Goal: Task Accomplishment & Management: Complete application form

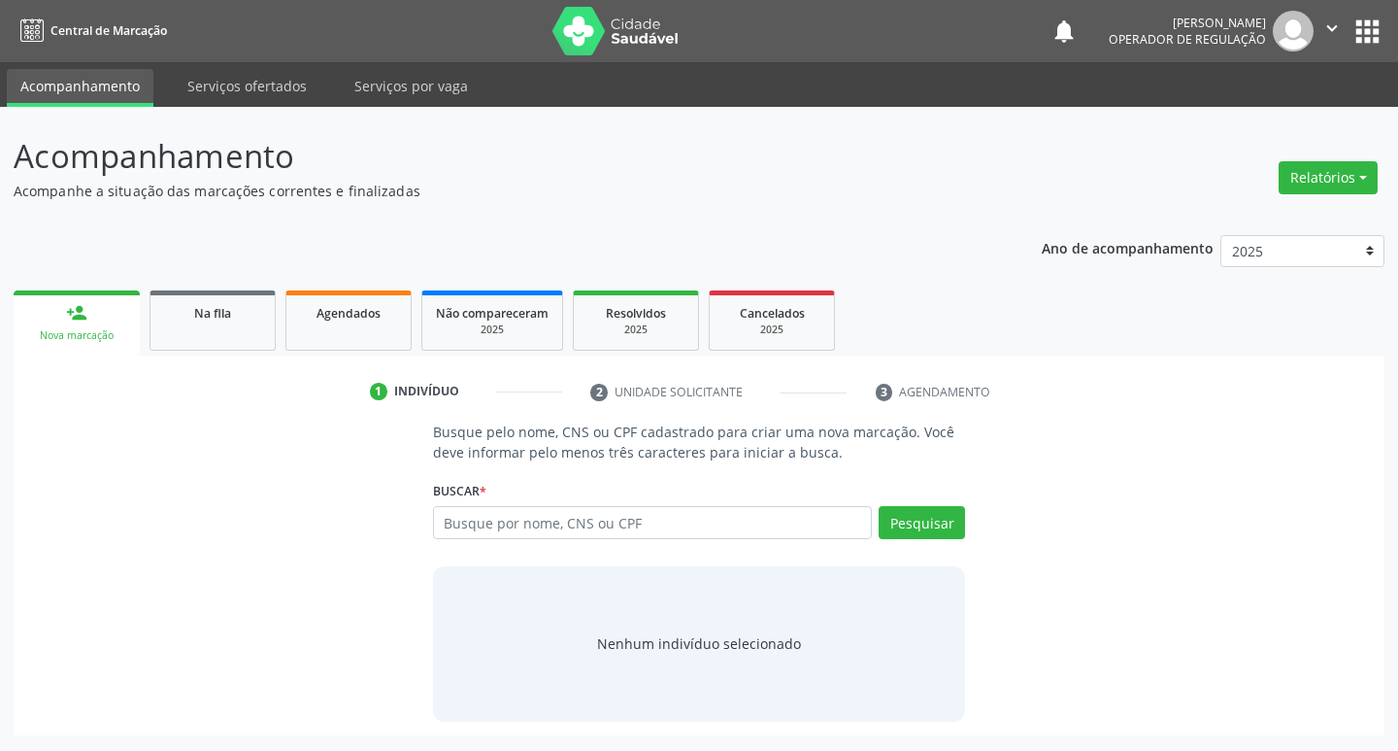
click at [504, 532] on input "text" at bounding box center [653, 522] width 440 height 33
type input "898005816959893"
click at [916, 531] on button "Pesquisar" at bounding box center [922, 522] width 86 height 33
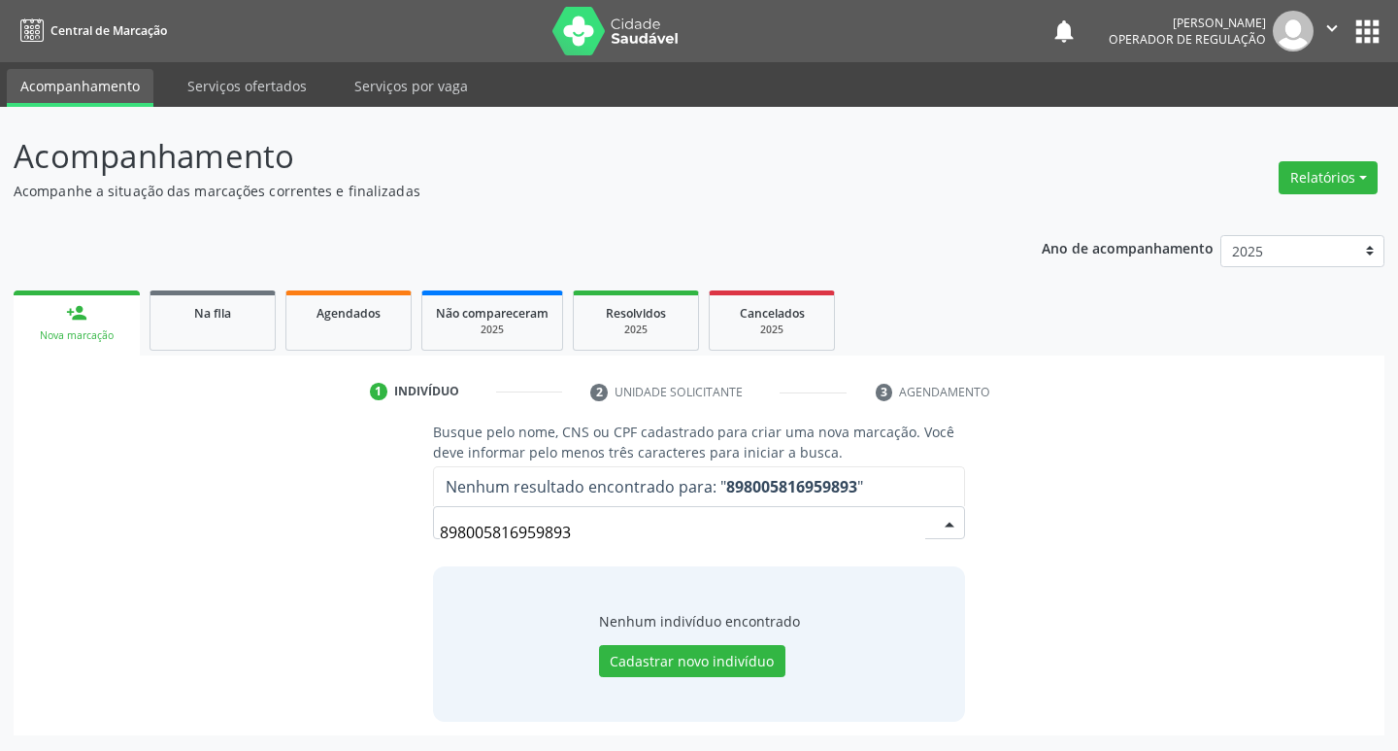
click at [612, 517] on input "898005816959893" at bounding box center [683, 532] width 486 height 39
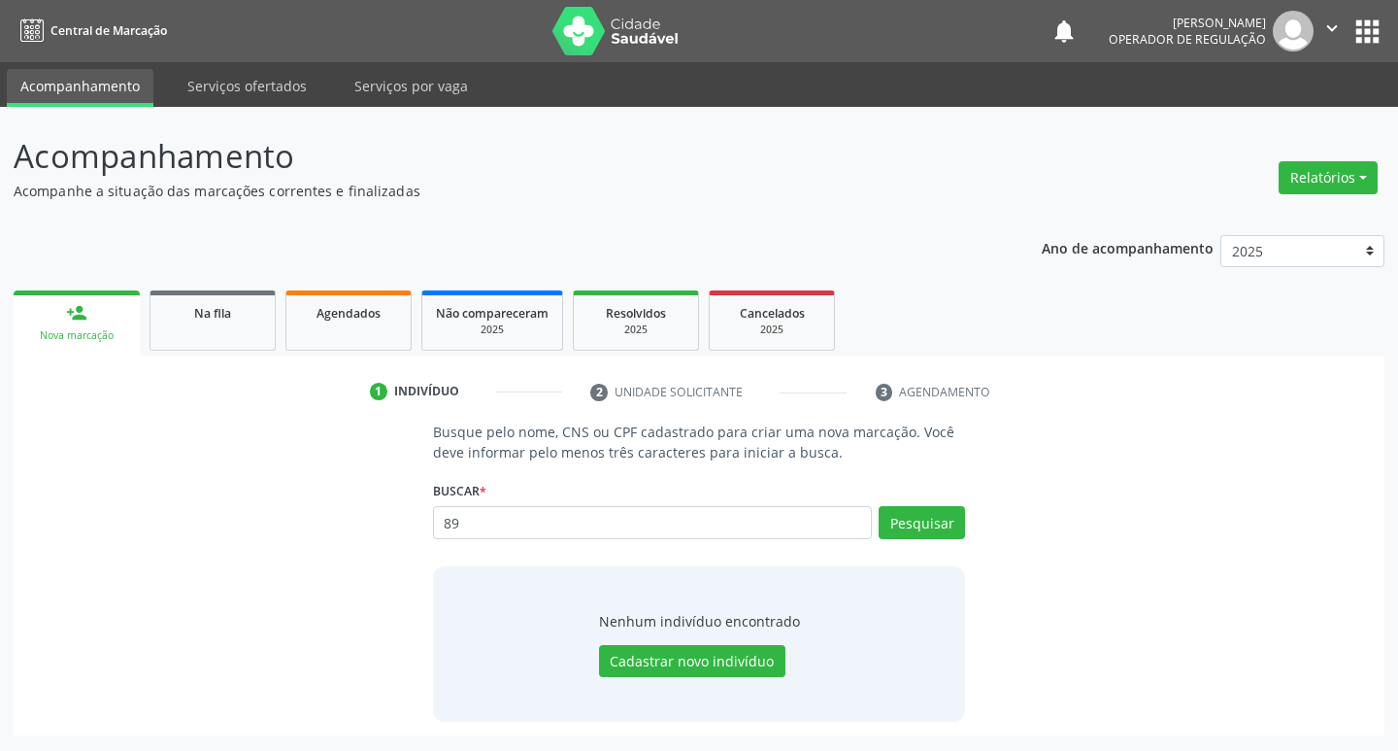
type input "8"
type input "[PERSON_NAME]"
click at [943, 522] on button "Pesquisar" at bounding box center [922, 522] width 86 height 33
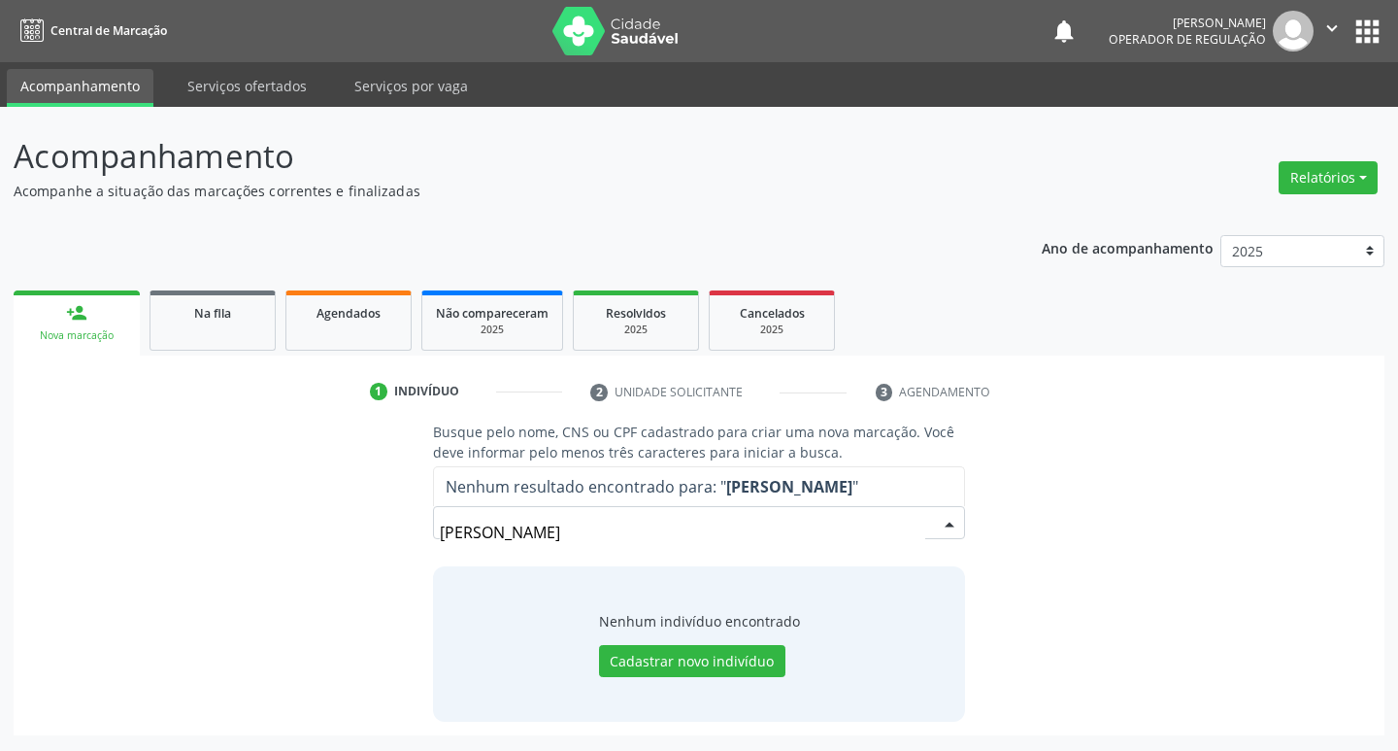
click at [665, 521] on input "[PERSON_NAME]" at bounding box center [683, 532] width 486 height 39
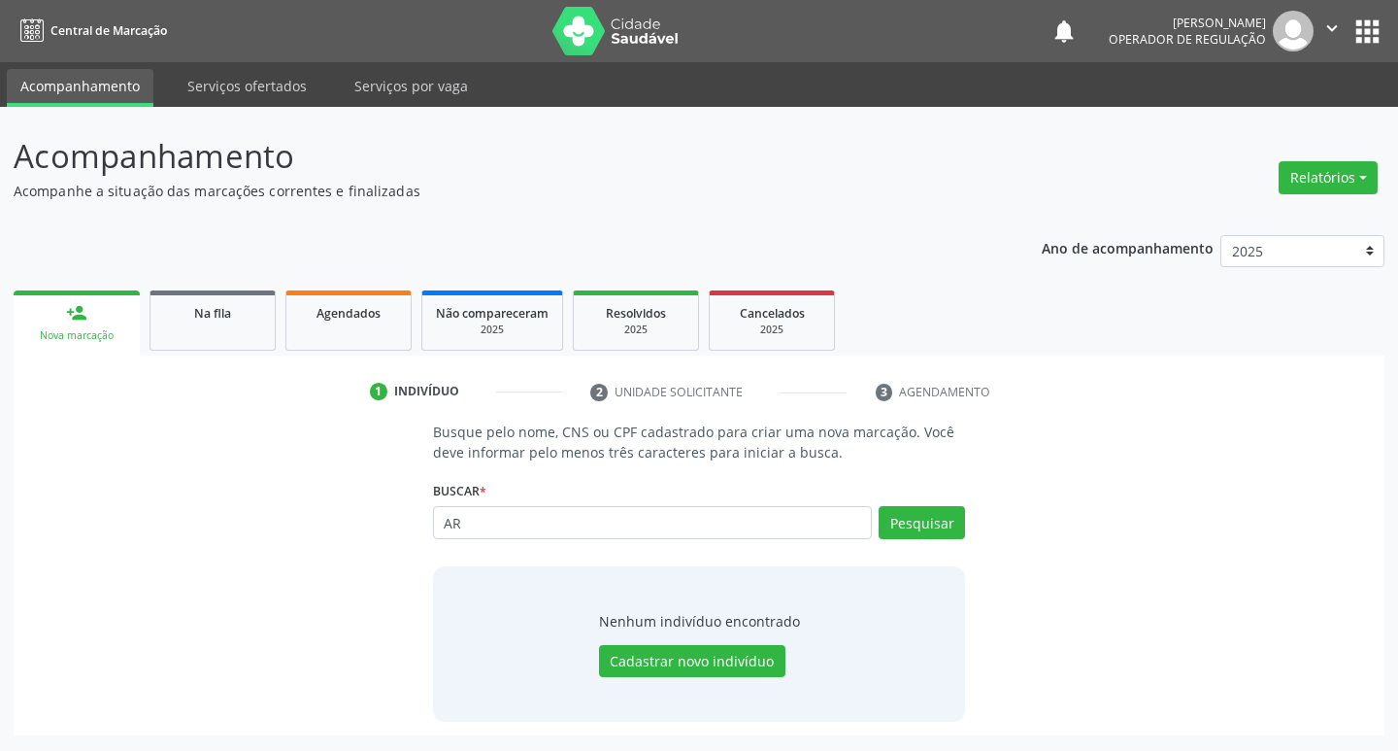
type input "A"
click at [665, 522] on input "text" at bounding box center [653, 522] width 440 height 33
click at [697, 535] on input "text" at bounding box center [653, 522] width 440 height 33
type input "701204019081612"
click at [937, 540] on div "Pesquisar" at bounding box center [918, 529] width 93 height 47
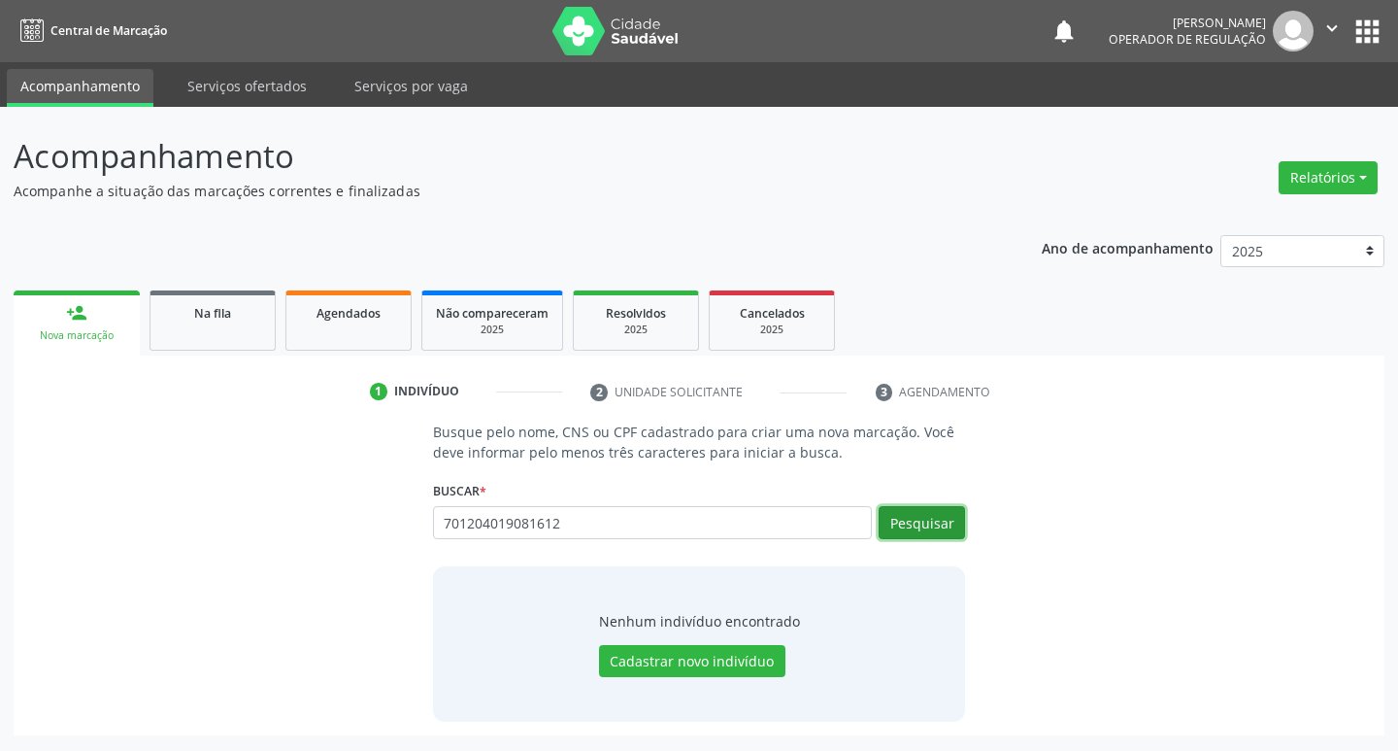
click at [936, 522] on button "Pesquisar" at bounding box center [922, 522] width 86 height 33
type input "7"
type input "705006242665250"
click at [905, 516] on button "Pesquisar" at bounding box center [922, 522] width 86 height 33
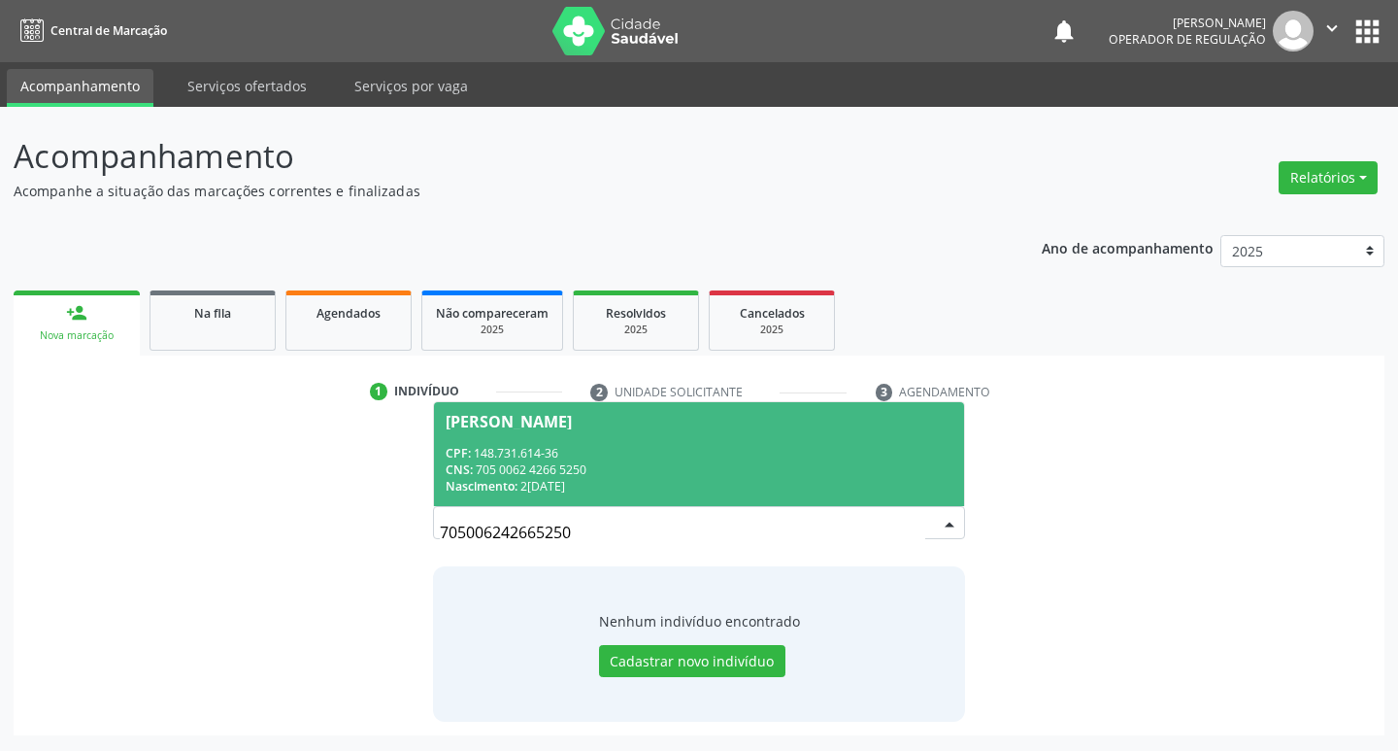
click at [588, 453] on div "CPF: 148.731.614-36" at bounding box center [700, 453] width 508 height 17
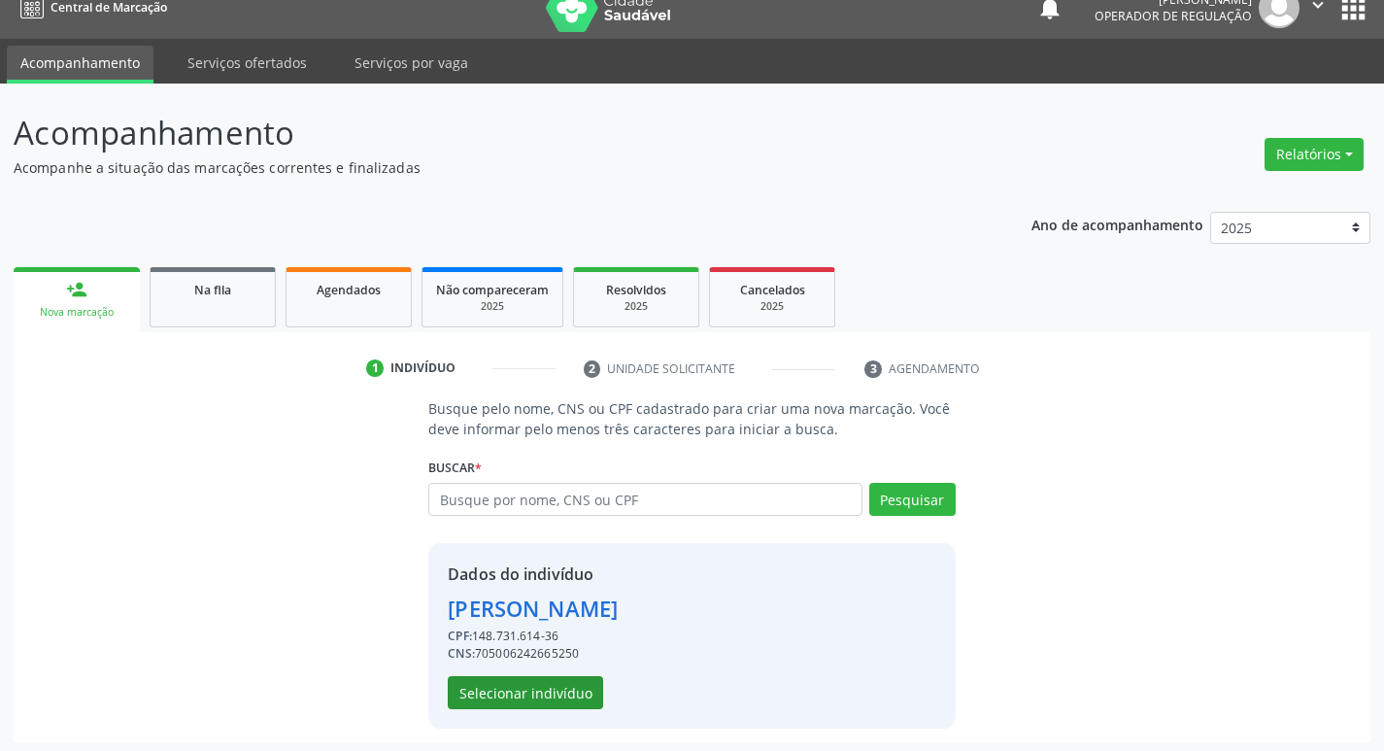
scroll to position [28, 0]
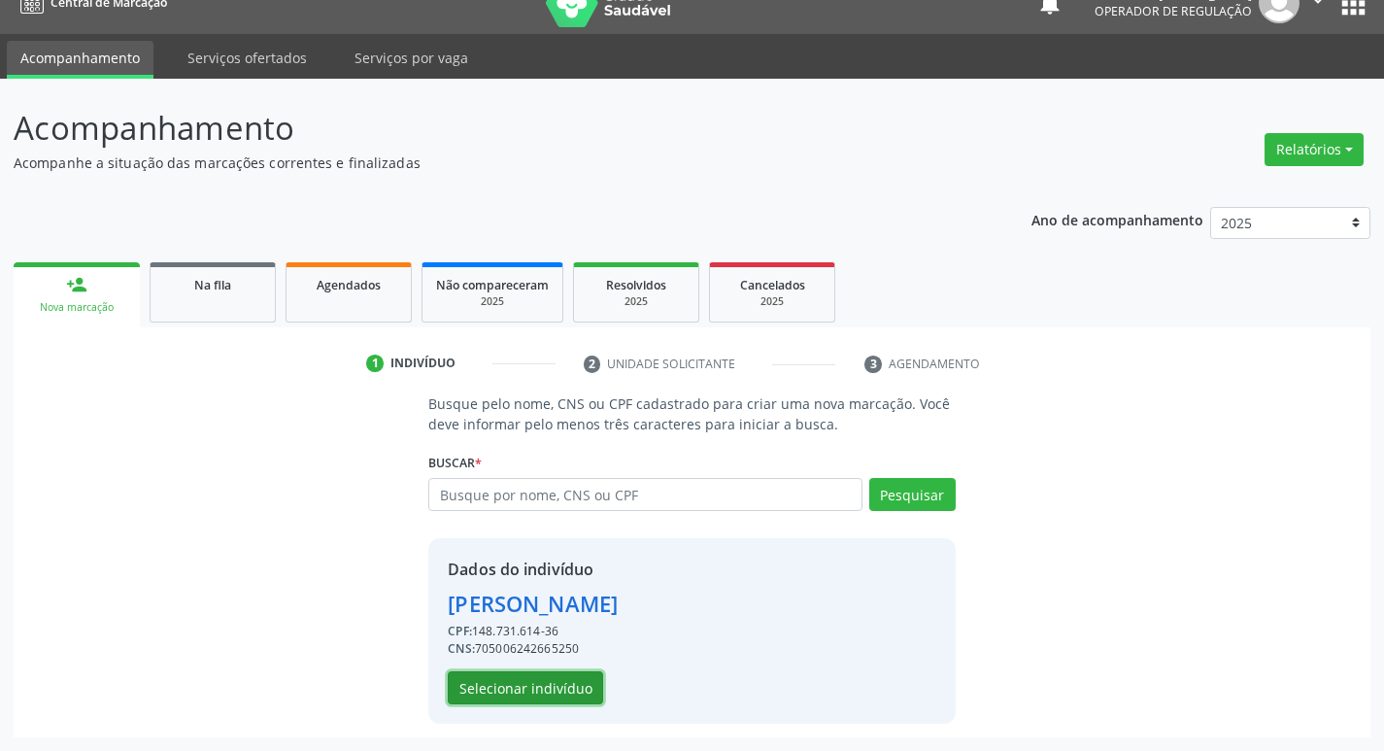
click at [567, 689] on button "Selecionar indivíduo" at bounding box center [525, 687] width 155 height 33
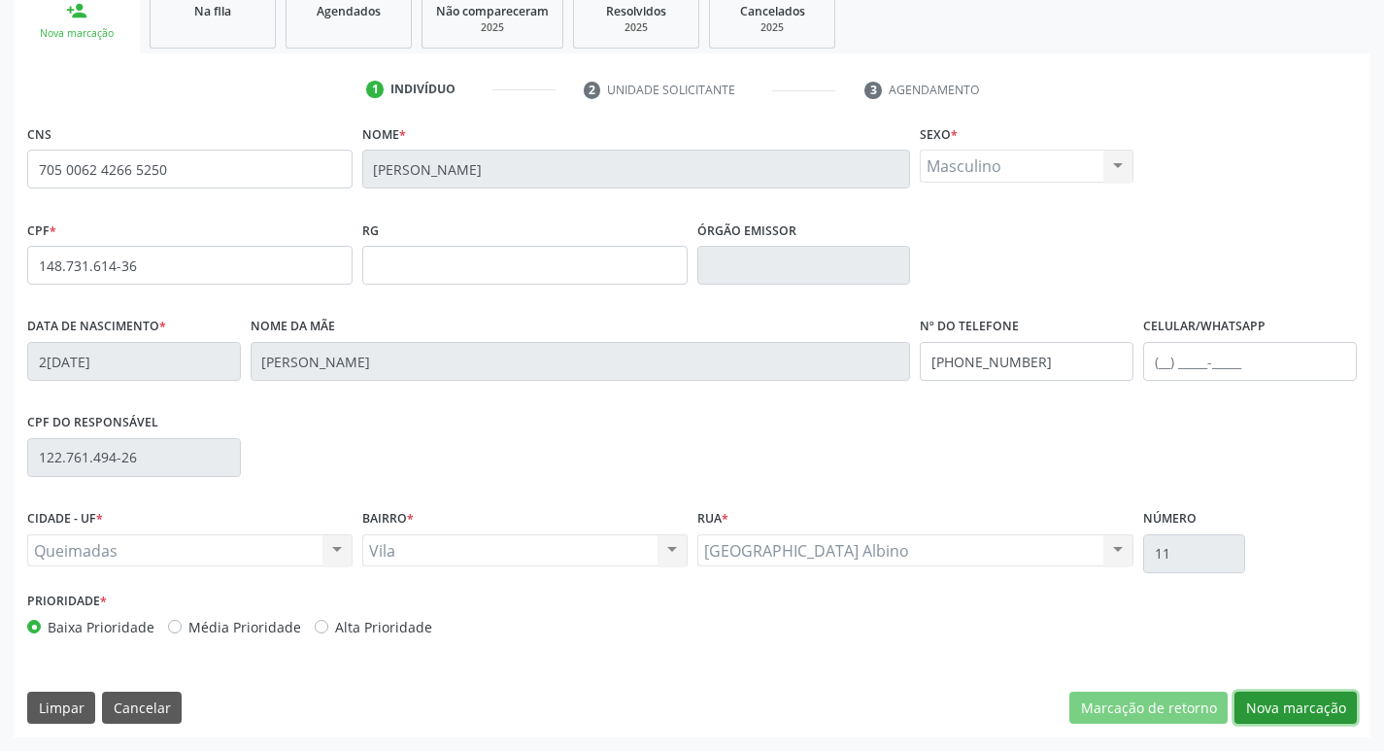
click at [1294, 708] on button "Nova marcação" at bounding box center [1295, 707] width 122 height 33
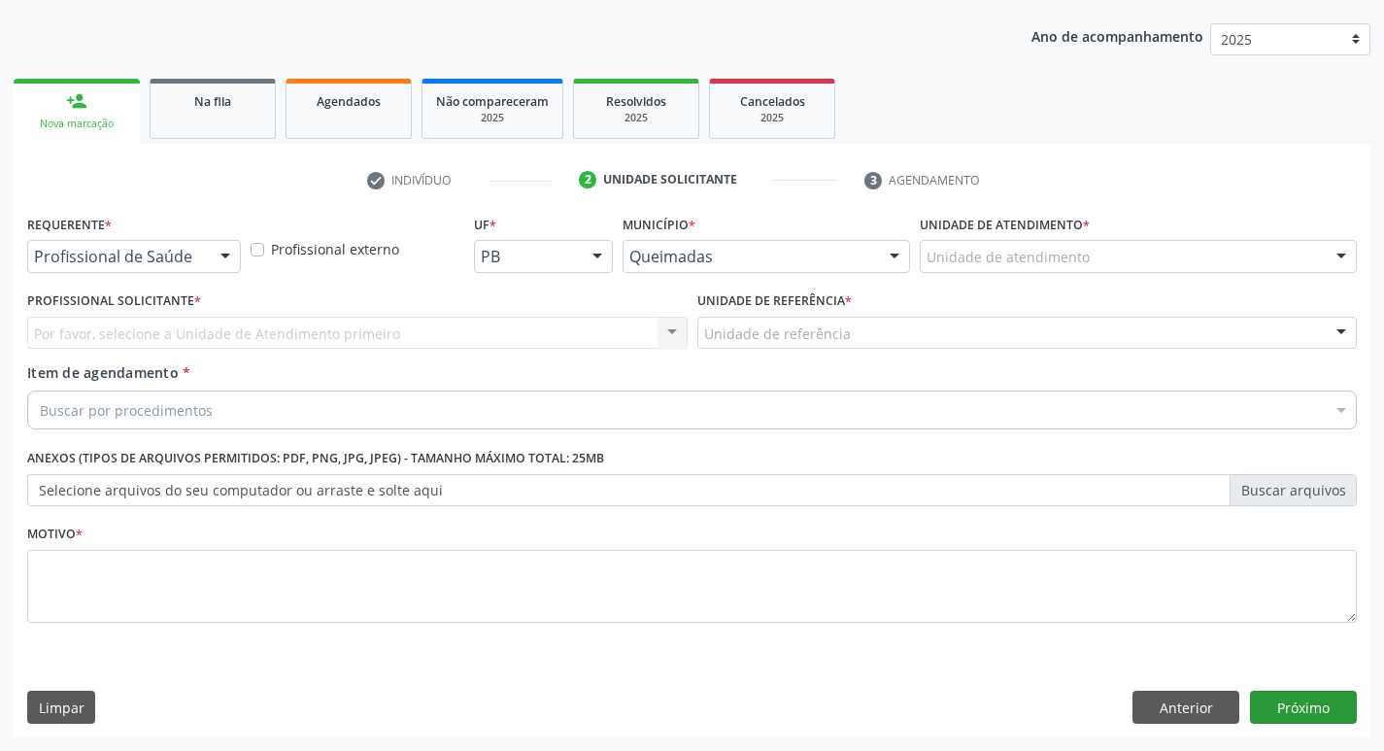
scroll to position [212, 0]
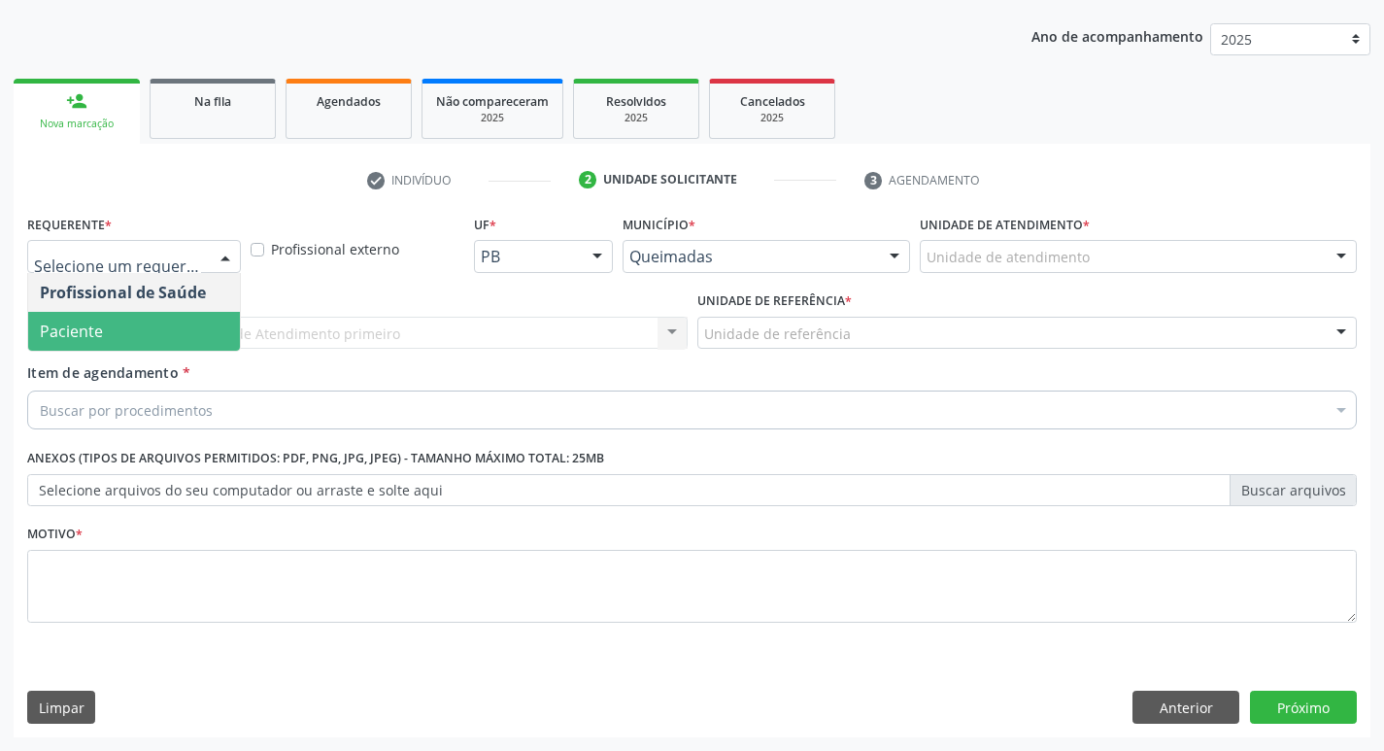
click at [150, 323] on span "Paciente" at bounding box center [134, 331] width 212 height 39
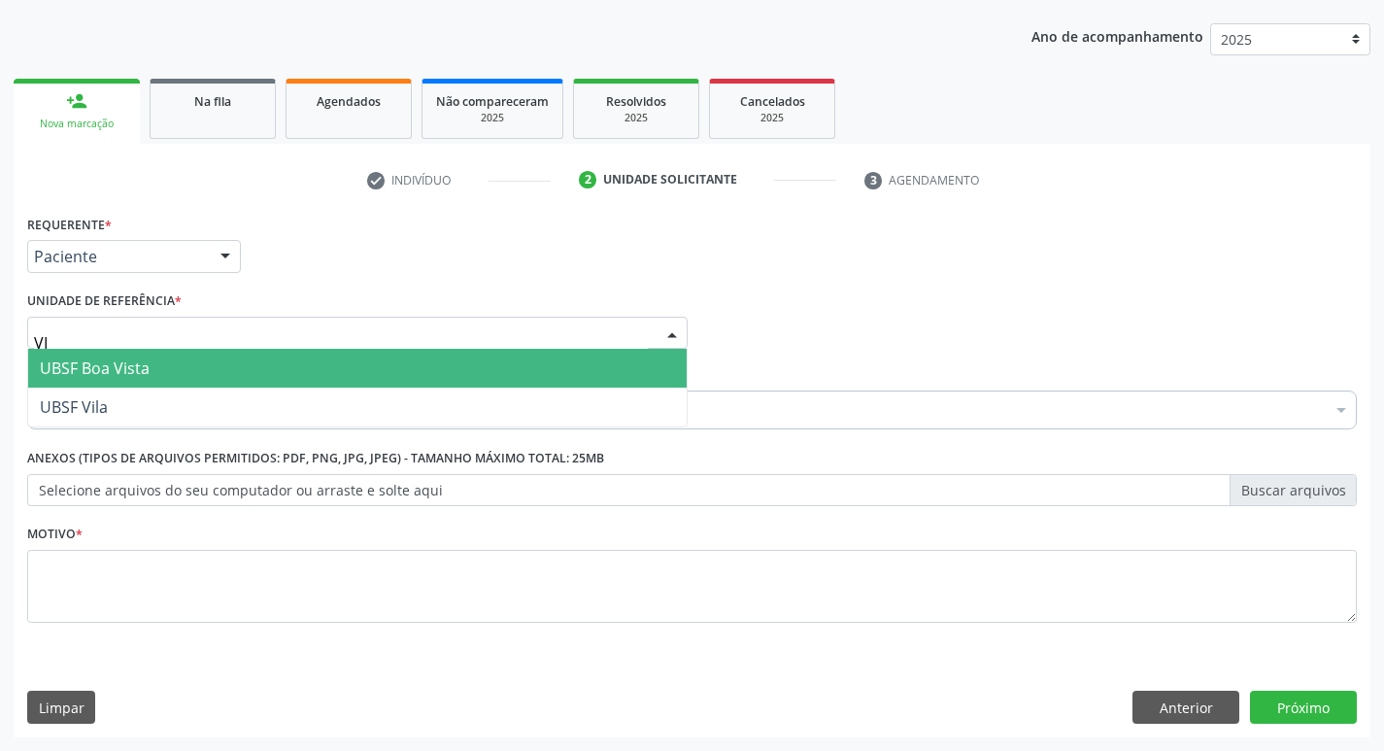
type input "VIL"
click at [134, 369] on span "UBSF Vila" at bounding box center [357, 368] width 658 height 39
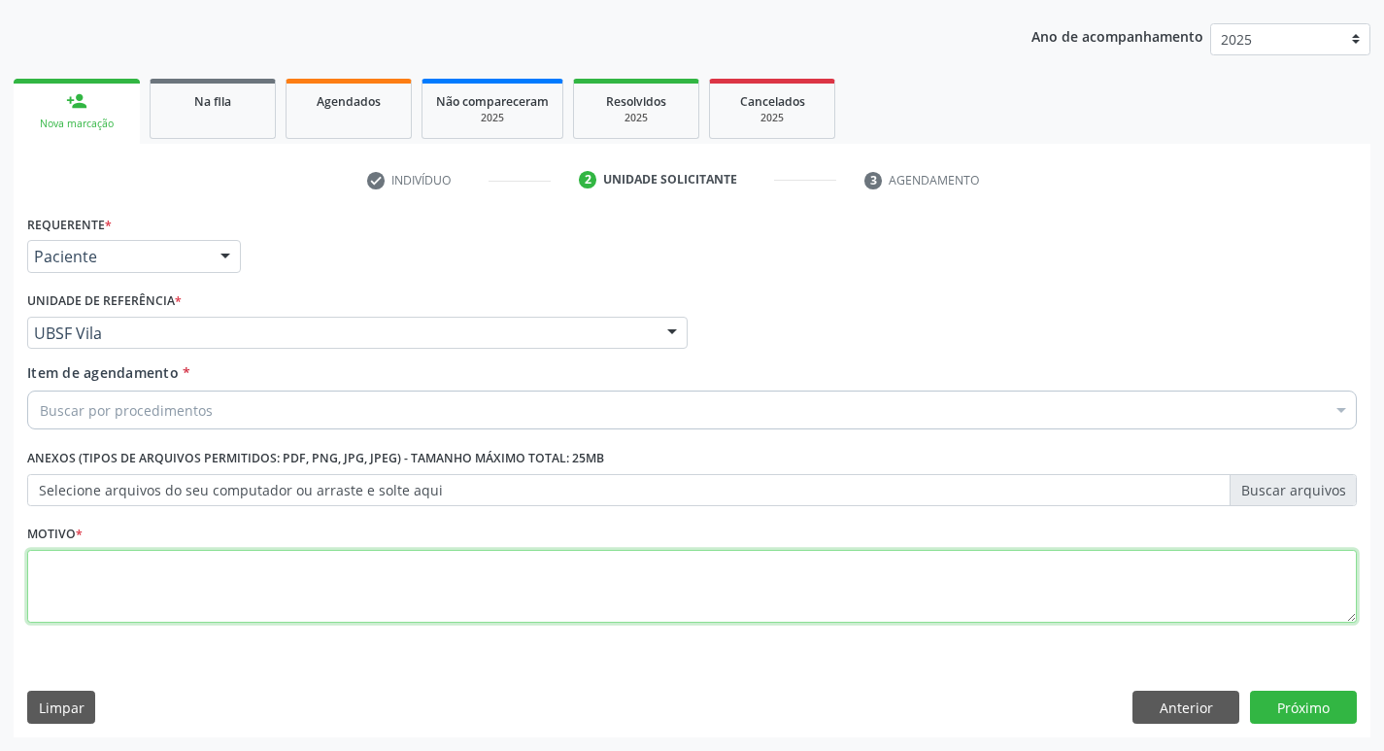
click at [123, 577] on textarea at bounding box center [691, 587] width 1329 height 74
type textarea "AVALIACAO"
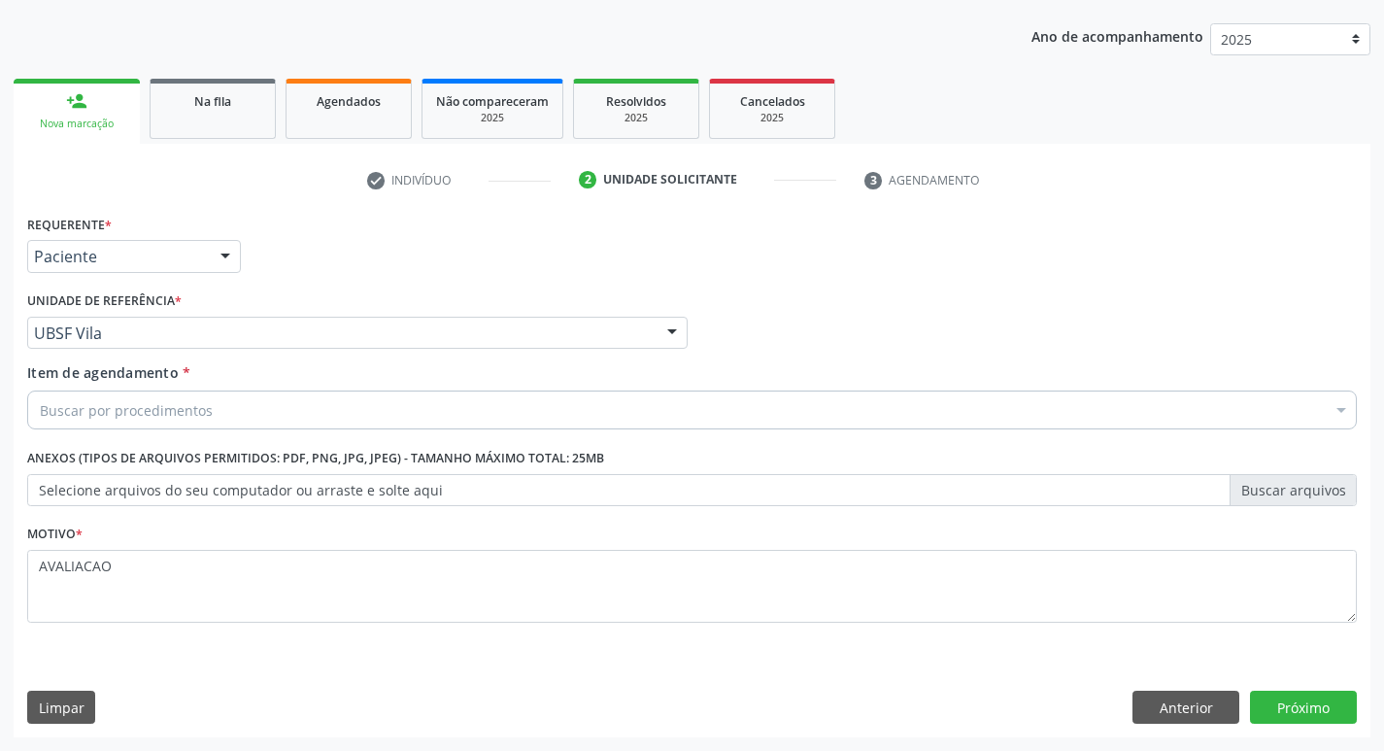
click at [77, 395] on div "Buscar por procedimentos" at bounding box center [691, 409] width 1329 height 39
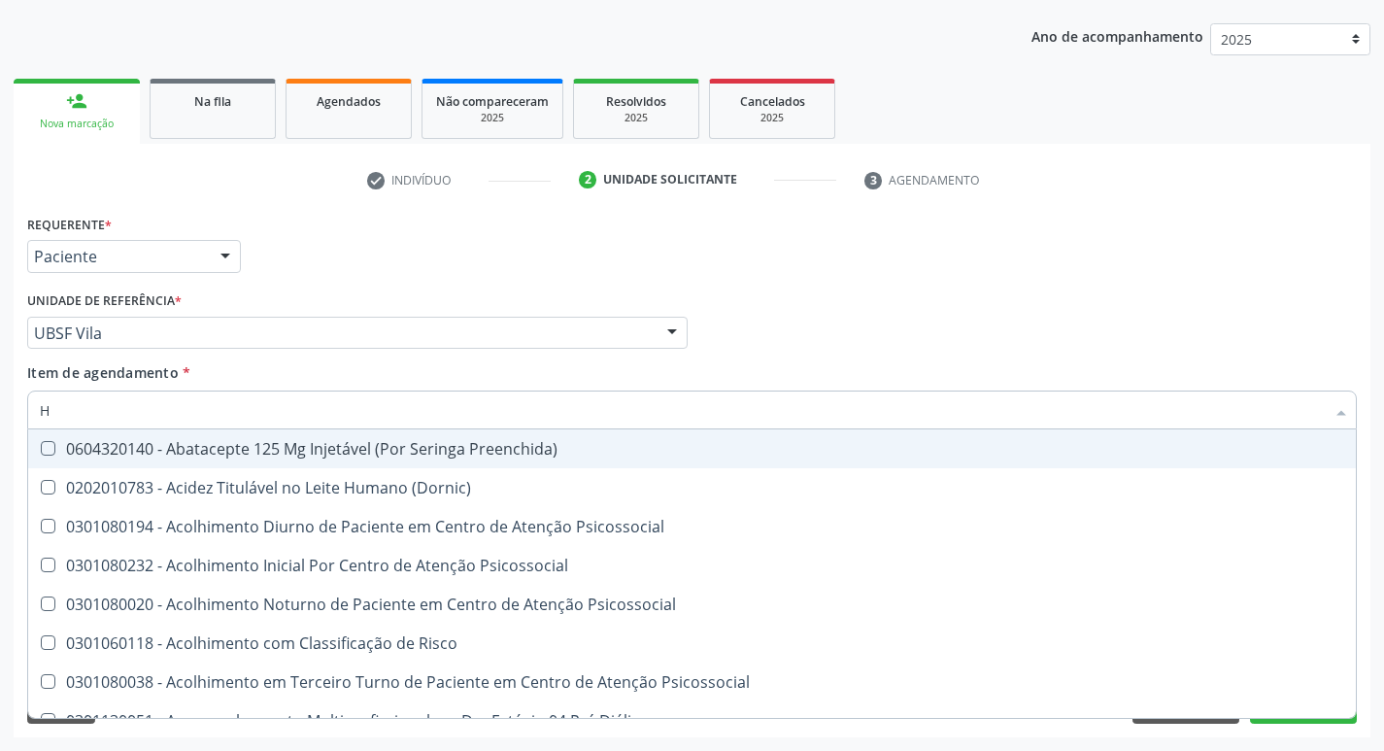
type input "HEMOGR"
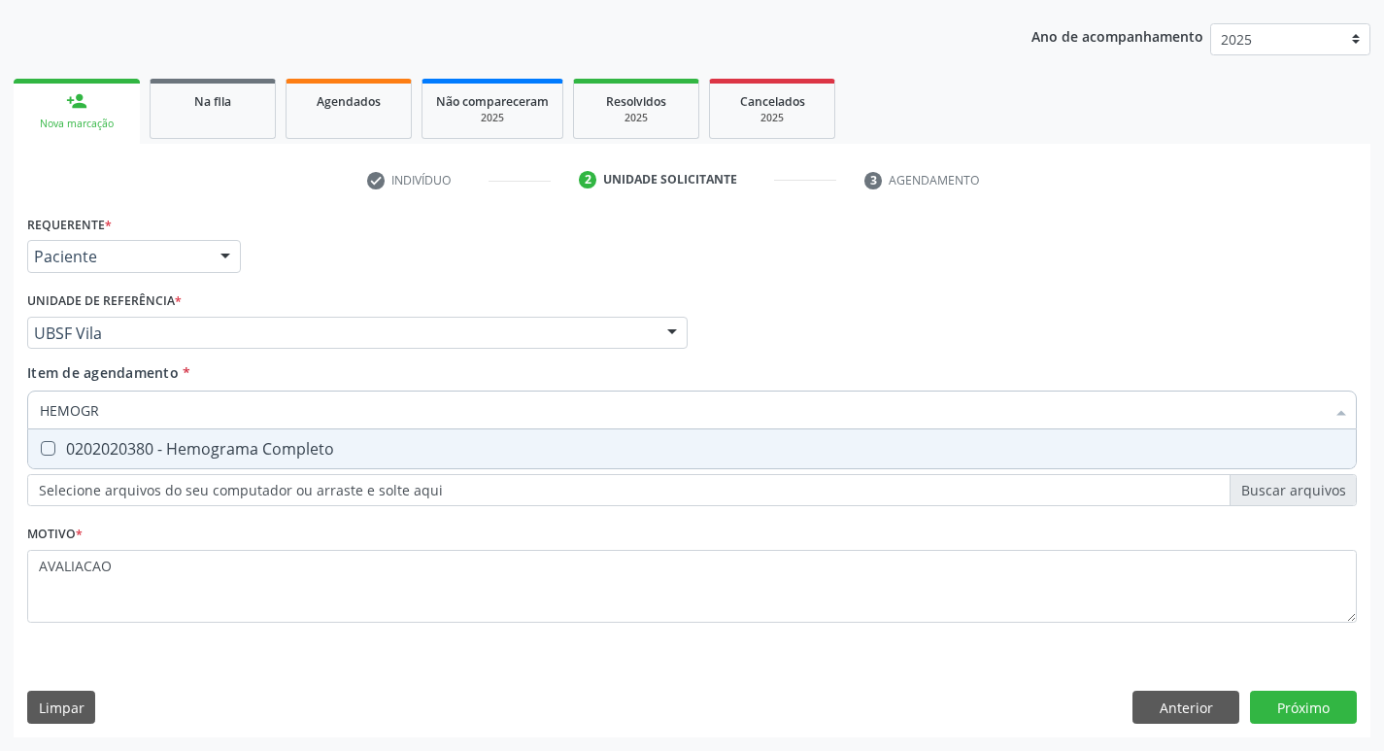
click at [359, 445] on div "0202020380 - Hemograma Completo" at bounding box center [692, 449] width 1304 height 16
checkbox Completo "true"
type input "HEMOG"
checkbox Completo "false"
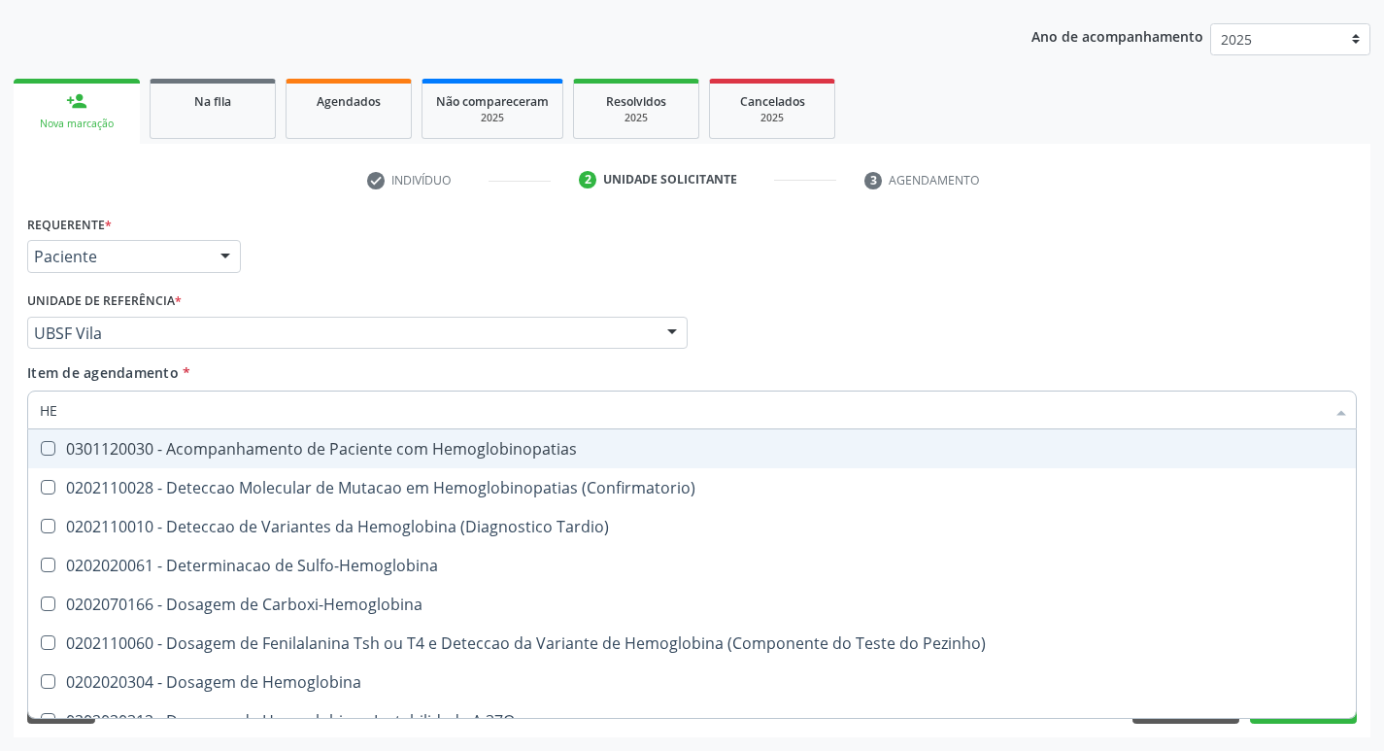
type input "H"
checkbox Completo "false"
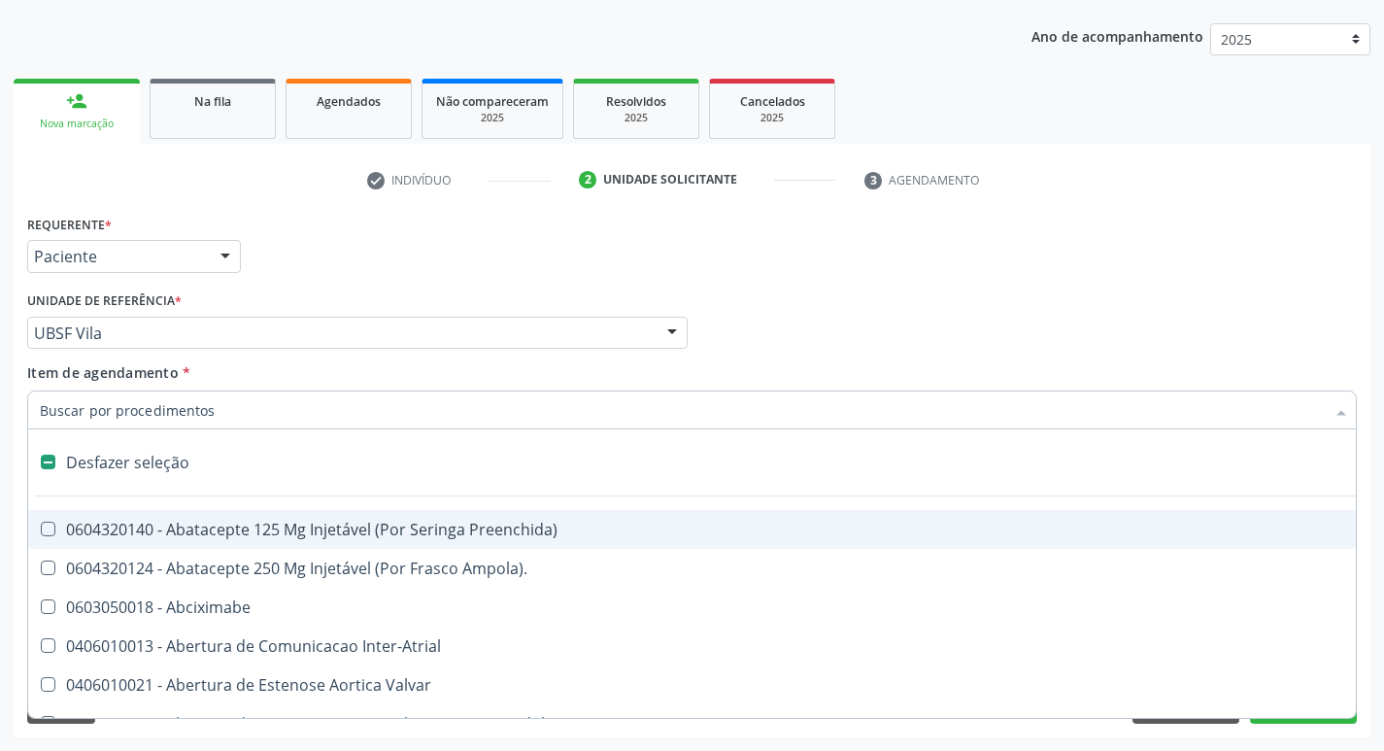
type input "G"
checkbox Persistente "true"
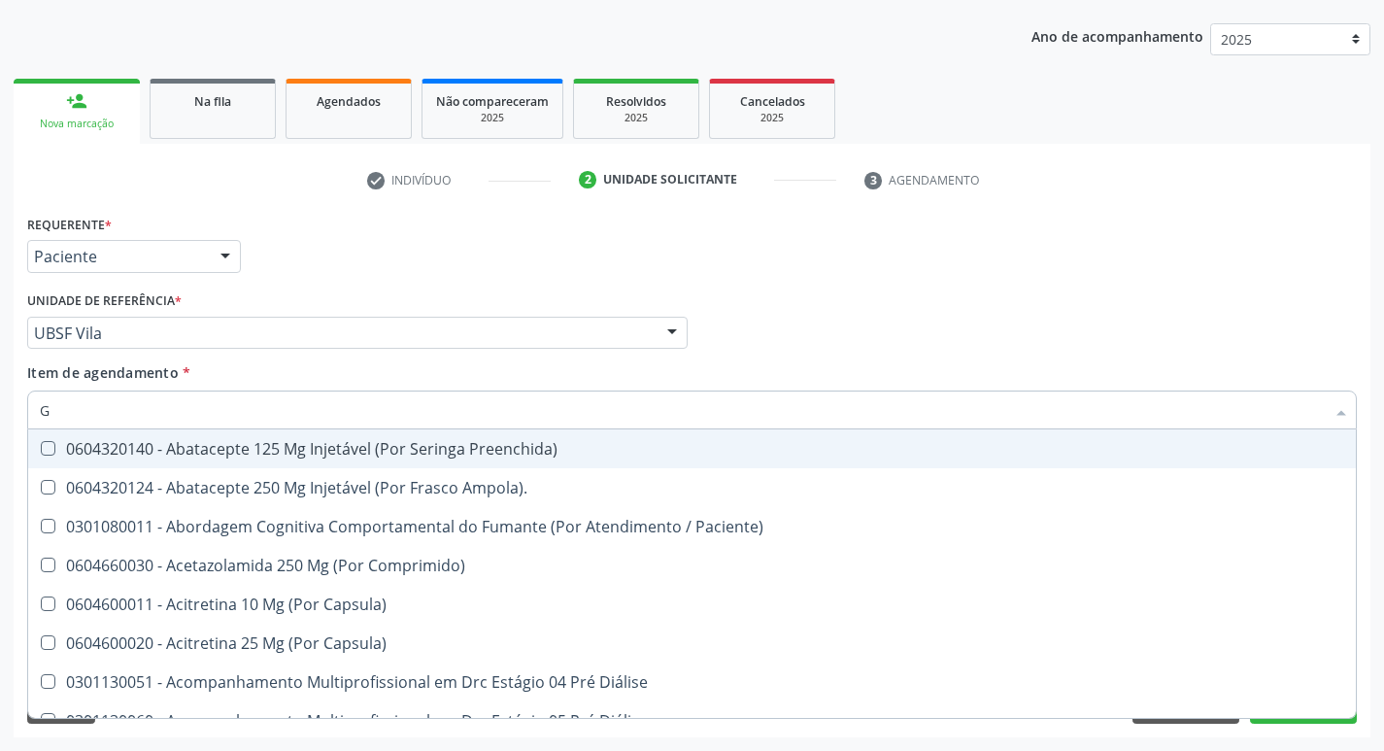
type input "GLICOSE"
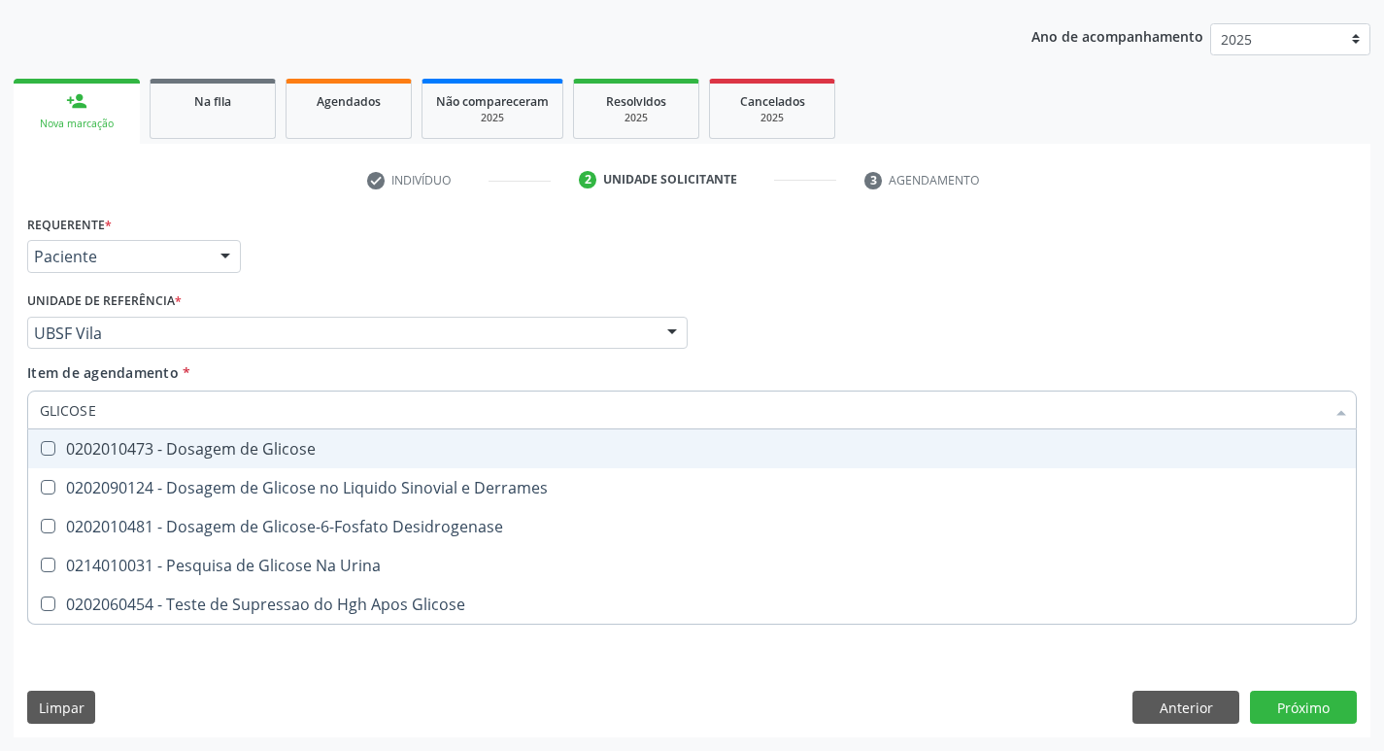
click at [241, 432] on span "0202010473 - Dosagem de Glicose" at bounding box center [691, 448] width 1327 height 39
checkbox Glicose "true"
type input "GLICOS"
checkbox Glicose "false"
checkbox Derrames "true"
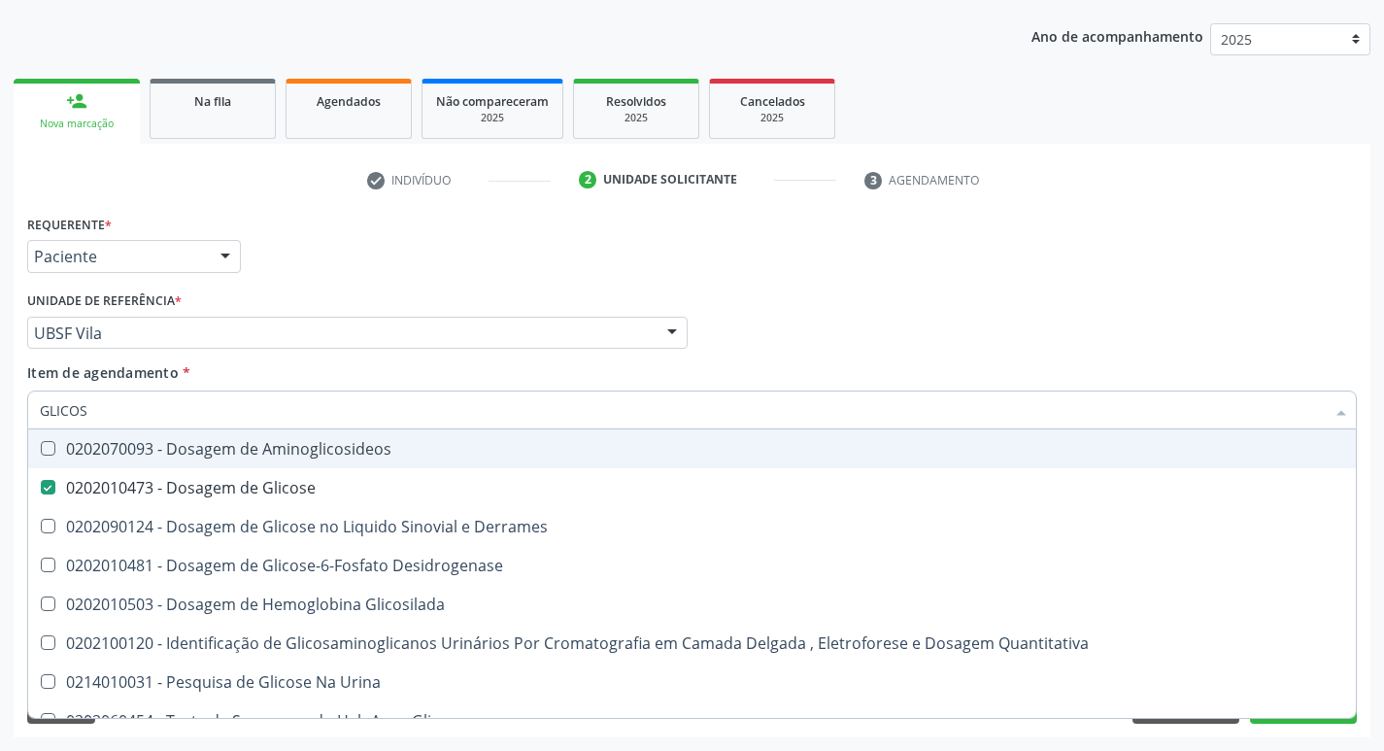
type input "GLICO"
checkbox Glicose "false"
checkbox Derrames "true"
type input "GLI"
checkbox Derrames "false"
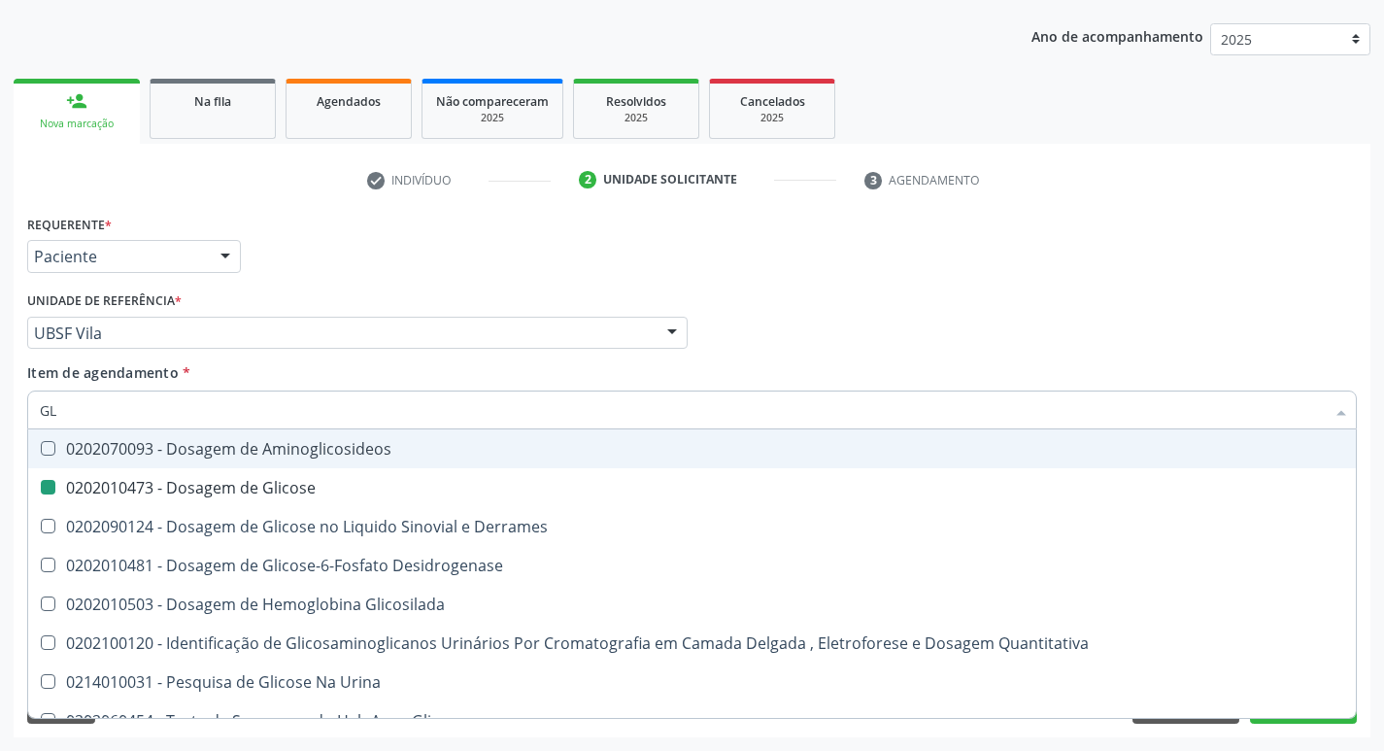
type input "G"
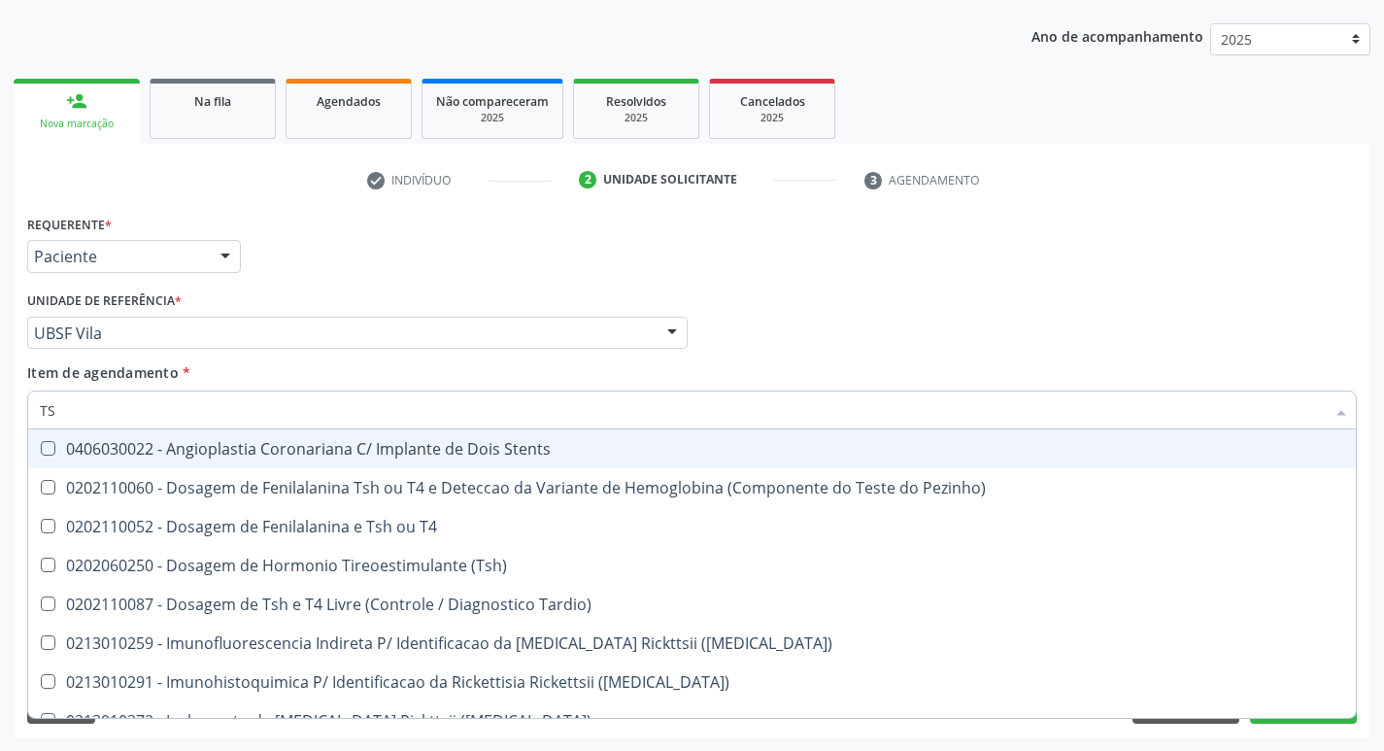
type input "TSH"
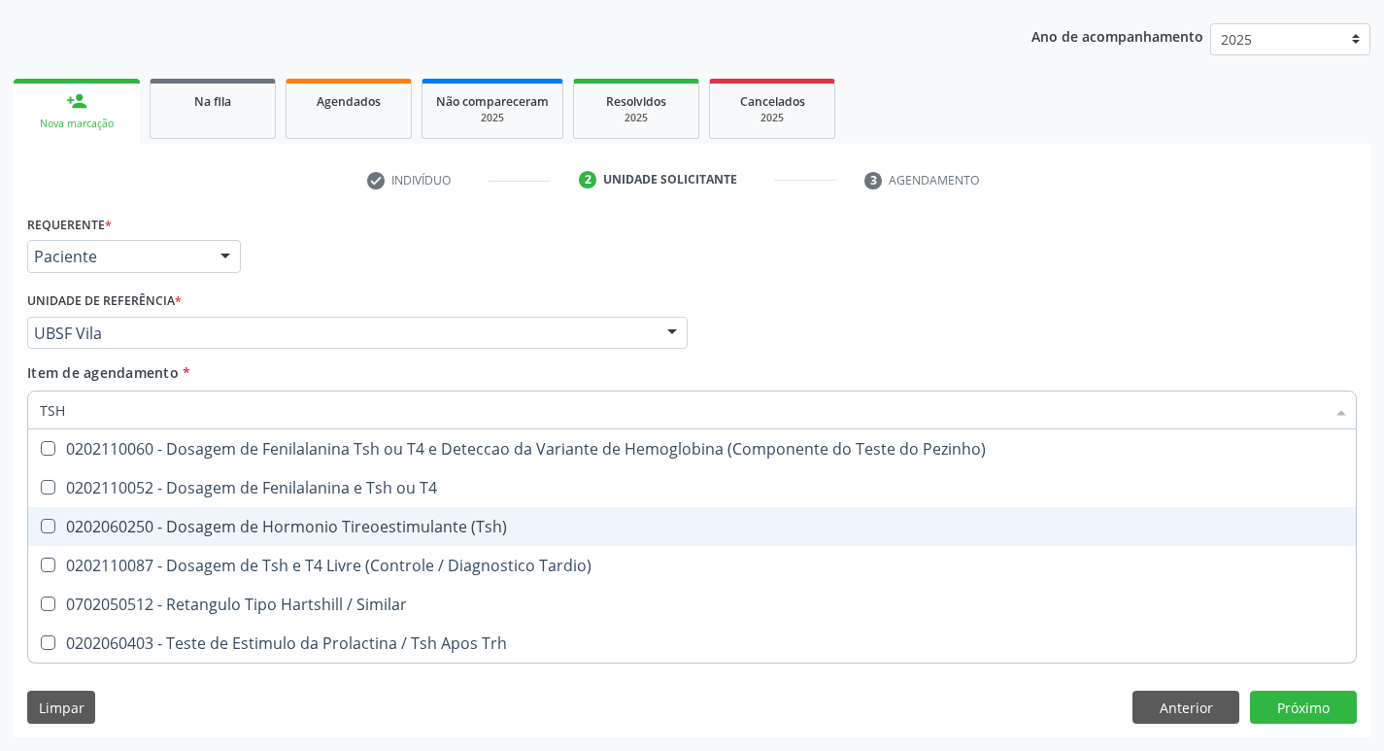
click at [318, 525] on div "0202060250 - Dosagem de Hormonio Tireoestimulante (Tsh)" at bounding box center [692, 526] width 1304 height 16
checkbox \(Tsh\) "true"
type input "TS"
checkbox \(Tsh\) "false"
checkbox Tardio\) "true"
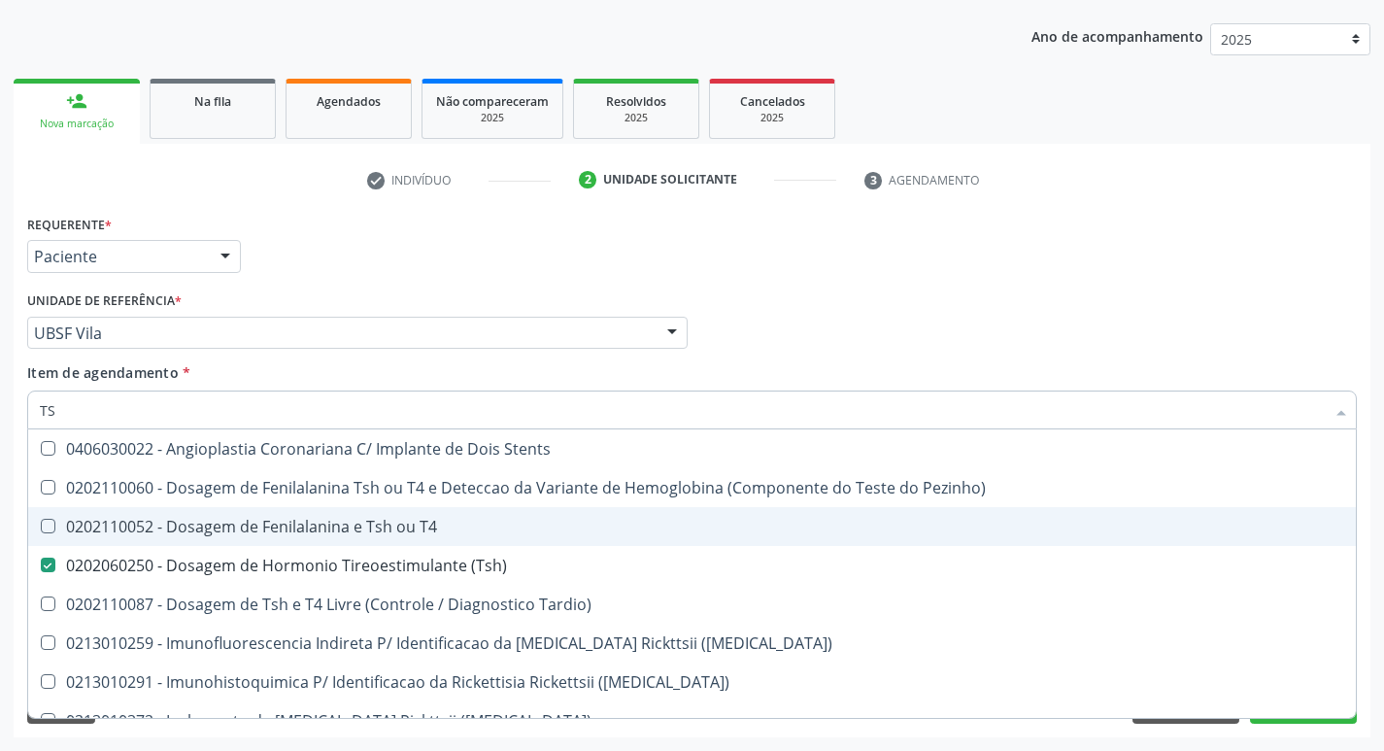
type input "T"
checkbox \(Tsh\) "false"
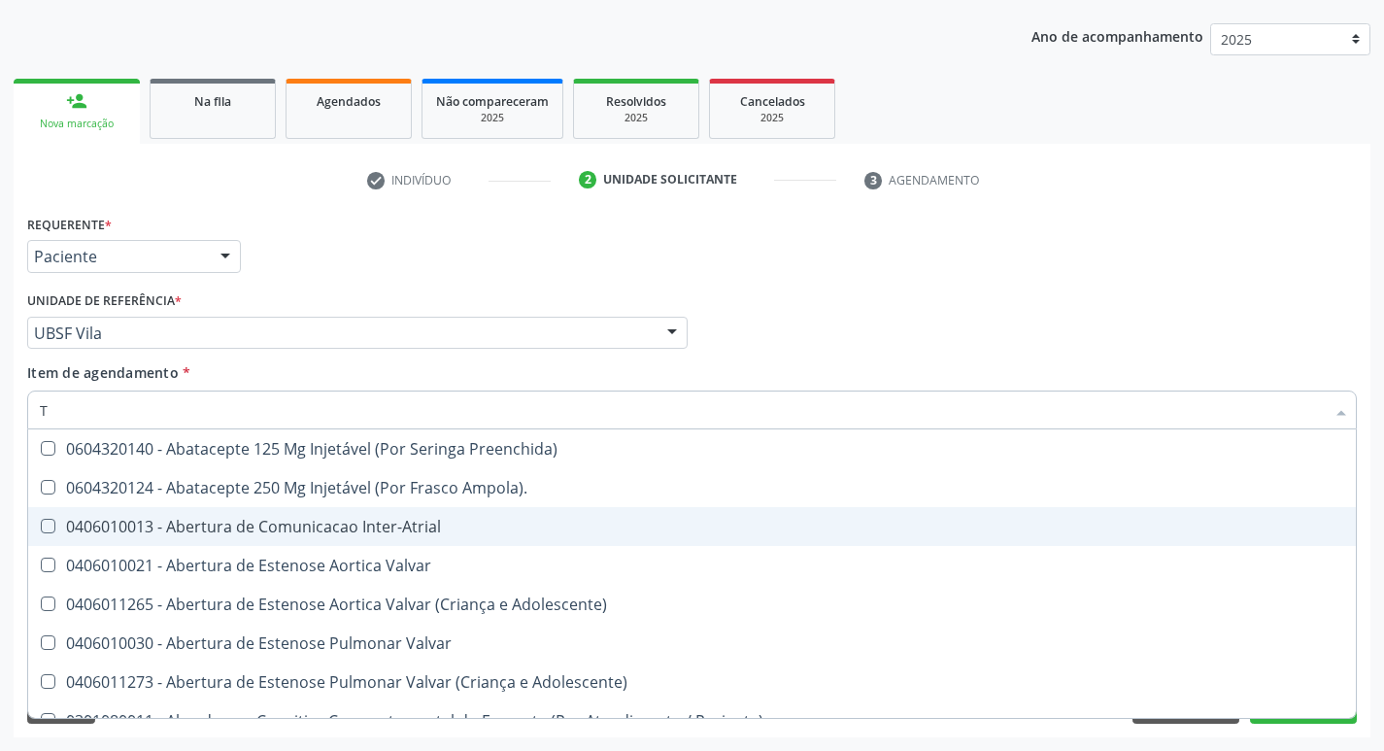
type input "T4"
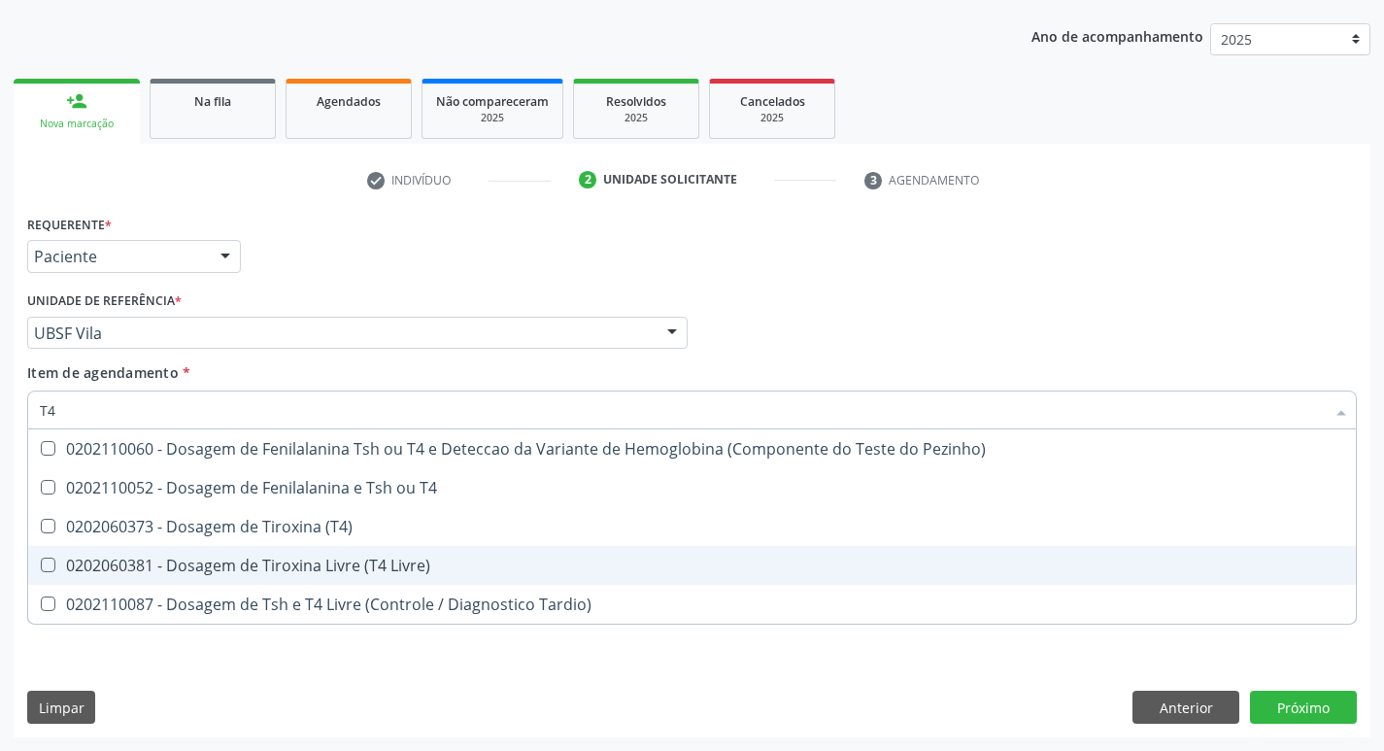
click at [356, 548] on span "0202060381 - Dosagem de Tiroxina Livre (T4 Livre)" at bounding box center [691, 565] width 1327 height 39
checkbox Livre\) "true"
type input "T"
checkbox Livre\) "false"
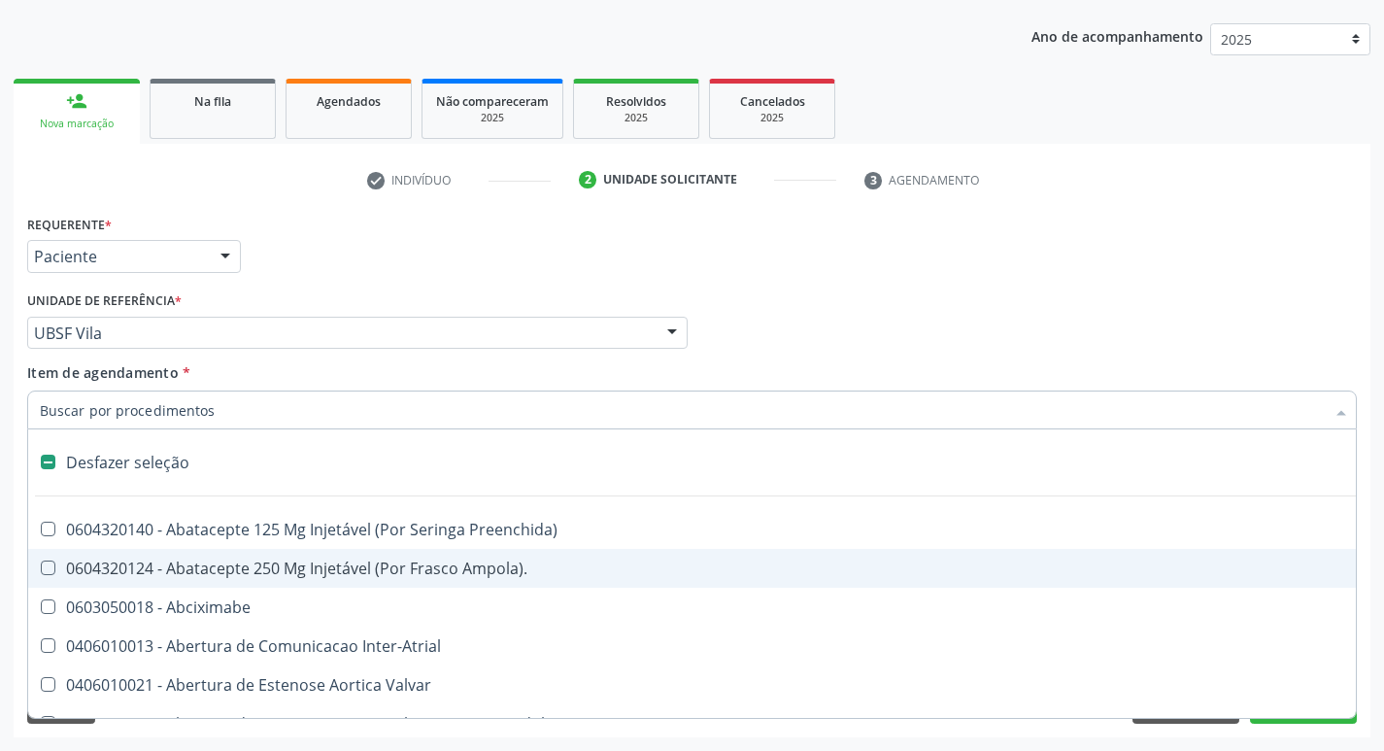
type input "V"
checkbox \(Unilateral\) "true"
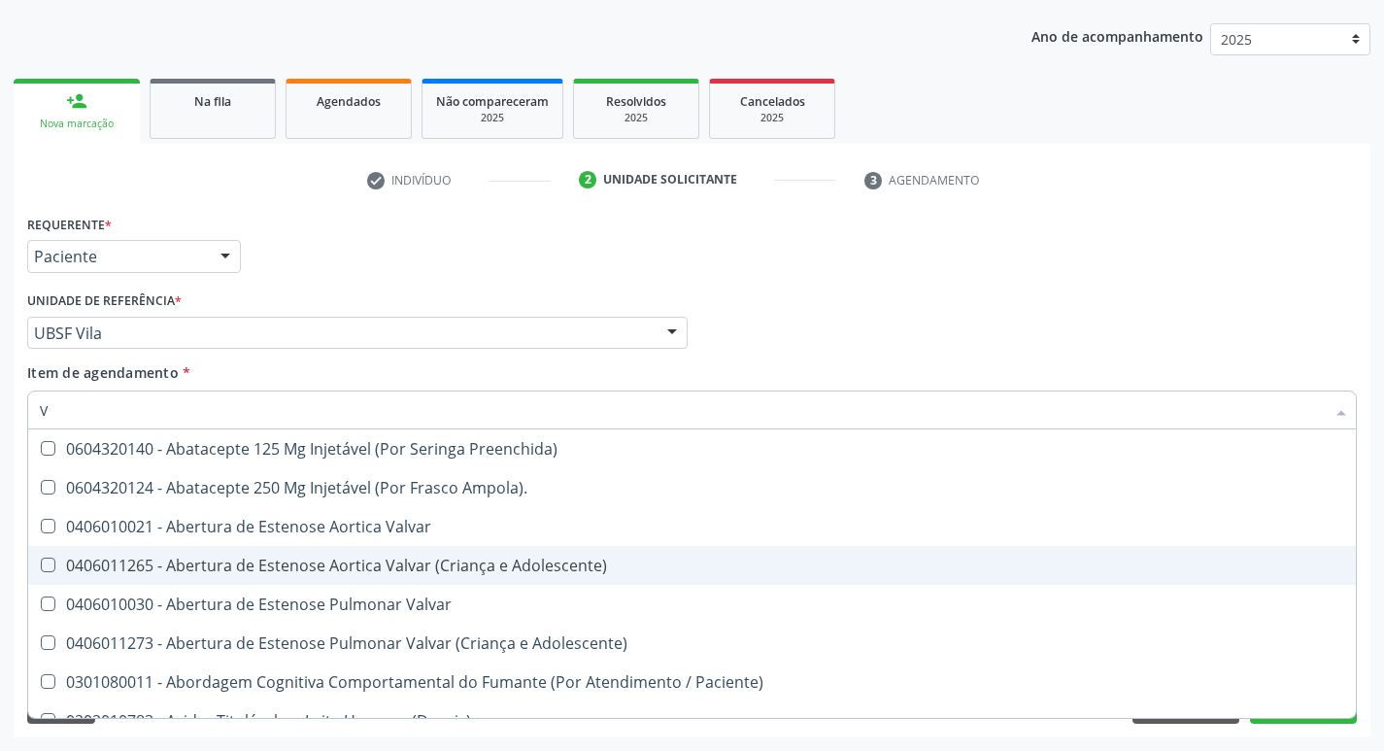
type input "VI"
checkbox Livre\) "false"
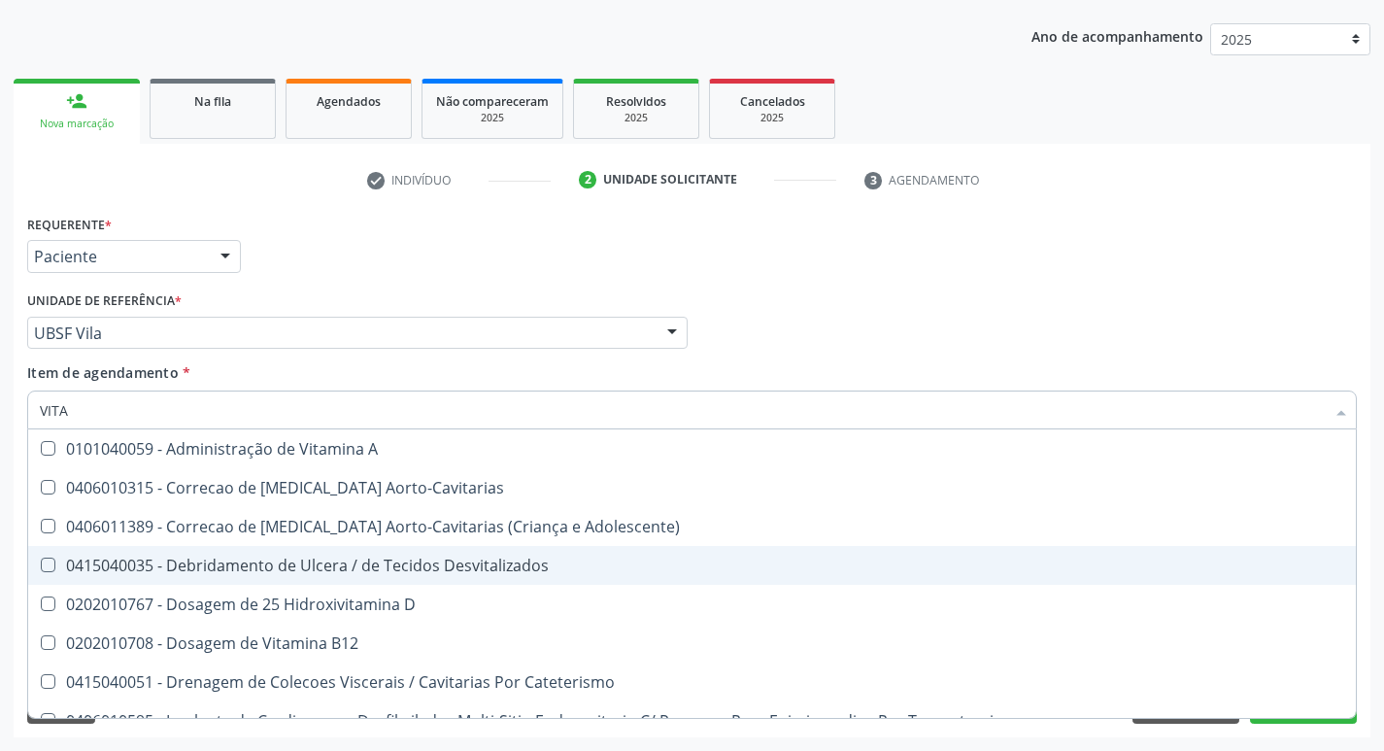
type input "VITAM"
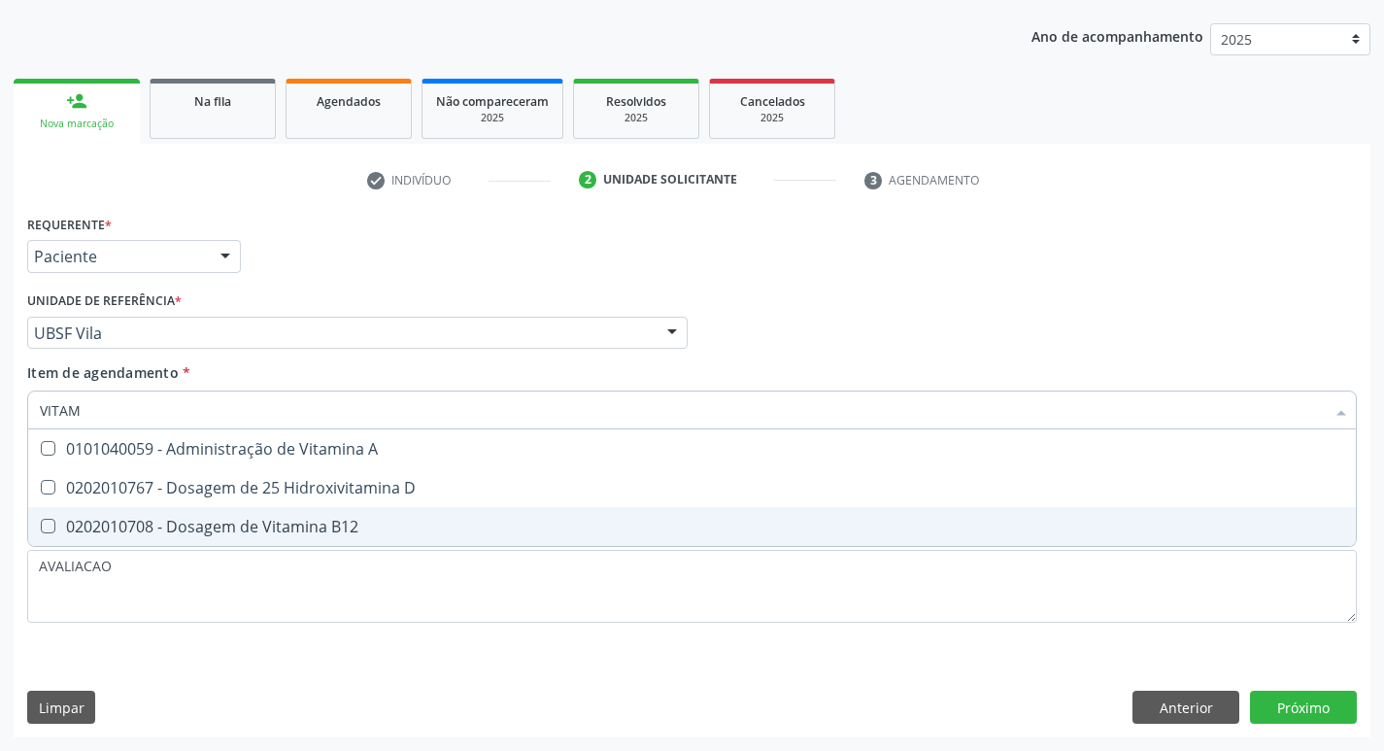
click at [330, 520] on div "0202010708 - Dosagem de Vitamina B12" at bounding box center [692, 526] width 1304 height 16
checkbox B12 "true"
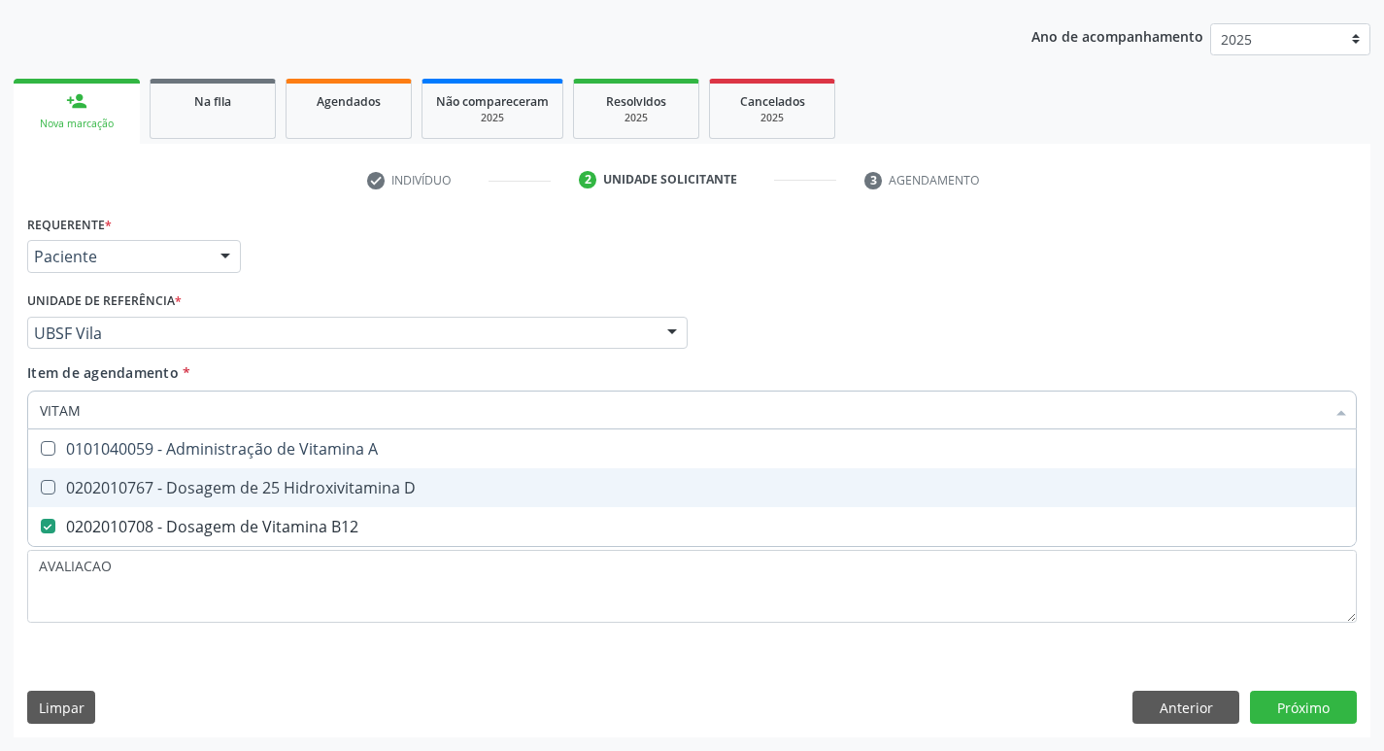
click at [340, 485] on div "0202010767 - Dosagem de 25 Hidroxivitamina D" at bounding box center [692, 488] width 1304 height 16
checkbox D "true"
type input "VITA"
checkbox D "false"
checkbox B12 "false"
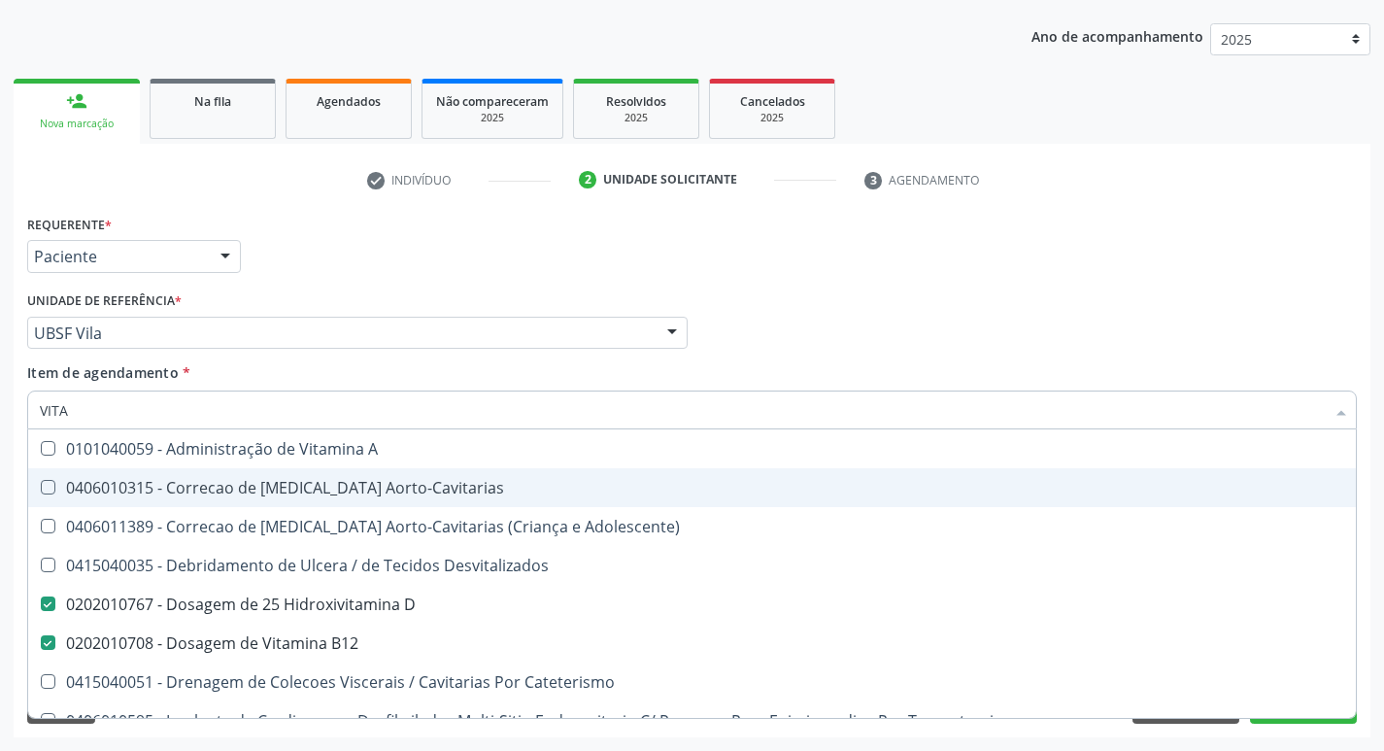
type input "VIT"
checkbox D "false"
checkbox Cateterismo "true"
type input "V"
checkbox B12 "false"
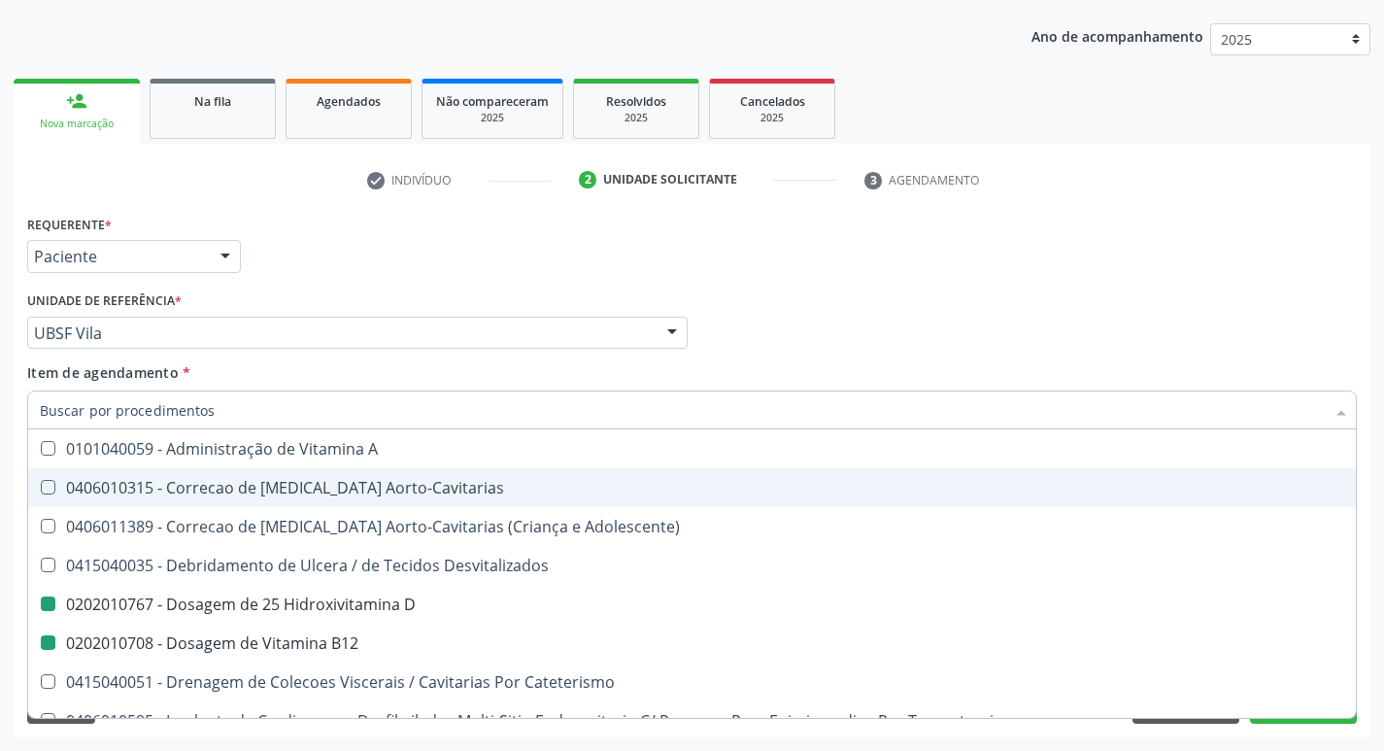
checkbox Cateterismo "false"
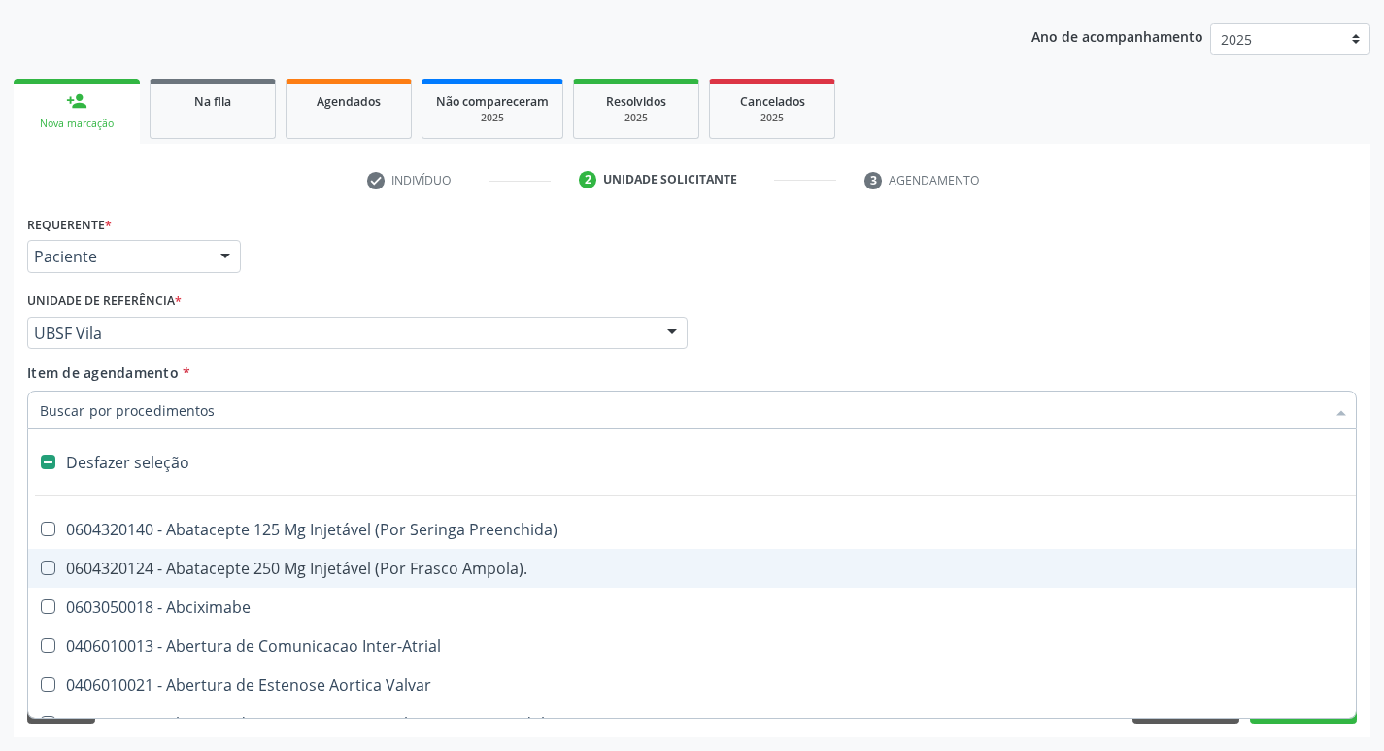
type input "2"
checkbox Total "true"
checkbox Vagina "true"
checkbox Internado "true"
checkbox Anos\) "true"
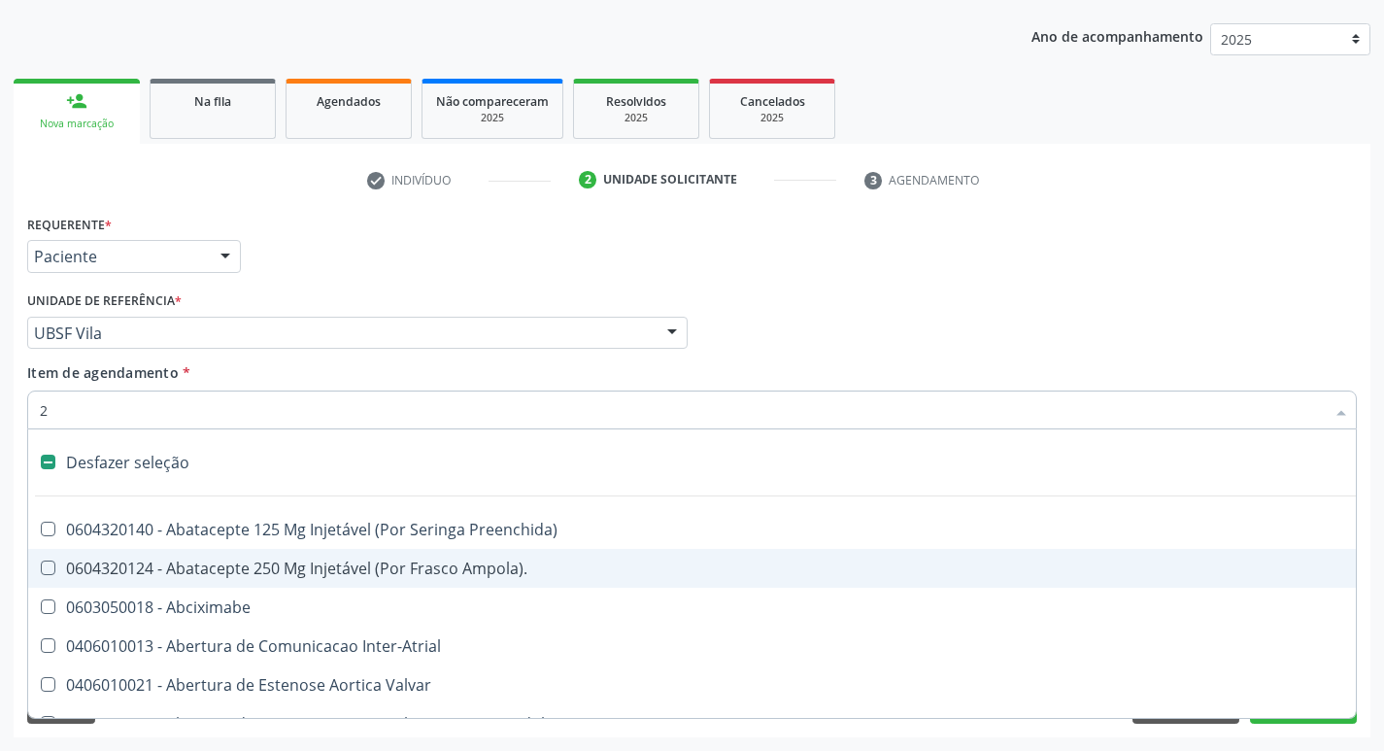
checkbox Adolescente\) "true"
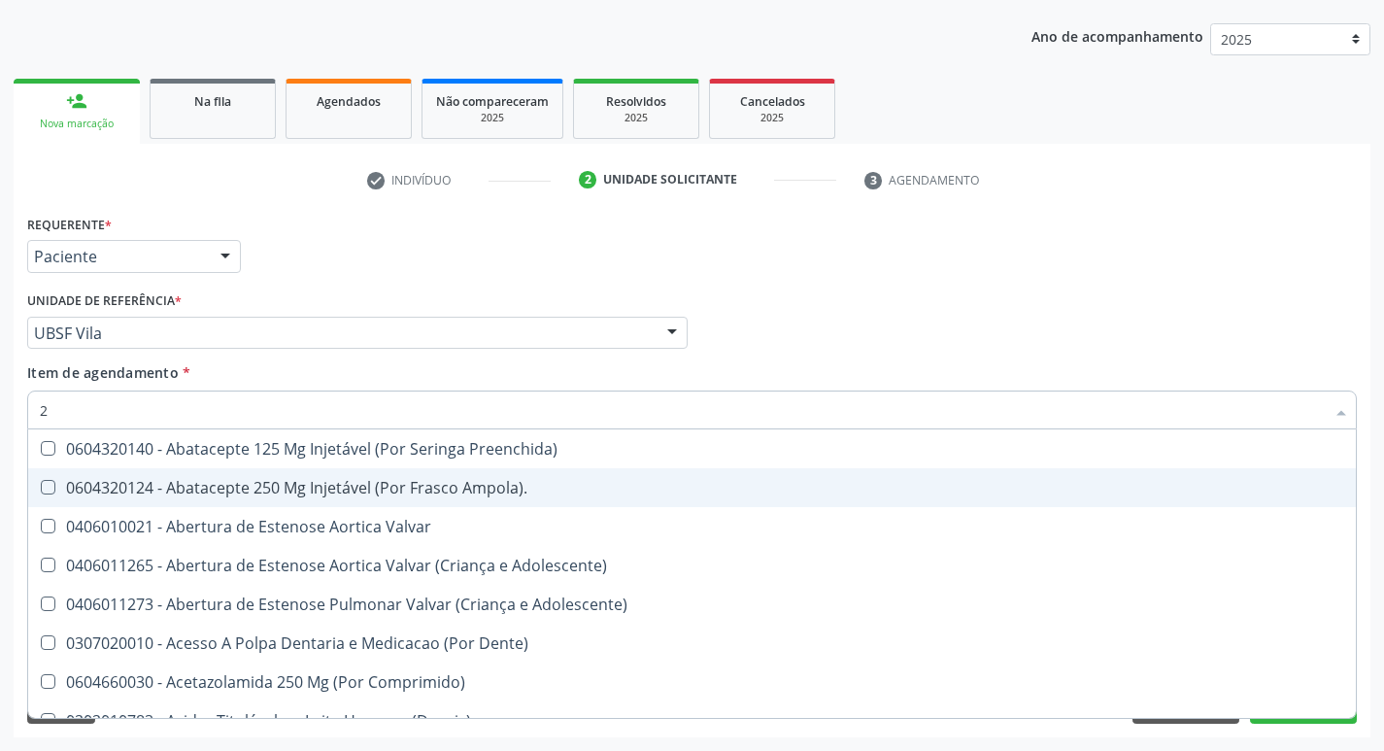
type input "20205001"
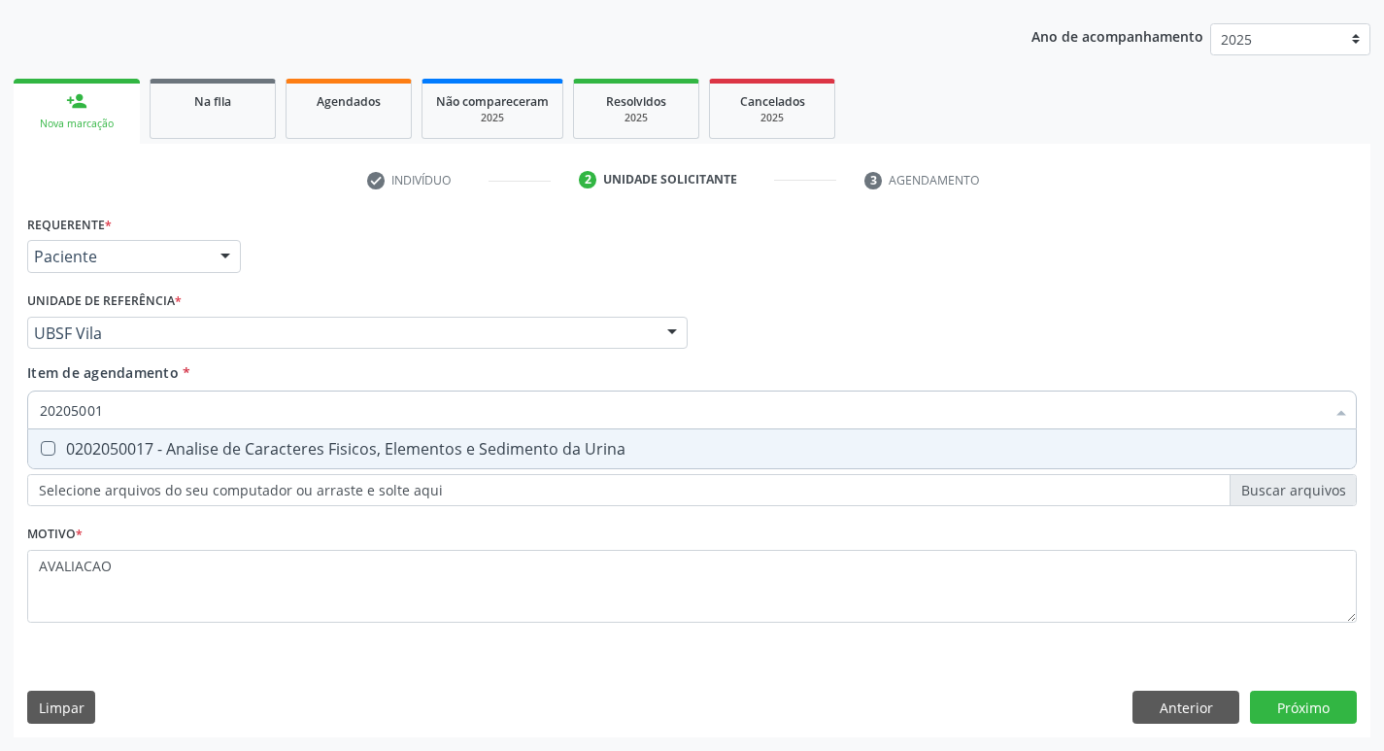
click at [277, 451] on div "0202050017 - Analise de Caracteres Fisicos, Elementos e Sedimento da Urina" at bounding box center [692, 449] width 1304 height 16
checkbox Urina "true"
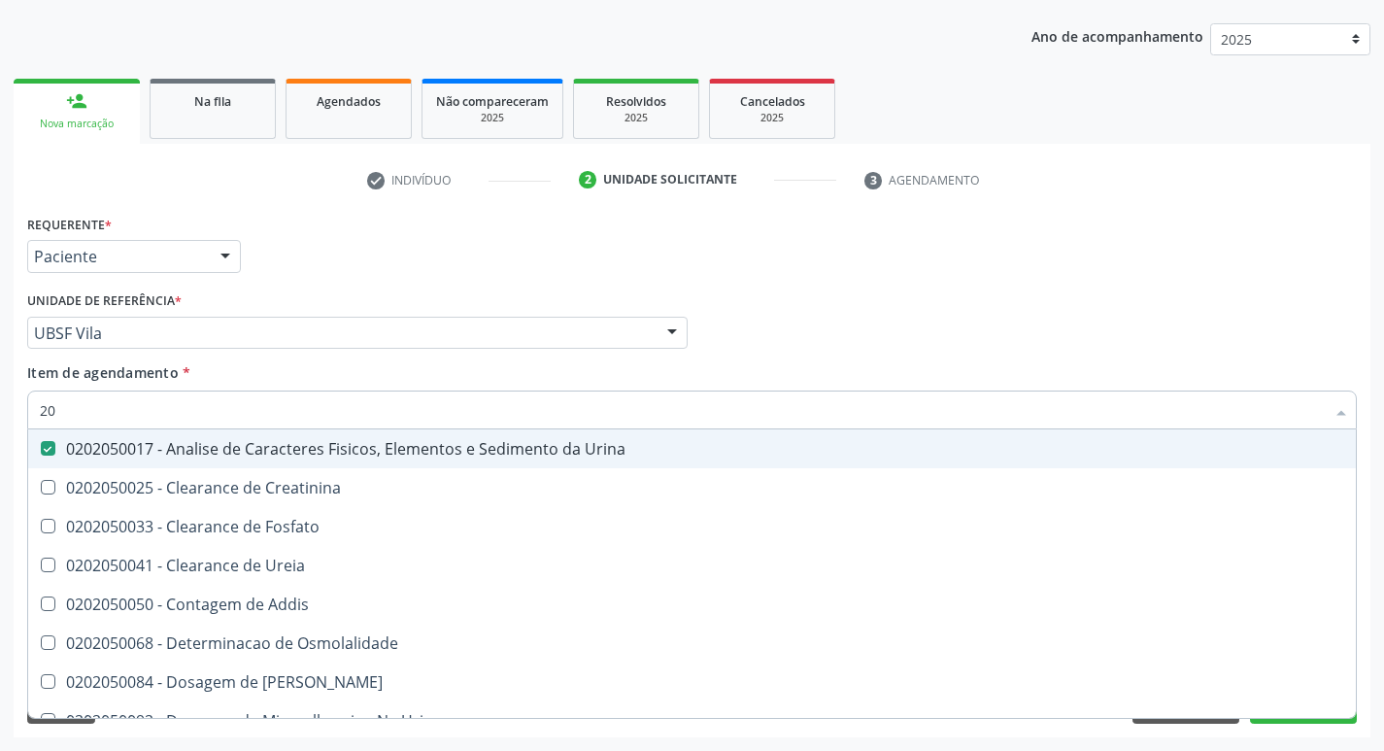
type input "2"
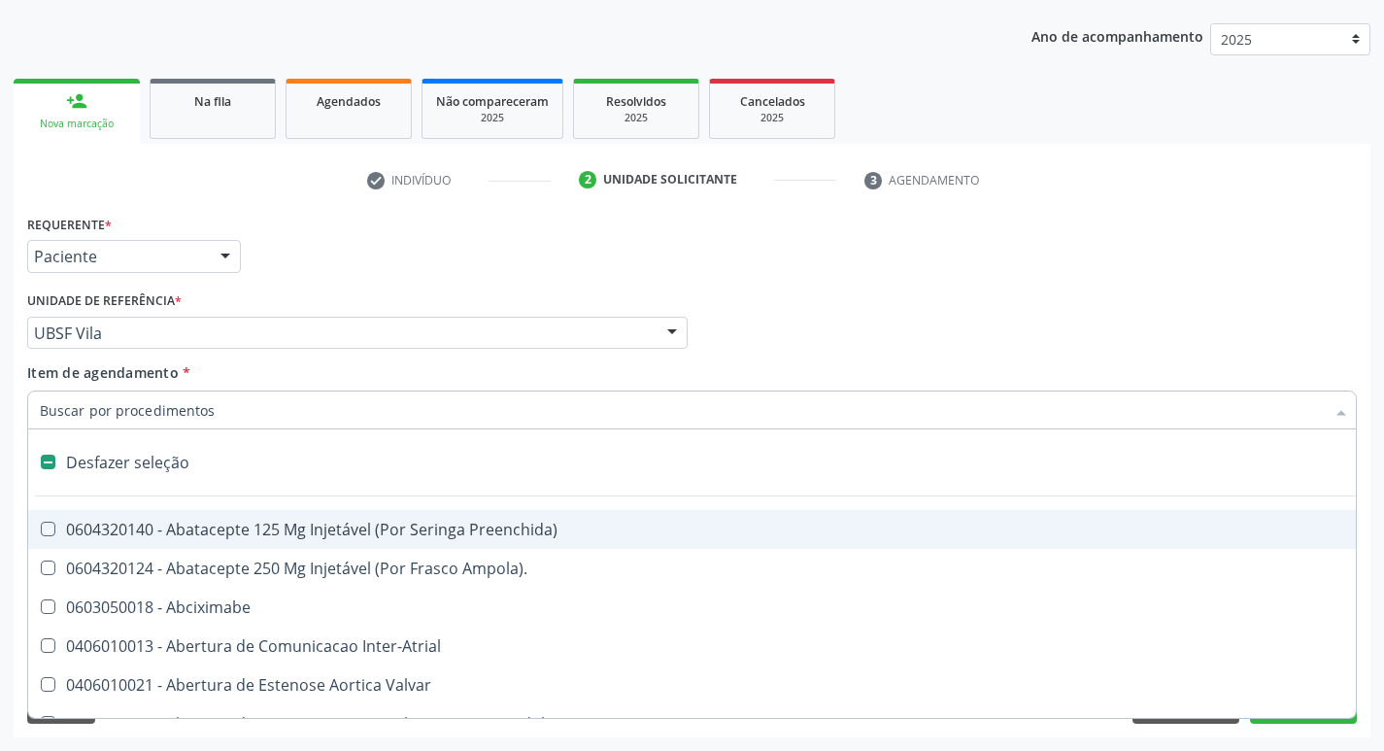
checkbox Preenchida\) "false"
checkbox Inter-Atrial "false"
type input "2"
checkbox Hepático "true"
checkbox Urina "false"
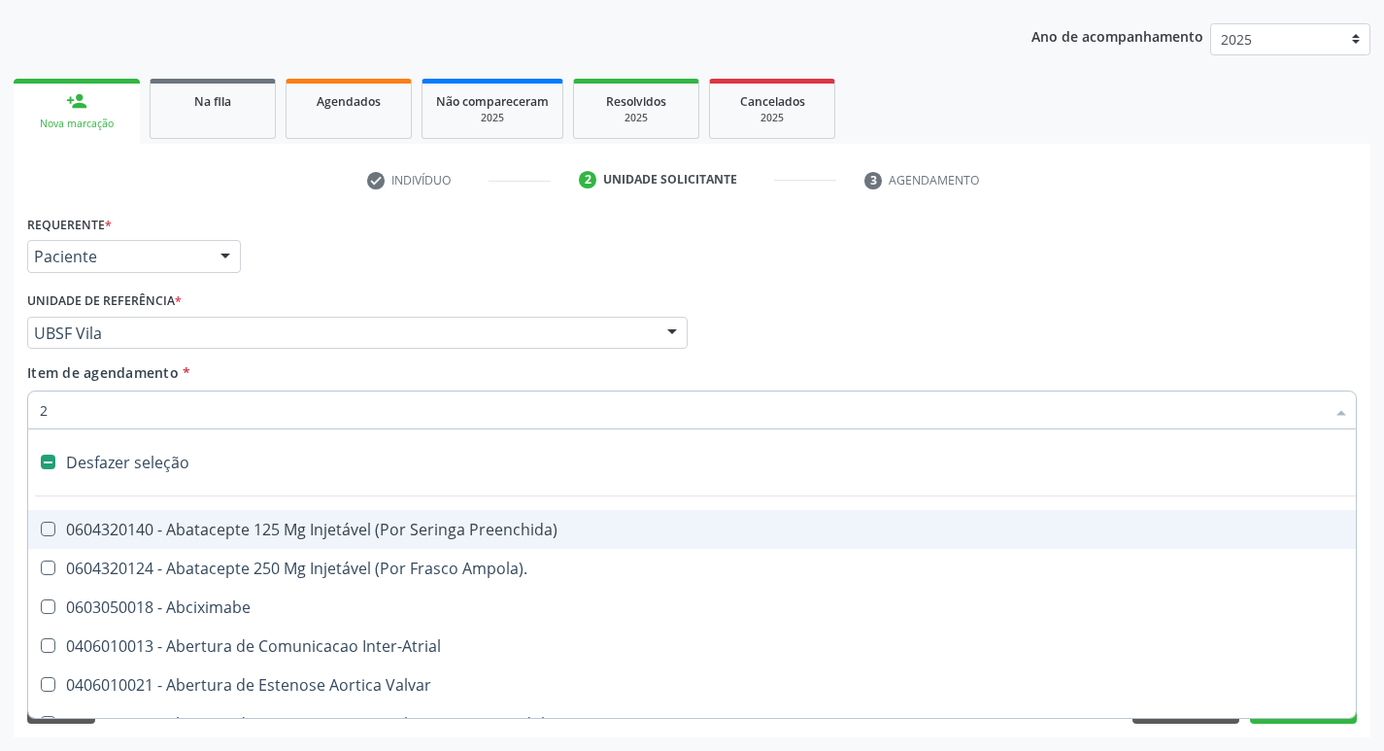
checkbox Total "true"
checkbox Vagina "true"
checkbox Internado "true"
checkbox Anos\) "true"
checkbox Adolescente\) "true"
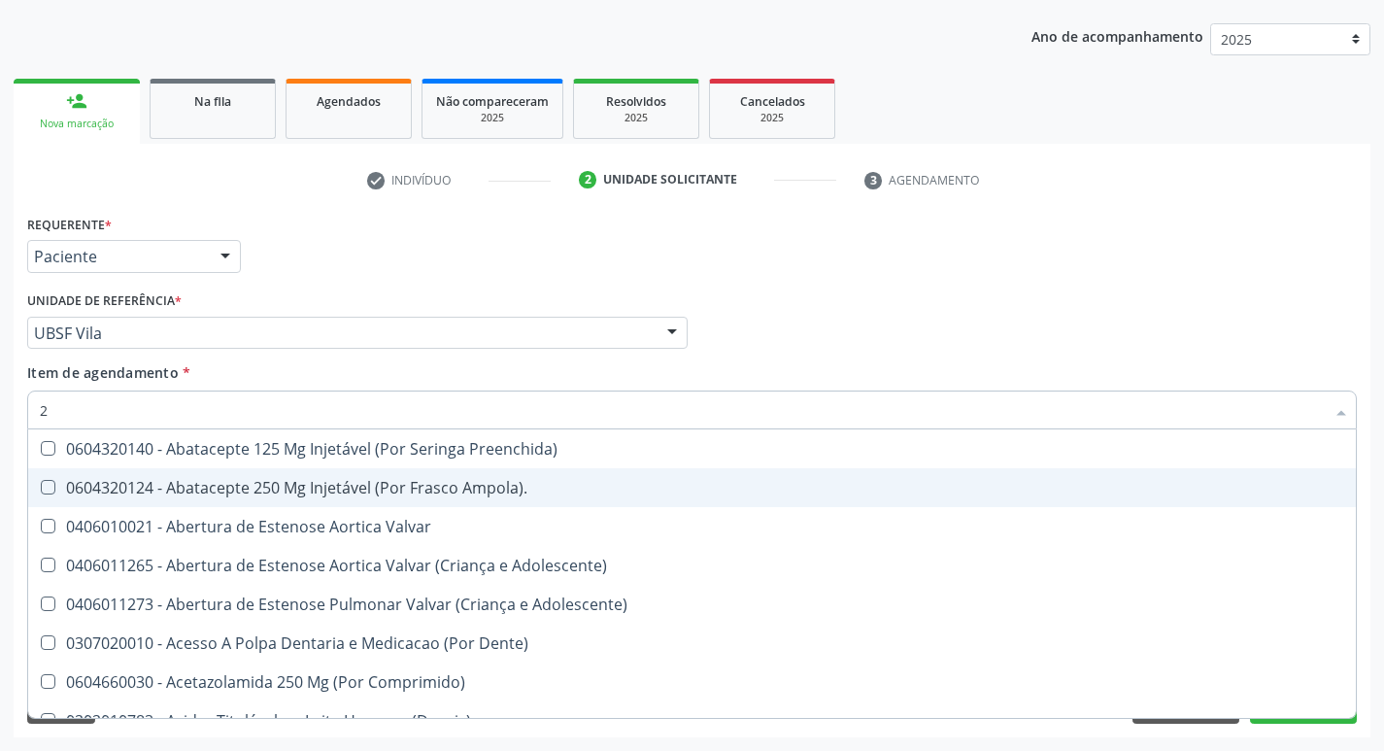
type input "20204003"
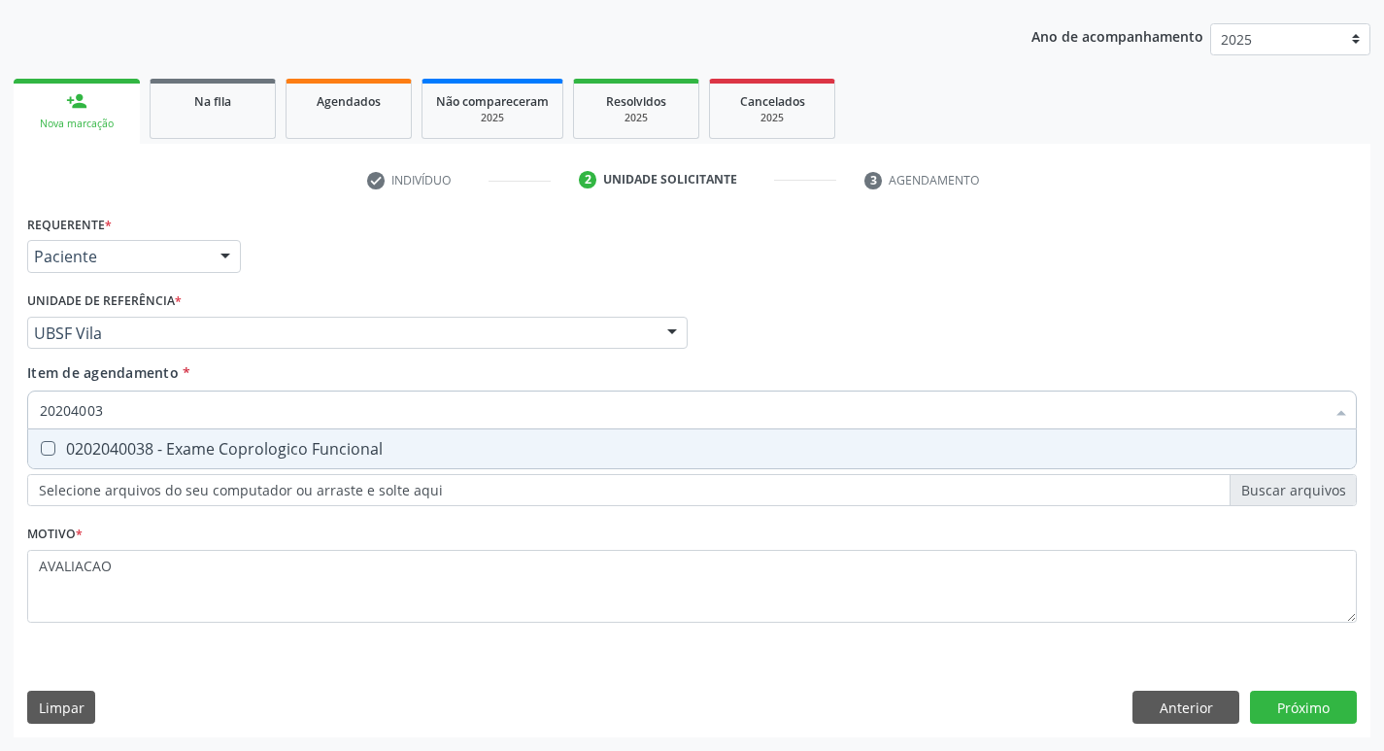
click at [289, 446] on div "0202040038 - Exame Coprologico Funcional" at bounding box center [692, 449] width 1304 height 16
checkbox Funcional "true"
click at [1325, 710] on div "Requerente * Paciente Profissional de Saúde Paciente Nenhum resultado encontrad…" at bounding box center [692, 473] width 1356 height 527
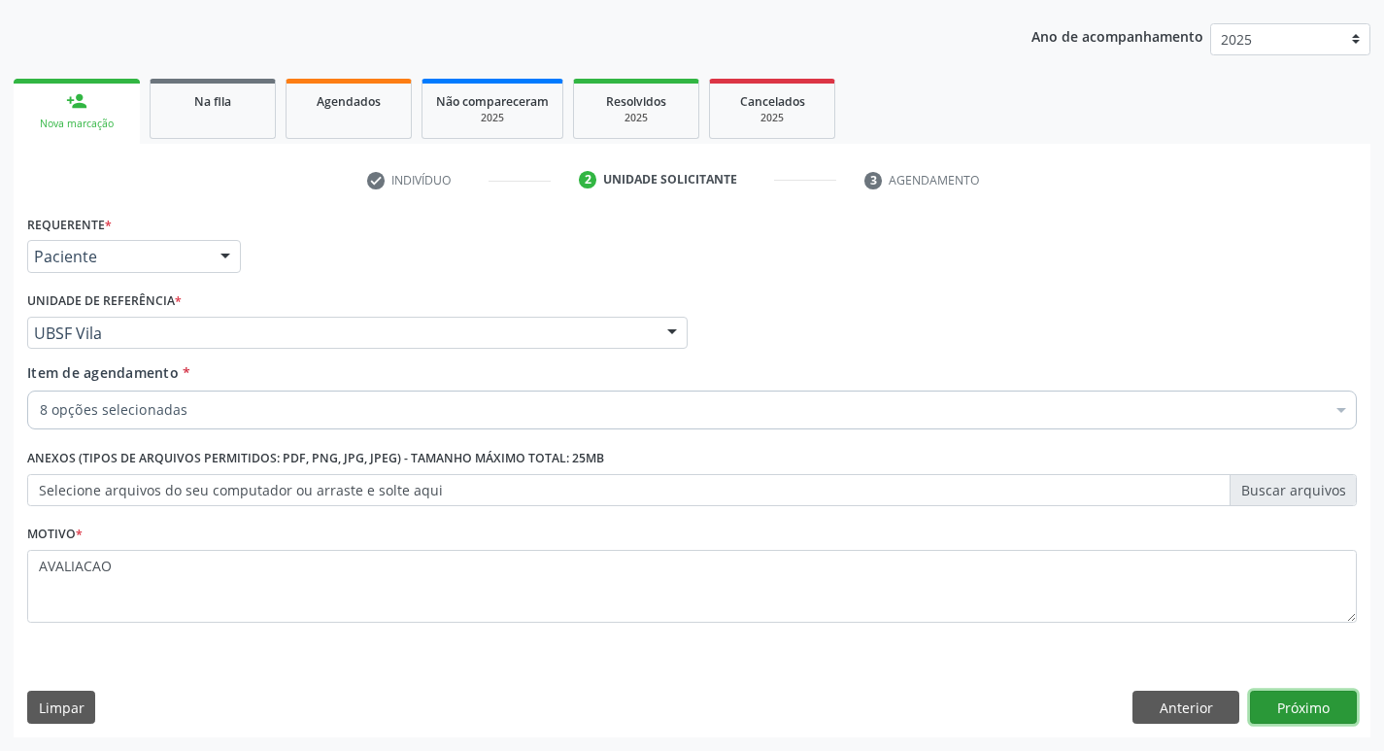
click at [1289, 694] on button "Próximo" at bounding box center [1303, 706] width 107 height 33
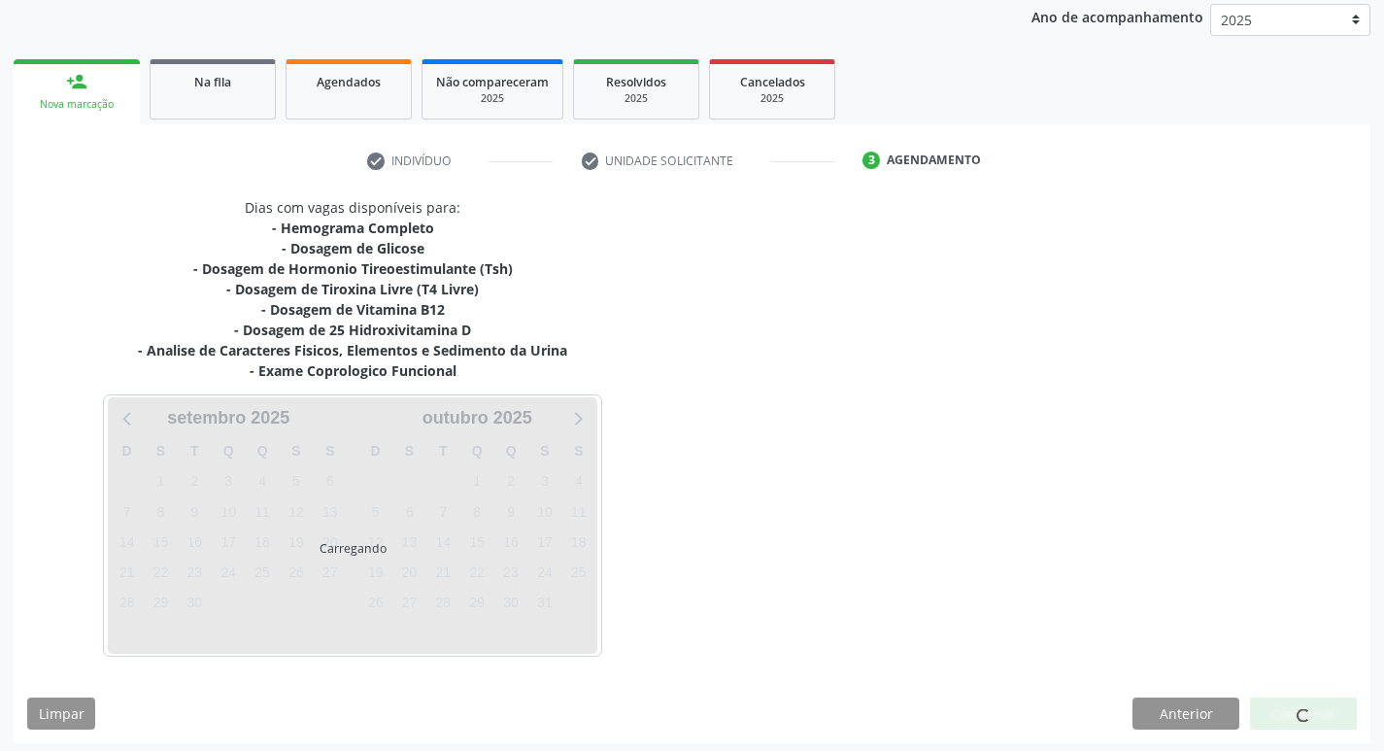
scroll to position [237, 0]
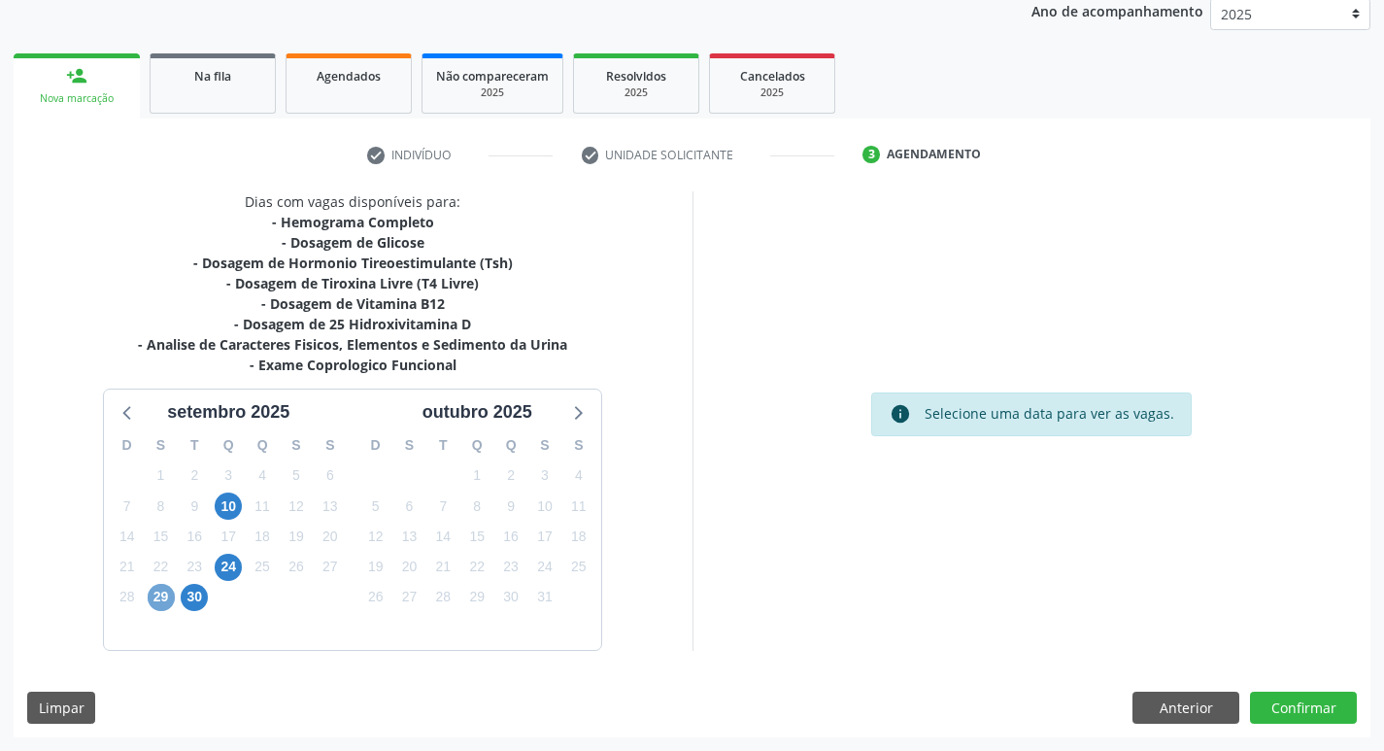
click at [168, 598] on span "29" at bounding box center [161, 597] width 27 height 27
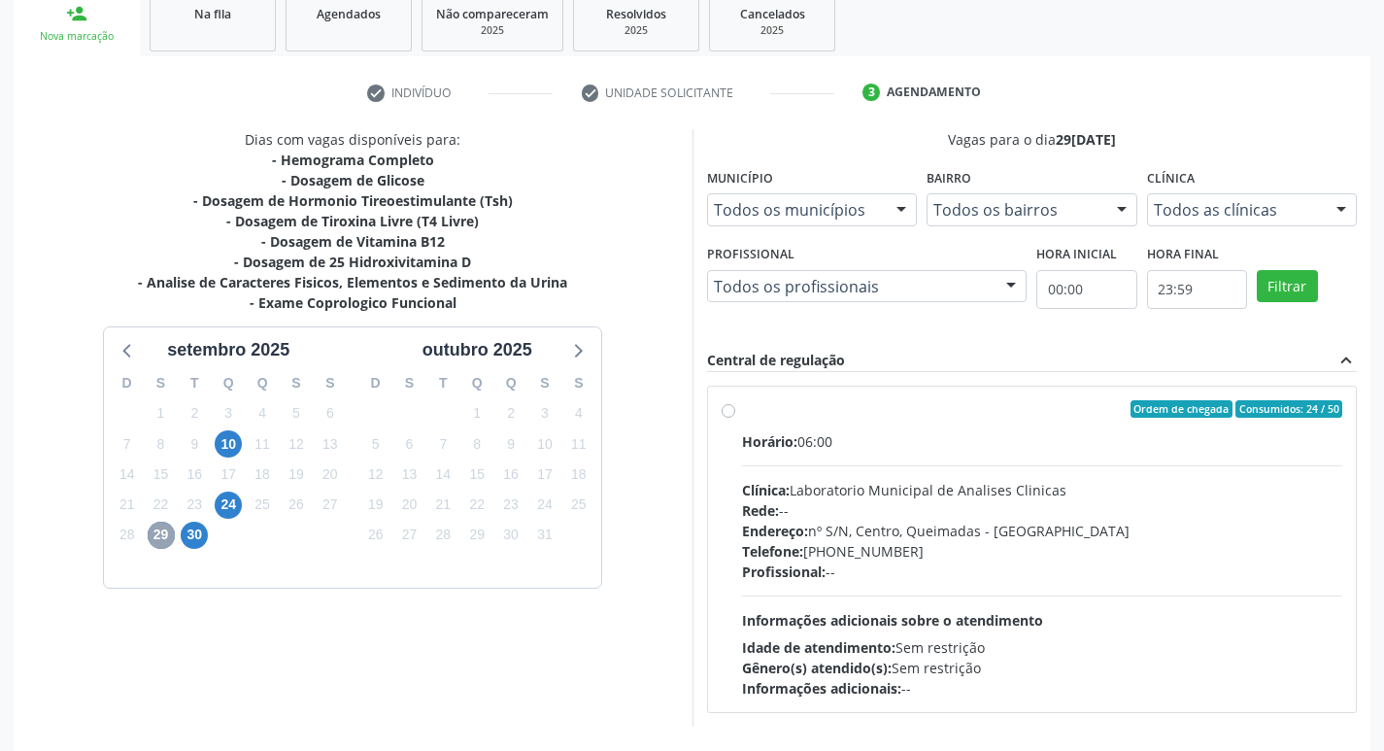
scroll to position [375, 0]
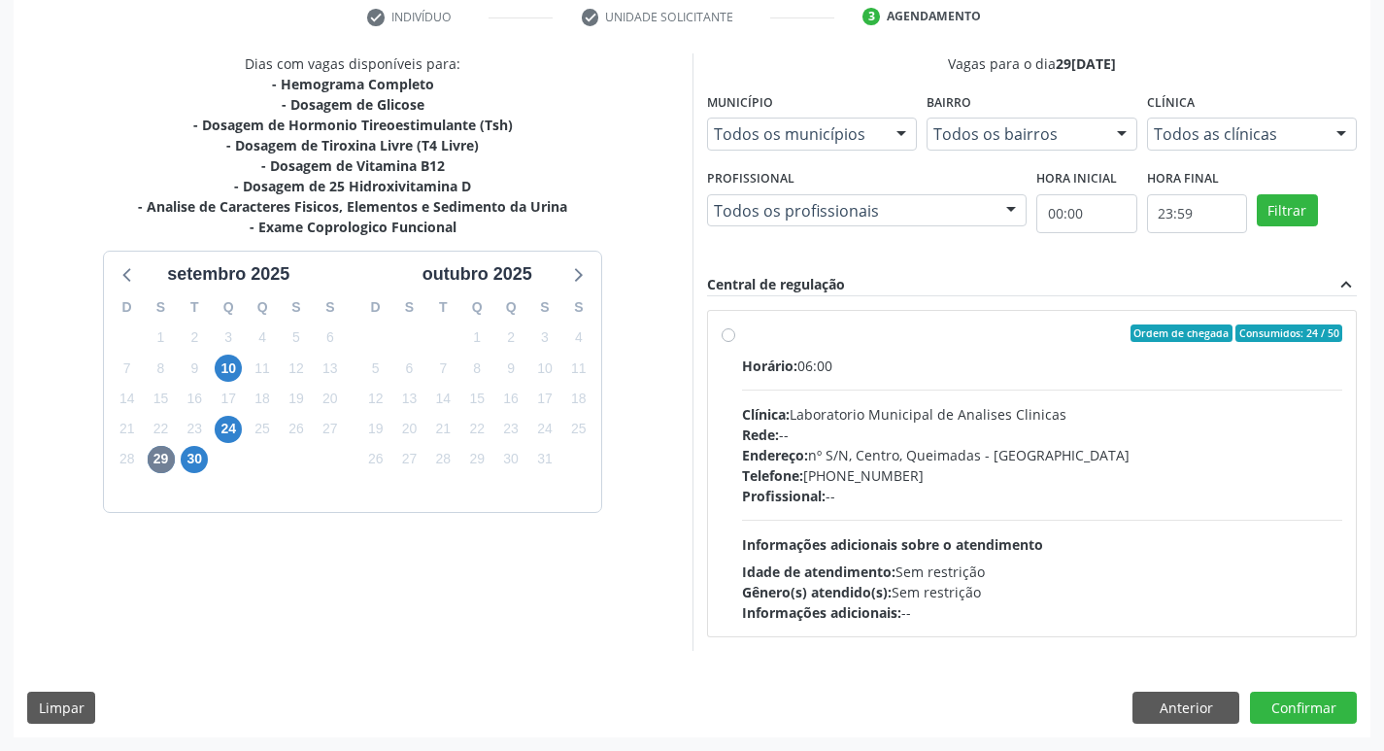
click at [1090, 463] on div "Endereço: nº S/N, Centro, Queimadas - [GEOGRAPHIC_DATA]" at bounding box center [1042, 455] width 601 height 20
click at [735, 342] on input "Ordem de chegada Consumidos: 24 / 50 Horário: 06:00 Clínica: Laboratorio Munici…" at bounding box center [728, 332] width 14 height 17
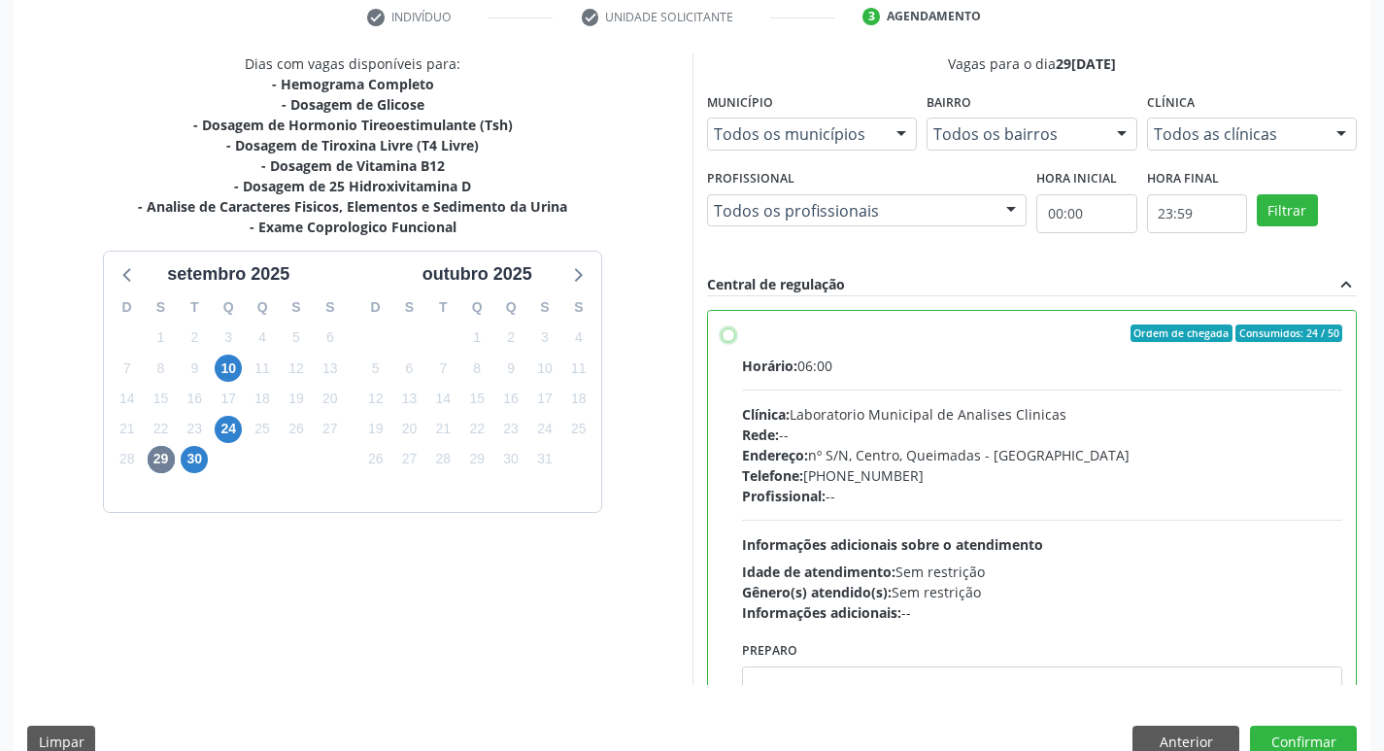
radio input "true"
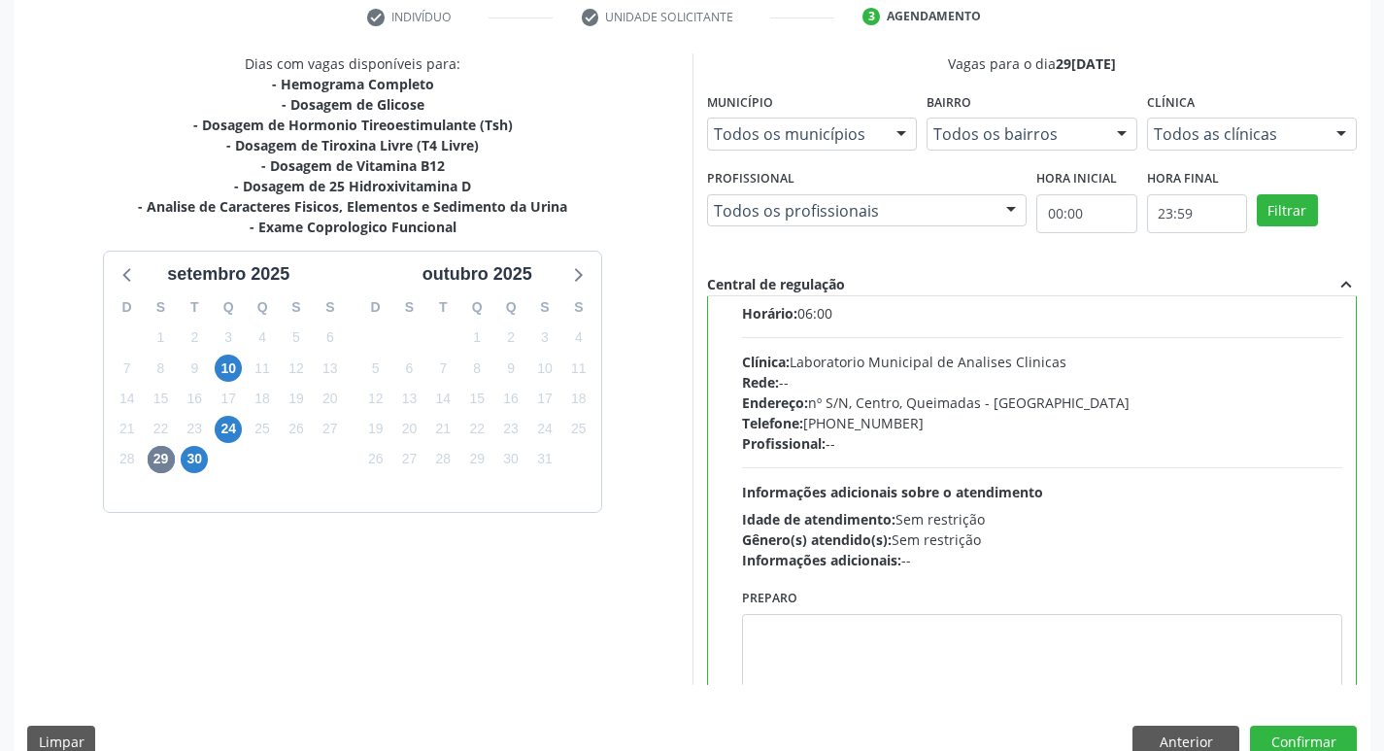
scroll to position [96, 0]
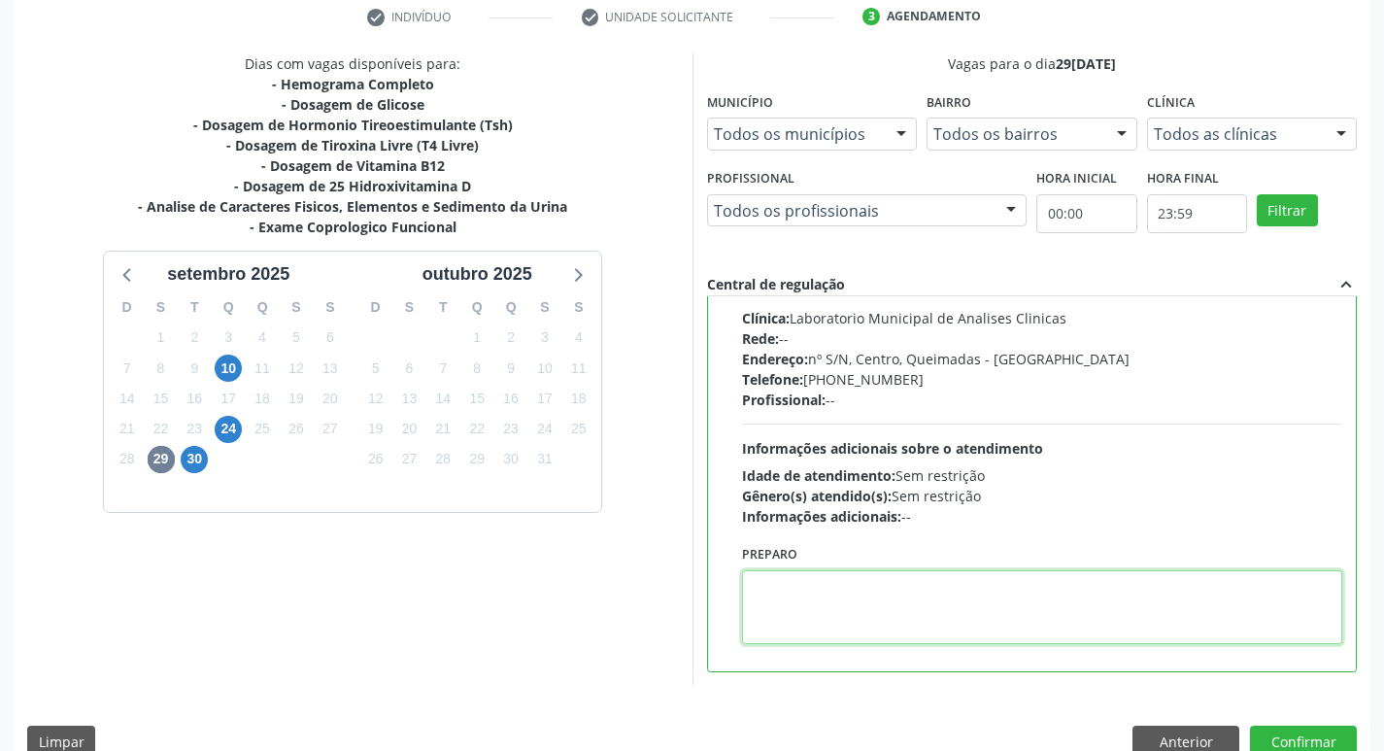
click at [931, 600] on textarea at bounding box center [1042, 607] width 601 height 74
paste textarea "[PERSON_NAME]"
type textarea "J"
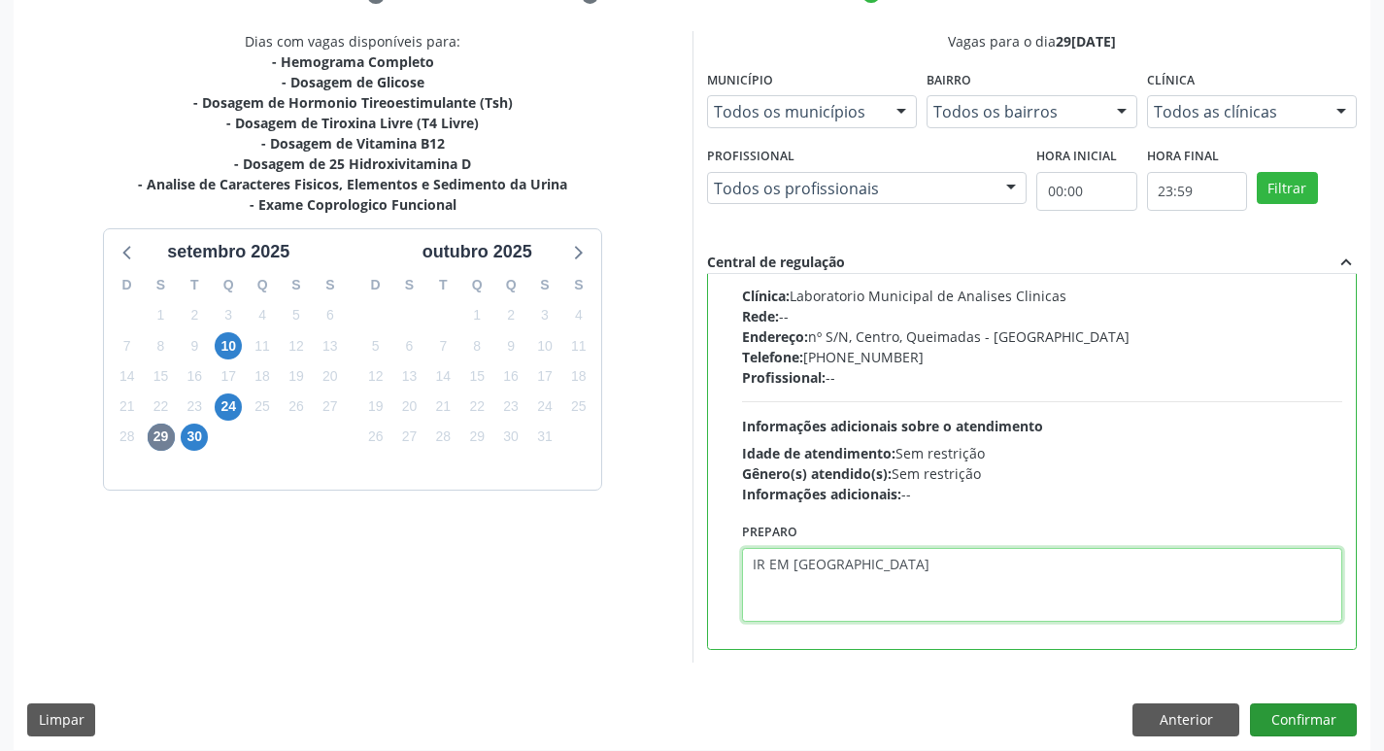
scroll to position [410, 0]
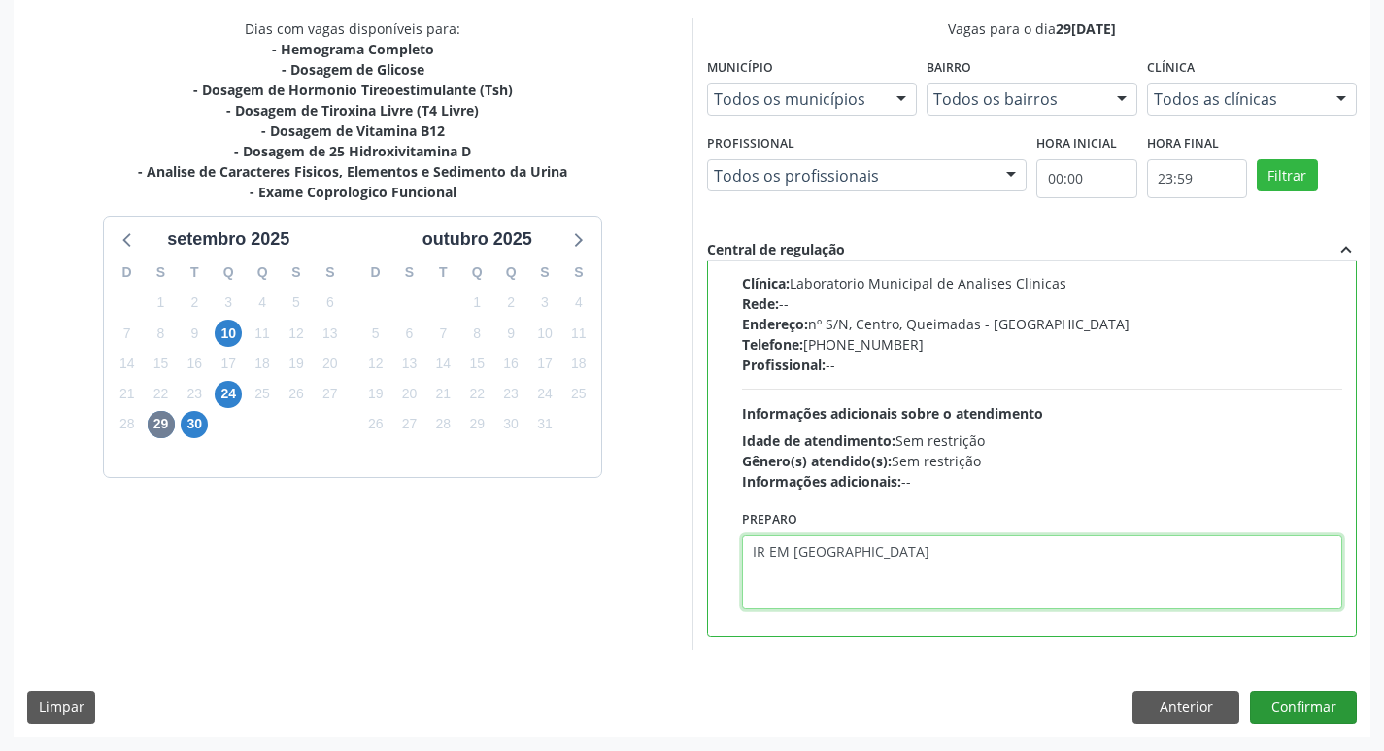
type textarea "IR EM [GEOGRAPHIC_DATA]"
click at [1299, 704] on button "Confirmar" at bounding box center [1303, 706] width 107 height 33
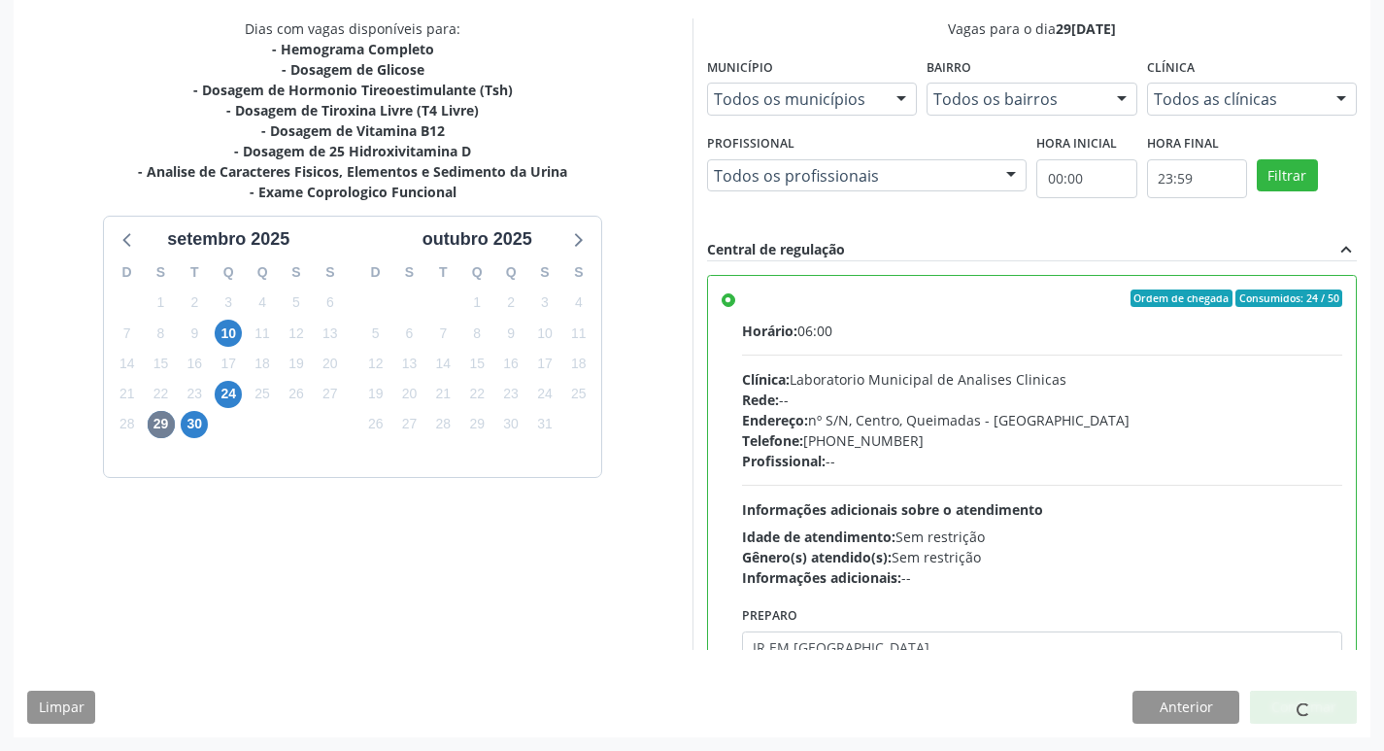
scroll to position [96, 0]
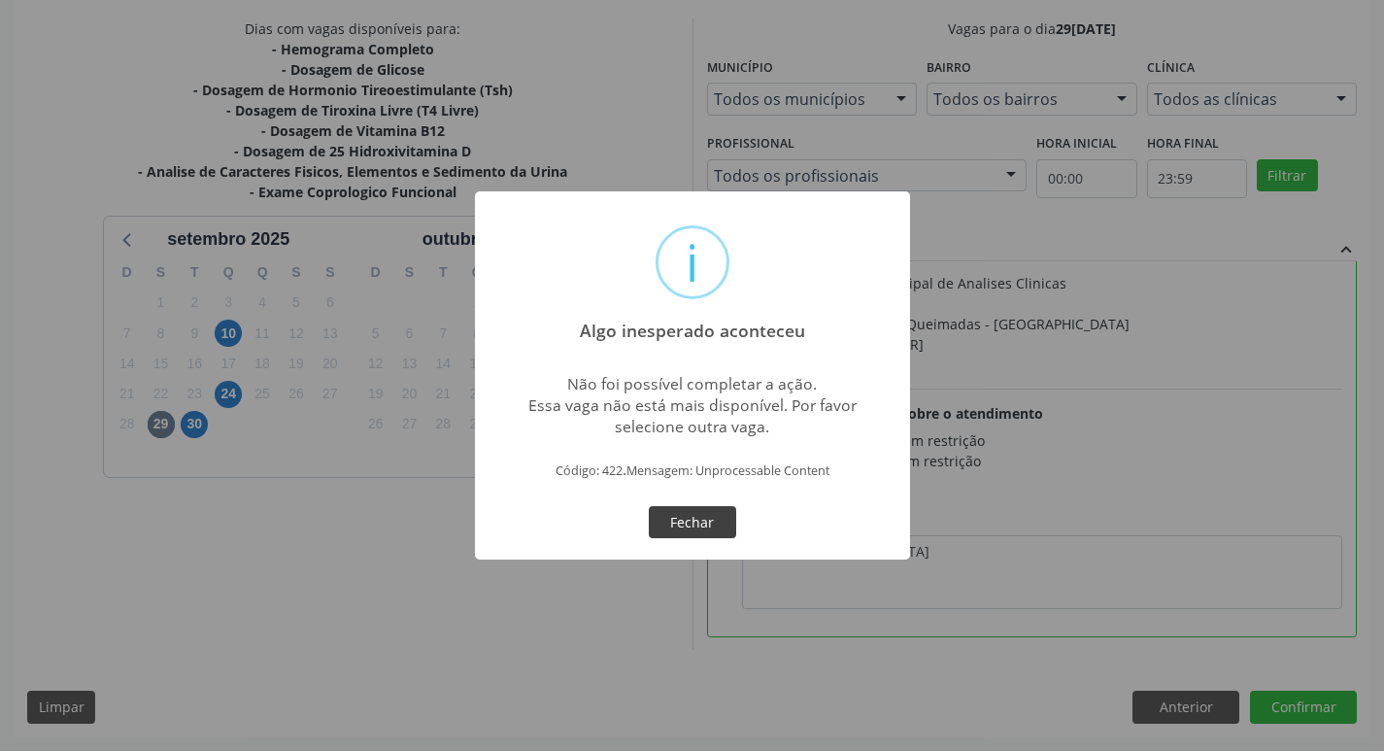
click at [678, 517] on button "Fechar" at bounding box center [692, 522] width 87 height 33
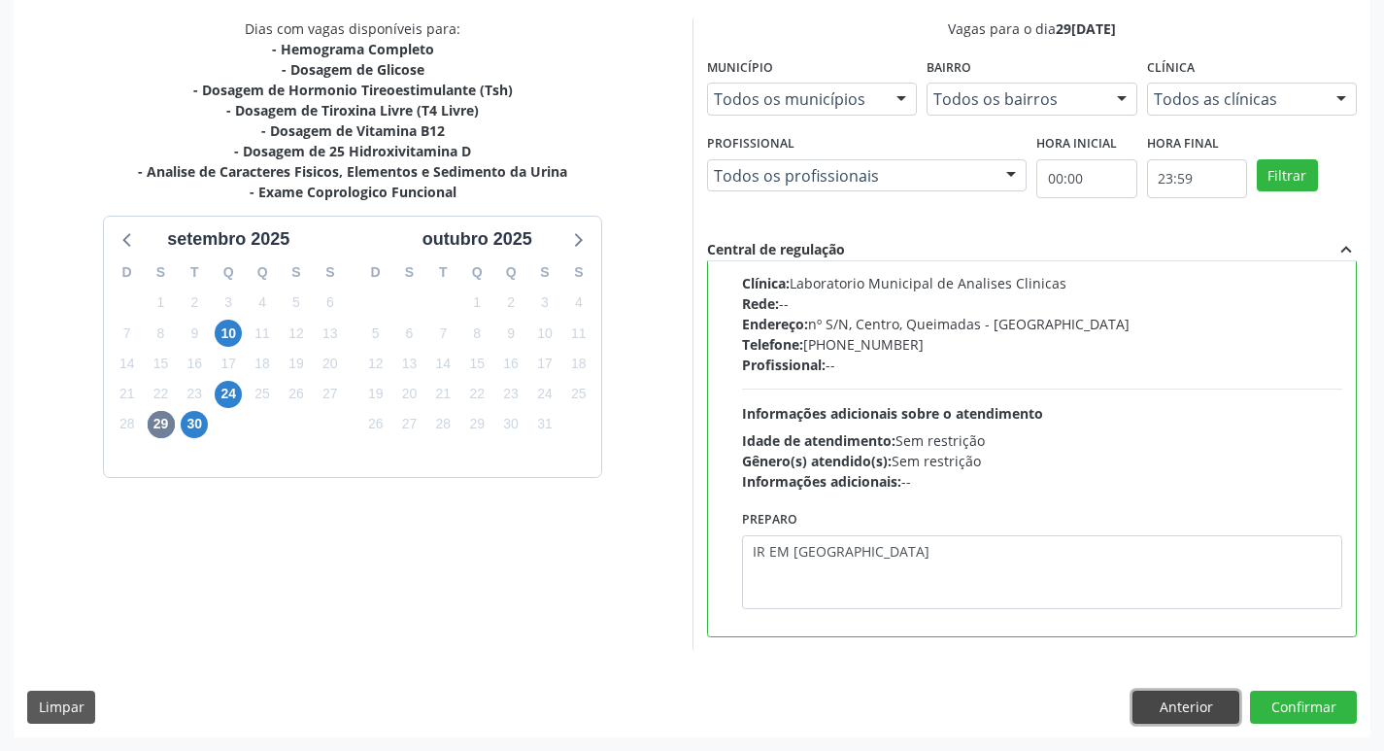
click at [1176, 719] on button "Anterior" at bounding box center [1185, 706] width 107 height 33
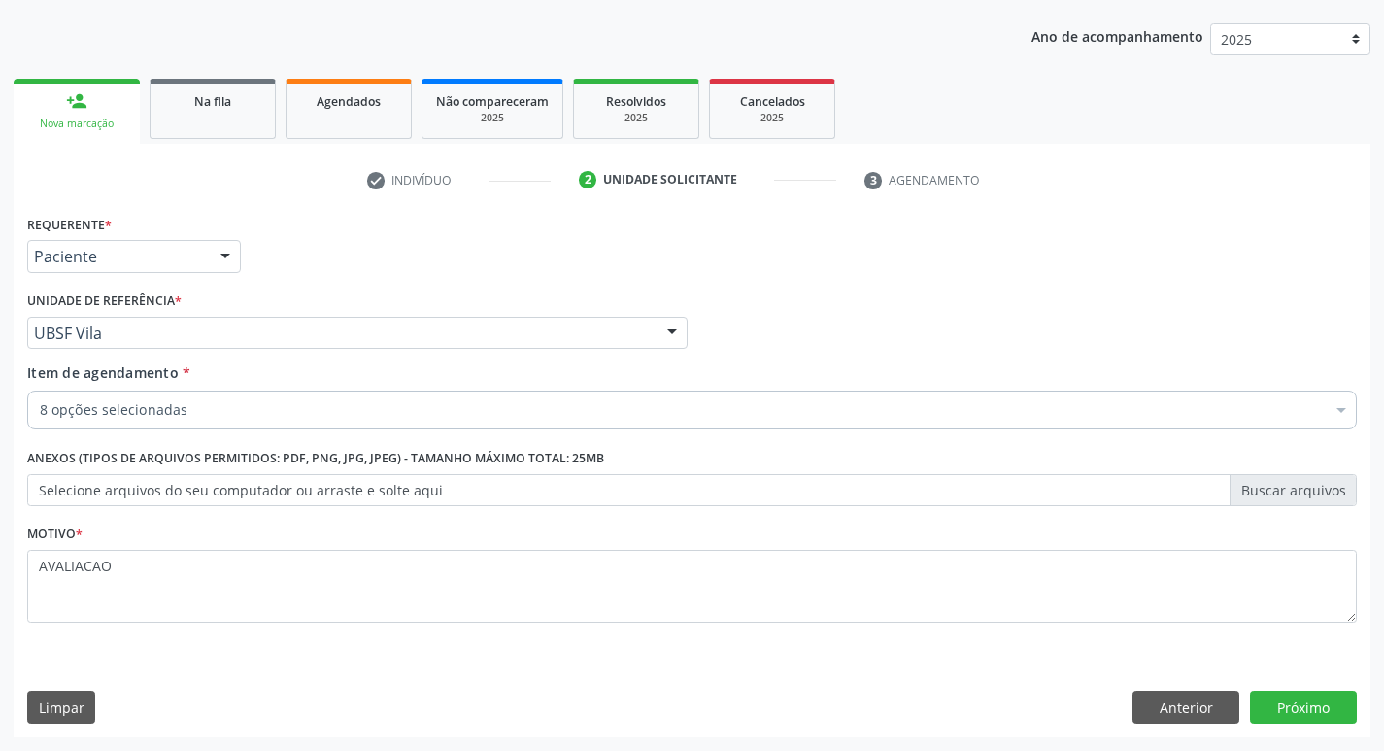
scroll to position [212, 0]
click at [1174, 712] on button "Anterior" at bounding box center [1185, 706] width 107 height 33
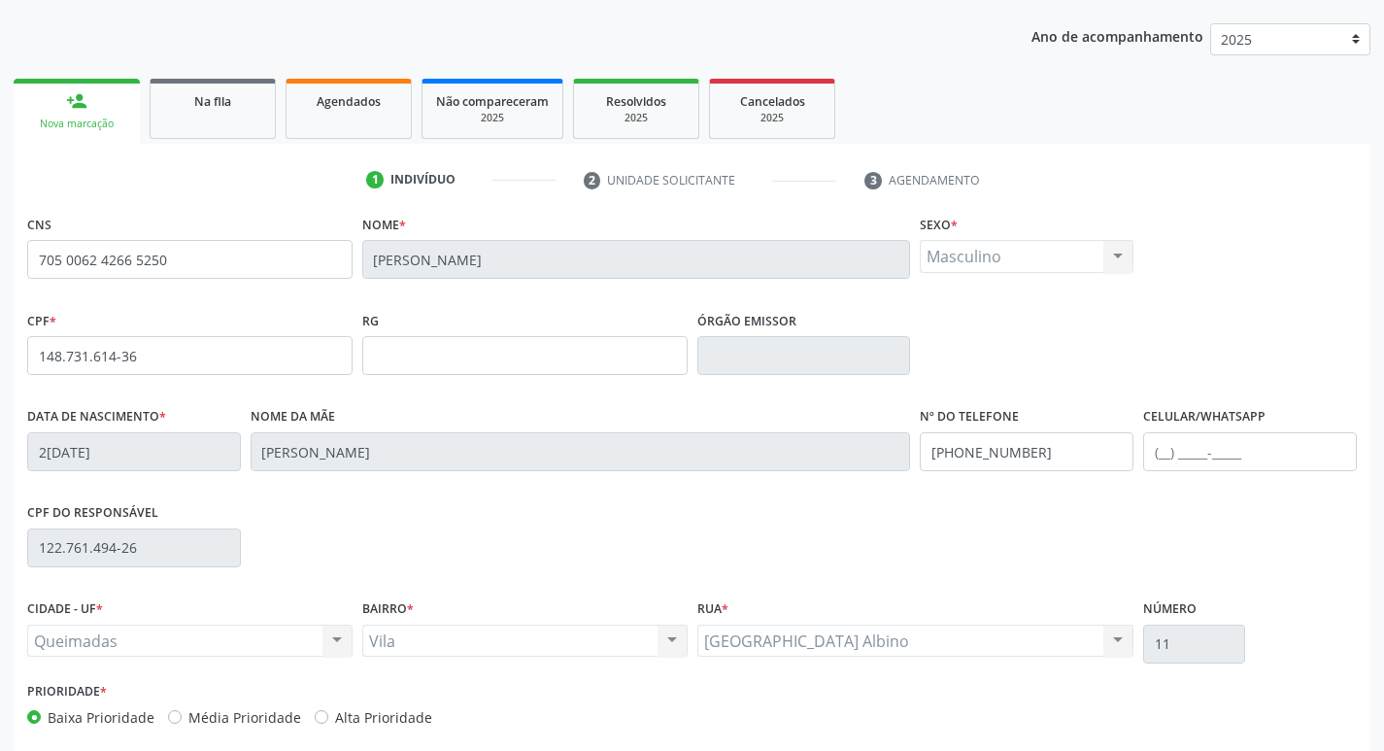
click at [189, 281] on fieldset "CNS 705 0062 4266 5250" at bounding box center [189, 251] width 325 height 83
click at [159, 274] on input "705 0062 4266 5250" at bounding box center [189, 259] width 325 height 39
type input "7"
click at [186, 99] on div "Na fila" at bounding box center [212, 100] width 97 height 20
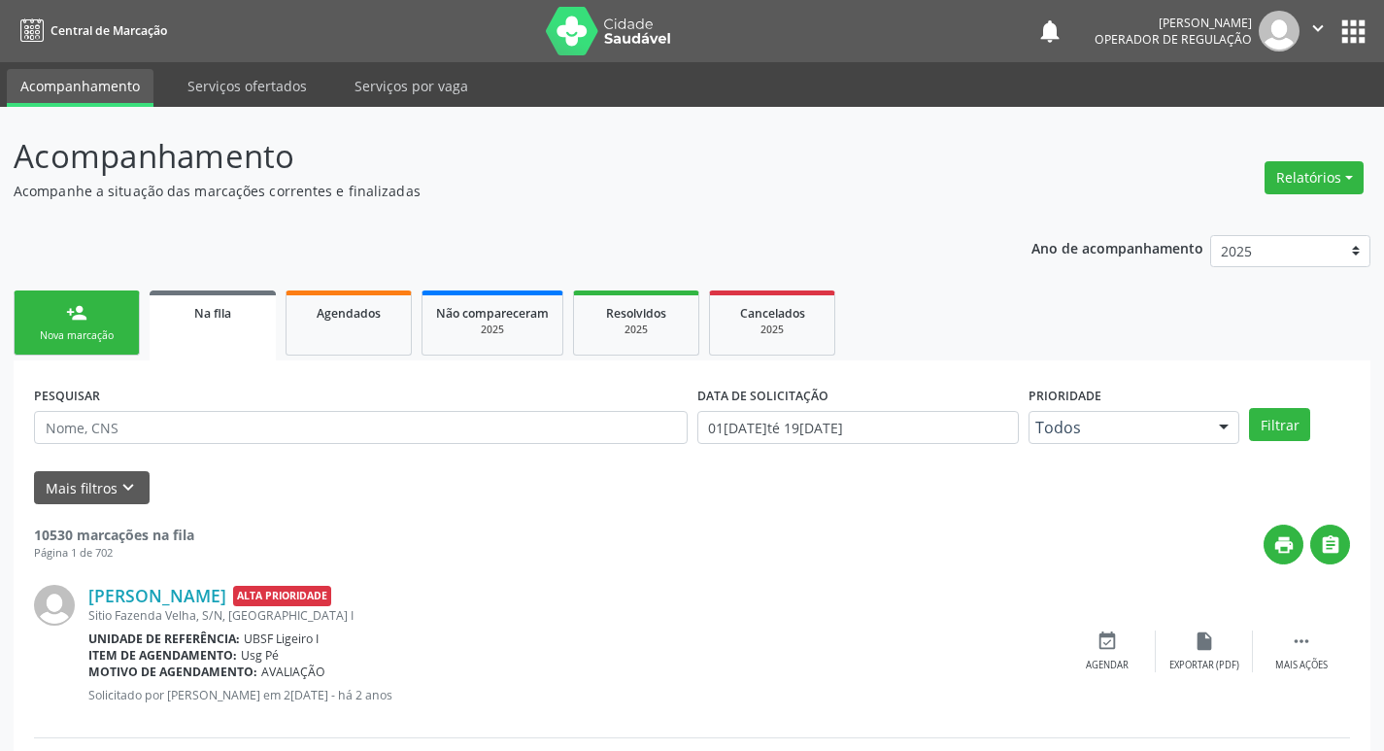
click at [92, 305] on link "person_add Nova marcação" at bounding box center [77, 322] width 126 height 65
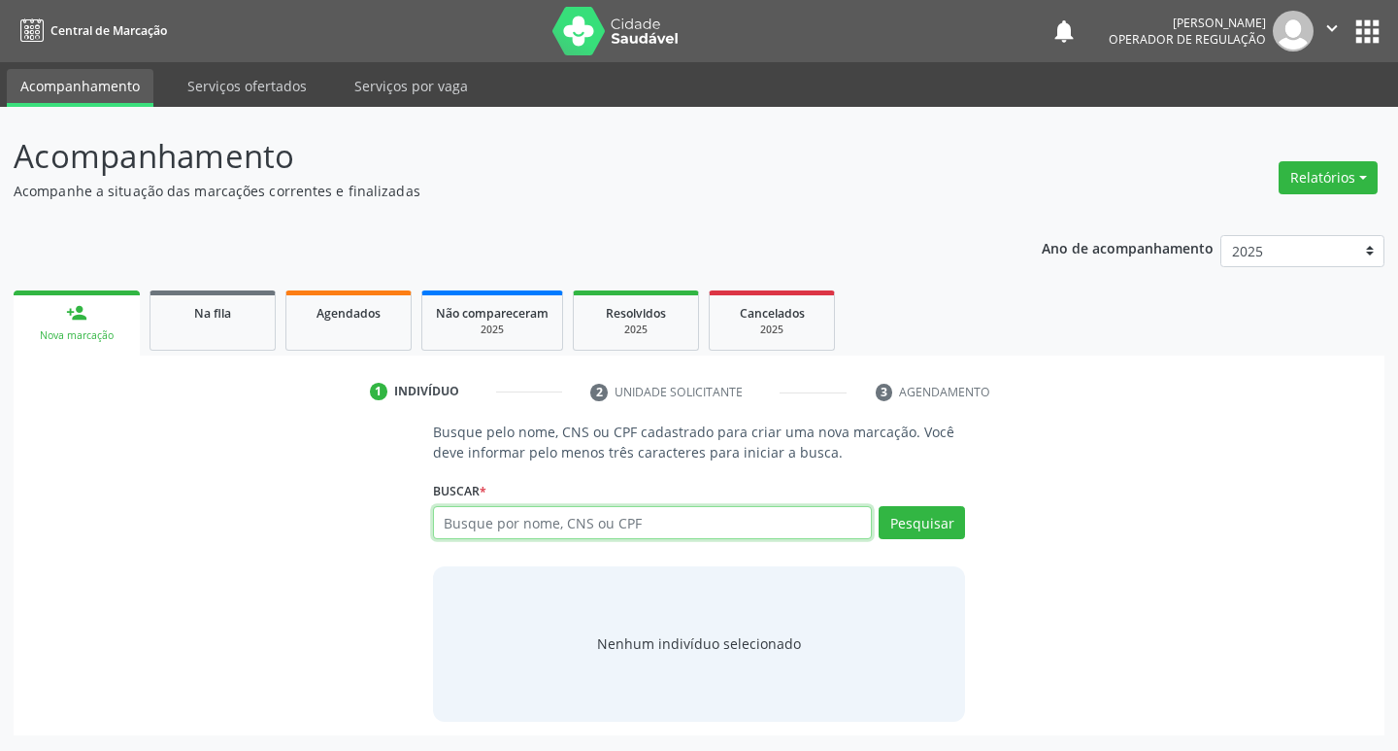
click at [498, 523] on input "text" at bounding box center [653, 522] width 440 height 33
type input "701204019081612"
click at [908, 526] on button "Pesquisar" at bounding box center [922, 522] width 86 height 33
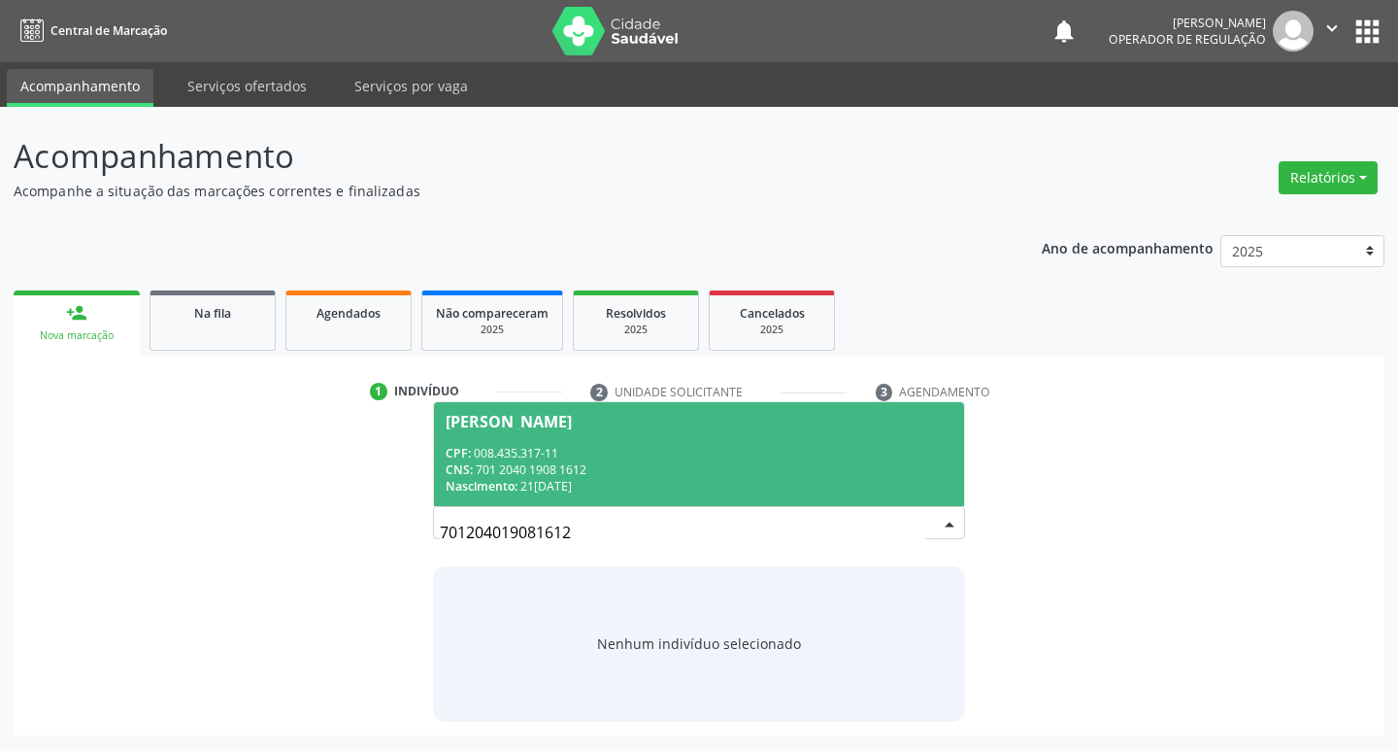
click at [541, 450] on div "CPF: 008.435.317-11" at bounding box center [700, 453] width 508 height 17
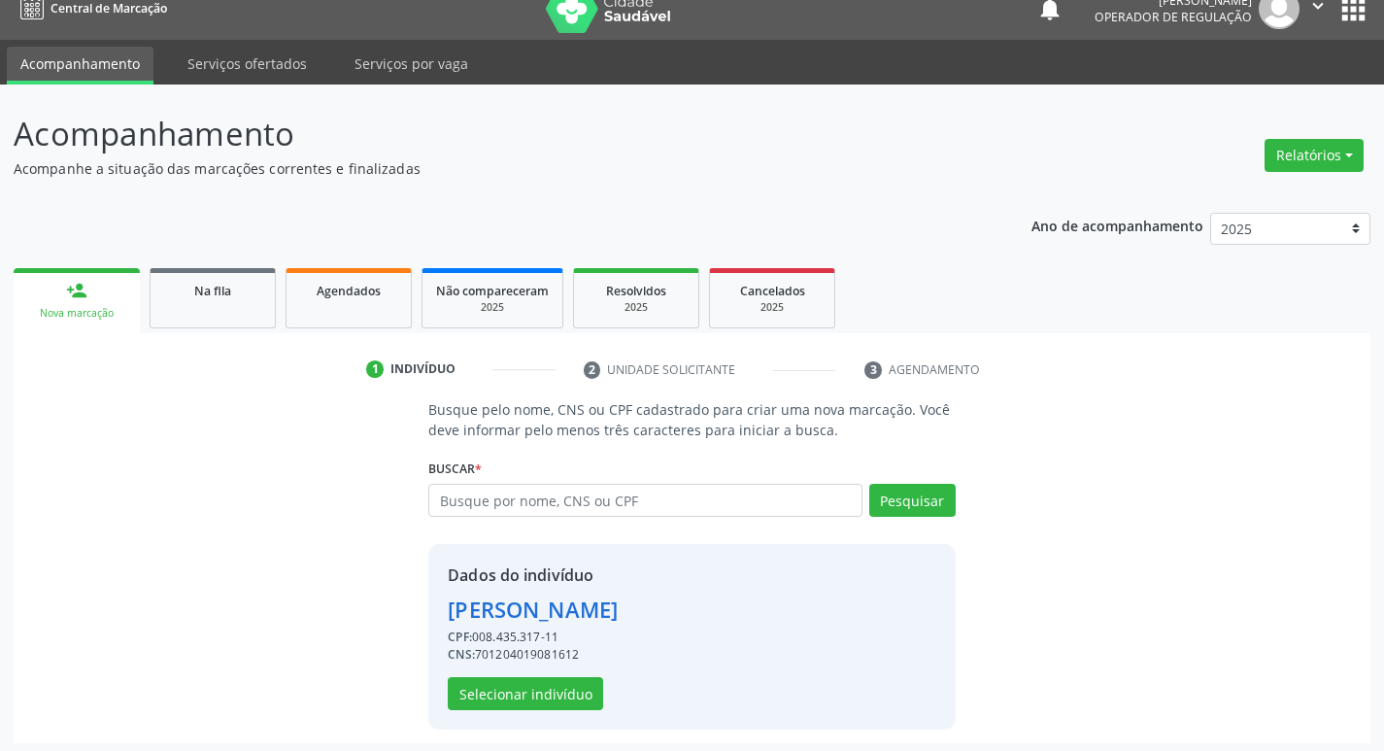
scroll to position [28, 0]
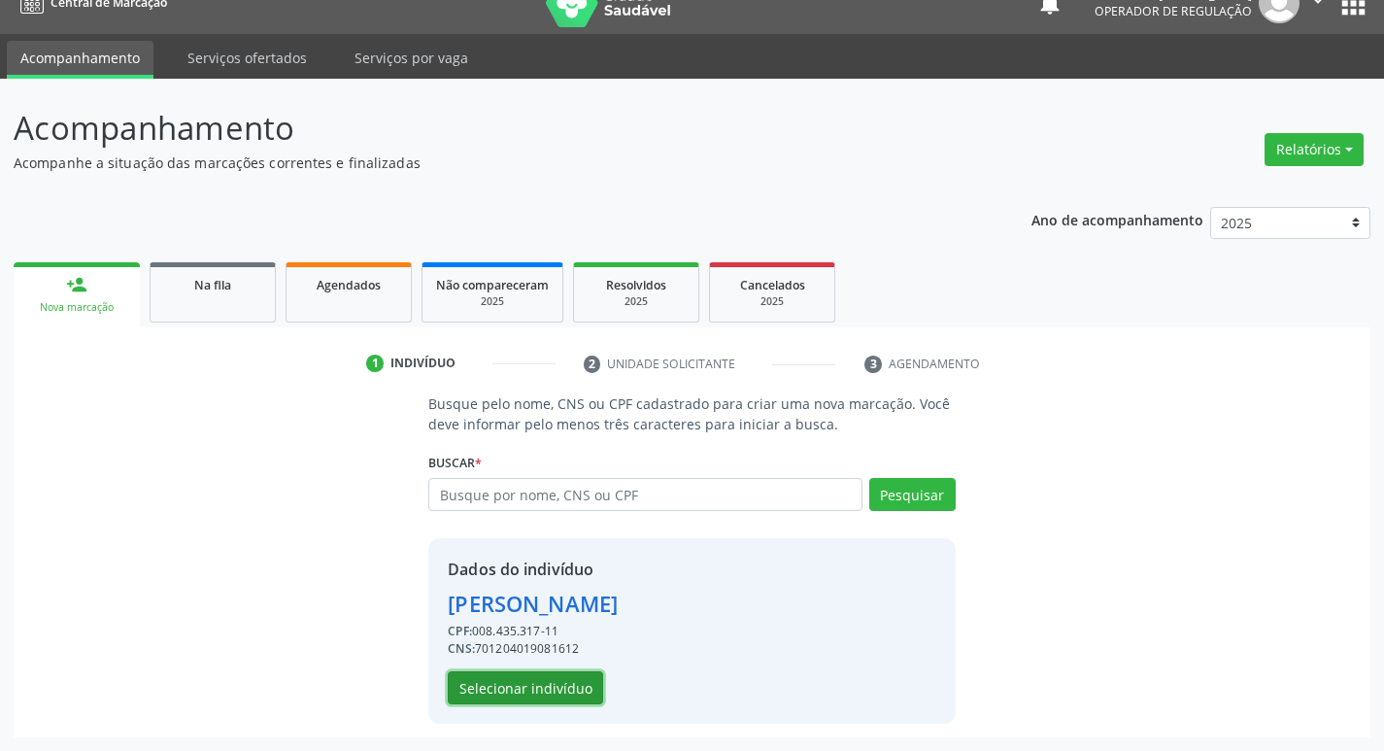
click at [507, 683] on button "Selecionar indivíduo" at bounding box center [525, 687] width 155 height 33
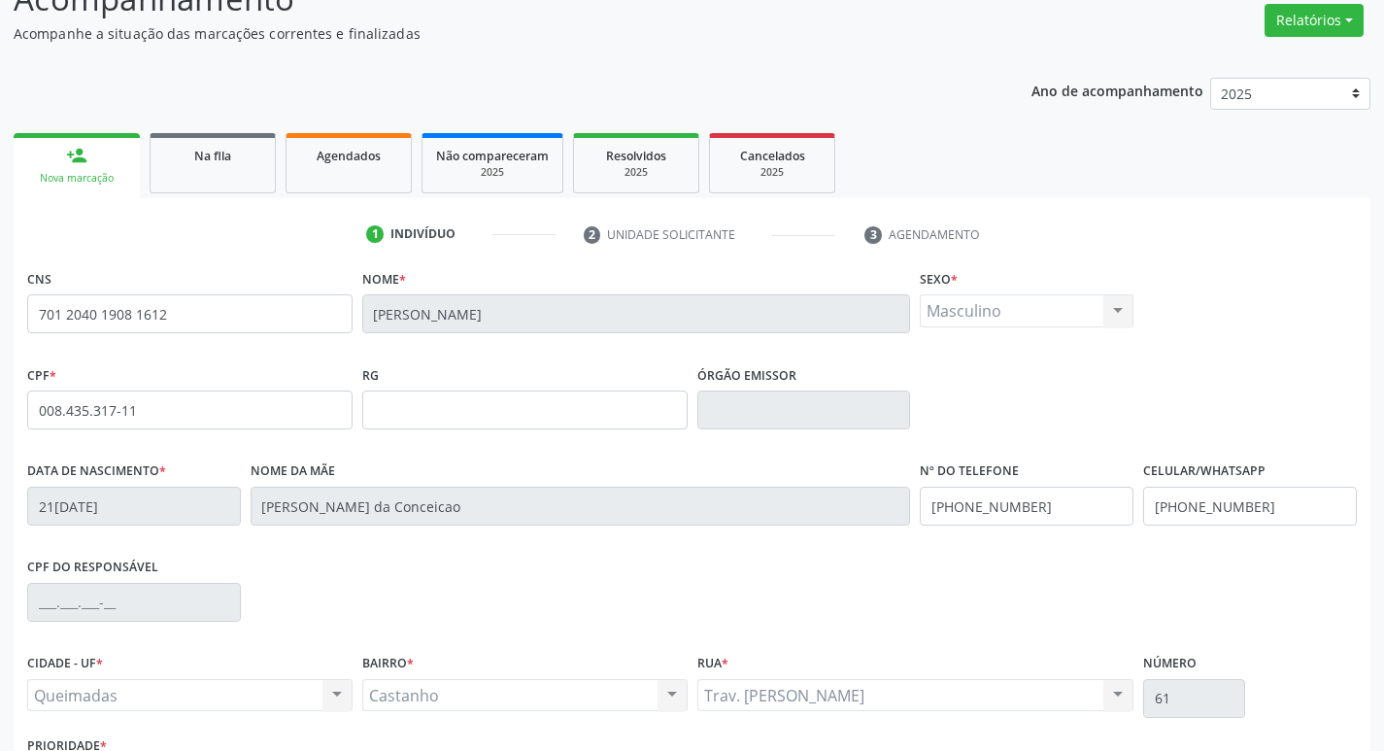
scroll to position [302, 0]
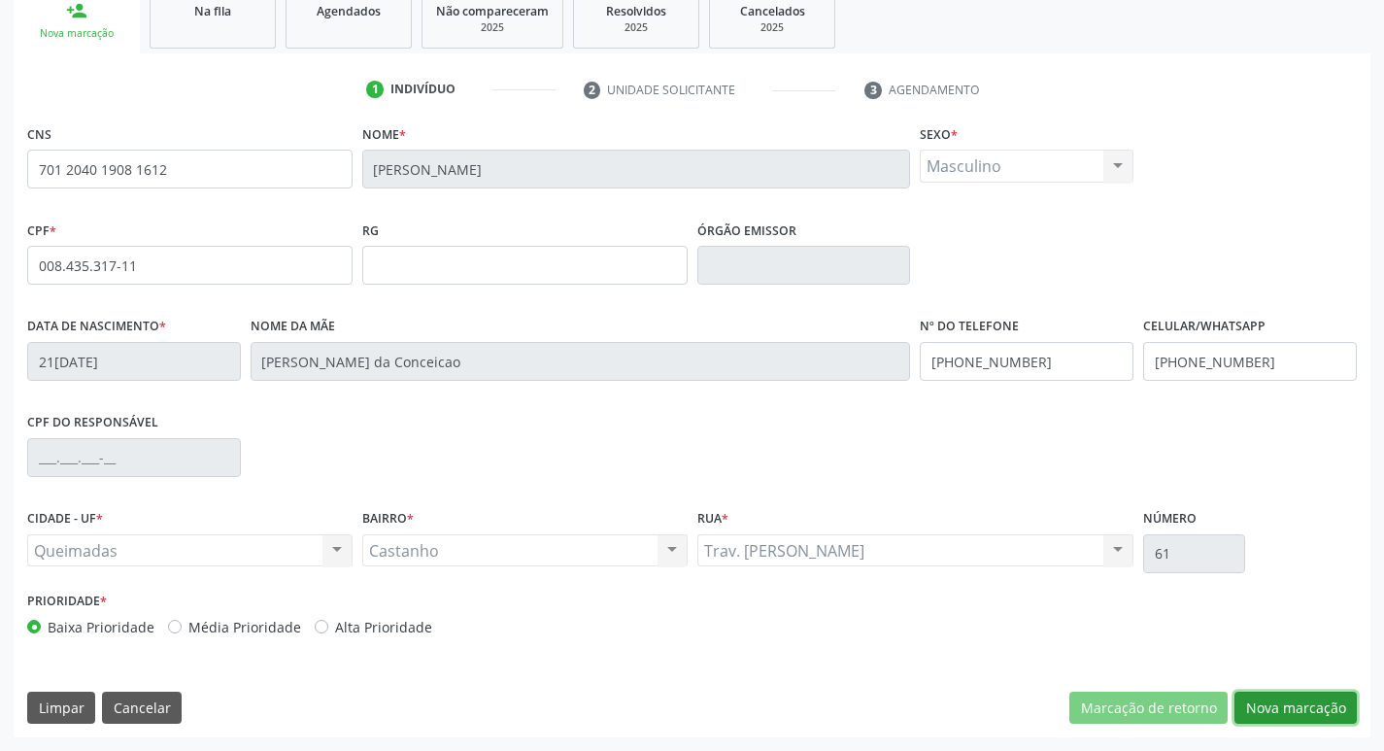
click at [1313, 704] on button "Nova marcação" at bounding box center [1295, 707] width 122 height 33
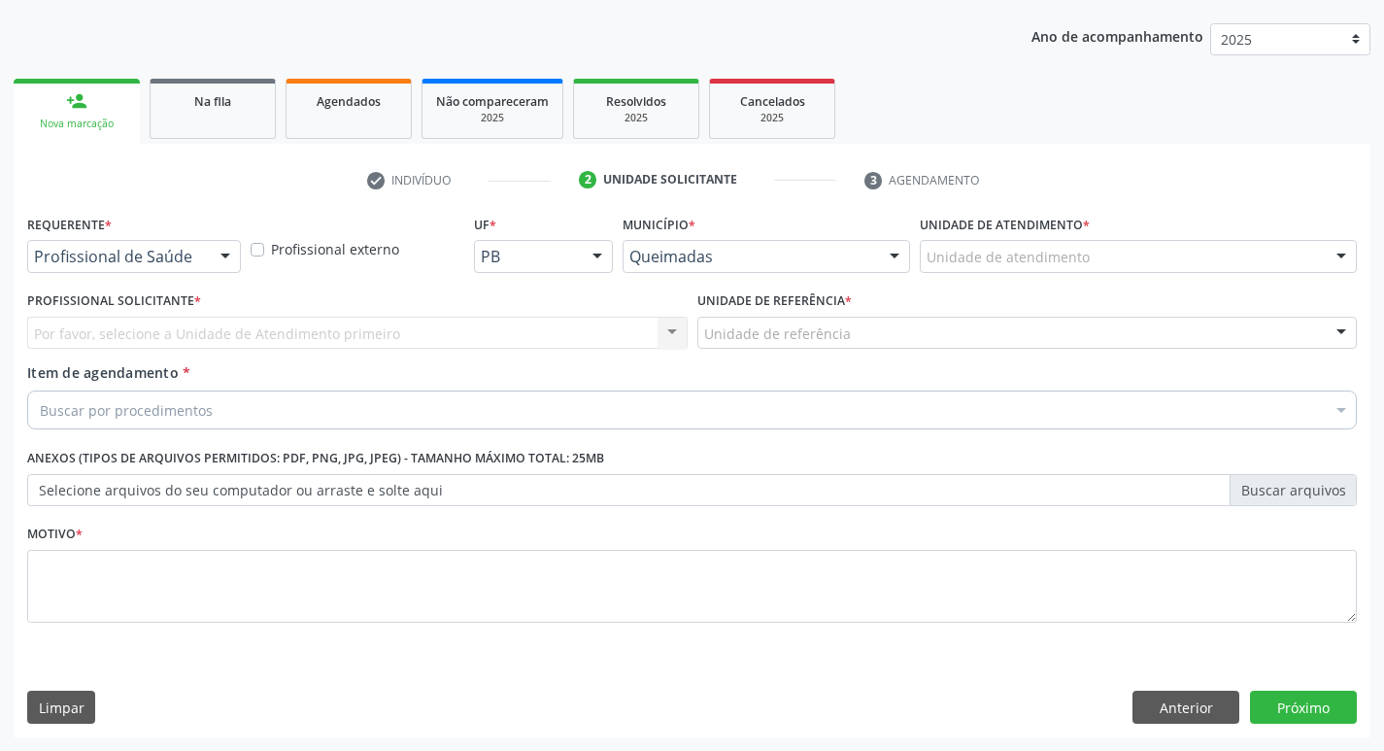
click at [165, 274] on div "Requerente * Profissional de Saúde Profissional de Saúde Paciente Nenhum result…" at bounding box center [133, 248] width 223 height 76
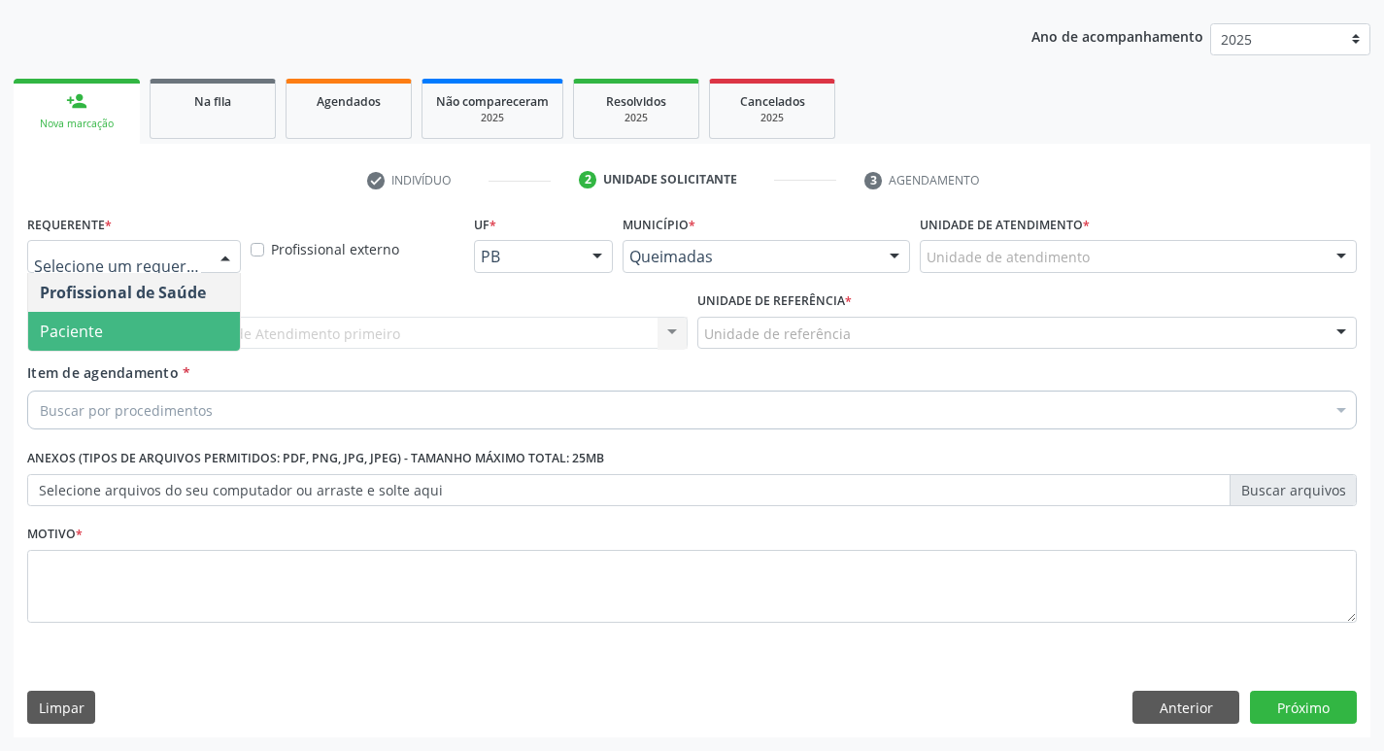
click at [136, 319] on span "Paciente" at bounding box center [134, 331] width 212 height 39
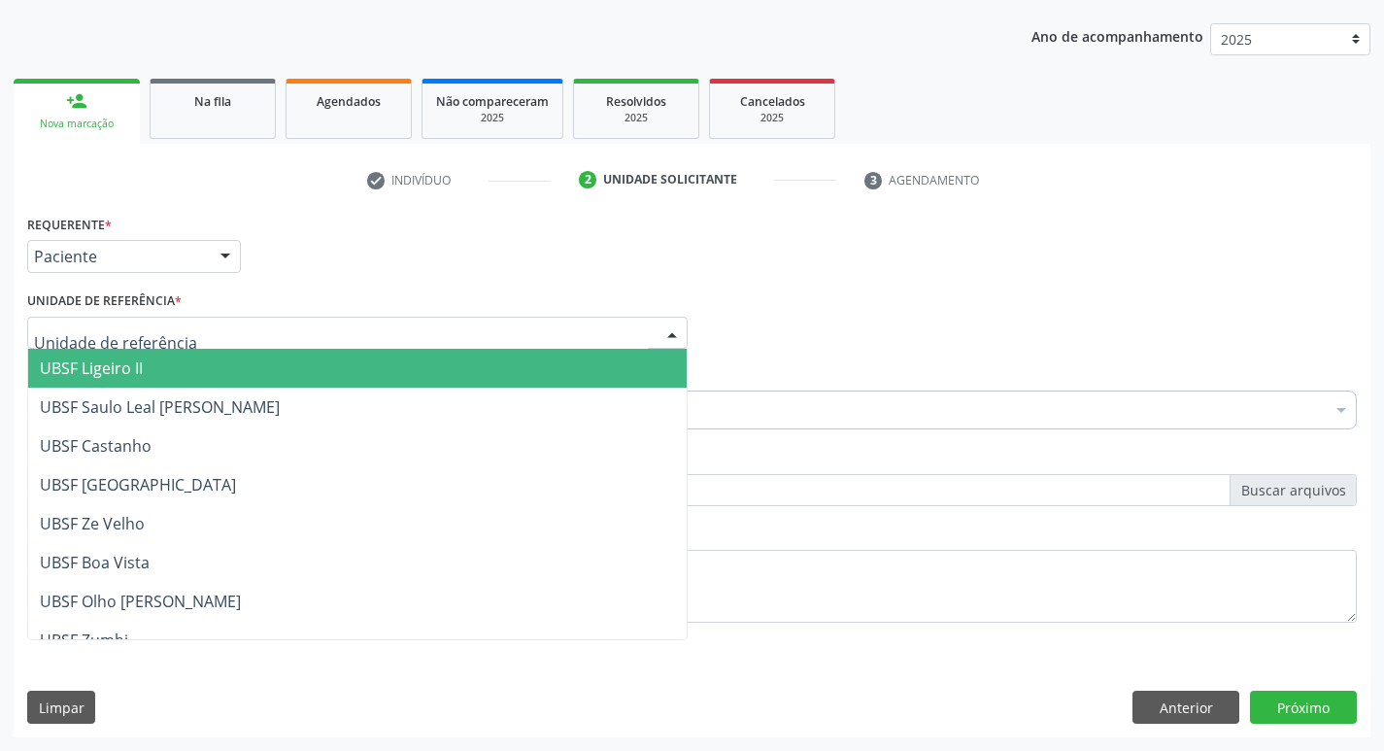
type input "C"
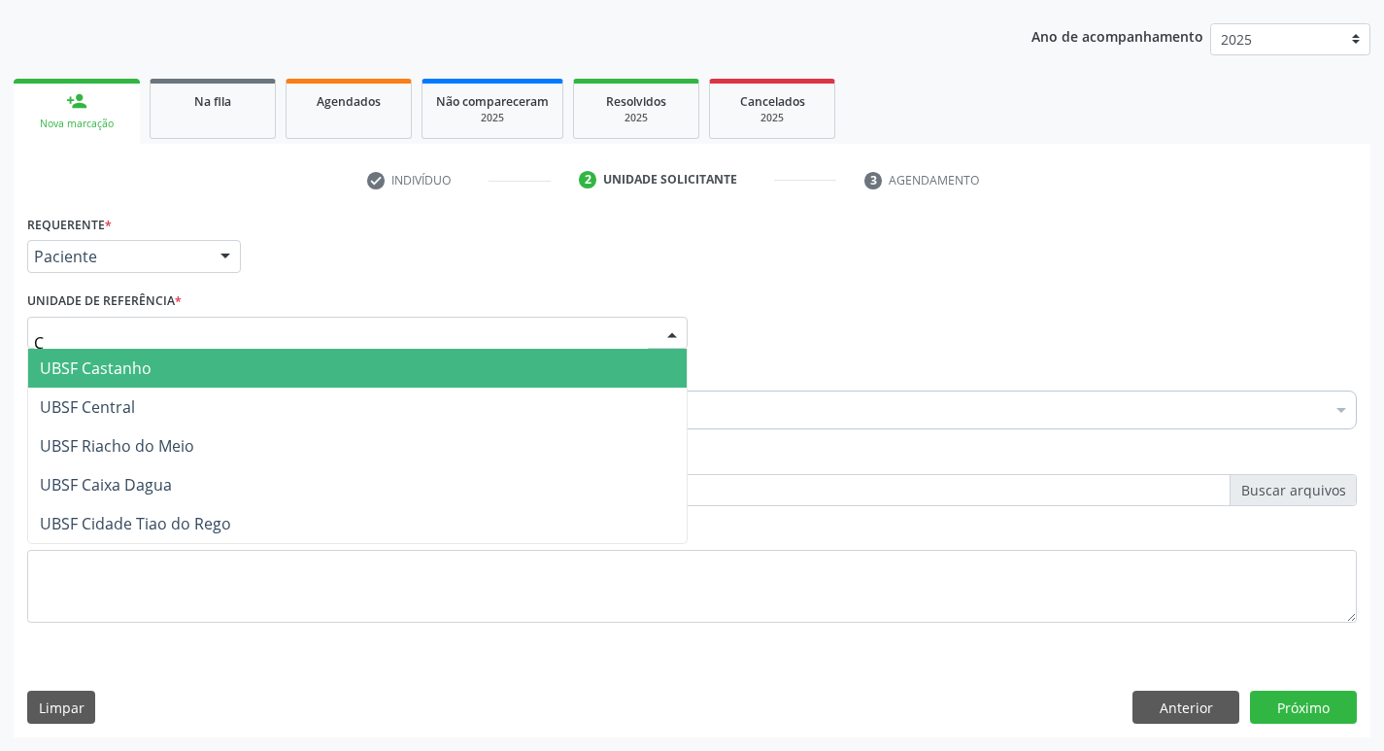
click at [102, 366] on span "UBSF Castanho" at bounding box center [96, 367] width 112 height 21
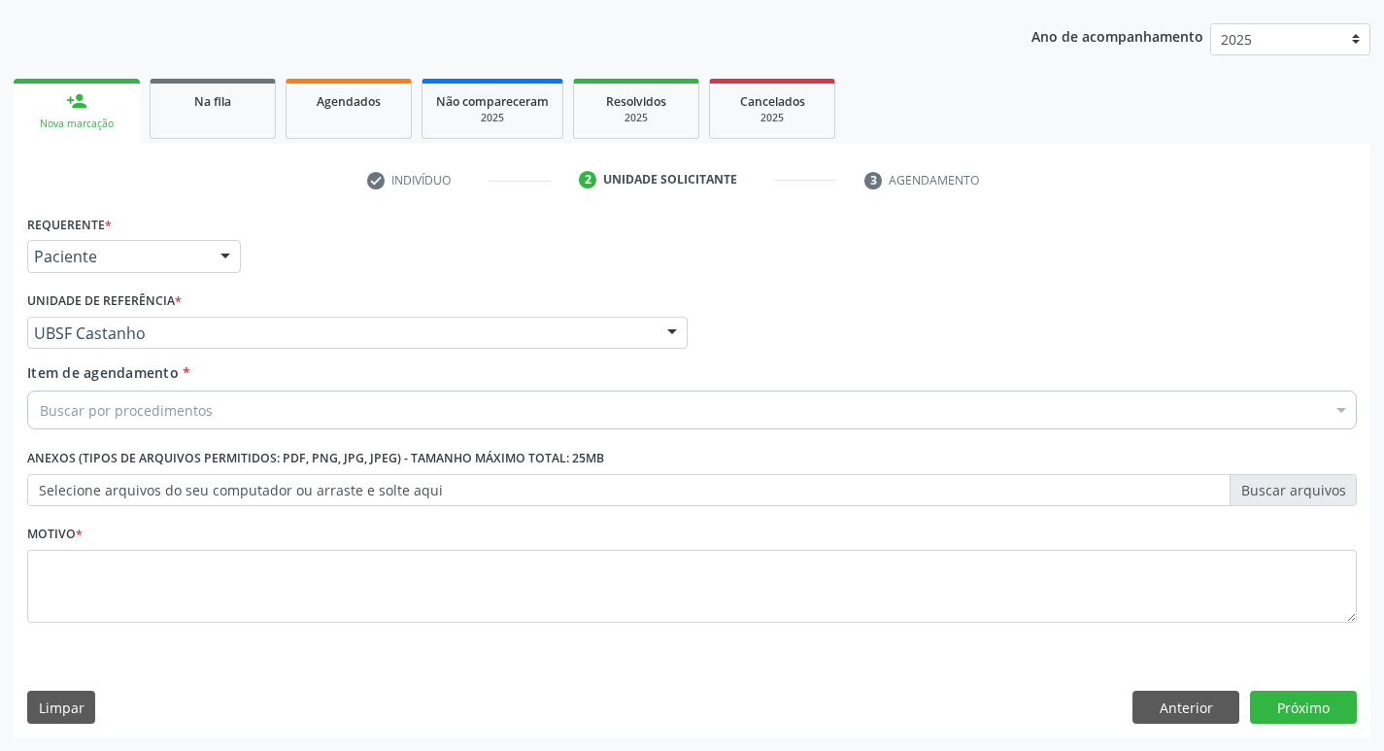
click at [133, 381] on span "Item de agendamento" at bounding box center [102, 372] width 151 height 18
click at [40, 390] on input "Item de agendamento *" at bounding box center [40, 409] width 0 height 39
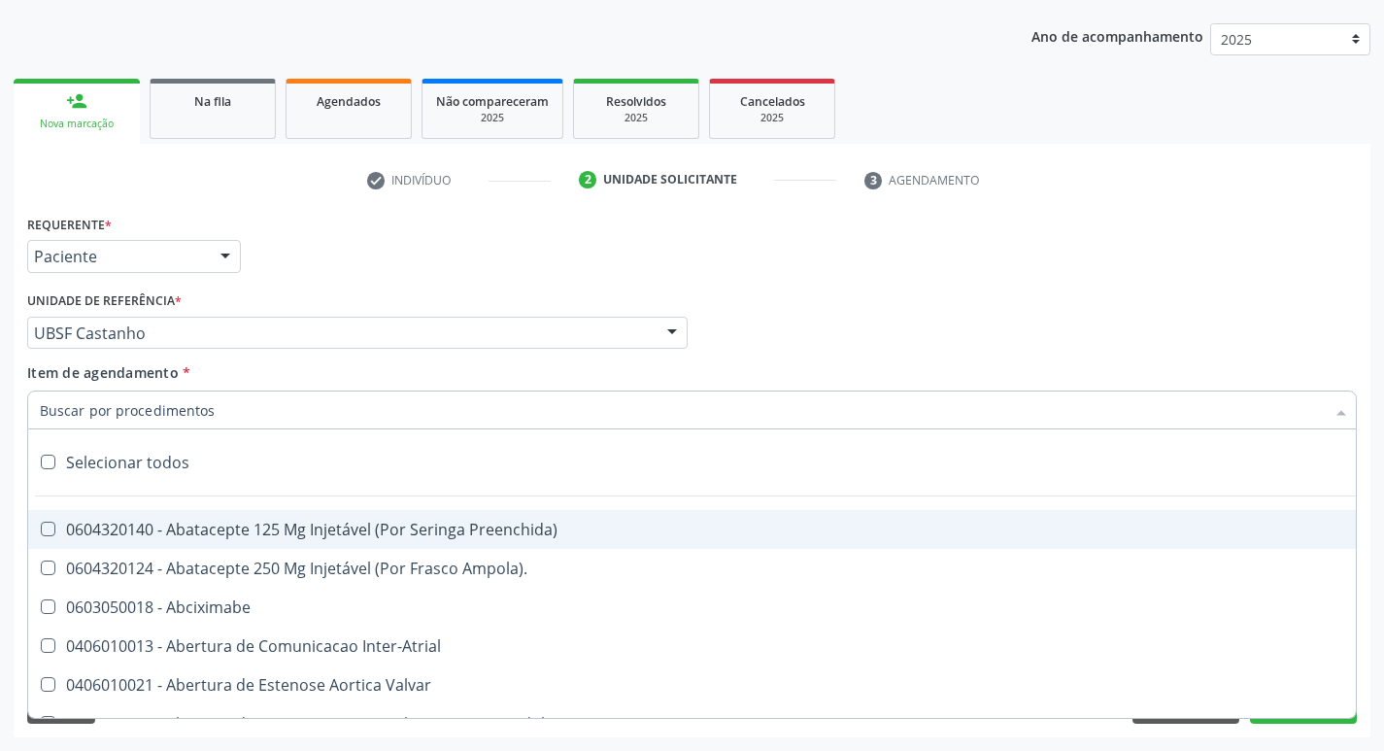
click at [139, 390] on input "Item de agendamento *" at bounding box center [682, 409] width 1284 height 39
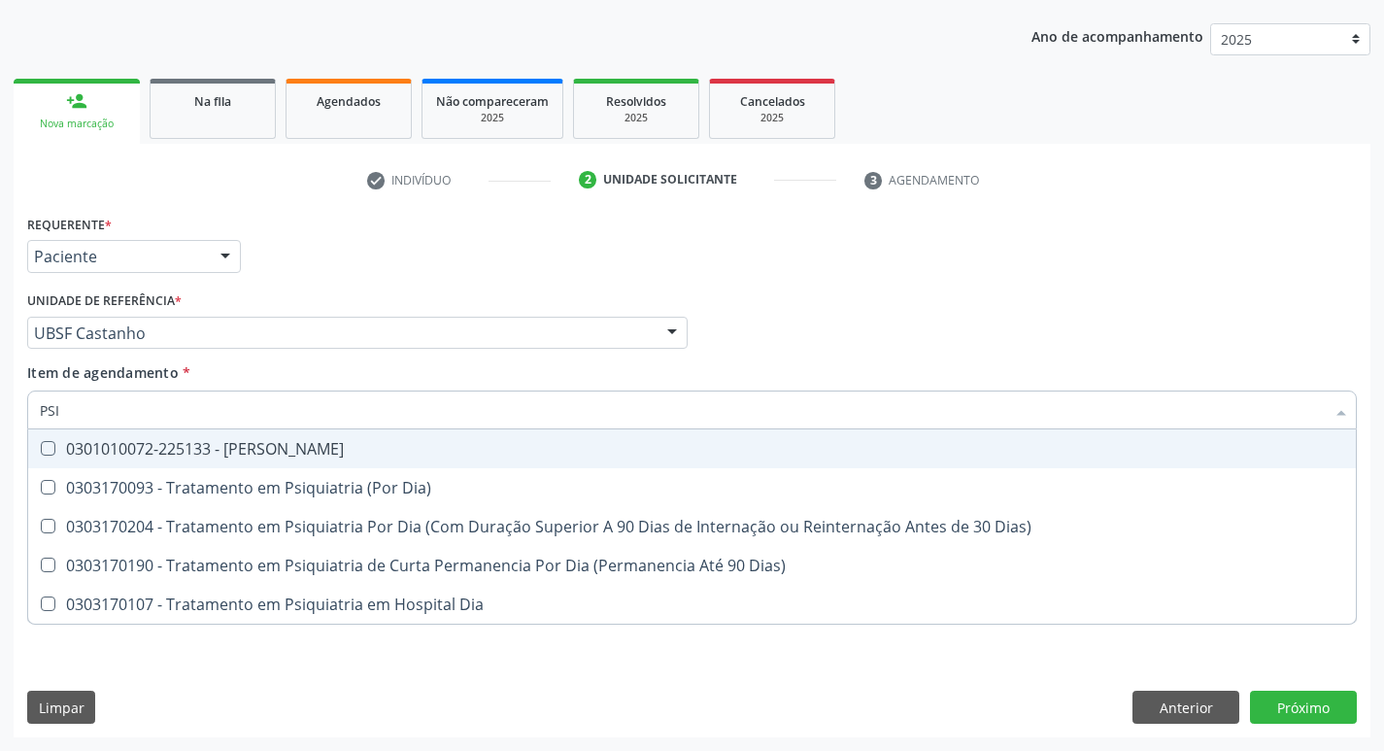
type input "PSIQ"
click at [197, 448] on div "0301010072-225133 - [PERSON_NAME]" at bounding box center [692, 449] width 1304 height 16
checkbox Psiquiatra "true"
click at [375, 266] on div "Requerente * Paciente Profissional de Saúde Paciente Nenhum resultado encontrad…" at bounding box center [691, 248] width 1339 height 76
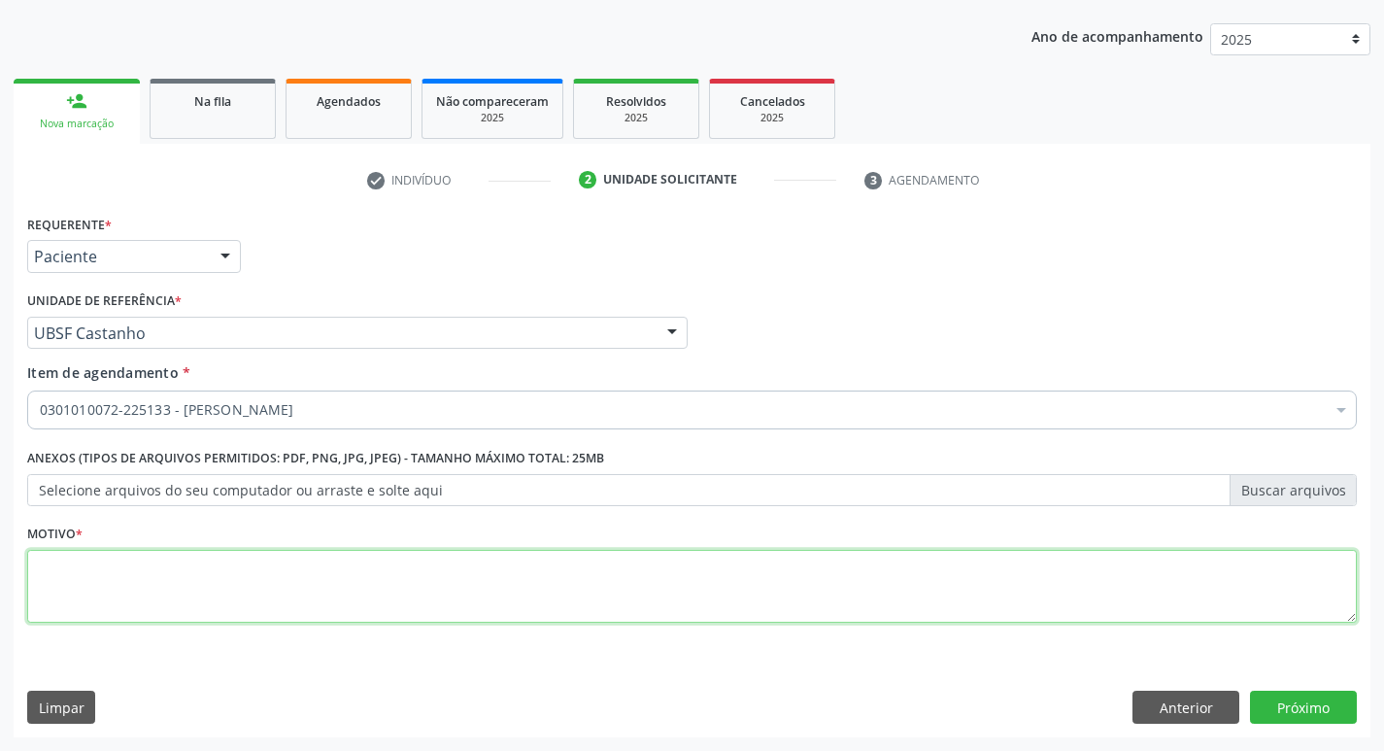
click at [192, 570] on textarea at bounding box center [691, 587] width 1329 height 74
type textarea "TAG- TRANSTORNO DEPRESSIVO"
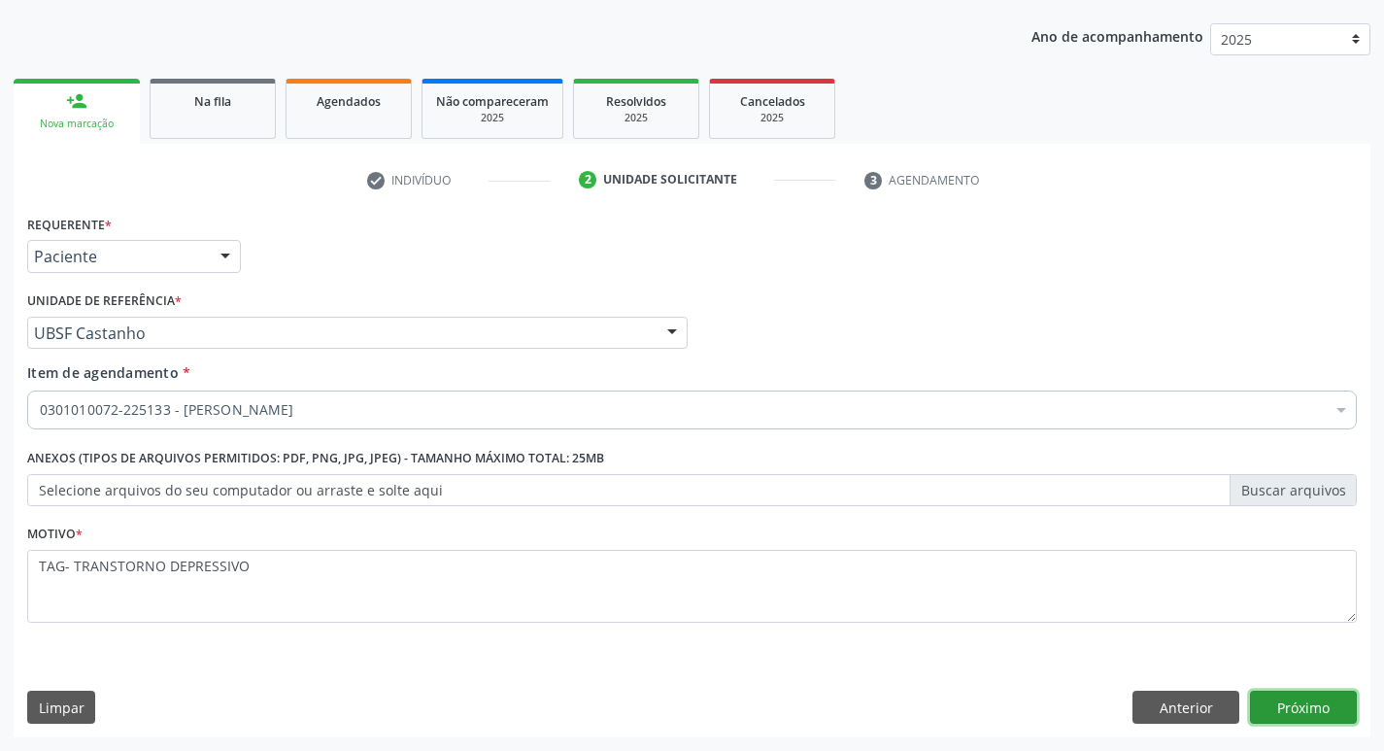
click at [1293, 715] on button "Próximo" at bounding box center [1303, 706] width 107 height 33
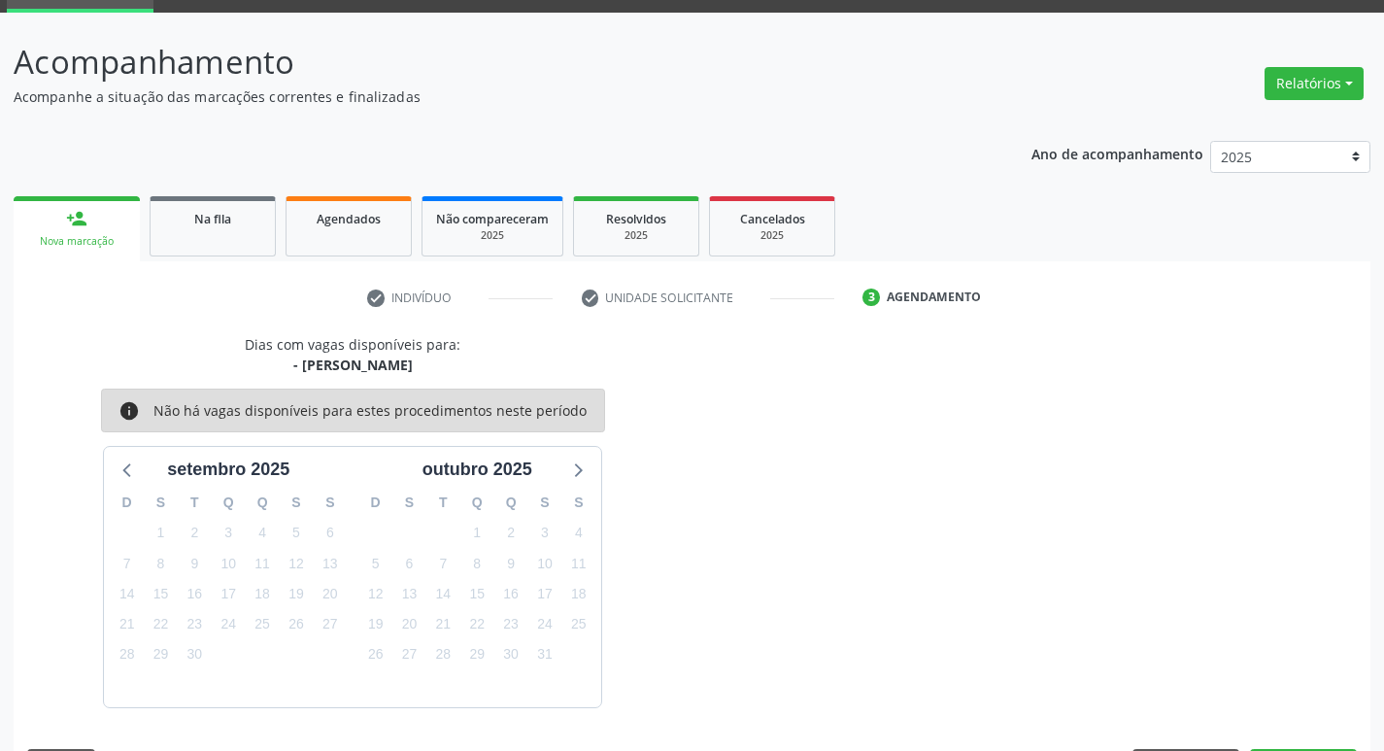
scroll to position [151, 0]
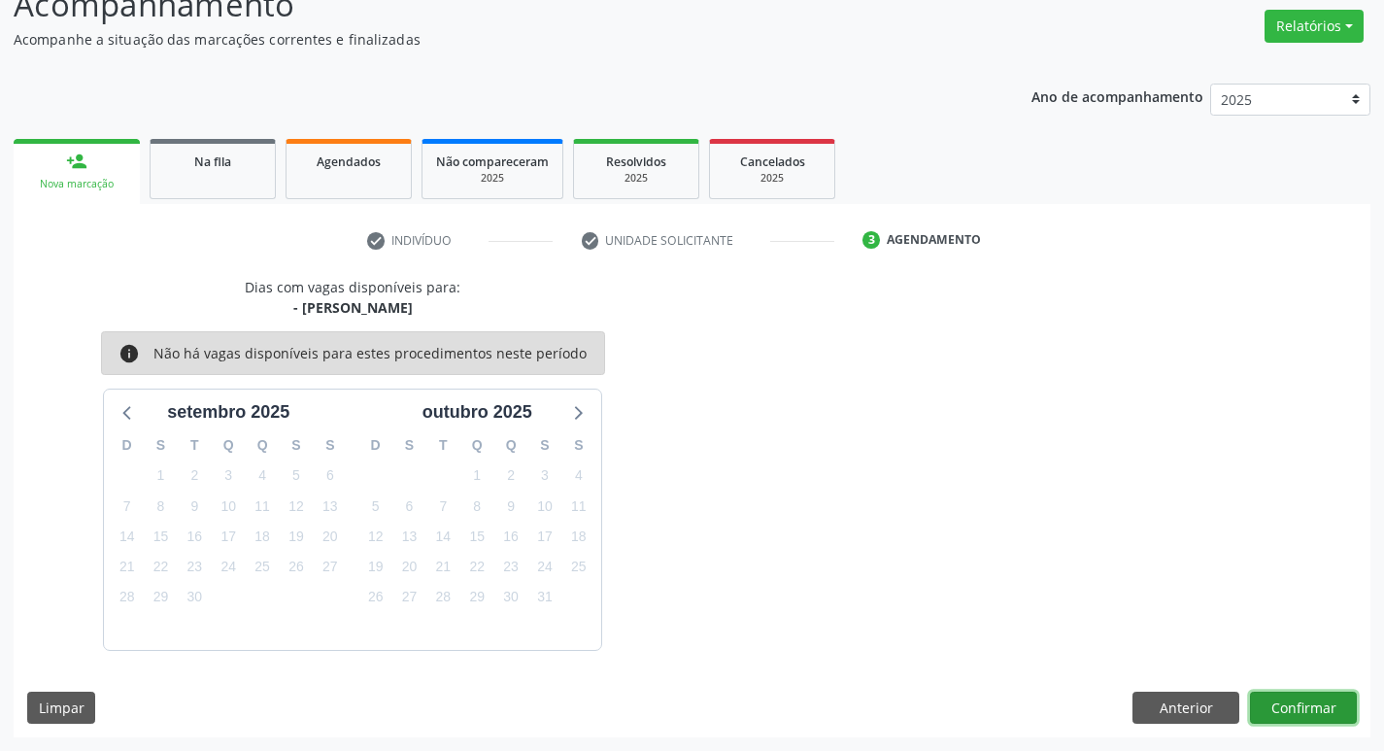
click at [1306, 703] on button "Confirmar" at bounding box center [1303, 707] width 107 height 33
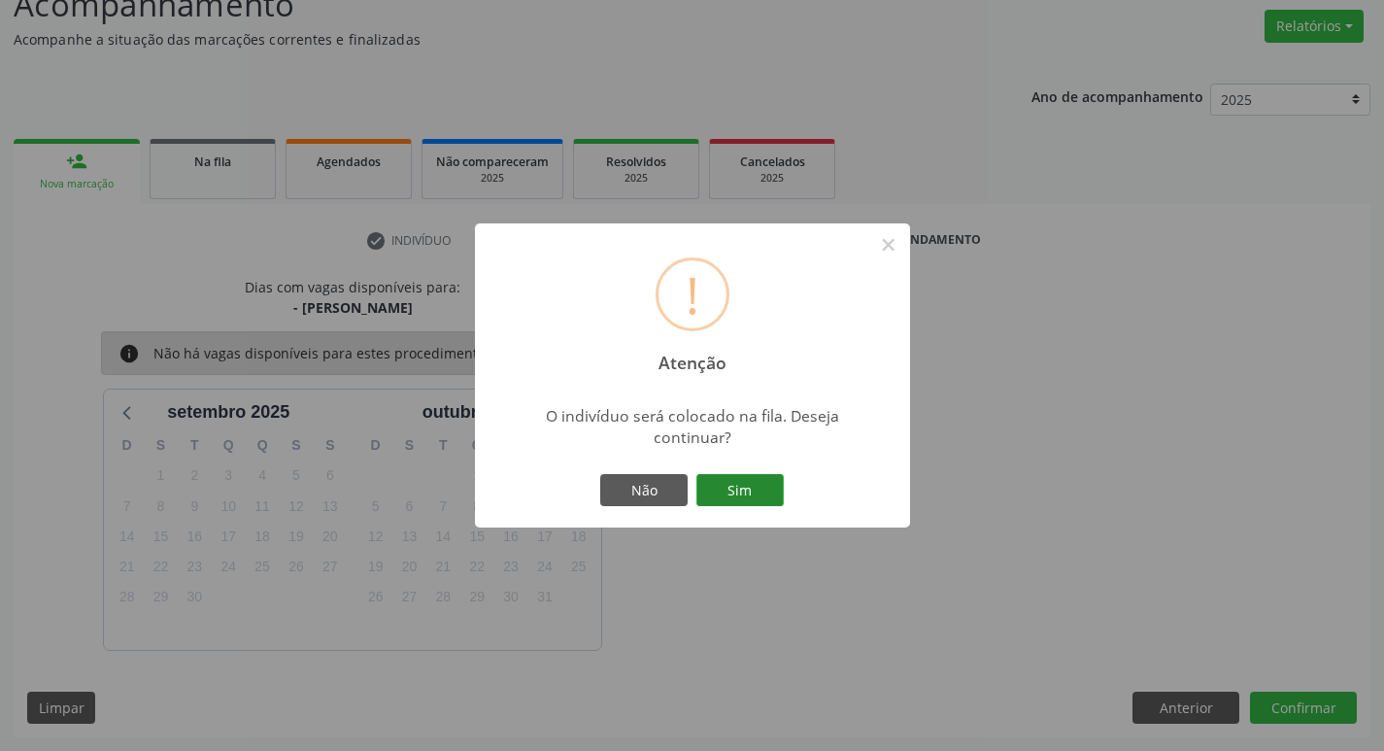
click at [733, 477] on button "Sim" at bounding box center [739, 490] width 87 height 33
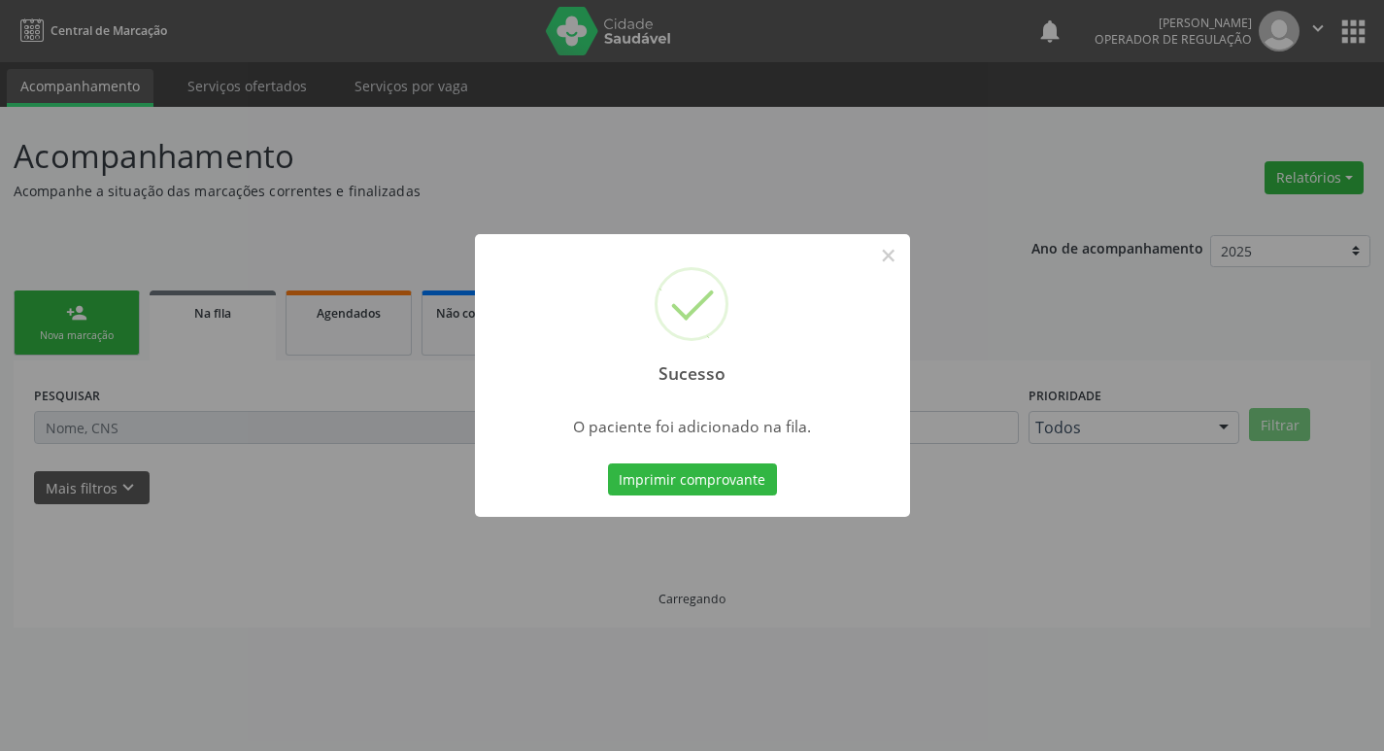
scroll to position [0, 0]
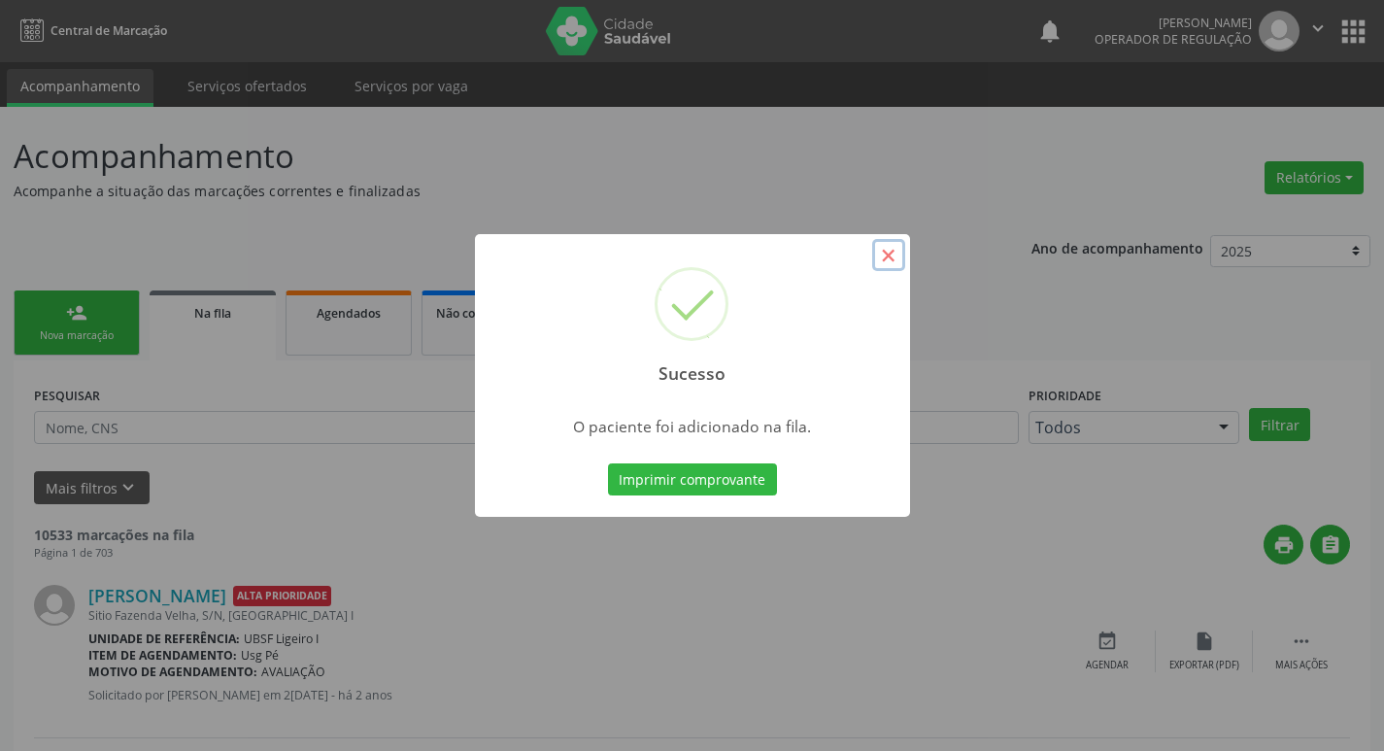
click at [891, 254] on button "×" at bounding box center [888, 255] width 33 height 33
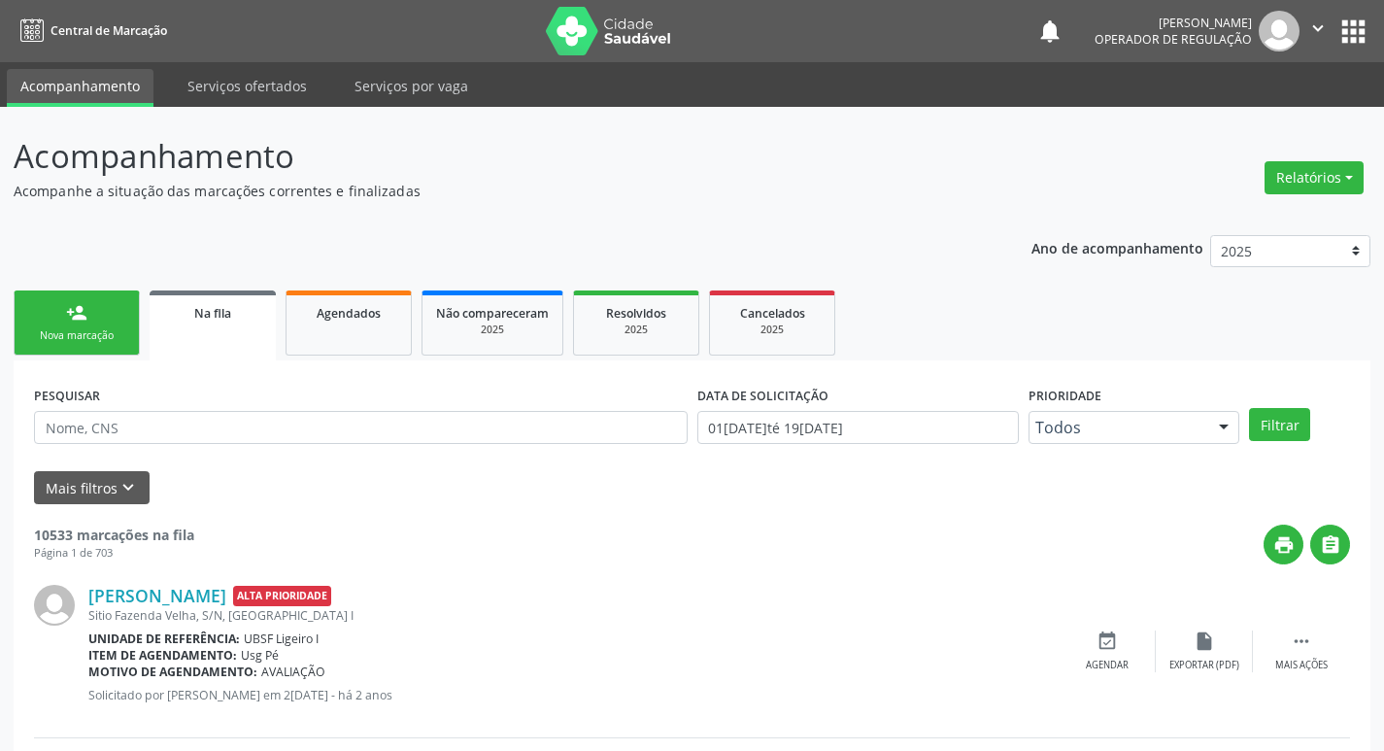
click at [109, 315] on link "person_add Nova marcação" at bounding box center [77, 322] width 126 height 65
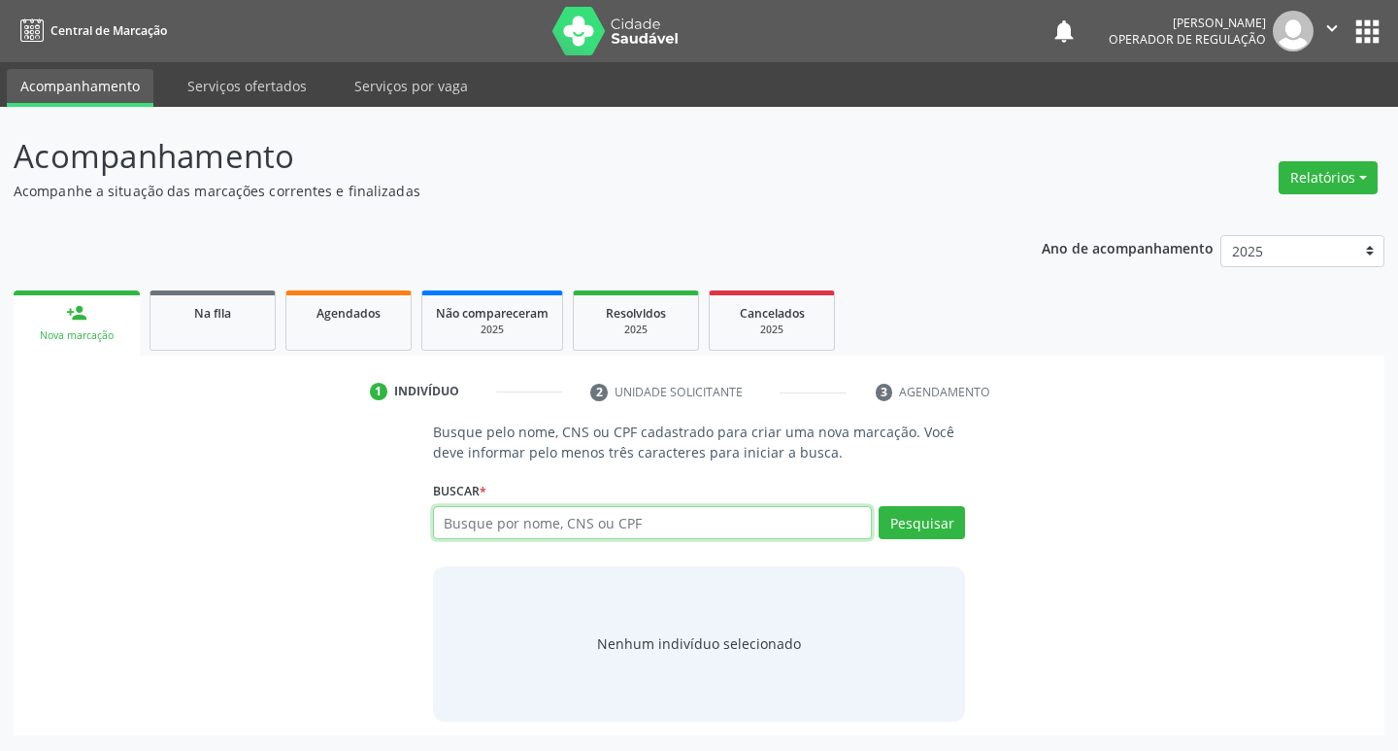
click at [540, 520] on input "text" at bounding box center [653, 522] width 440 height 33
type input "700000376496708"
click at [899, 531] on button "Pesquisar" at bounding box center [922, 522] width 86 height 33
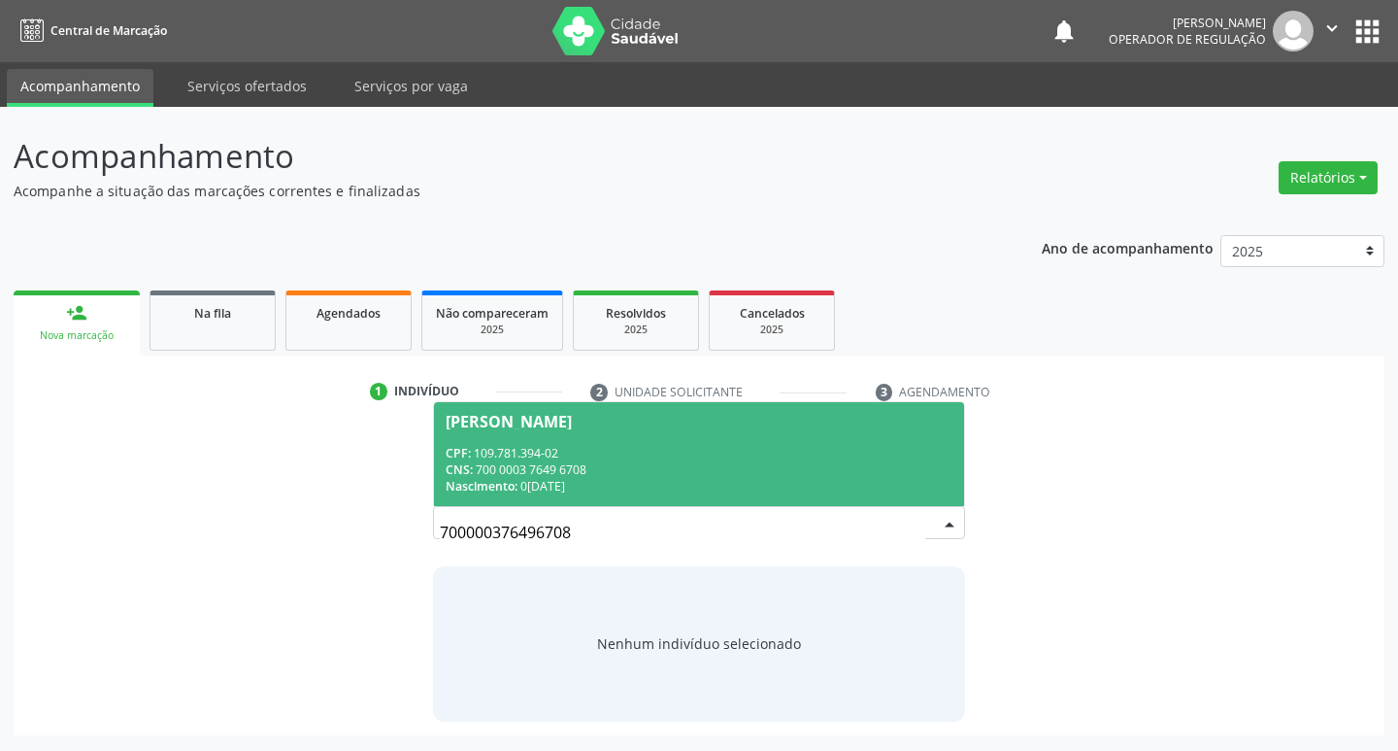
click at [508, 461] on div "CNS: 700 0003 7649 6708" at bounding box center [700, 469] width 508 height 17
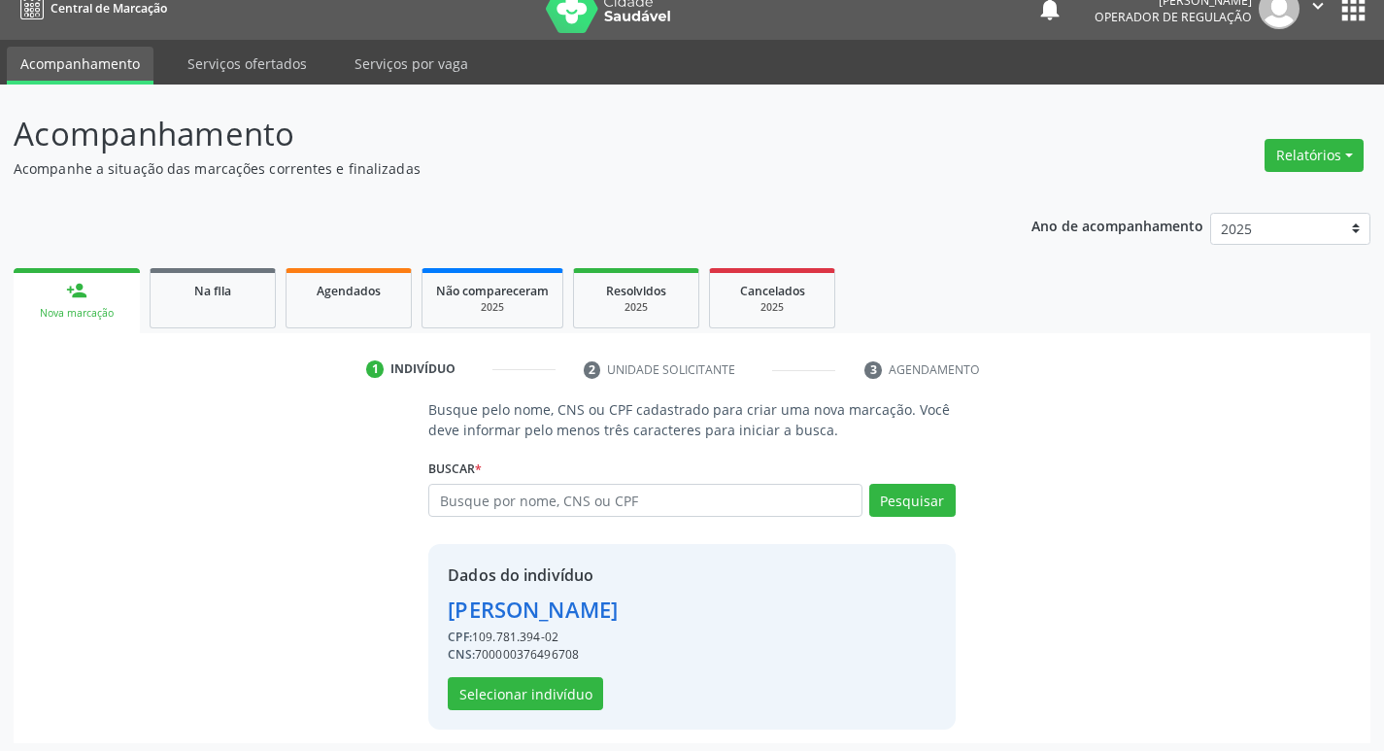
scroll to position [28, 0]
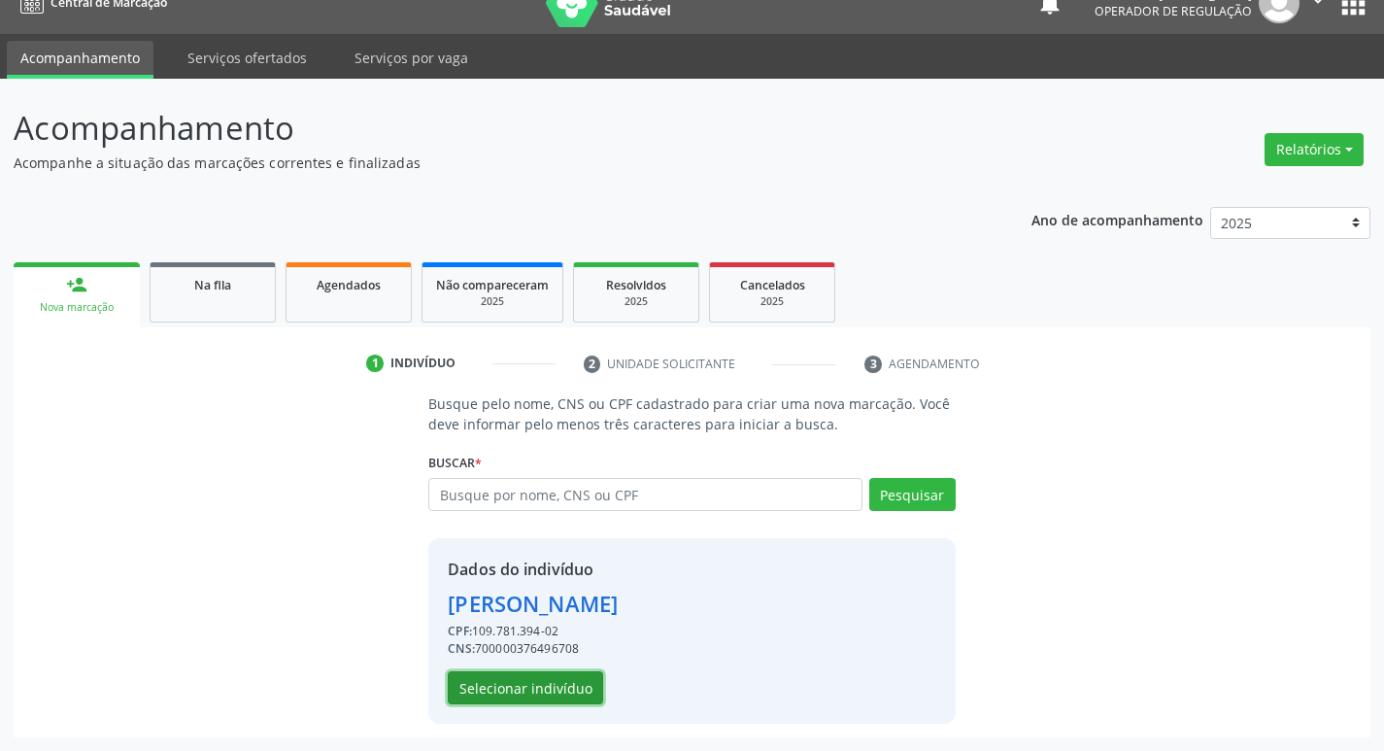
click at [571, 685] on button "Selecionar indivíduo" at bounding box center [525, 687] width 155 height 33
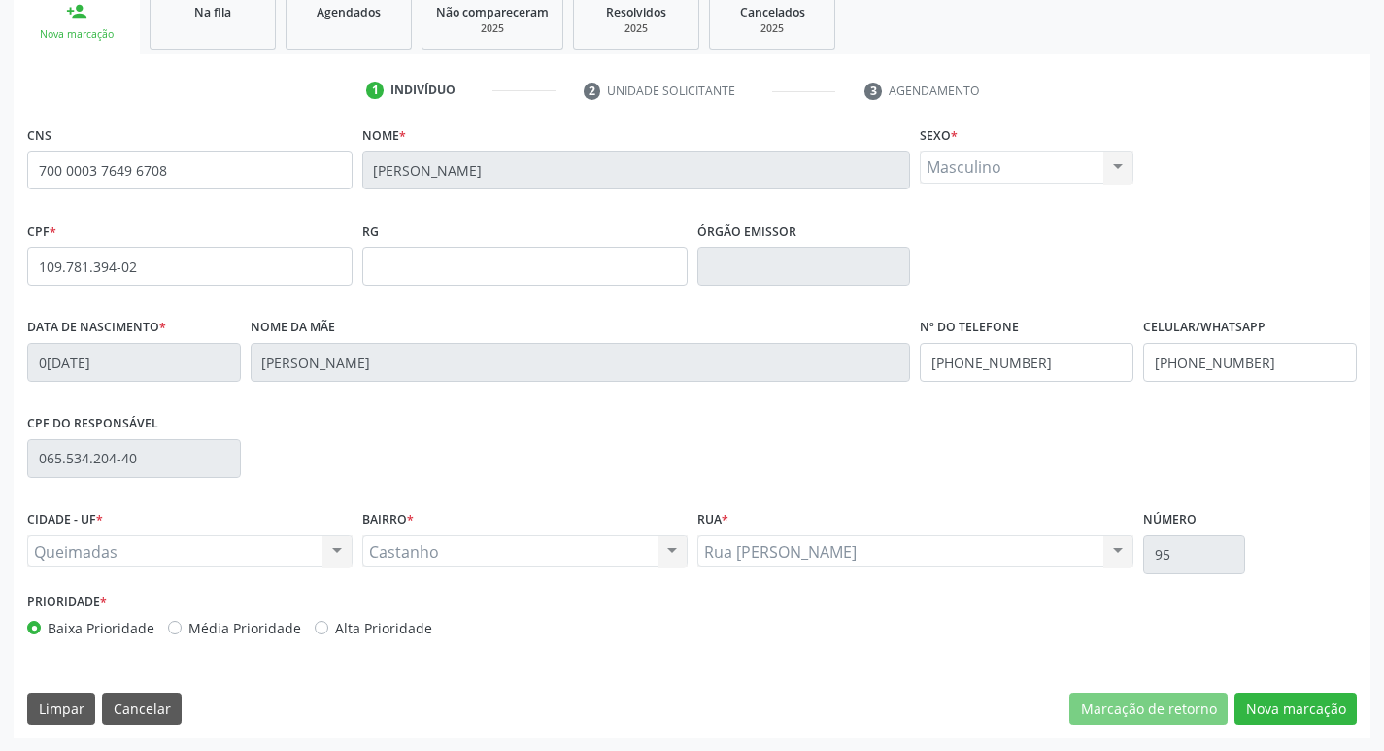
scroll to position [302, 0]
click at [1287, 701] on button "Nova marcação" at bounding box center [1295, 707] width 122 height 33
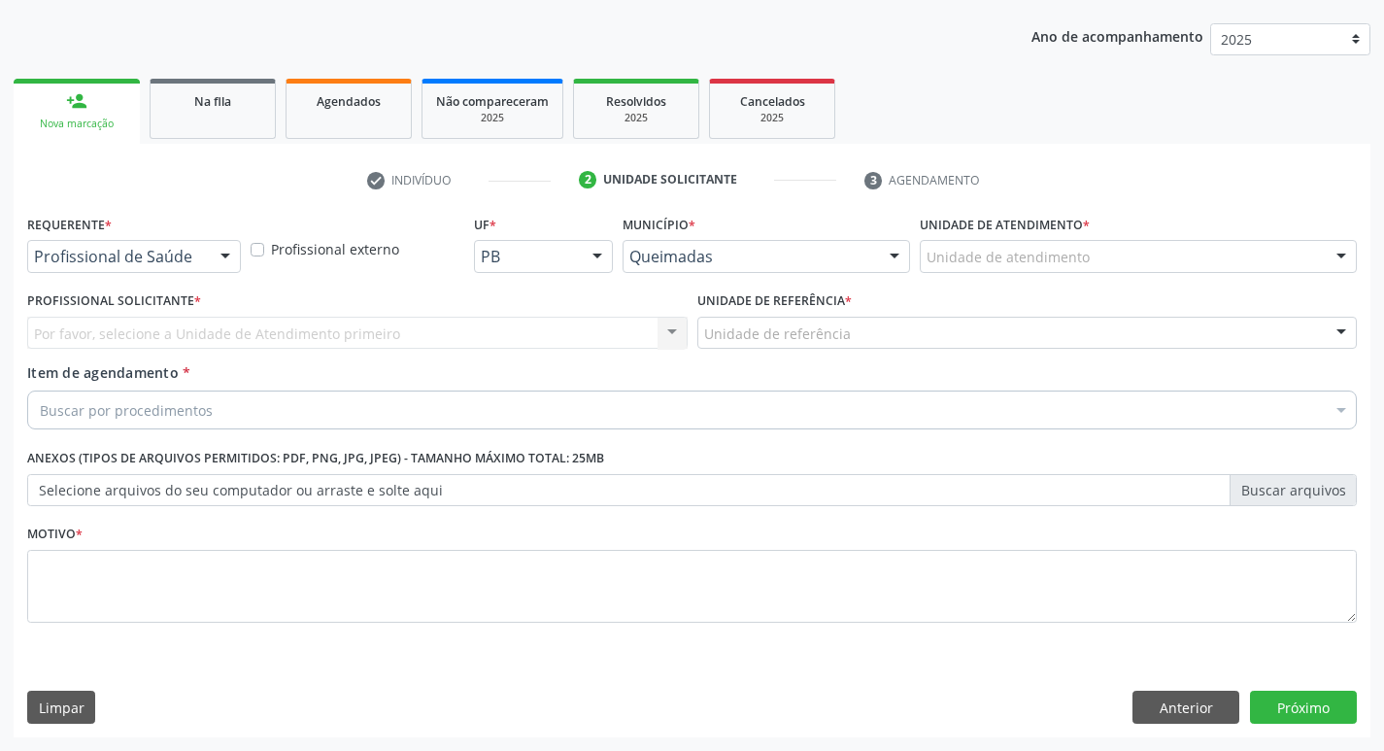
scroll to position [212, 0]
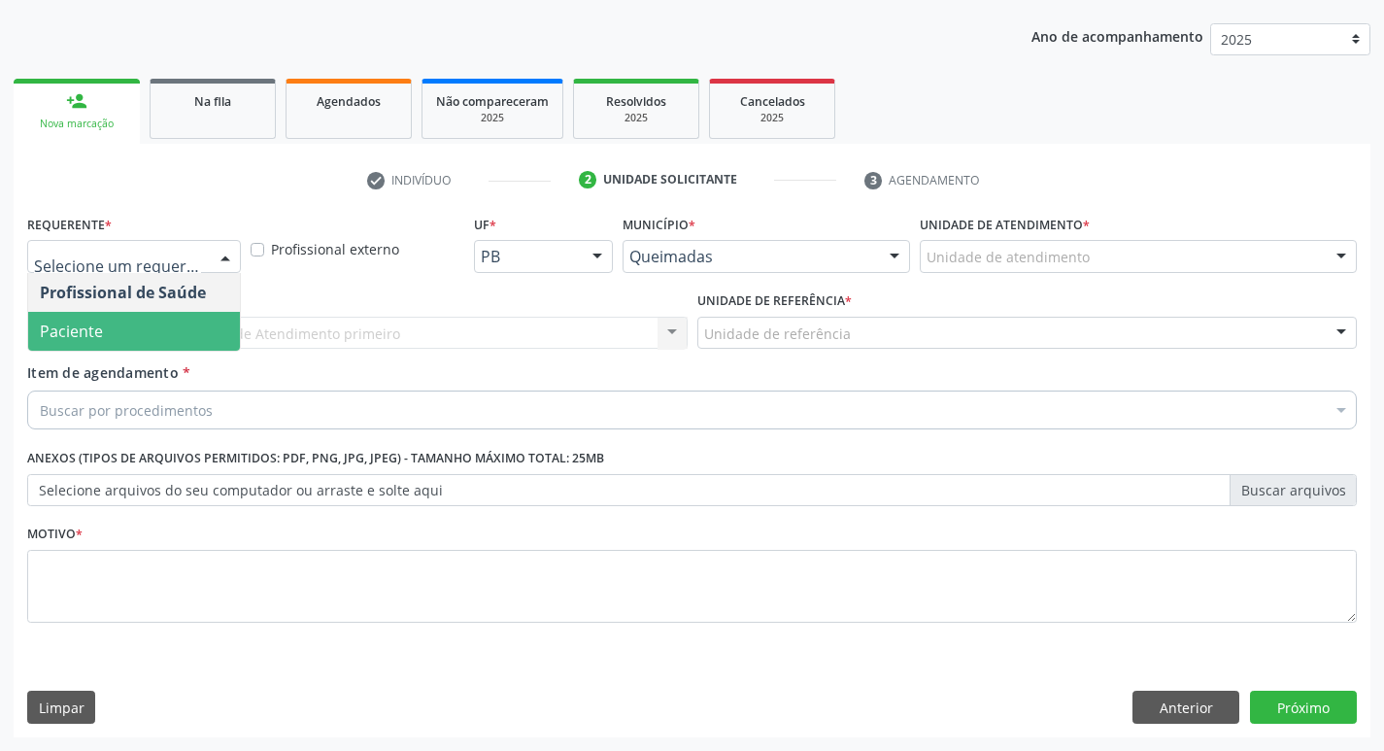
click at [65, 340] on span "Paciente" at bounding box center [71, 330] width 63 height 21
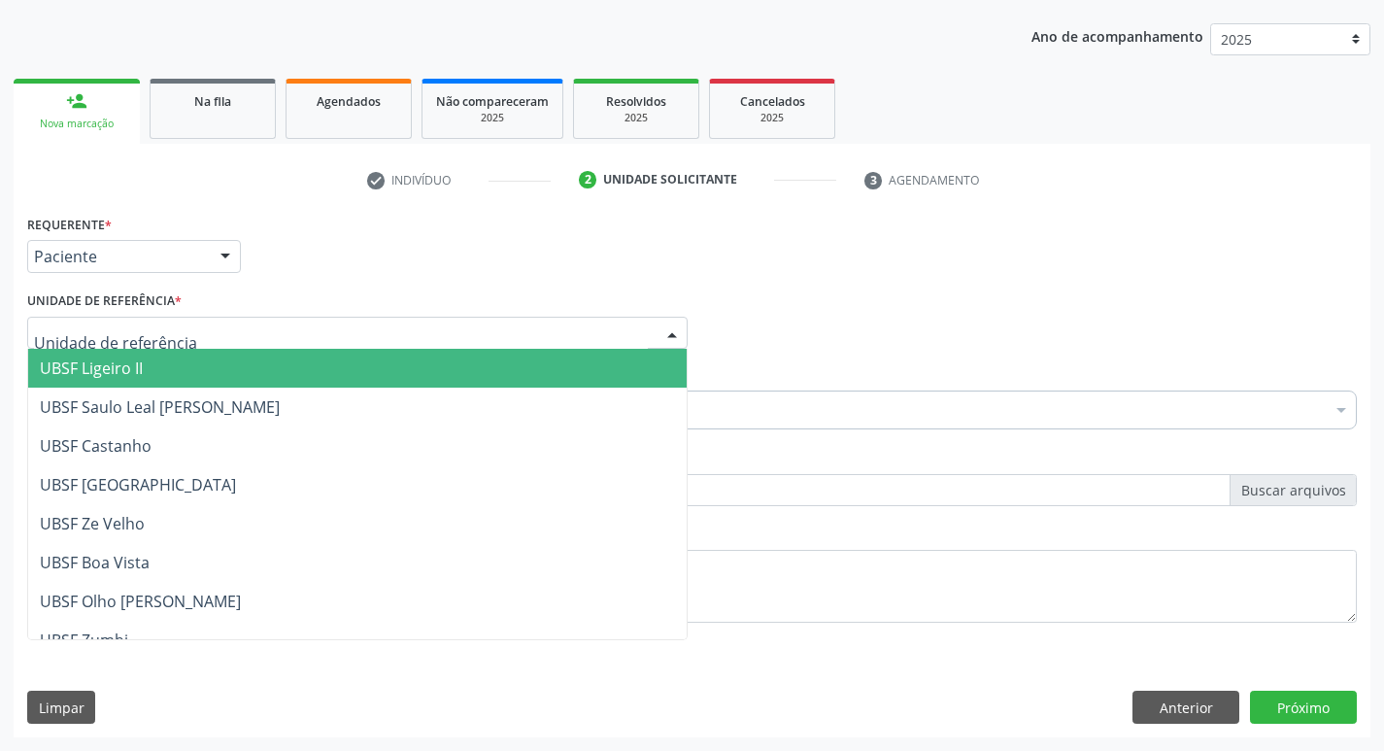
type input "C"
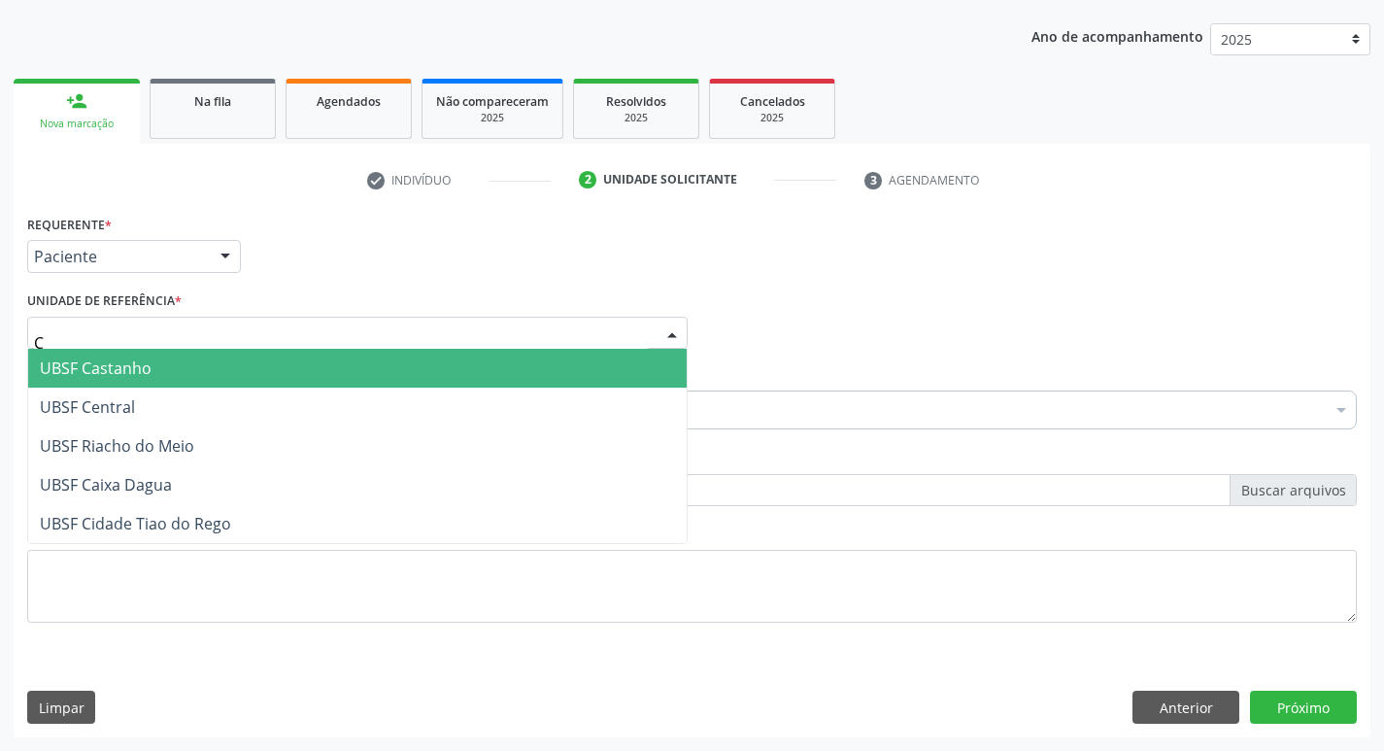
drag, startPoint x: 81, startPoint y: 363, endPoint x: 54, endPoint y: 370, distance: 27.1
click at [54, 370] on span "UBSF Castanho" at bounding box center [96, 367] width 112 height 21
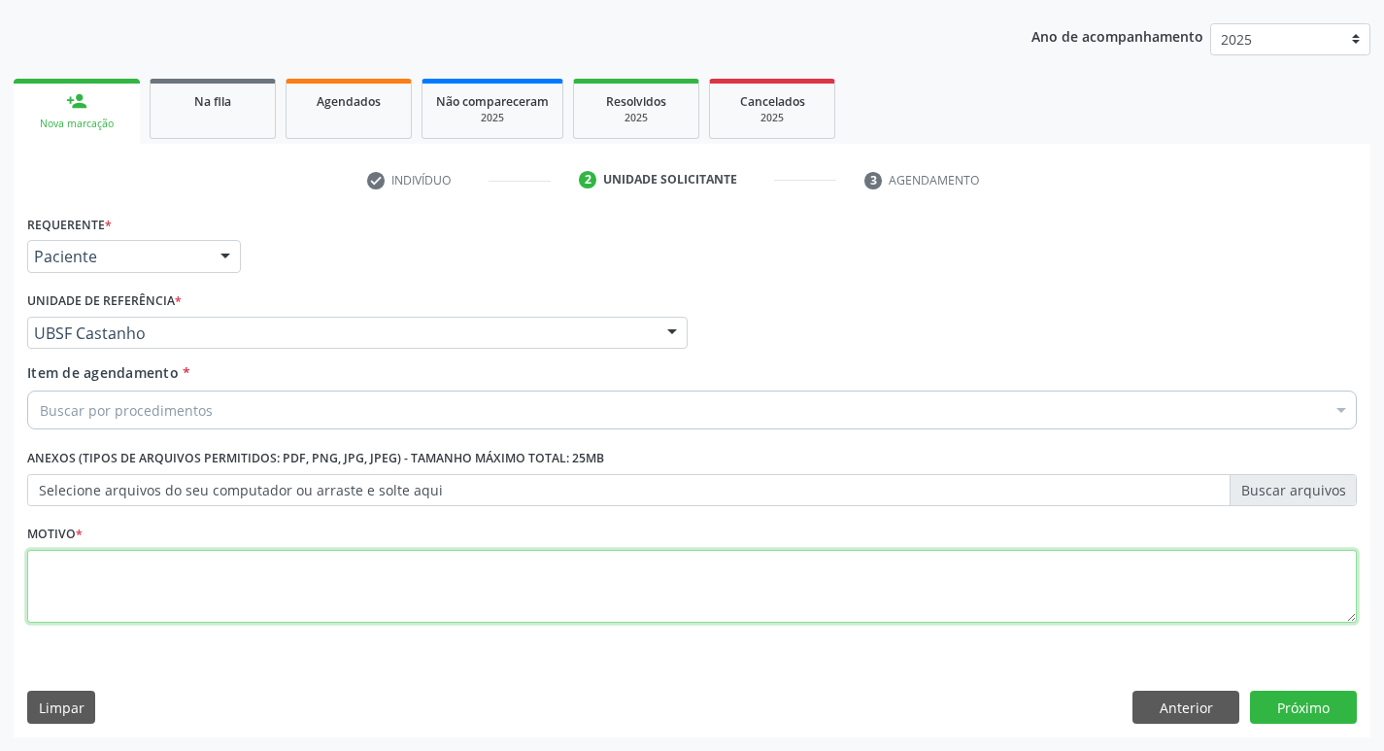
click at [108, 565] on textarea at bounding box center [691, 587] width 1329 height 74
type textarea "AVALIACAO"
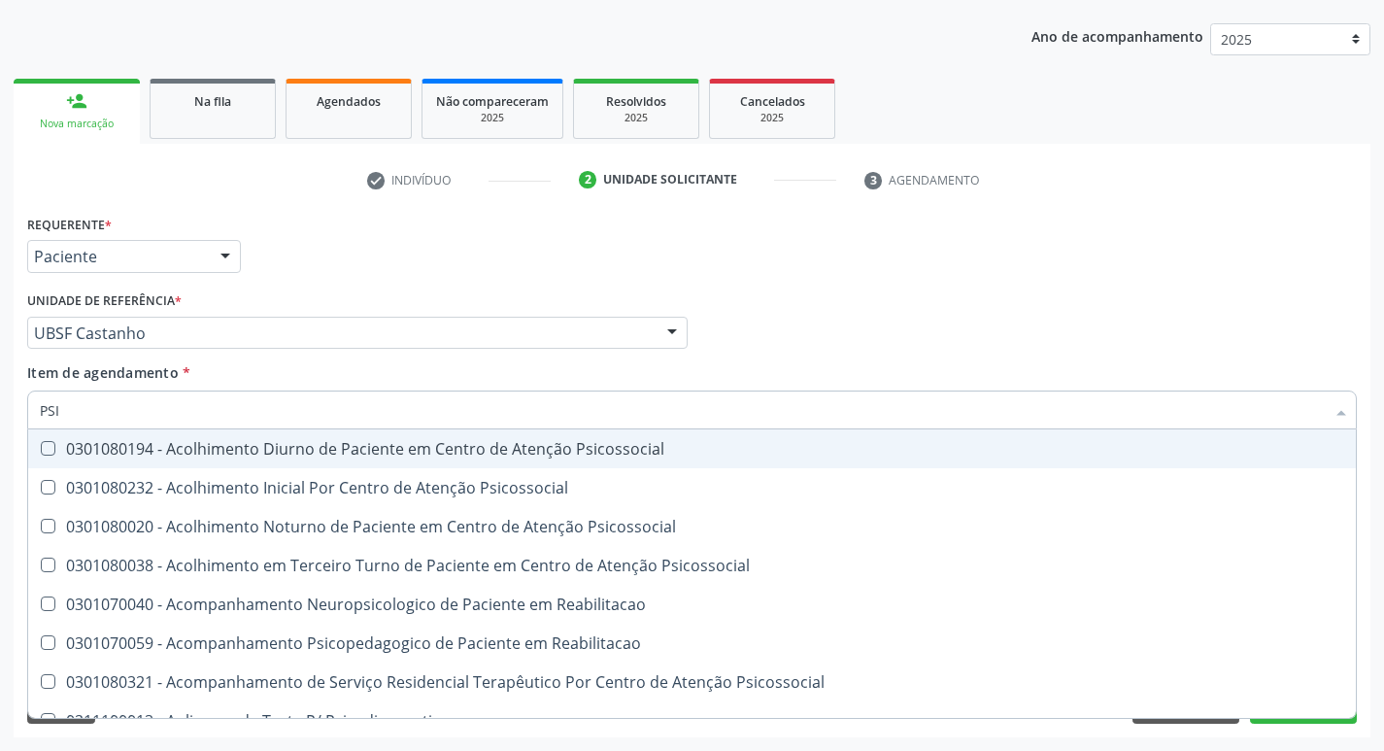
type input "PSIQ"
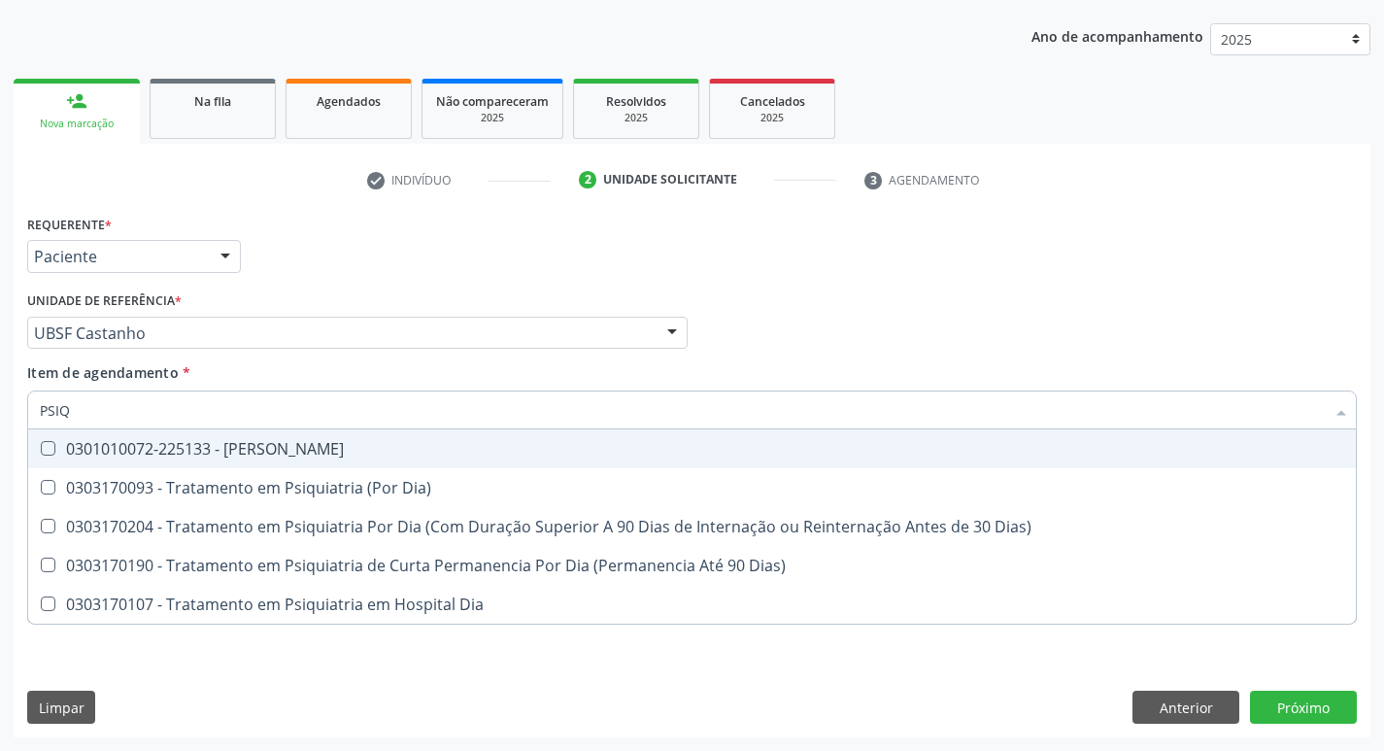
click at [266, 450] on div "0301010072-225133 - [PERSON_NAME]" at bounding box center [692, 449] width 1304 height 16
checkbox Psiquiatra "true"
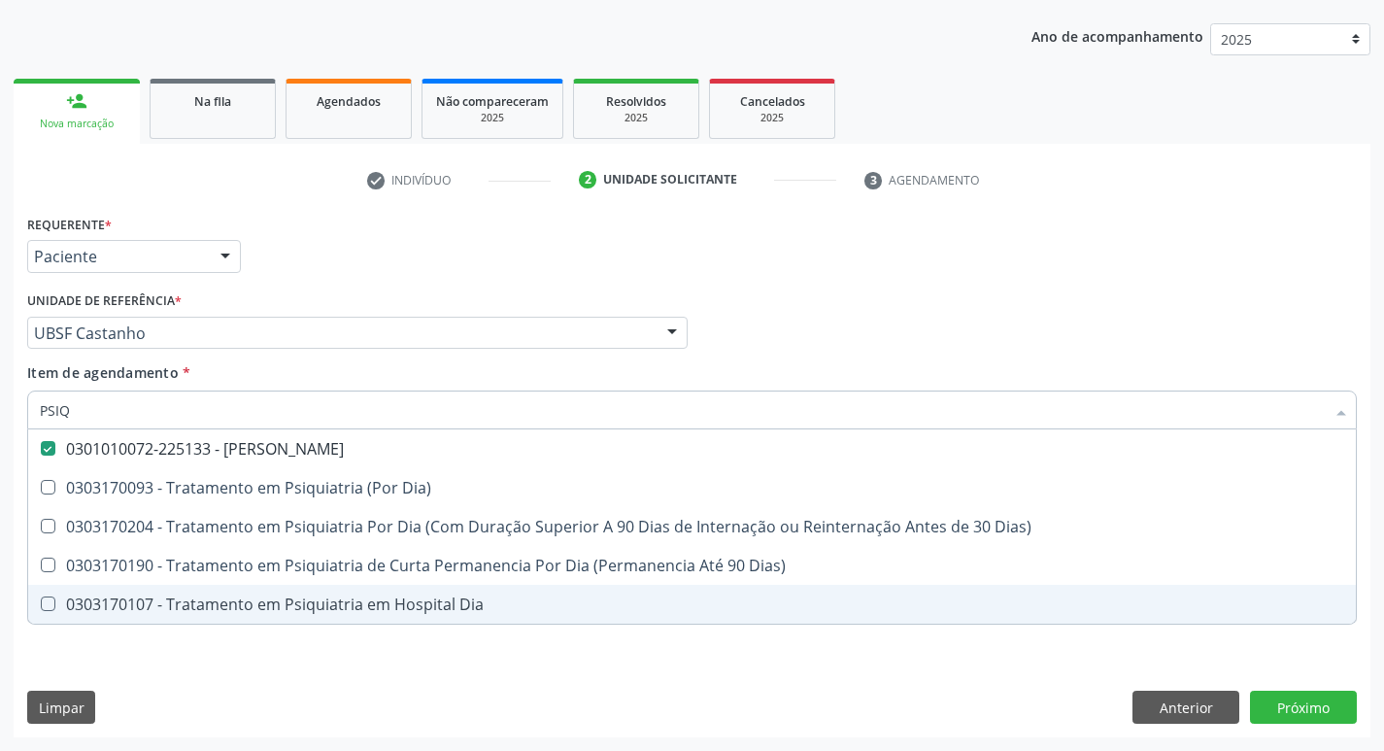
click at [233, 651] on div "Requerente * Paciente Profissional de Saúde Paciente Nenhum resultado encontrad…" at bounding box center [692, 473] width 1356 height 527
checkbox Dia\) "true"
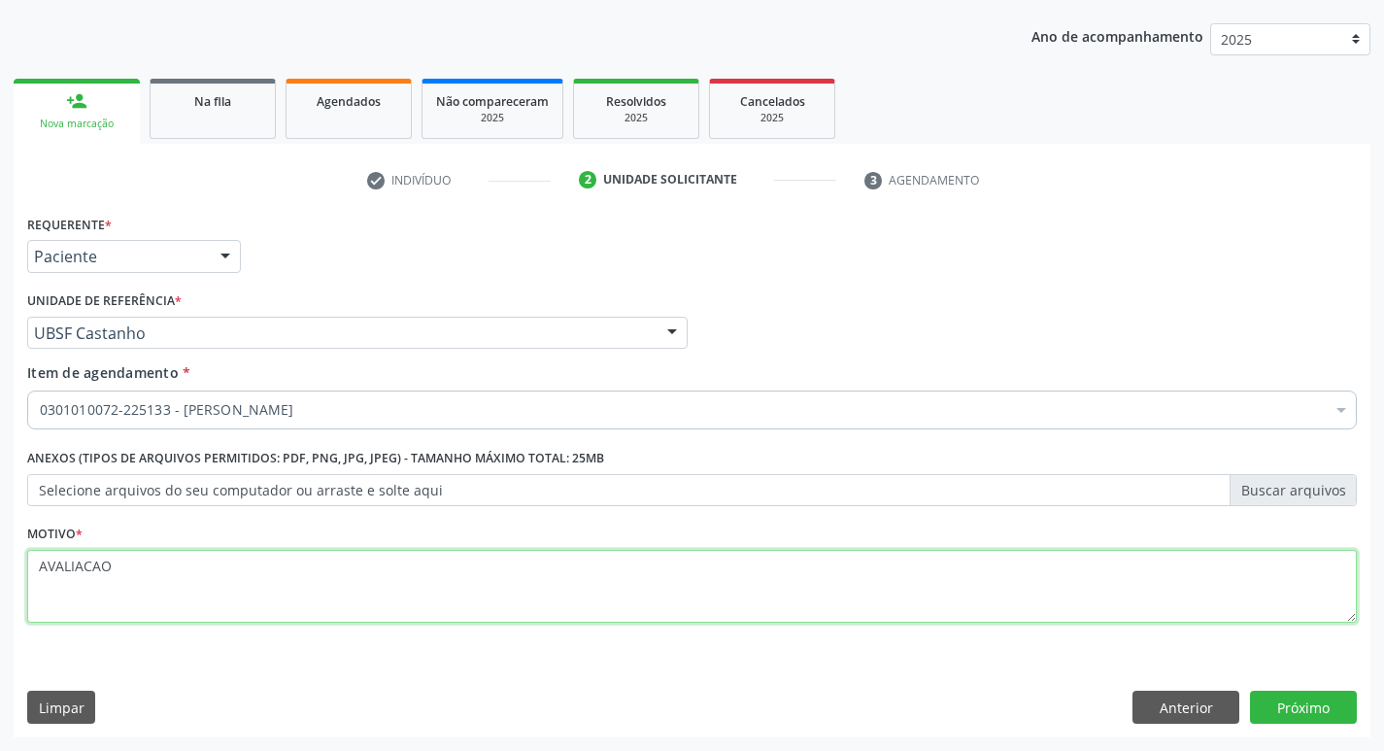
click at [192, 573] on textarea "AVALIACAO" at bounding box center [691, 587] width 1329 height 74
type textarea "AVALIACAO TAG"
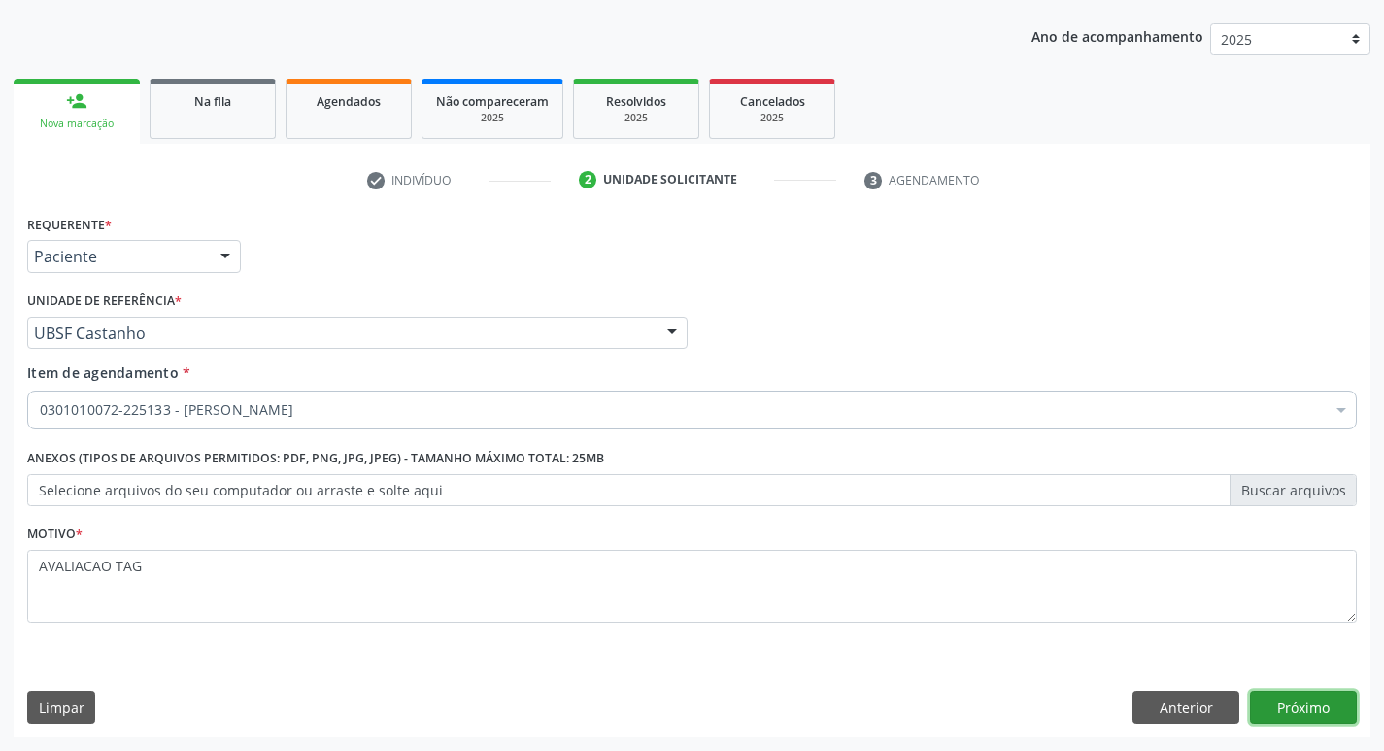
click at [1302, 702] on button "Próximo" at bounding box center [1303, 706] width 107 height 33
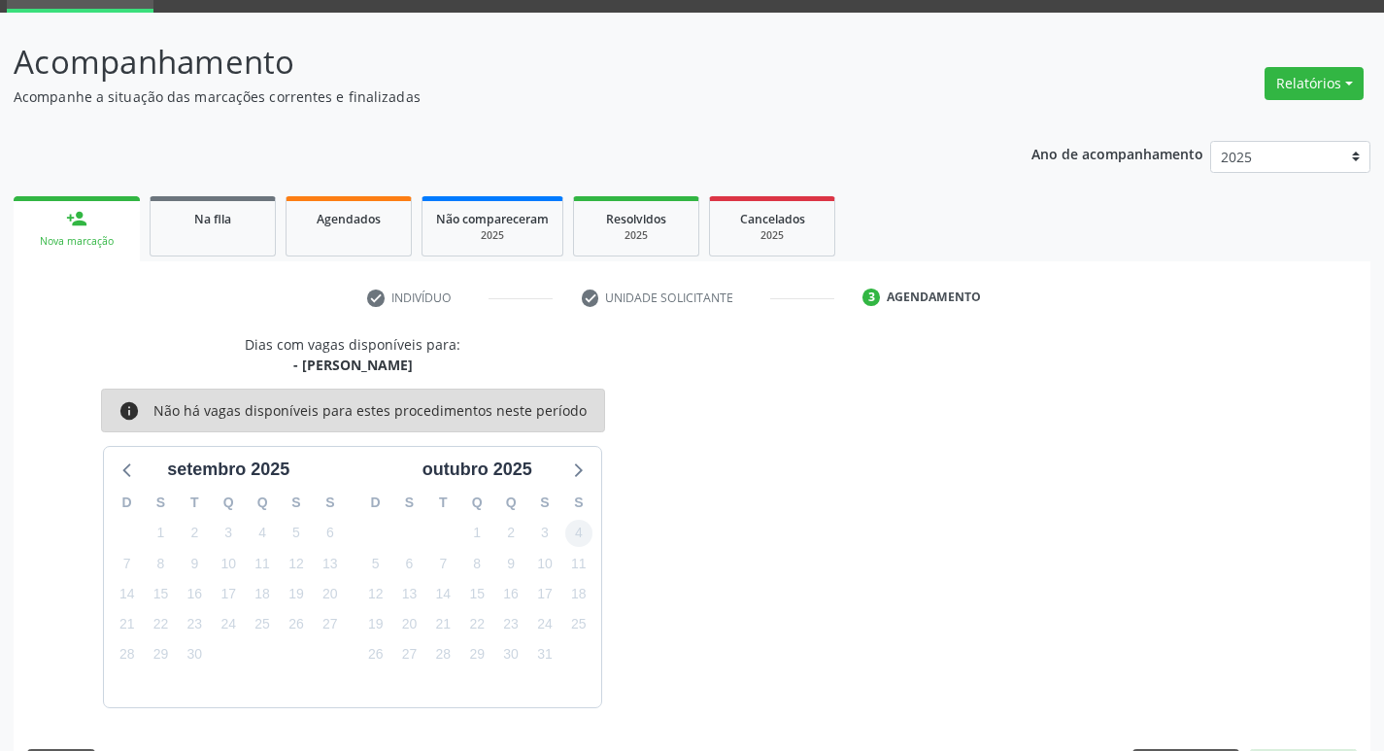
scroll to position [151, 0]
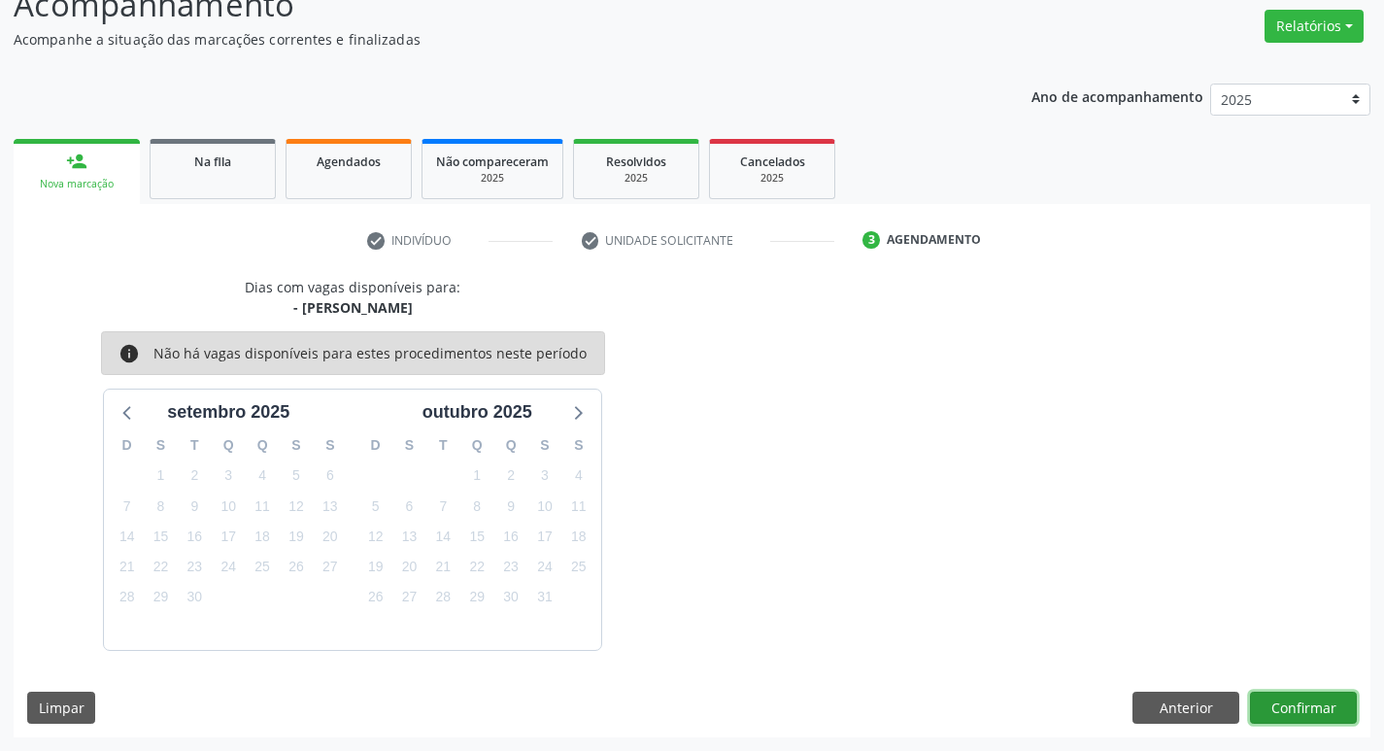
click at [1318, 699] on button "Confirmar" at bounding box center [1303, 707] width 107 height 33
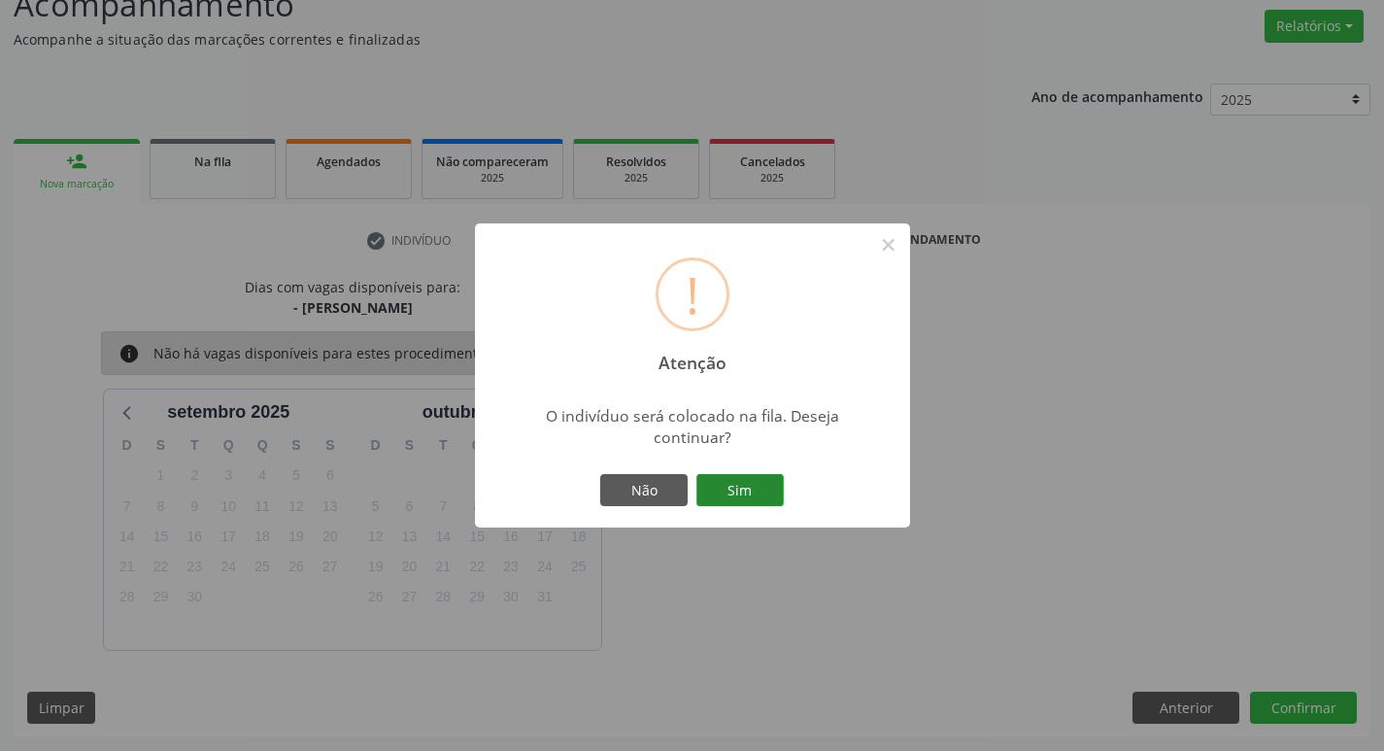
click at [746, 497] on button "Sim" at bounding box center [739, 490] width 87 height 33
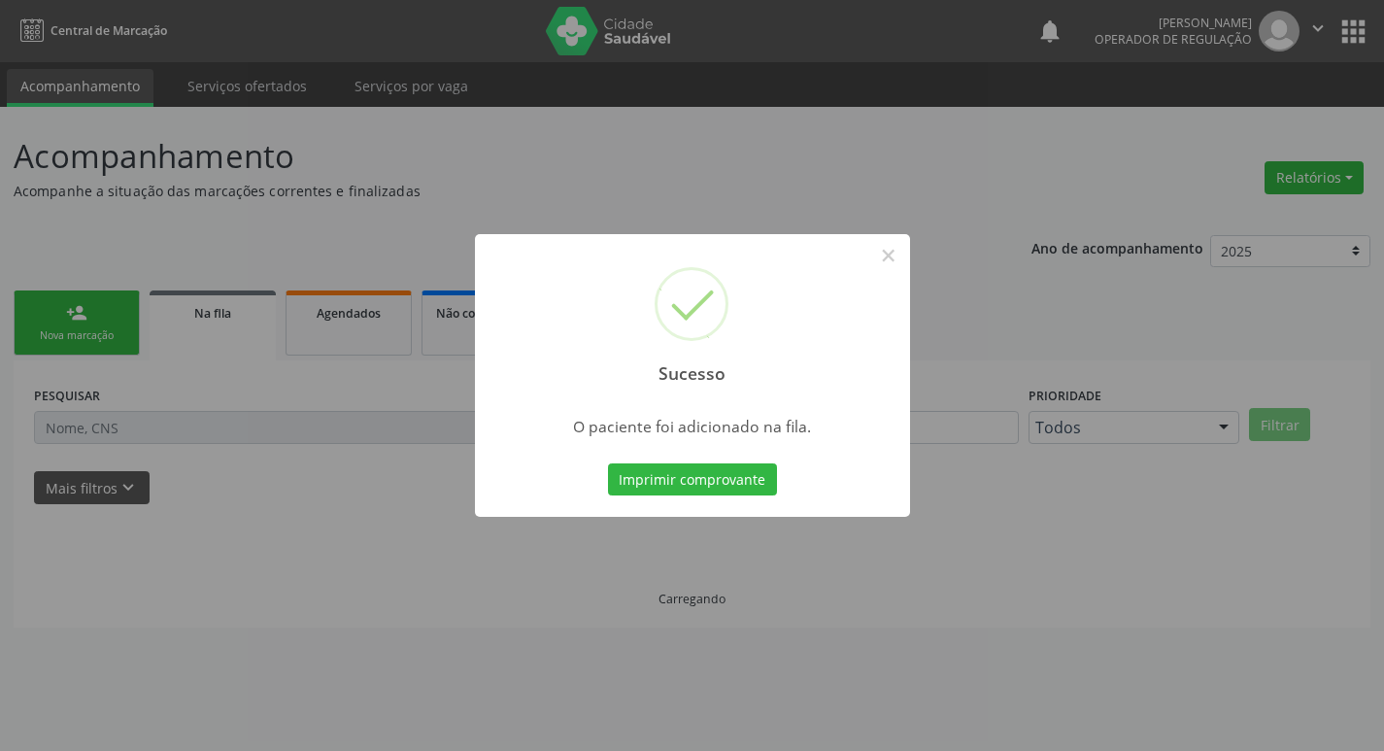
scroll to position [0, 0]
click at [899, 253] on button "×" at bounding box center [895, 255] width 33 height 33
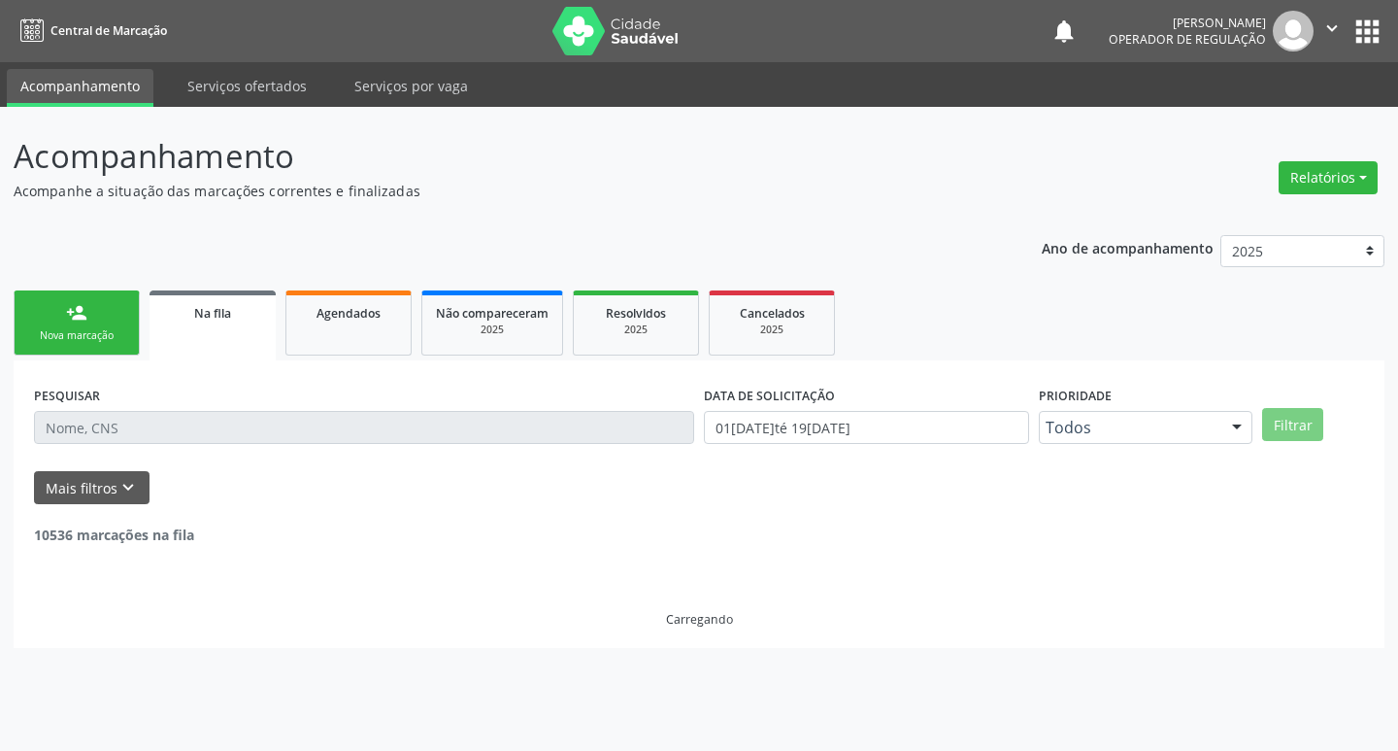
click at [68, 345] on link "person_add Nova marcação" at bounding box center [77, 322] width 126 height 65
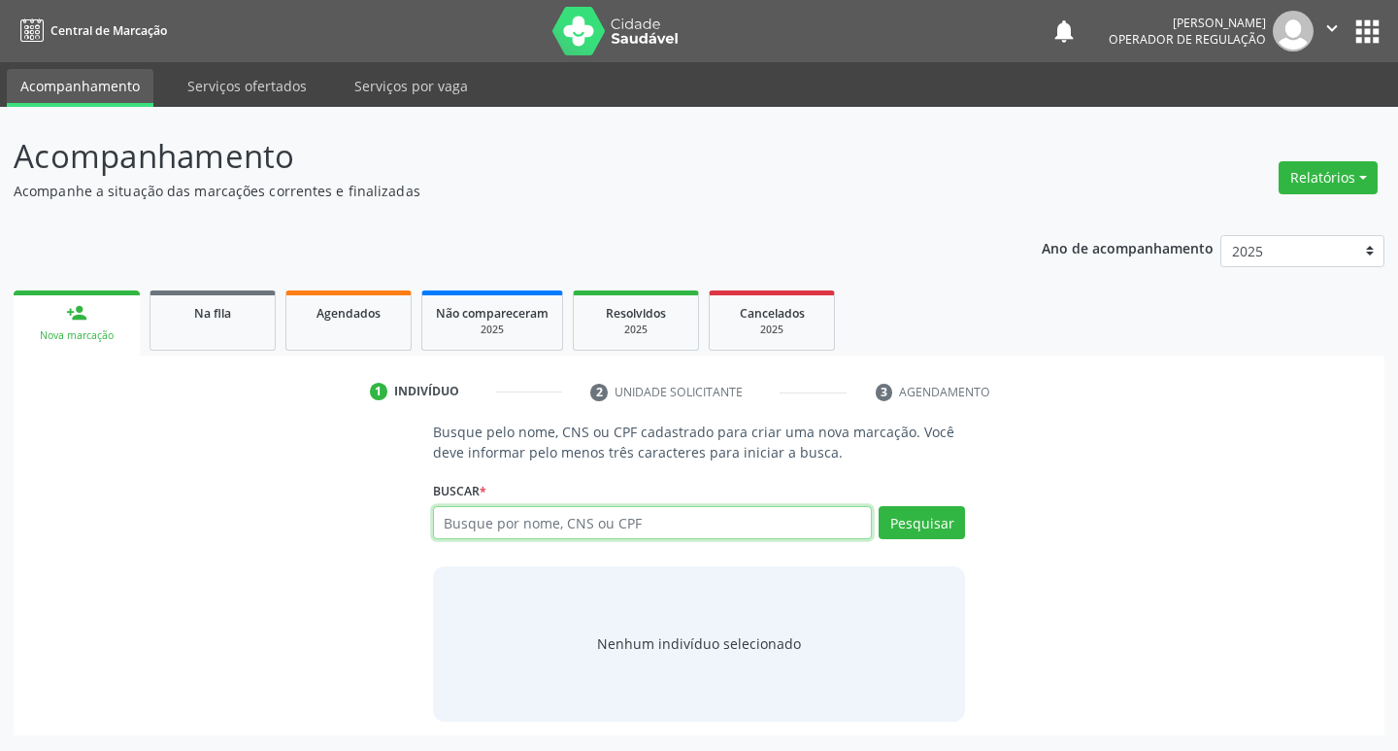
click at [497, 537] on input "text" at bounding box center [653, 522] width 440 height 33
click at [471, 533] on input "text" at bounding box center [653, 522] width 440 height 33
type input "704306544062590"
click at [928, 526] on button "Pesquisar" at bounding box center [922, 522] width 86 height 33
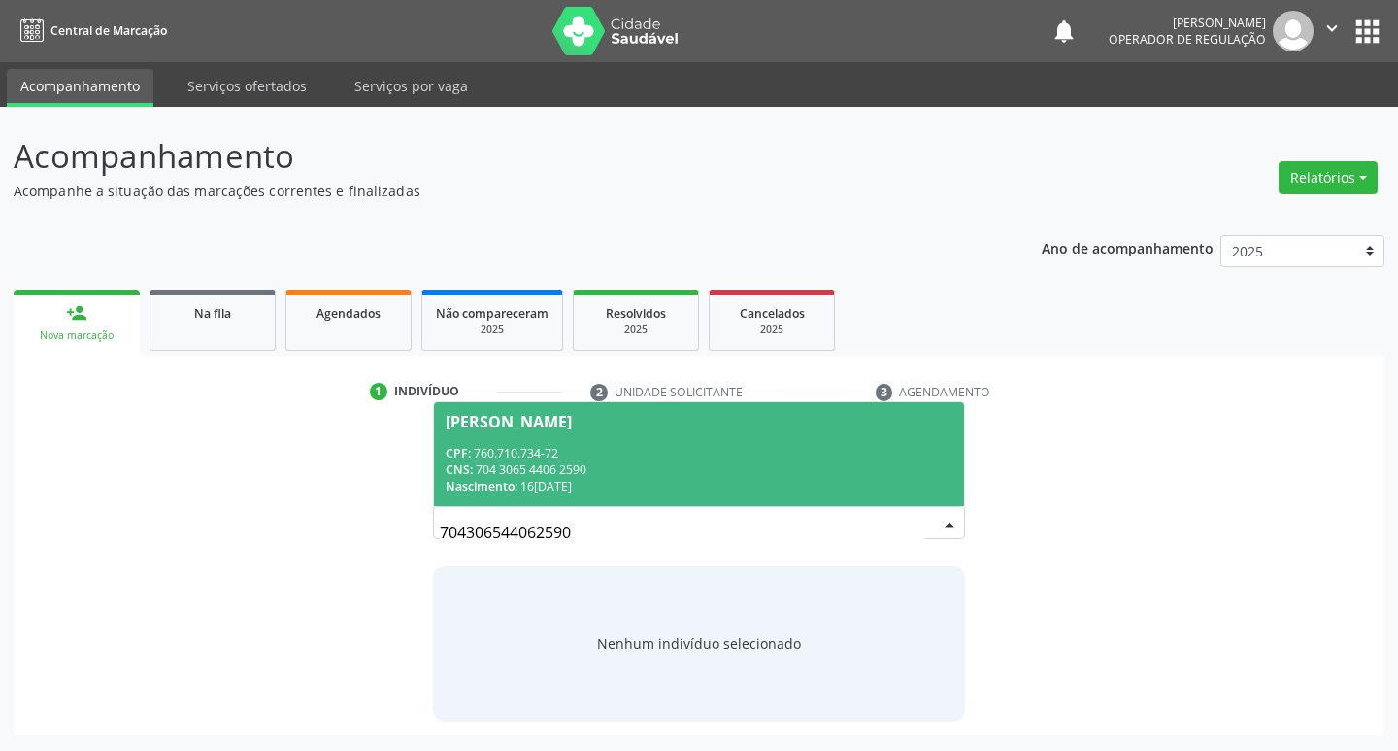
click at [541, 454] on div "CPF: 760.710.734-72" at bounding box center [700, 453] width 508 height 17
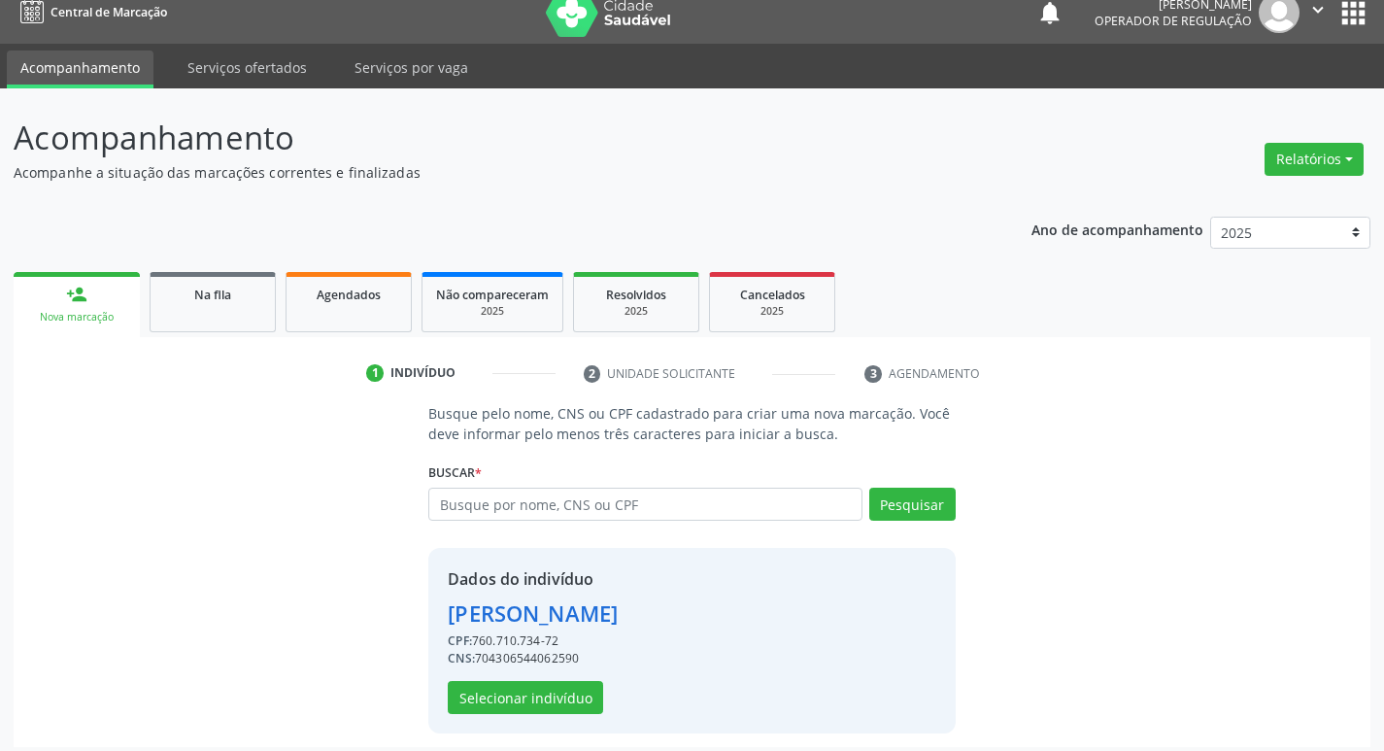
scroll to position [28, 0]
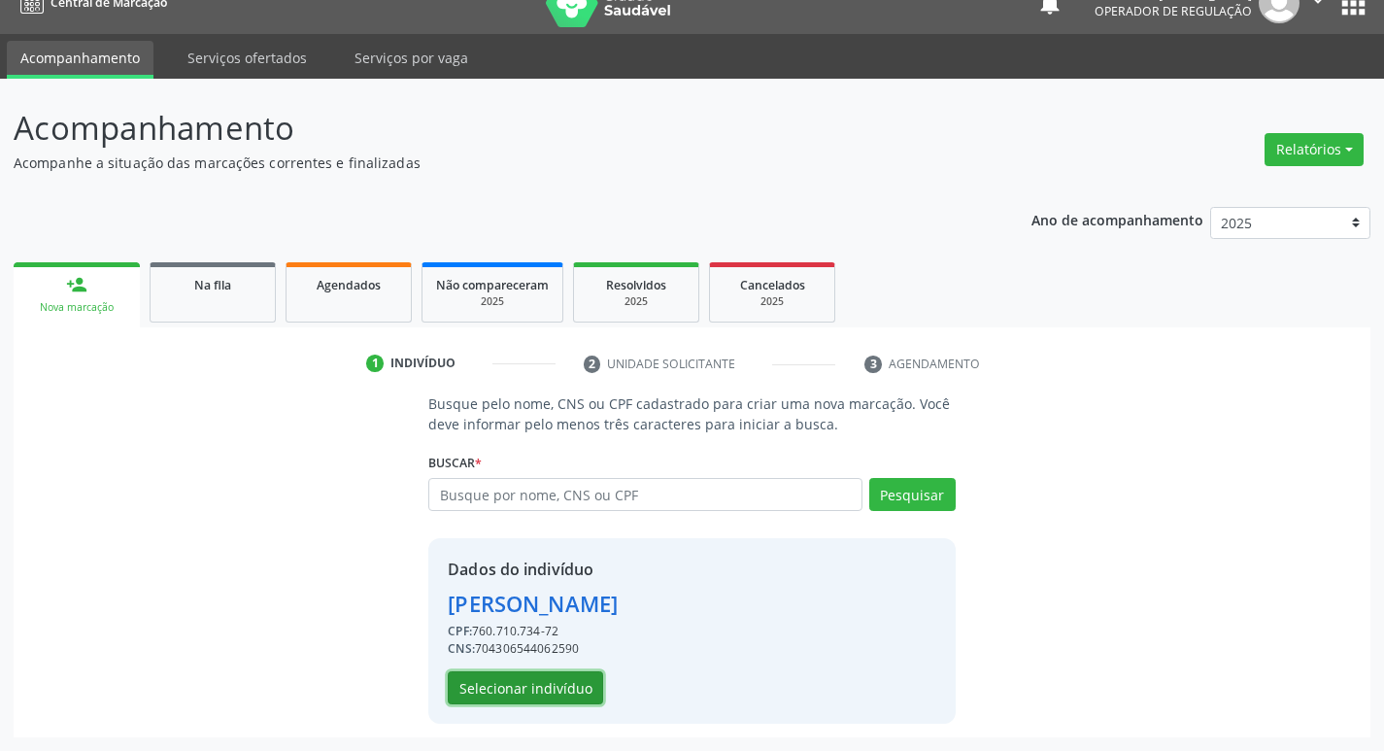
click at [553, 690] on button "Selecionar indivíduo" at bounding box center [525, 687] width 155 height 33
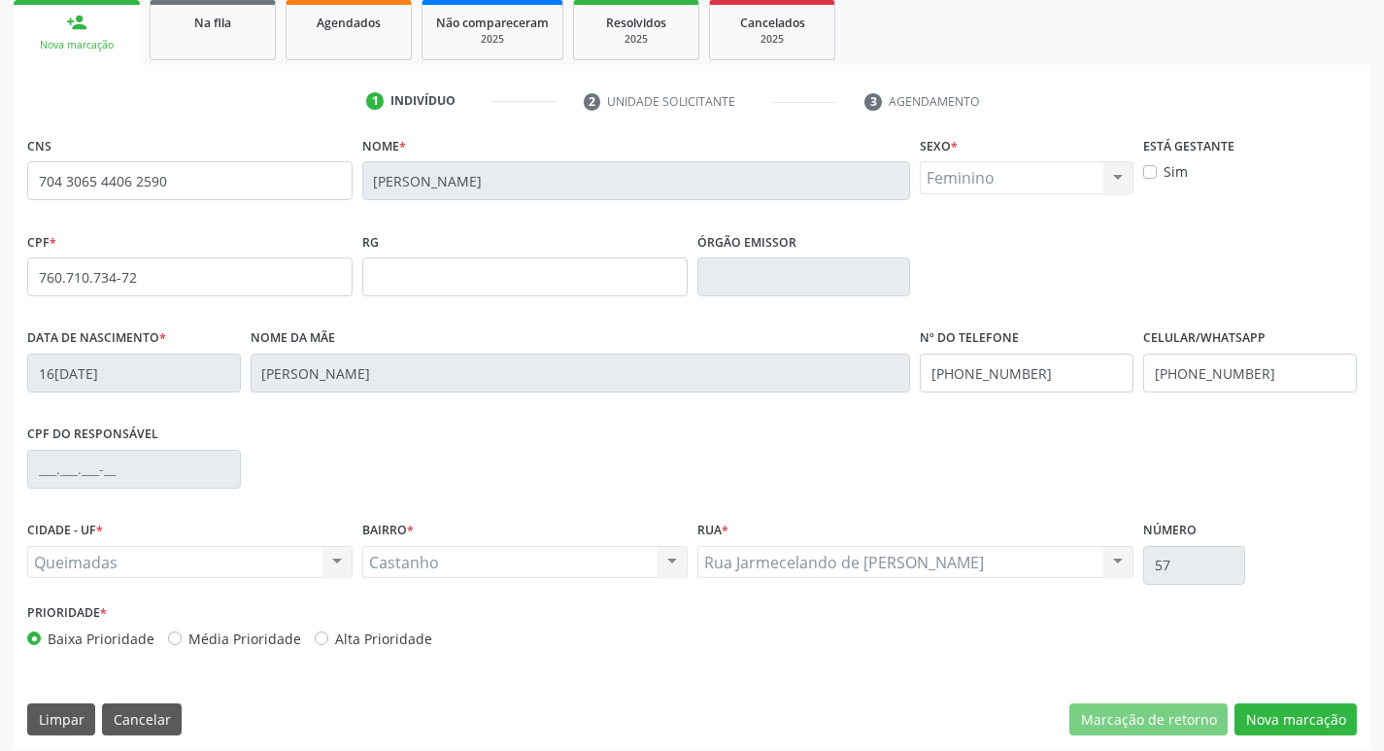
scroll to position [302, 0]
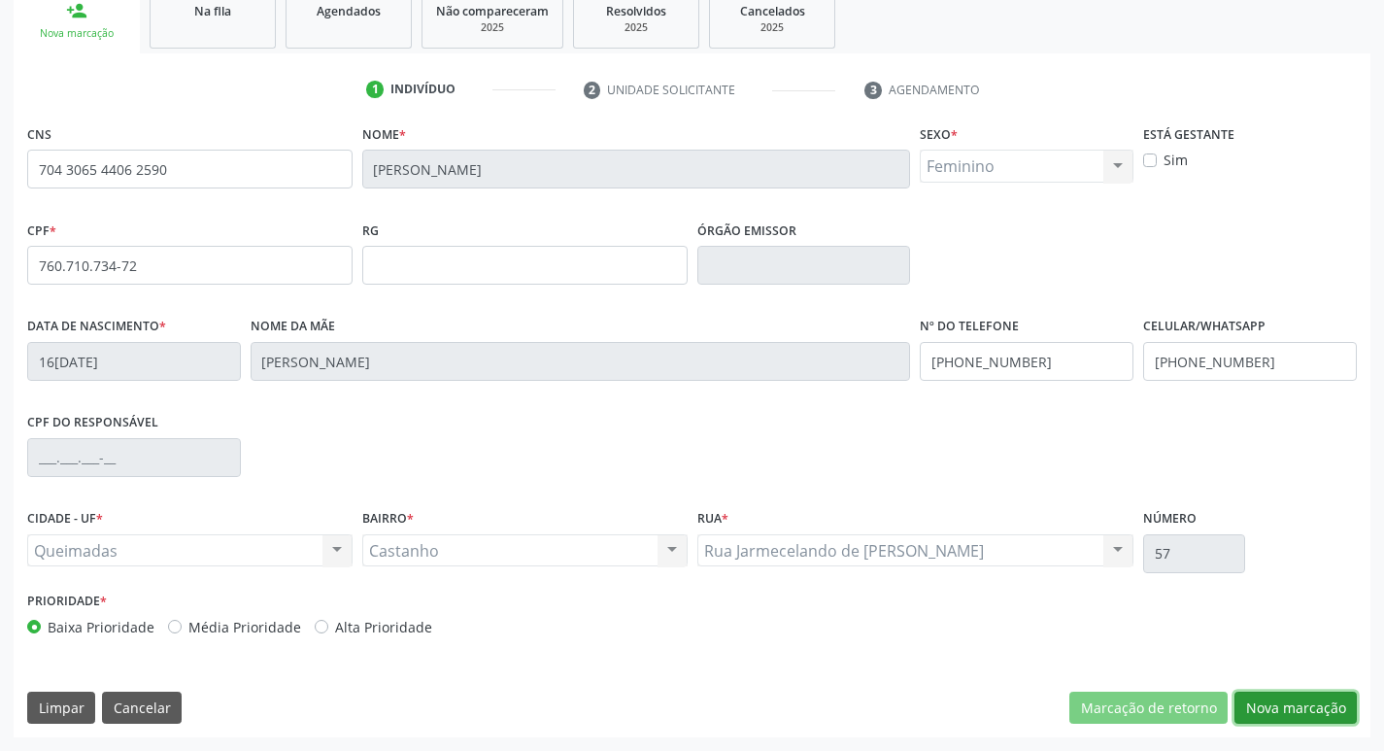
drag, startPoint x: 1270, startPoint y: 703, endPoint x: 1259, endPoint y: 706, distance: 11.1
click at [1259, 706] on button "Nova marcação" at bounding box center [1295, 707] width 122 height 33
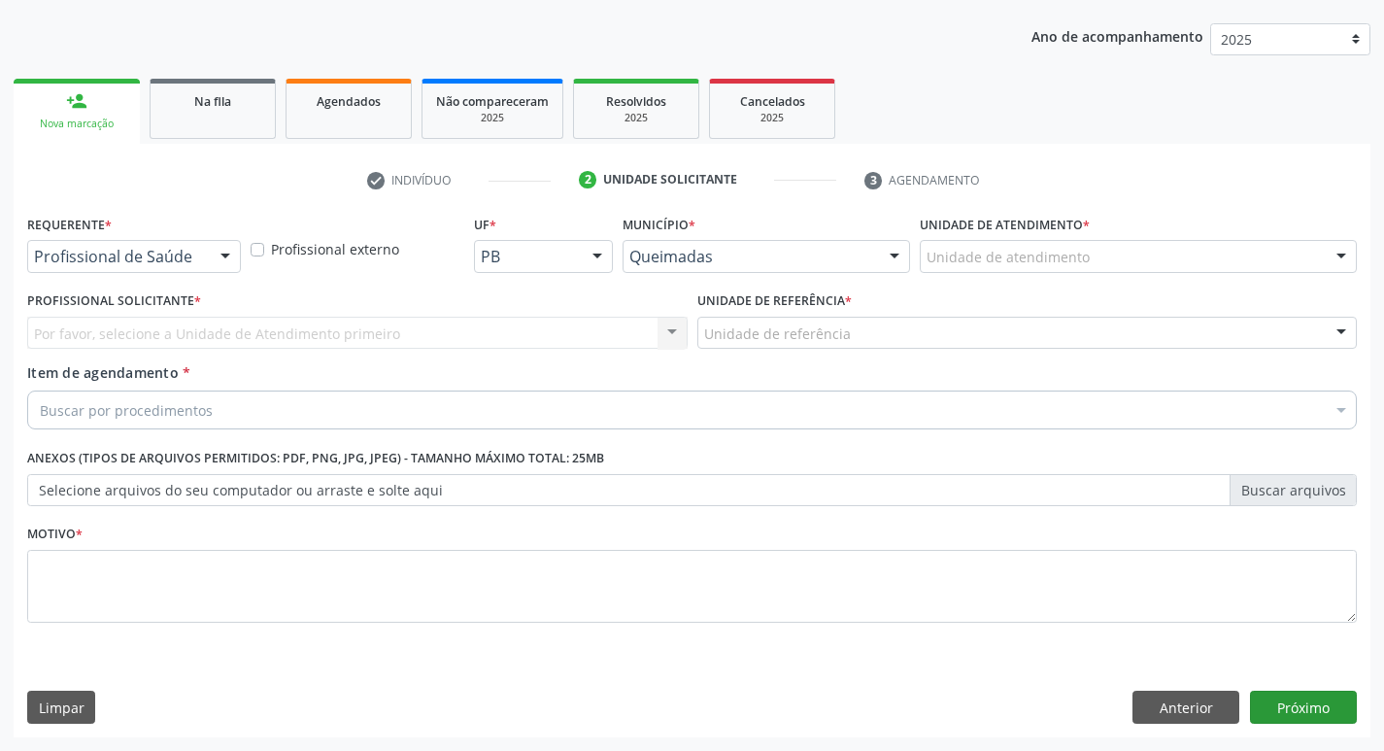
scroll to position [212, 0]
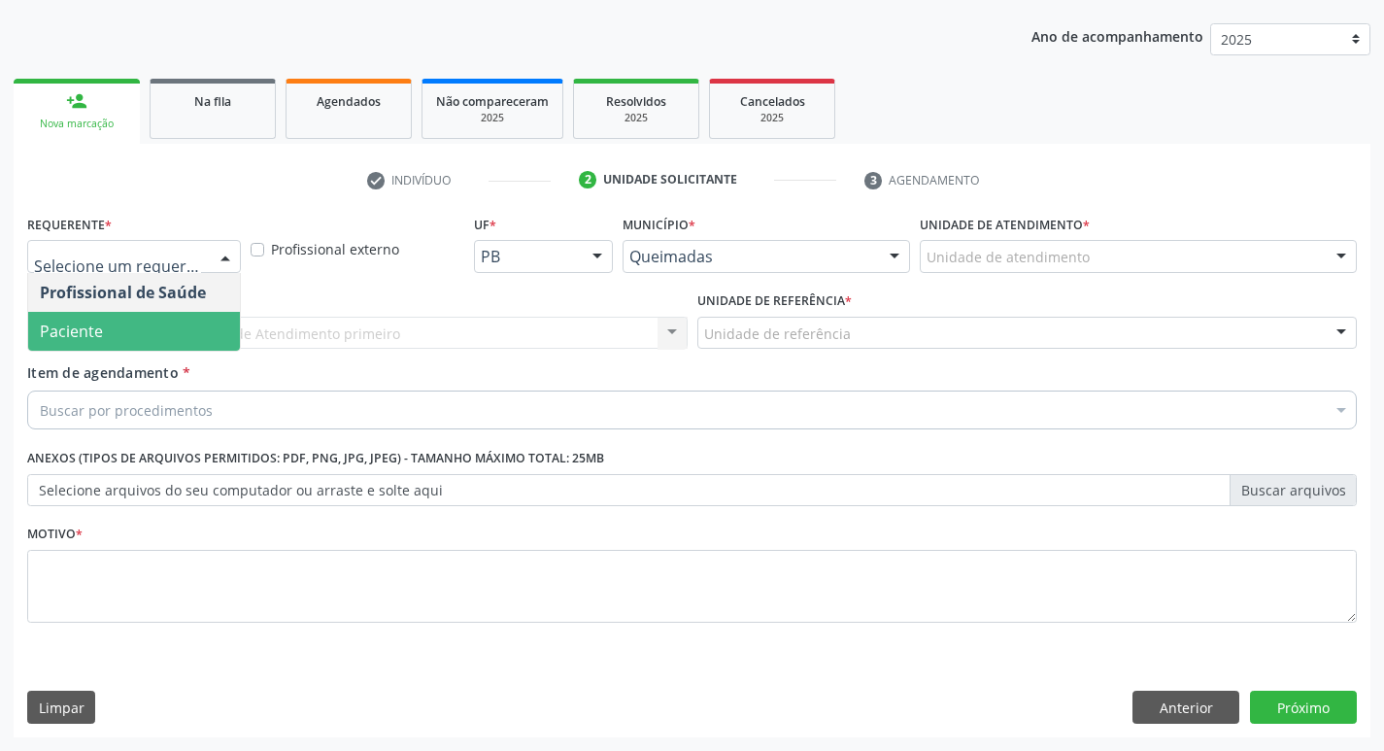
click at [143, 350] on span "Paciente" at bounding box center [134, 331] width 212 height 39
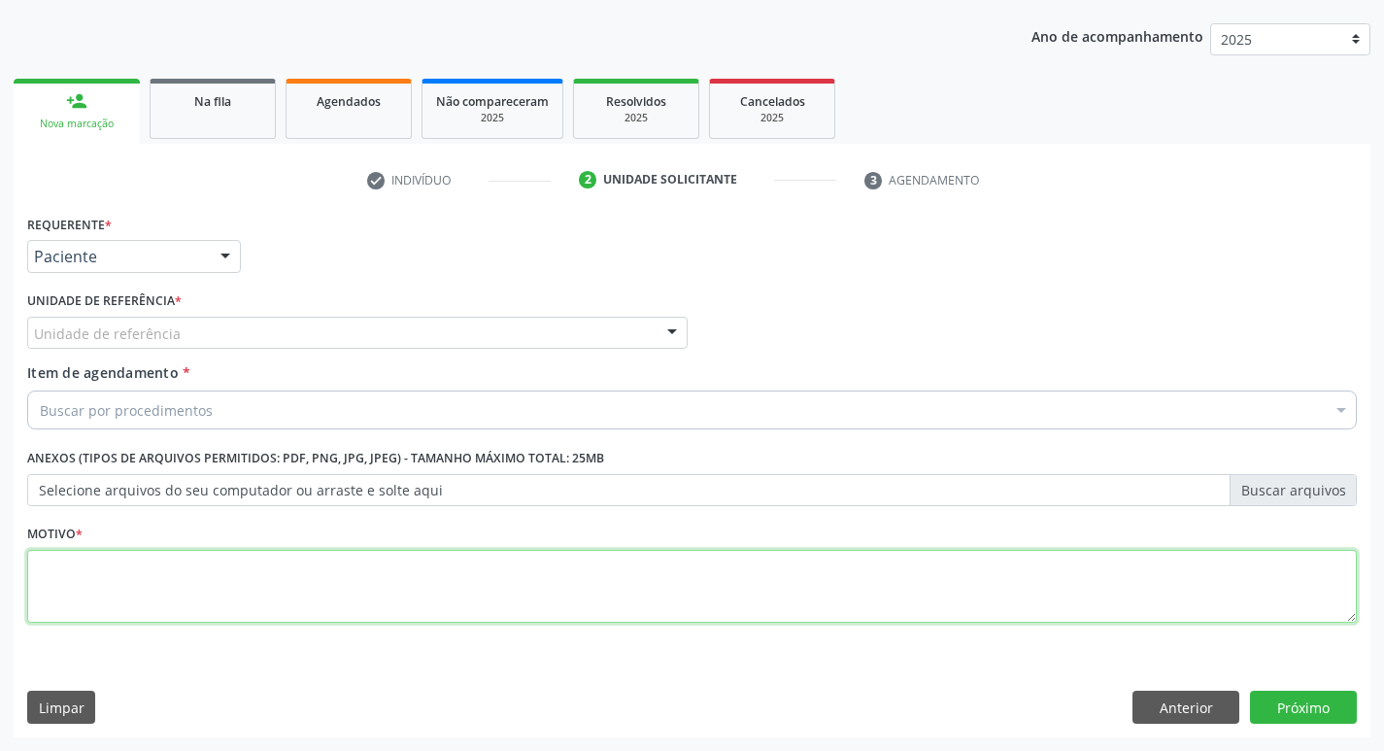
click at [79, 580] on textarea at bounding box center [691, 587] width 1329 height 74
type textarea "TAG"
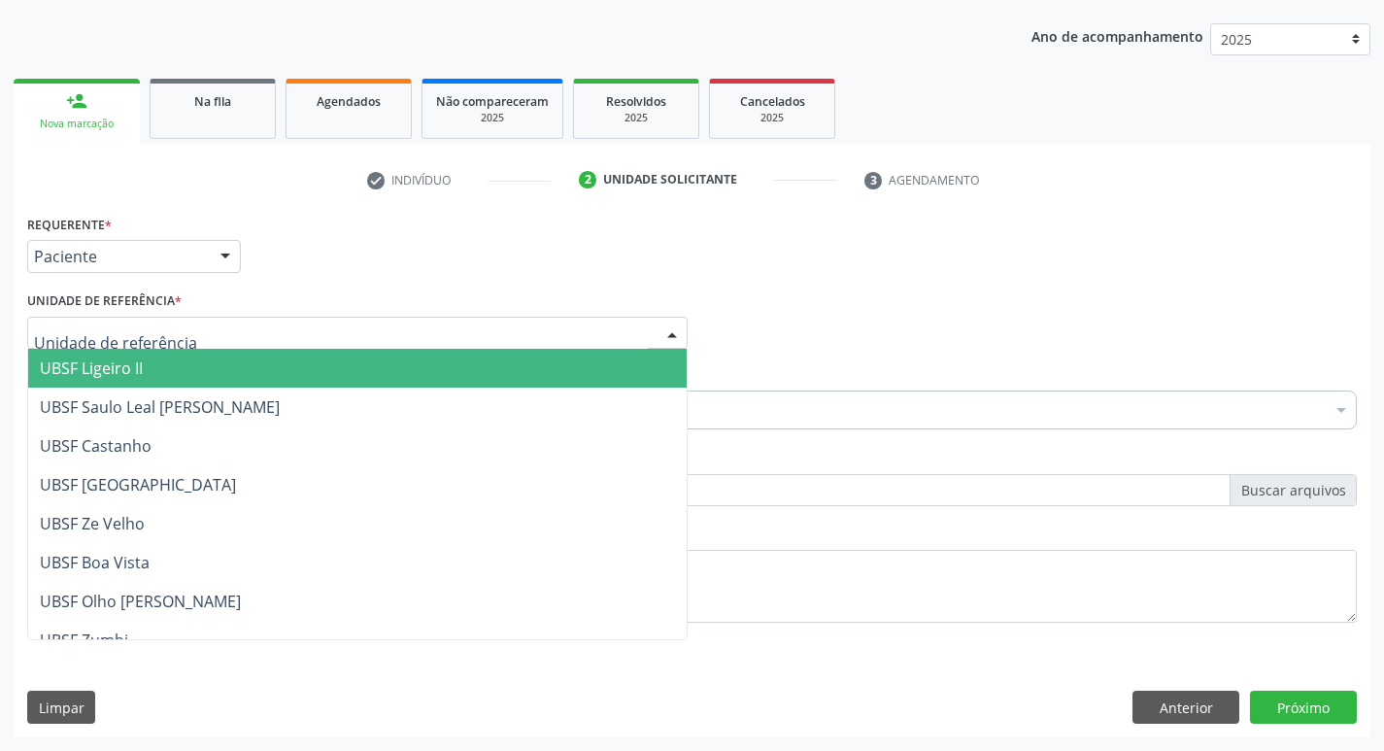
click at [117, 345] on div at bounding box center [357, 333] width 660 height 33
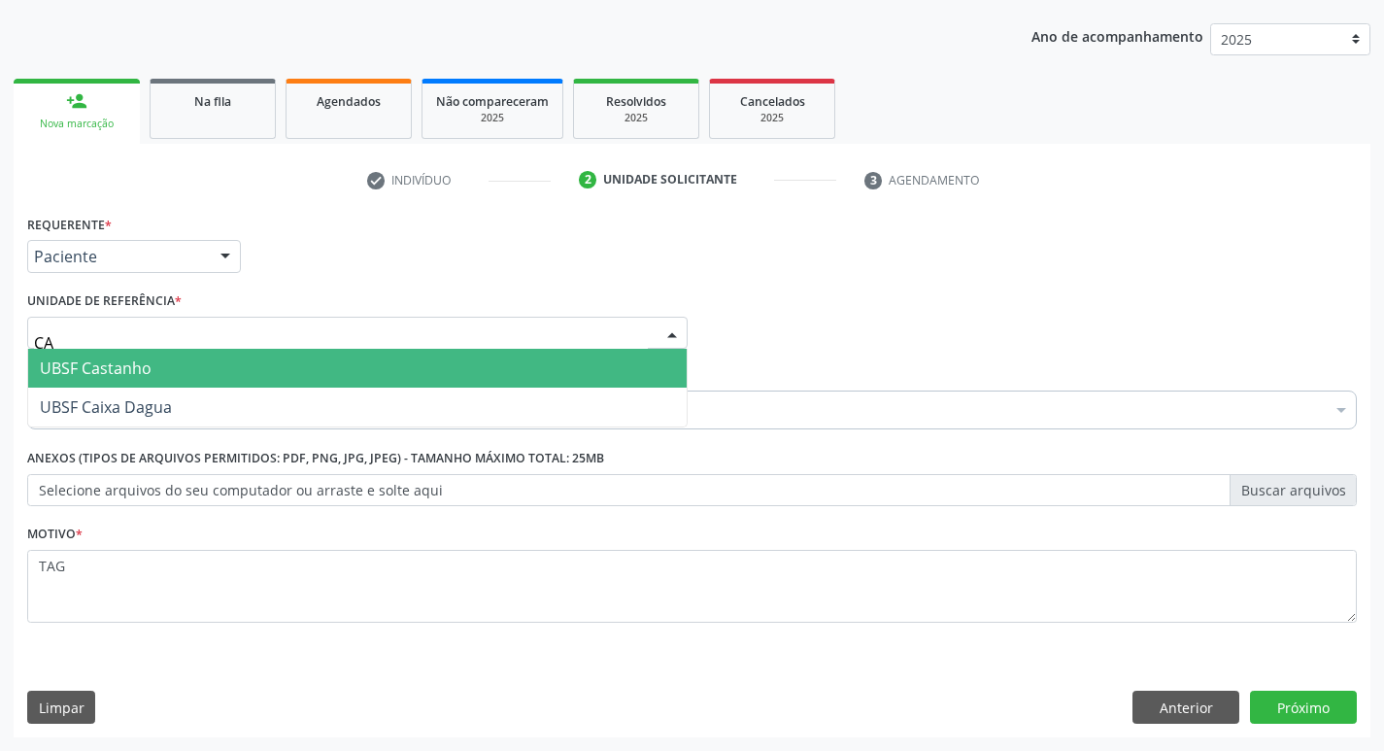
type input "CAS"
click at [117, 366] on span "UBSF Castanho" at bounding box center [96, 367] width 112 height 21
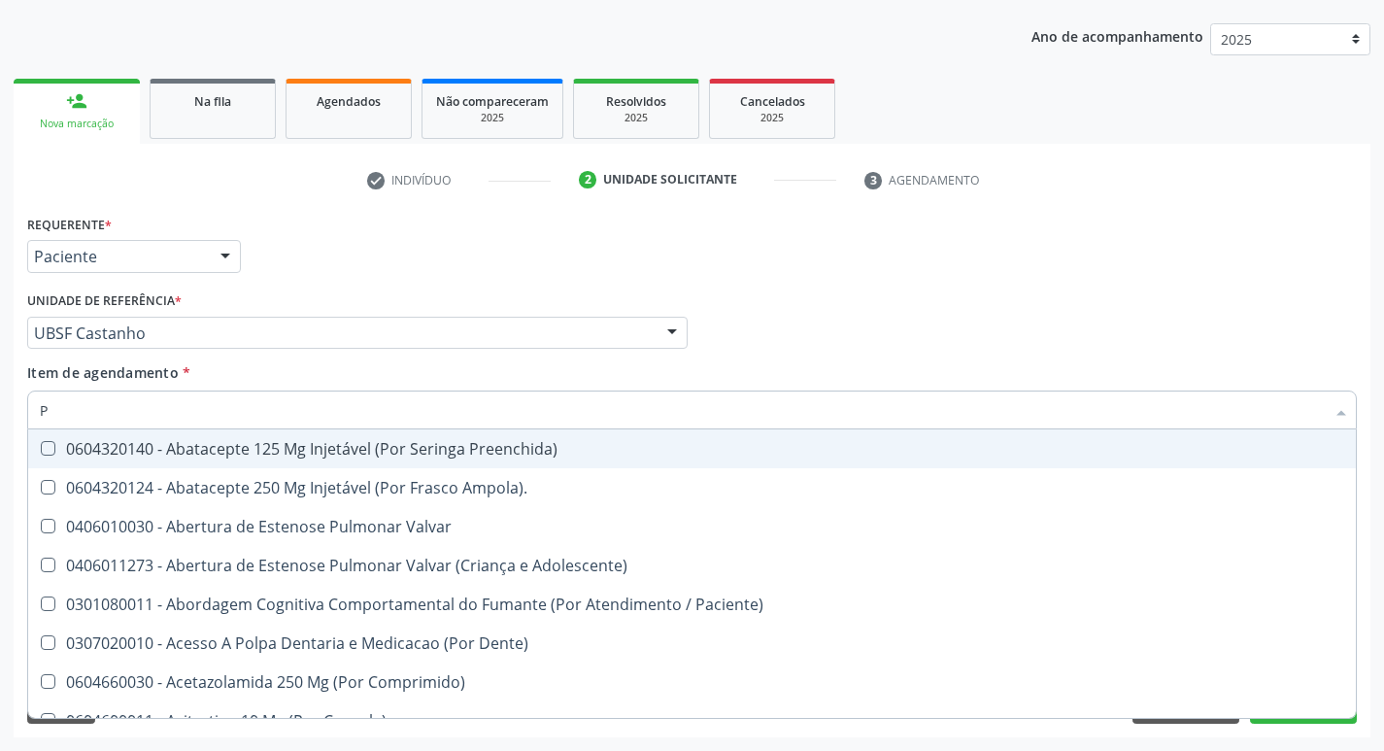
type input "PSIQUIA"
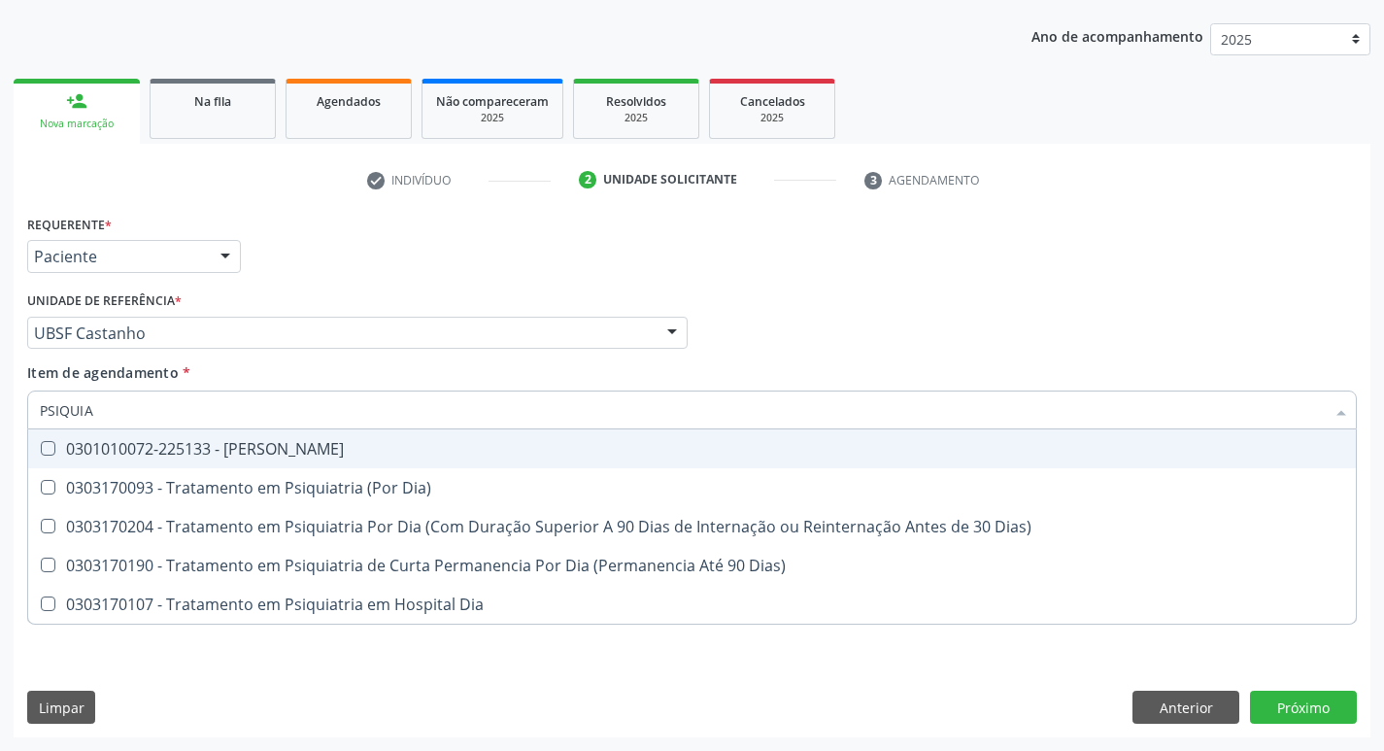
drag, startPoint x: 258, startPoint y: 450, endPoint x: 219, endPoint y: 470, distance: 43.4
click at [255, 450] on div "0301010072-225133 - [PERSON_NAME]" at bounding box center [692, 449] width 1304 height 16
checkbox Psiquiatra "true"
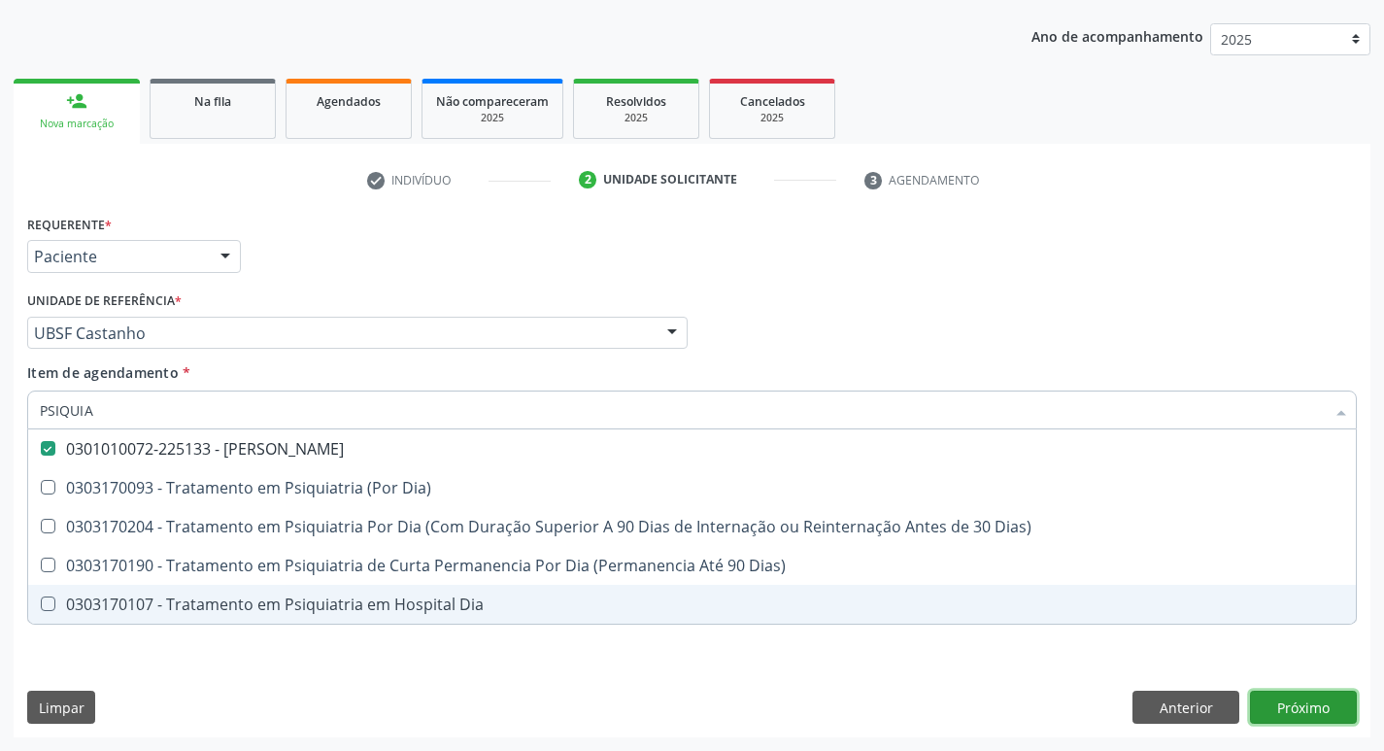
click at [1330, 717] on div "Requerente * Paciente Profissional de Saúde Paciente Nenhum resultado encontrad…" at bounding box center [692, 473] width 1356 height 527
checkbox Dia\) "true"
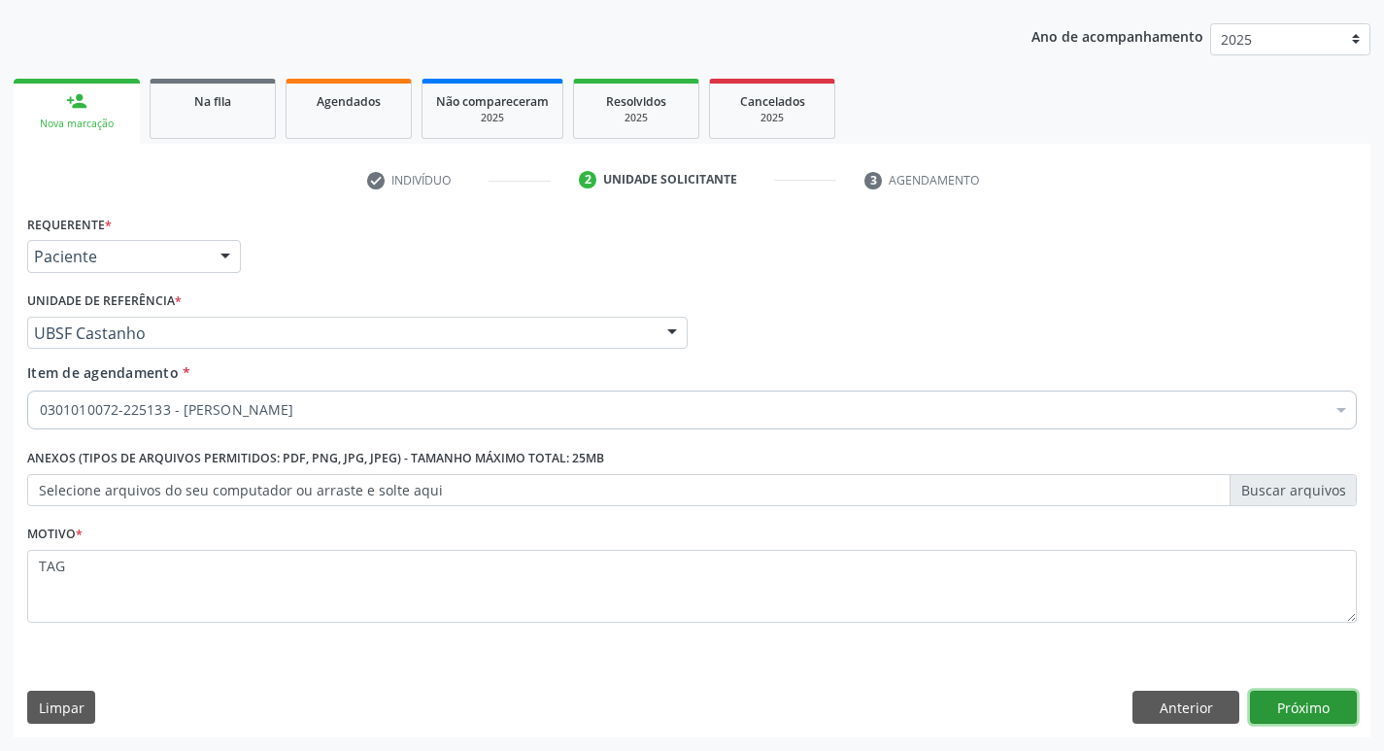
click at [1304, 713] on button "Próximo" at bounding box center [1303, 706] width 107 height 33
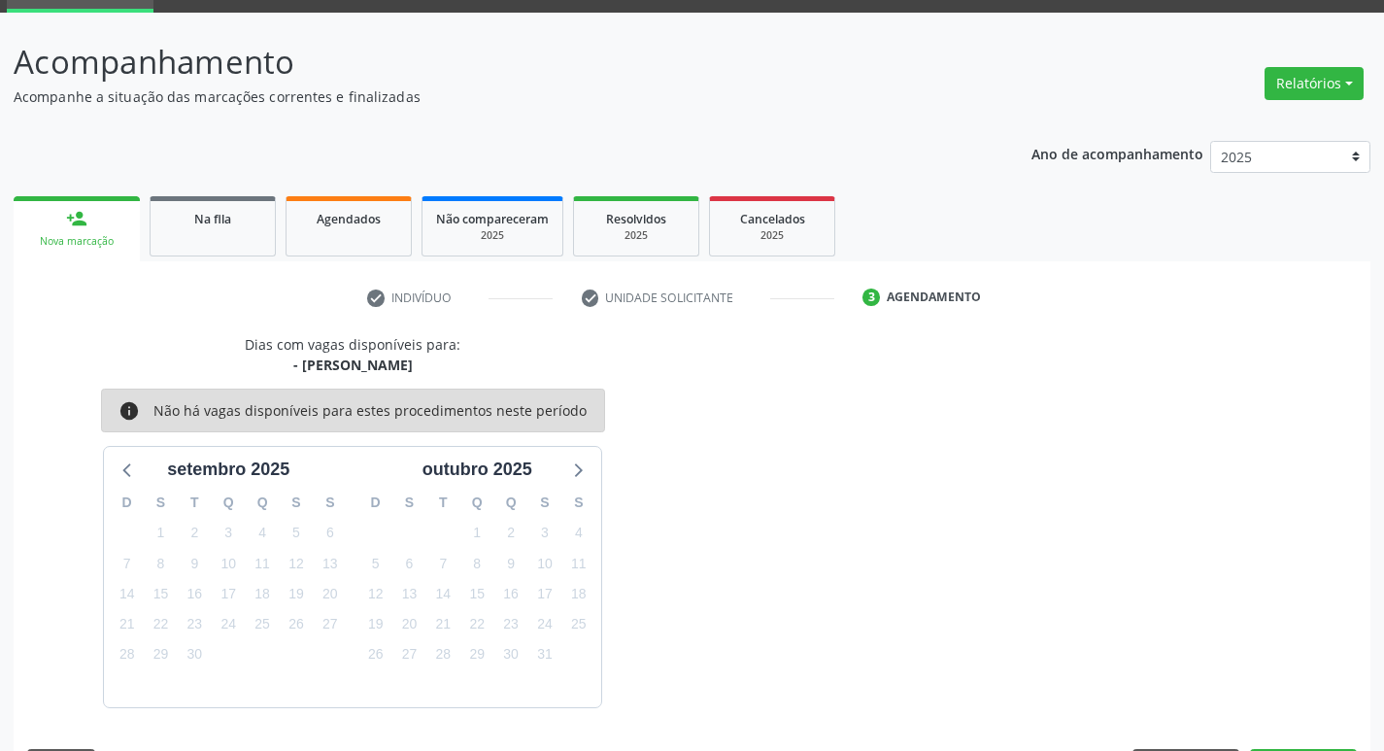
scroll to position [151, 0]
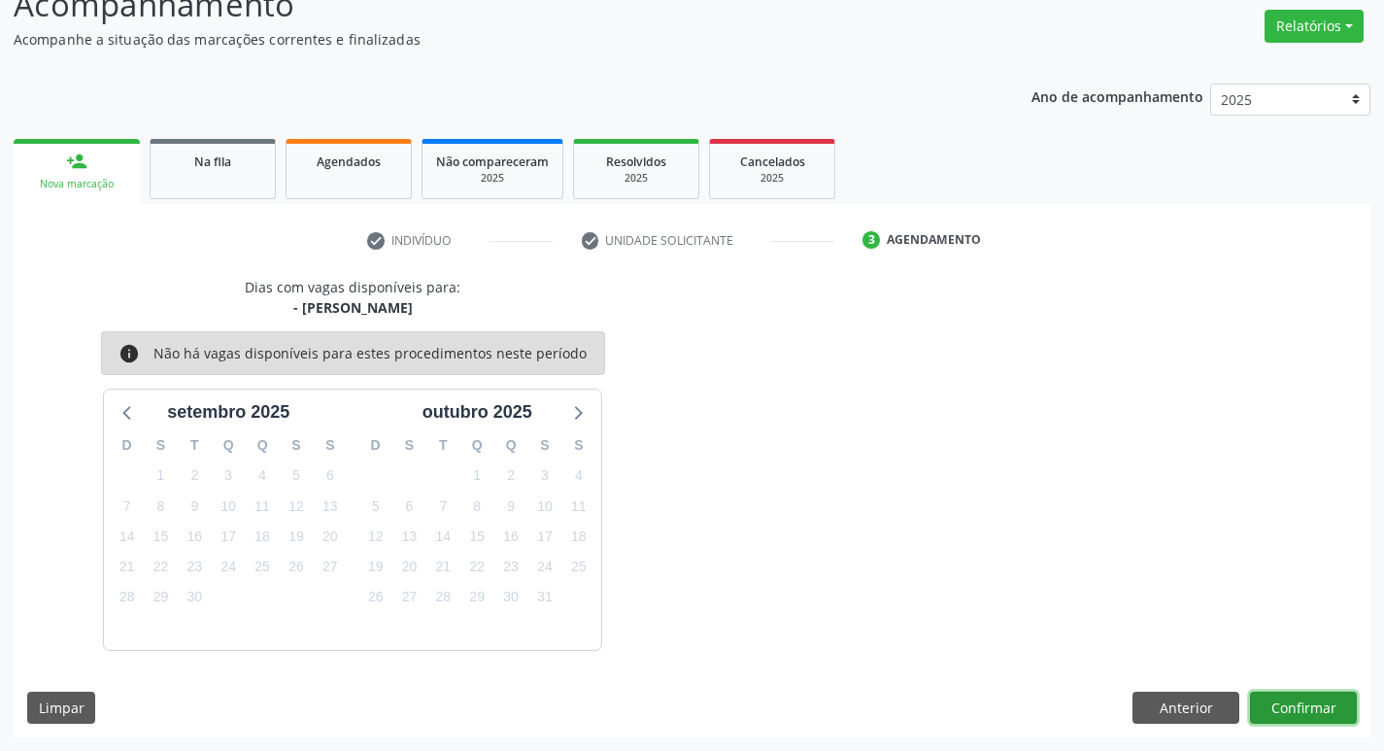
click at [1337, 712] on button "Confirmar" at bounding box center [1303, 707] width 107 height 33
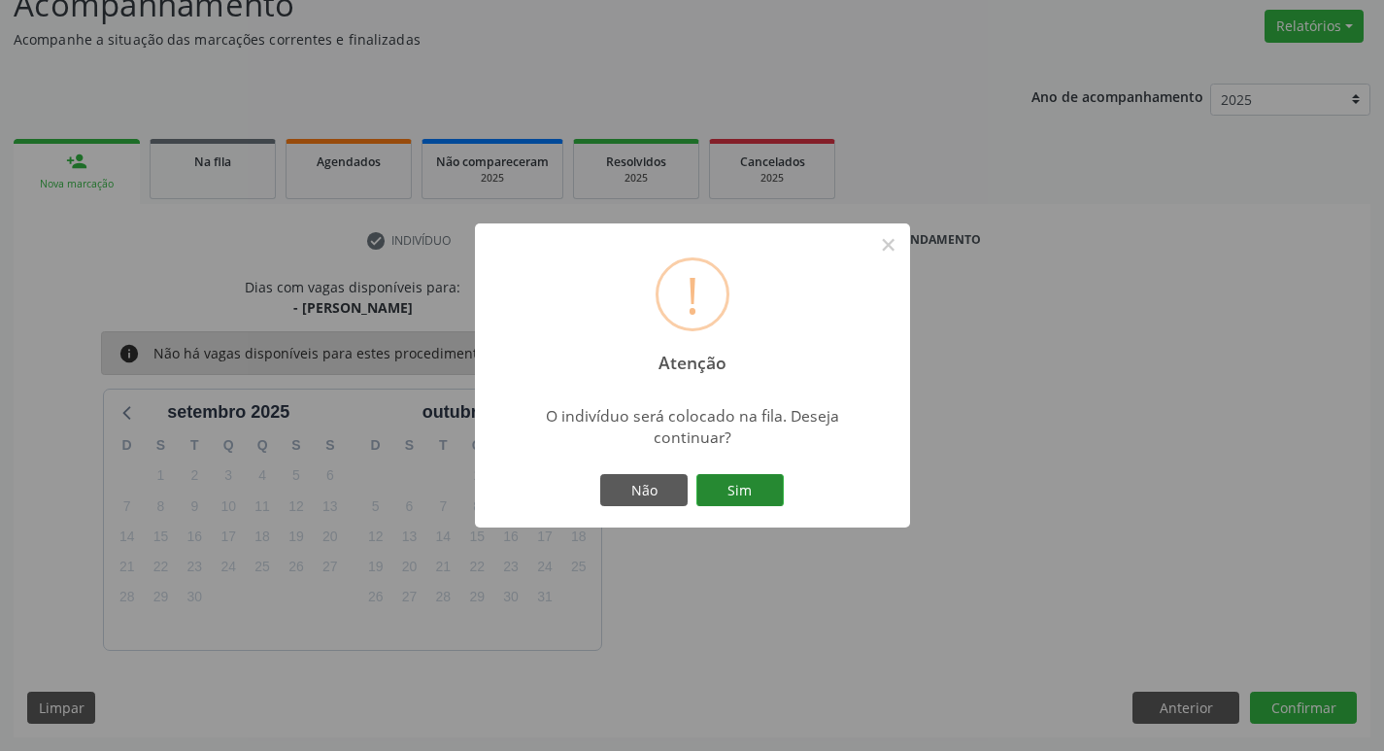
click at [731, 486] on button "Sim" at bounding box center [739, 490] width 87 height 33
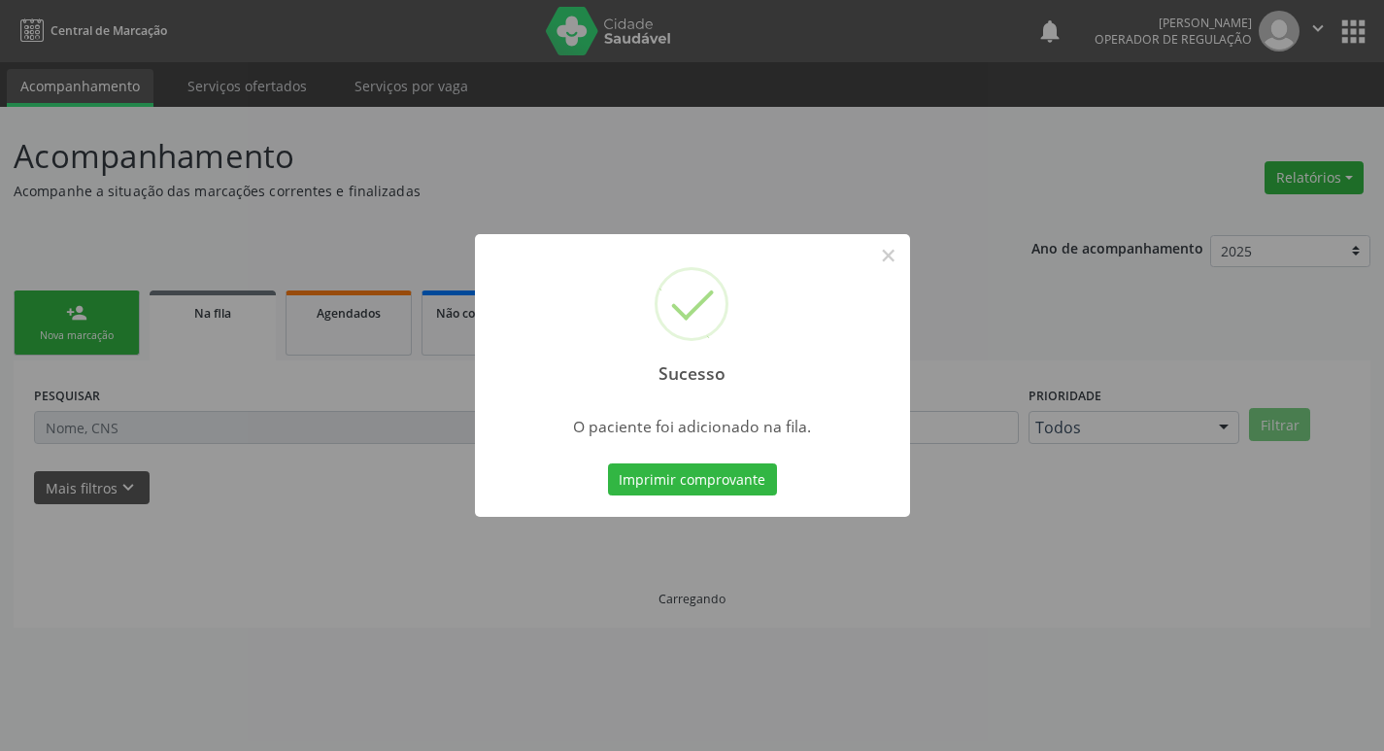
scroll to position [0, 0]
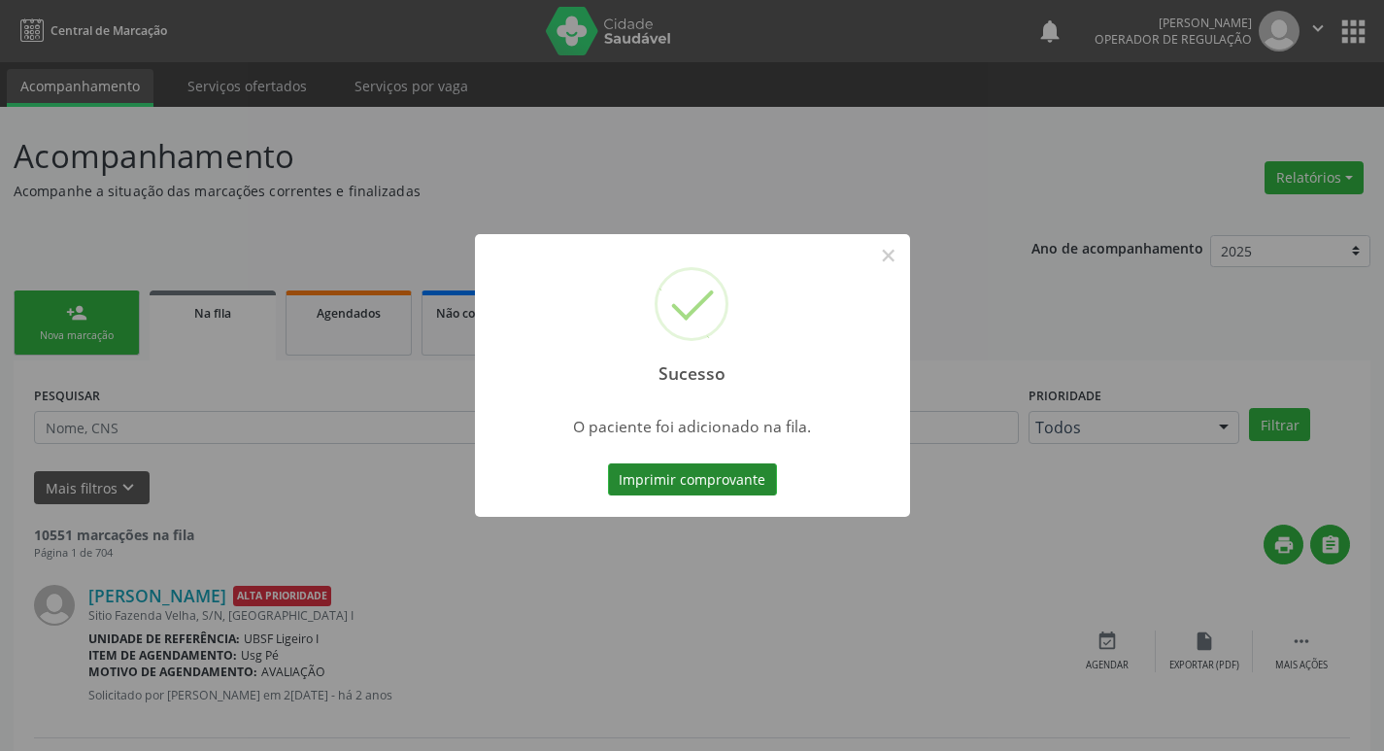
click at [694, 475] on button "Imprimir comprovante" at bounding box center [692, 479] width 169 height 33
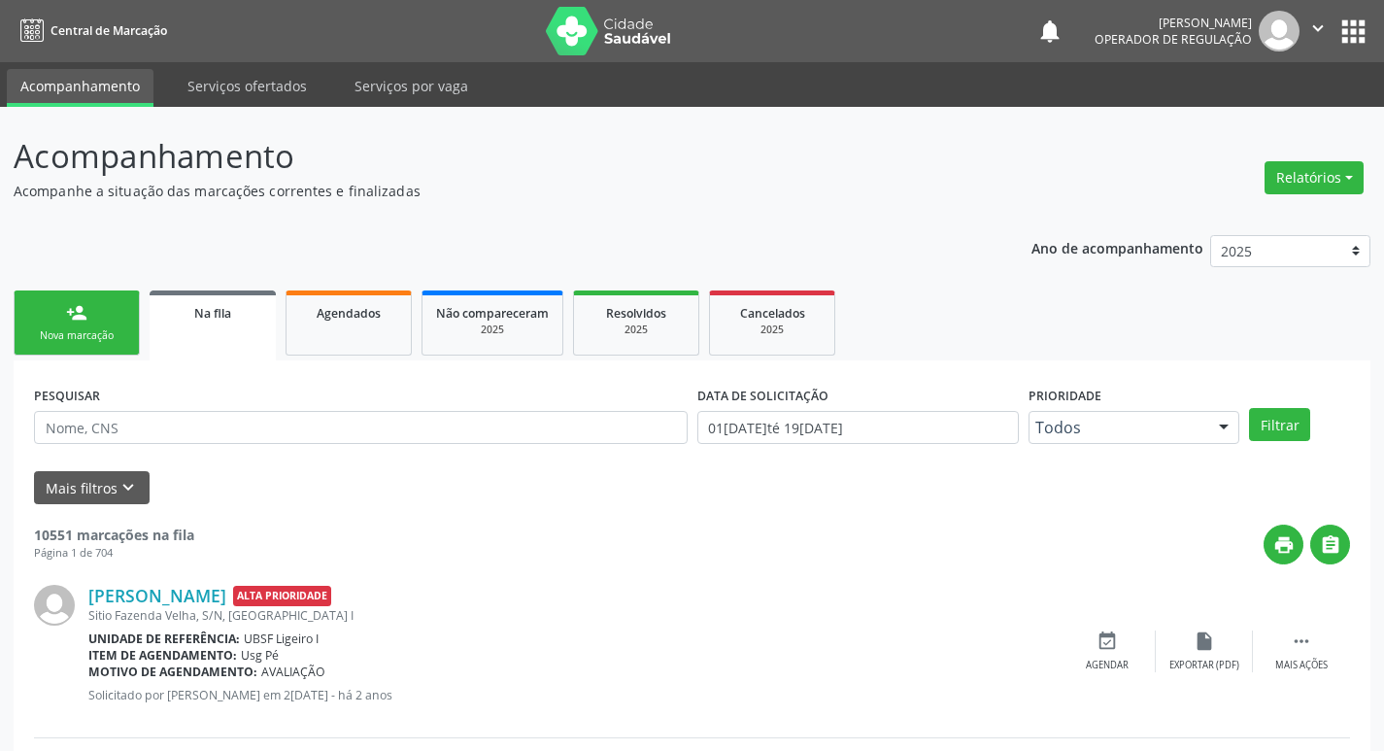
click at [83, 318] on div "person_add" at bounding box center [76, 312] width 21 height 21
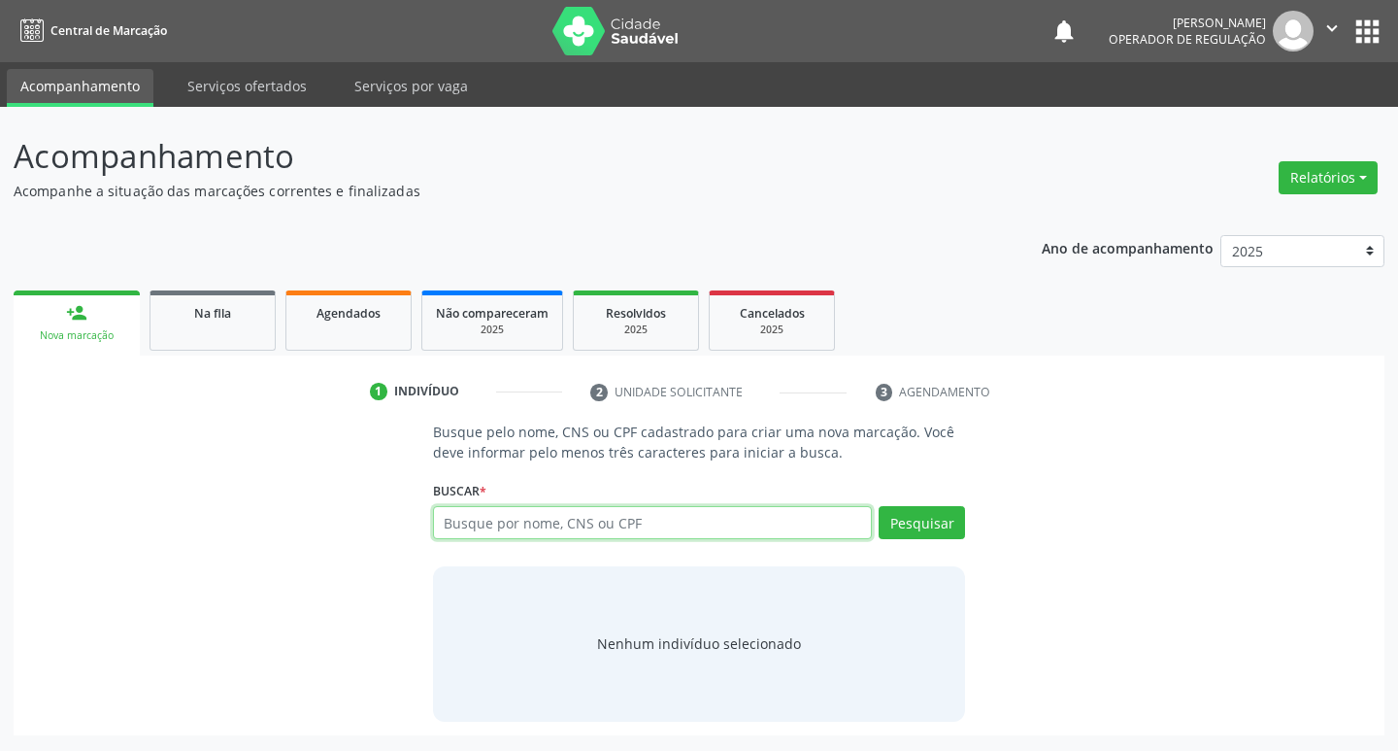
click at [480, 527] on input "text" at bounding box center [653, 522] width 440 height 33
type input "700008587380804"
click at [892, 521] on button "Pesquisar" at bounding box center [922, 522] width 86 height 33
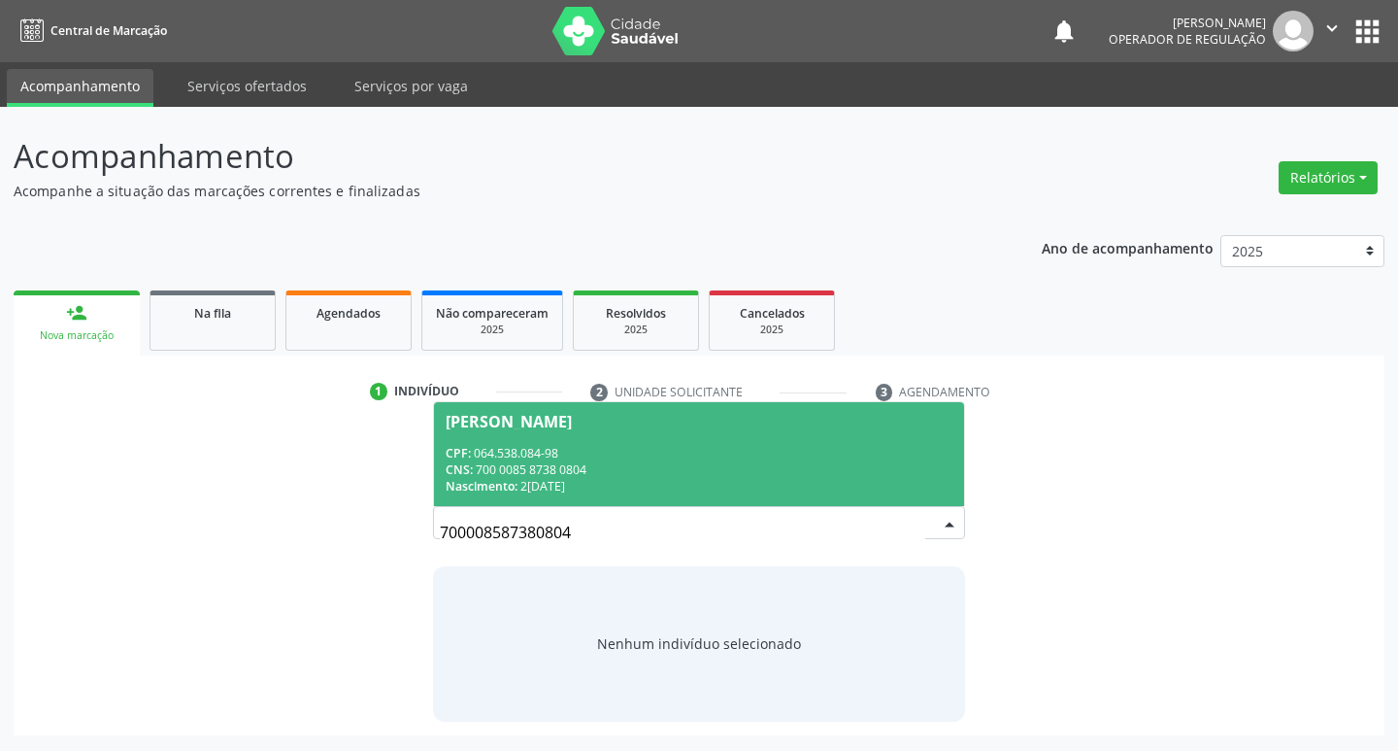
click at [627, 477] on div "CNS: 700 0085 8738 0804" at bounding box center [700, 469] width 508 height 17
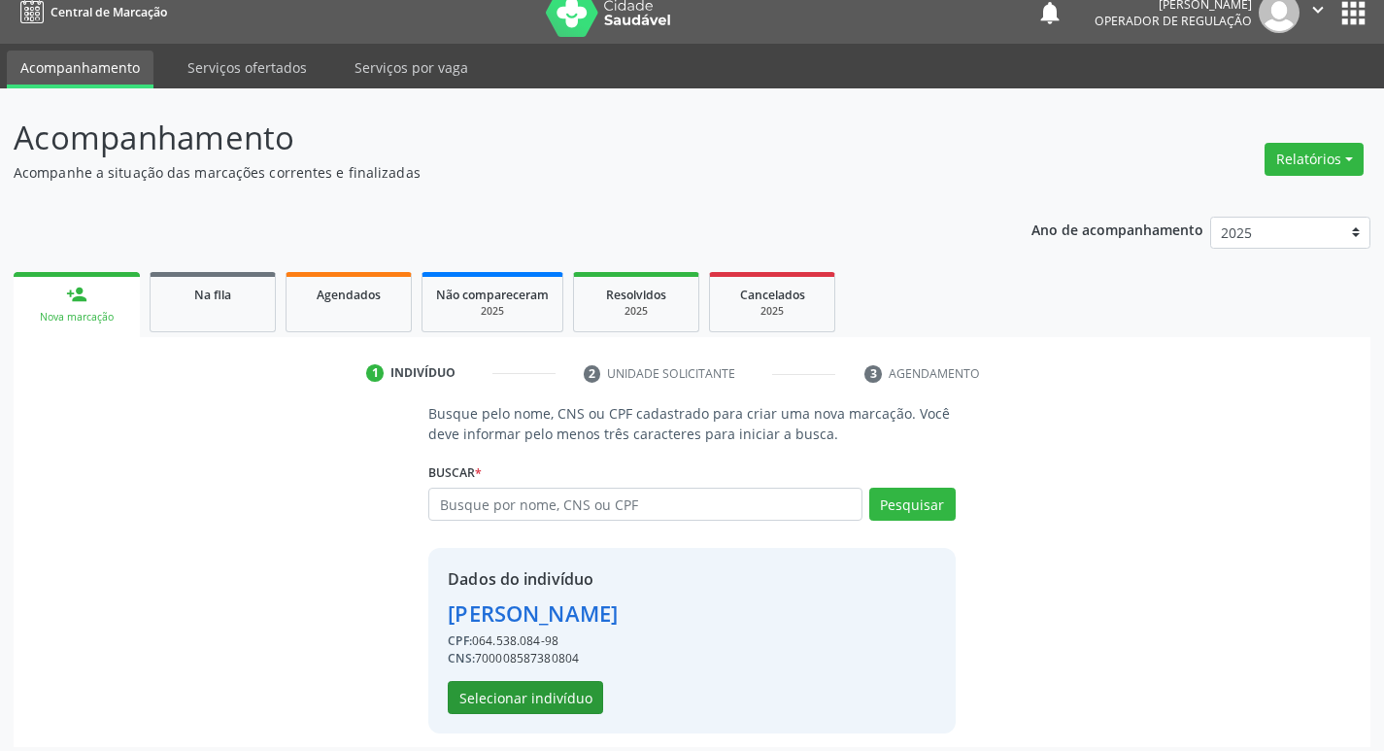
scroll to position [28, 0]
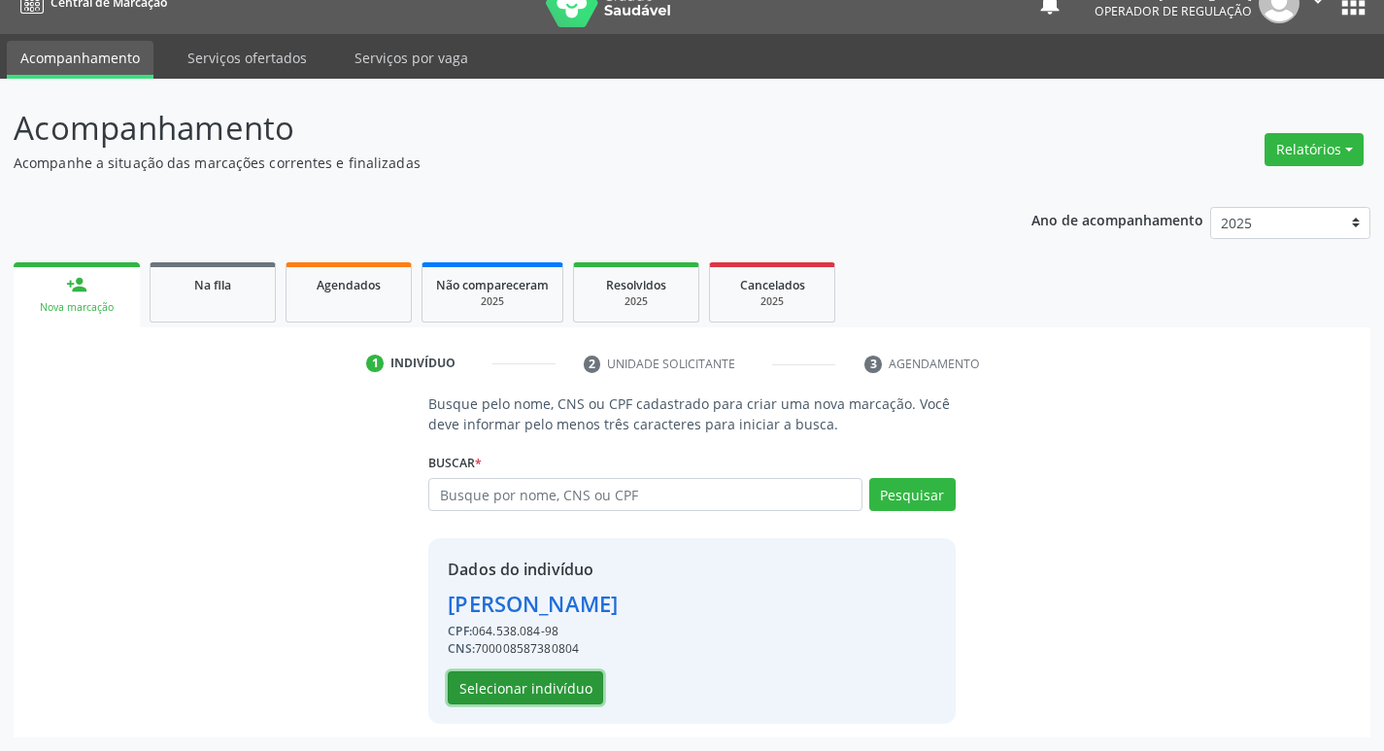
click at [517, 677] on button "Selecionar indivíduo" at bounding box center [525, 687] width 155 height 33
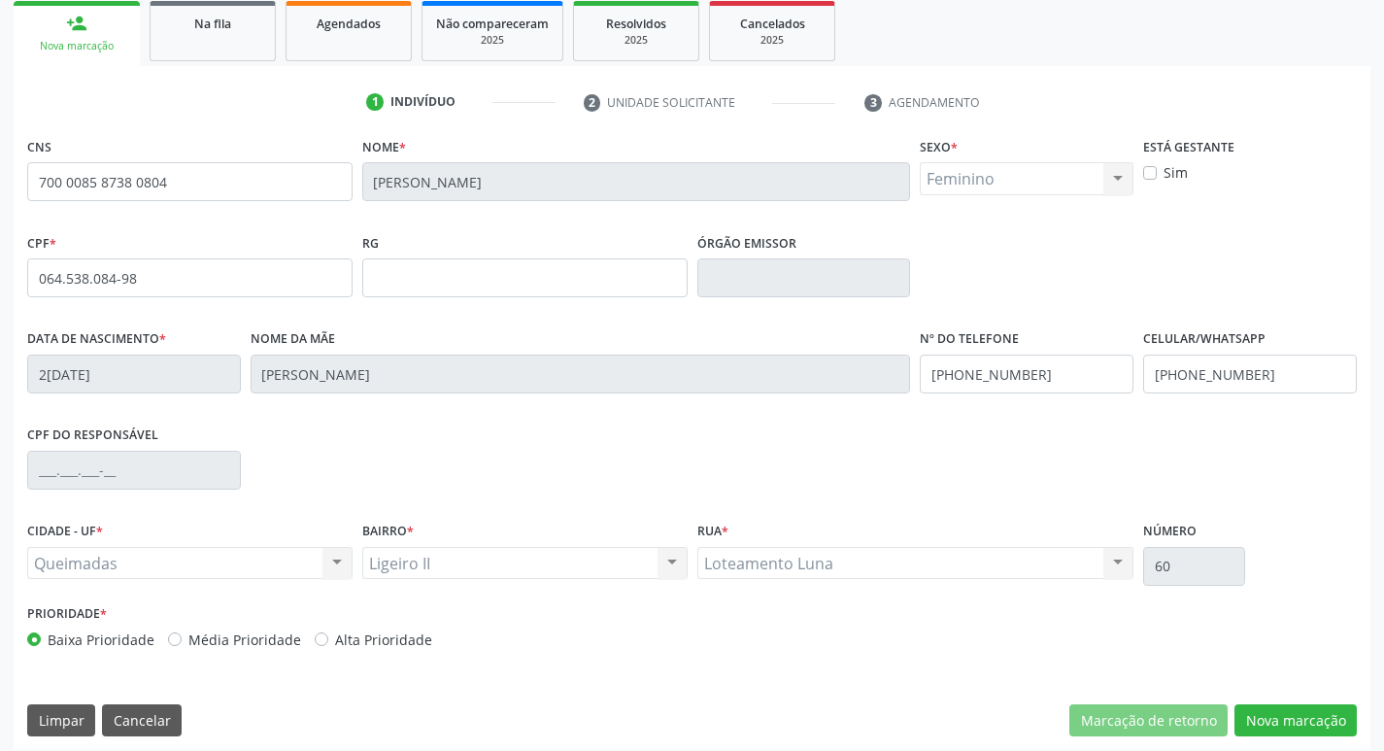
scroll to position [302, 0]
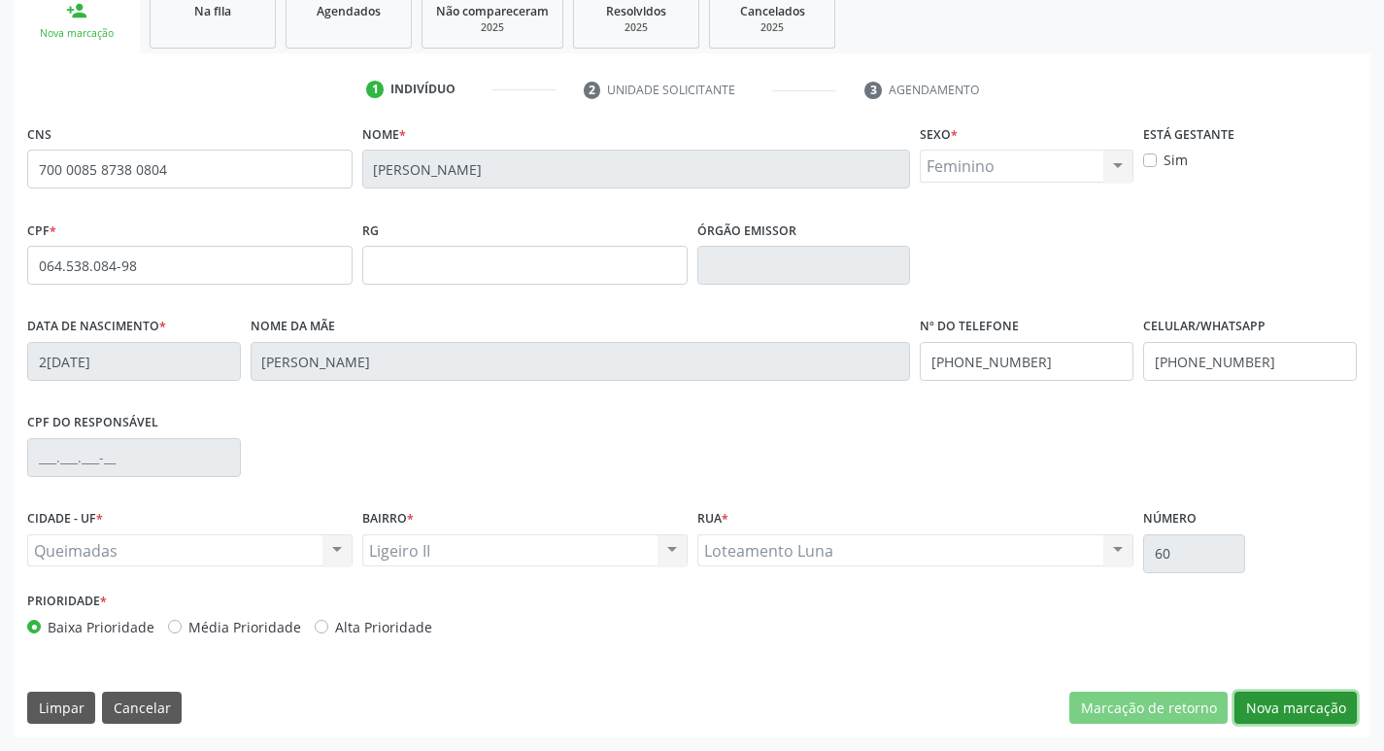
click at [1316, 698] on button "Nova marcação" at bounding box center [1295, 707] width 122 height 33
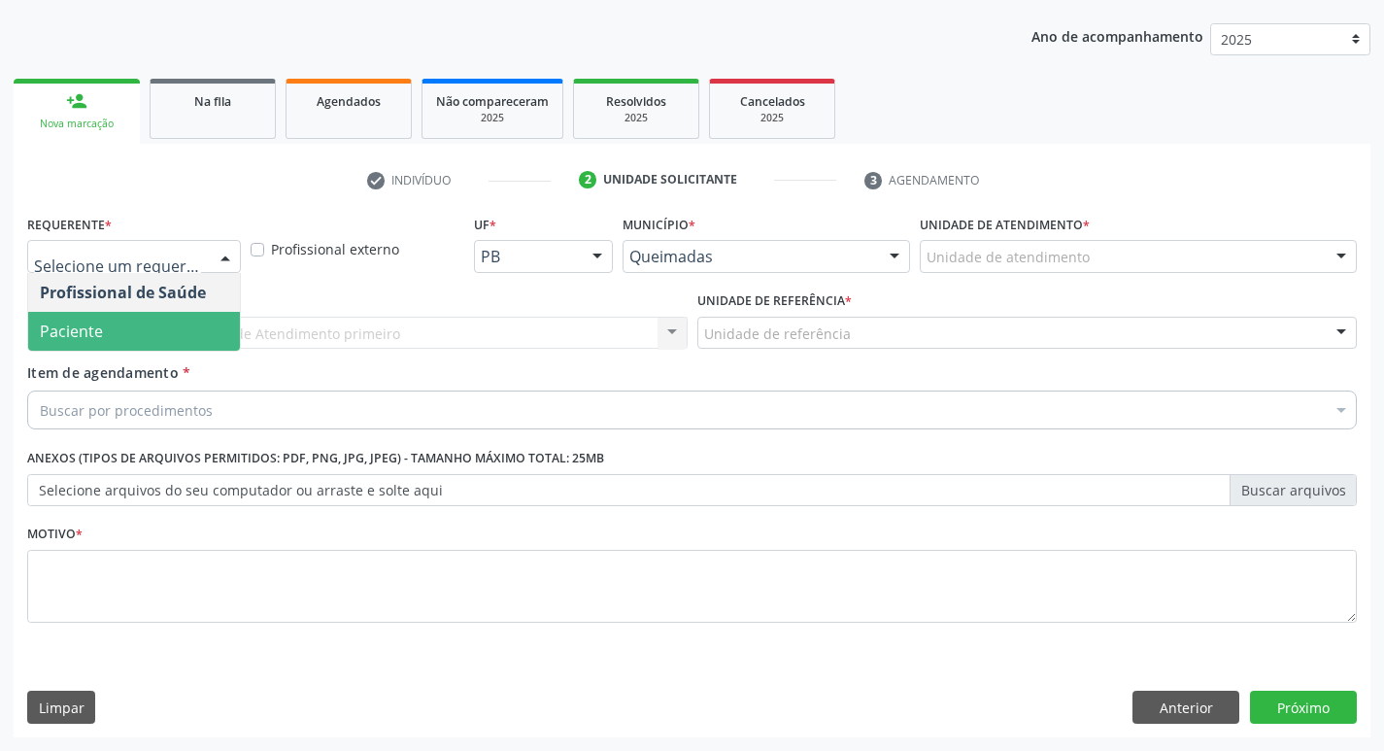
click at [145, 332] on span "Paciente" at bounding box center [134, 331] width 212 height 39
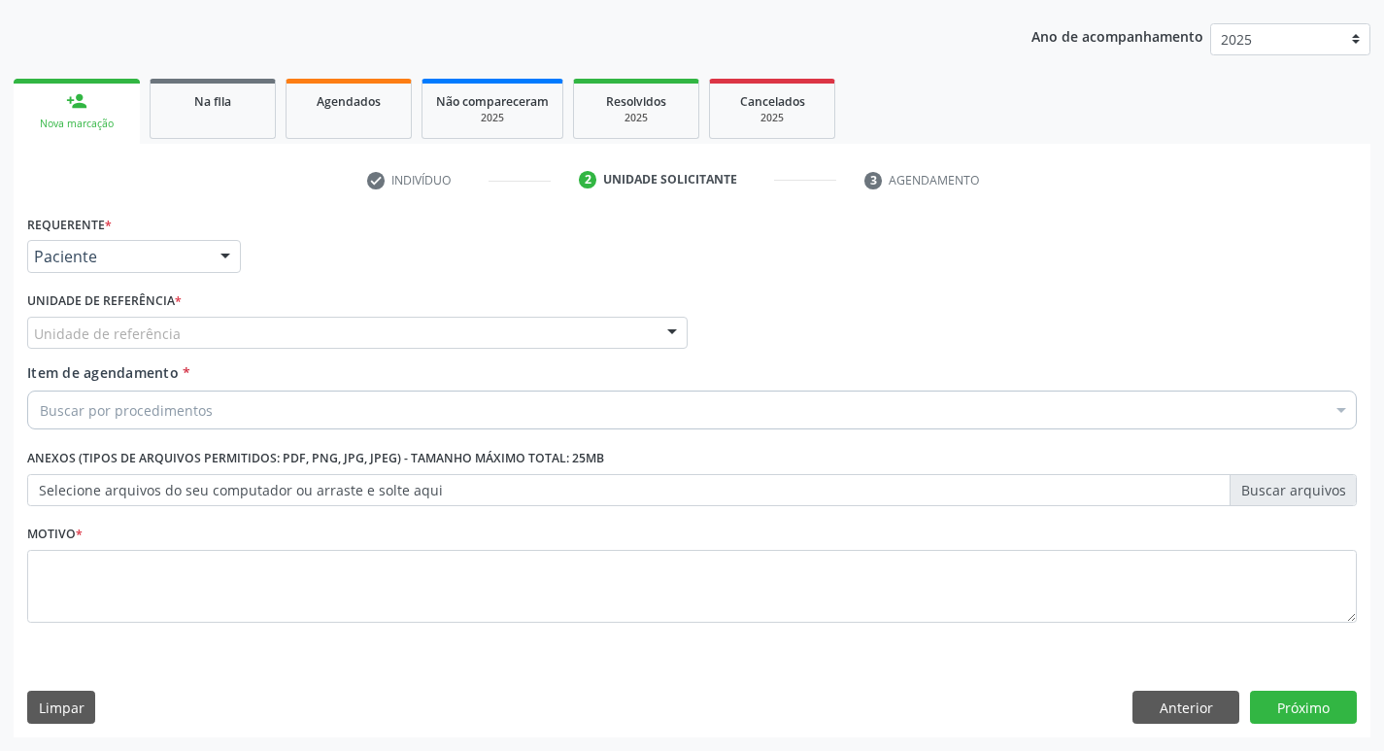
click at [187, 301] on div "Unidade de referência * Unidade de referência UBSF Ligeiro II UBSF Saulo Leal […" at bounding box center [357, 317] width 660 height 62
click at [187, 311] on div "Unidade de referência * Unidade de referência UBSF Ligeiro II UBSF Saulo Leal […" at bounding box center [357, 317] width 660 height 62
click at [212, 344] on div "Unidade de referência" at bounding box center [357, 333] width 660 height 33
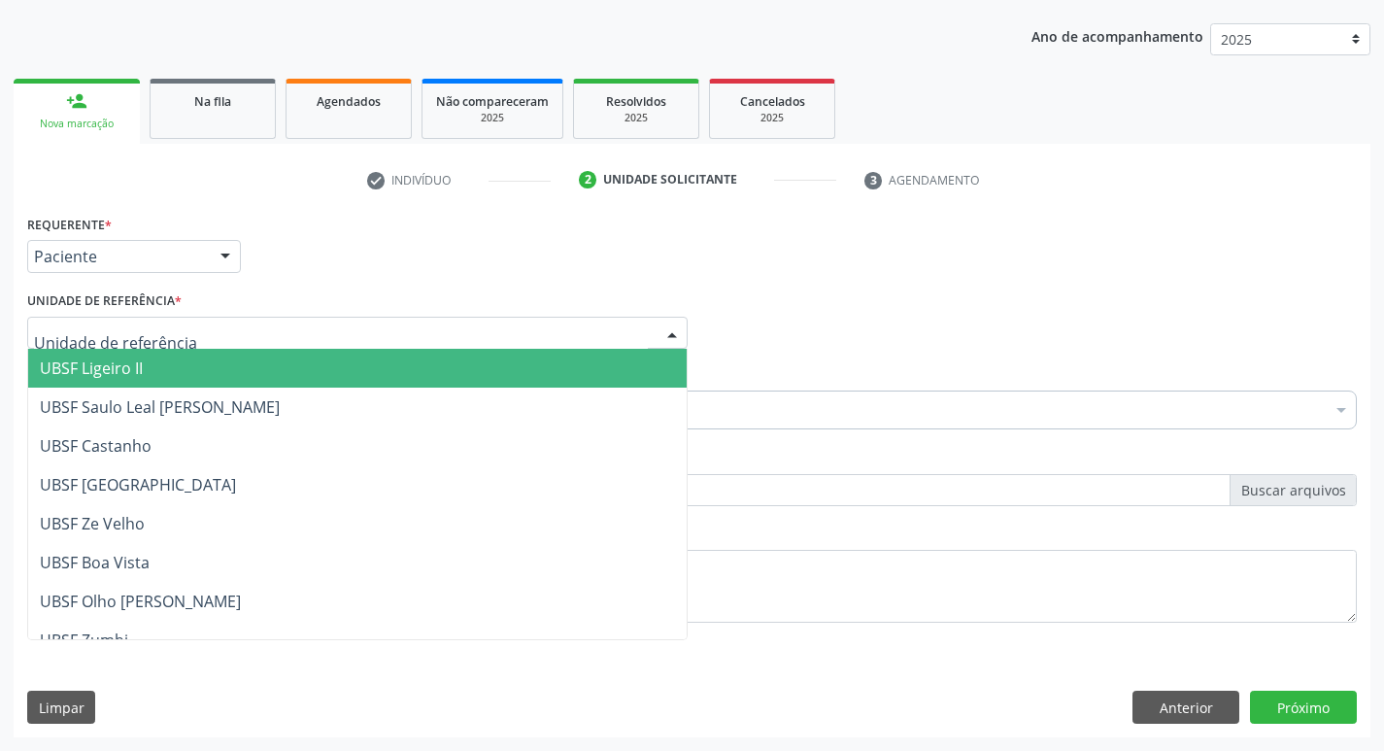
click at [228, 364] on span "UBSF Ligeiro II" at bounding box center [357, 368] width 658 height 39
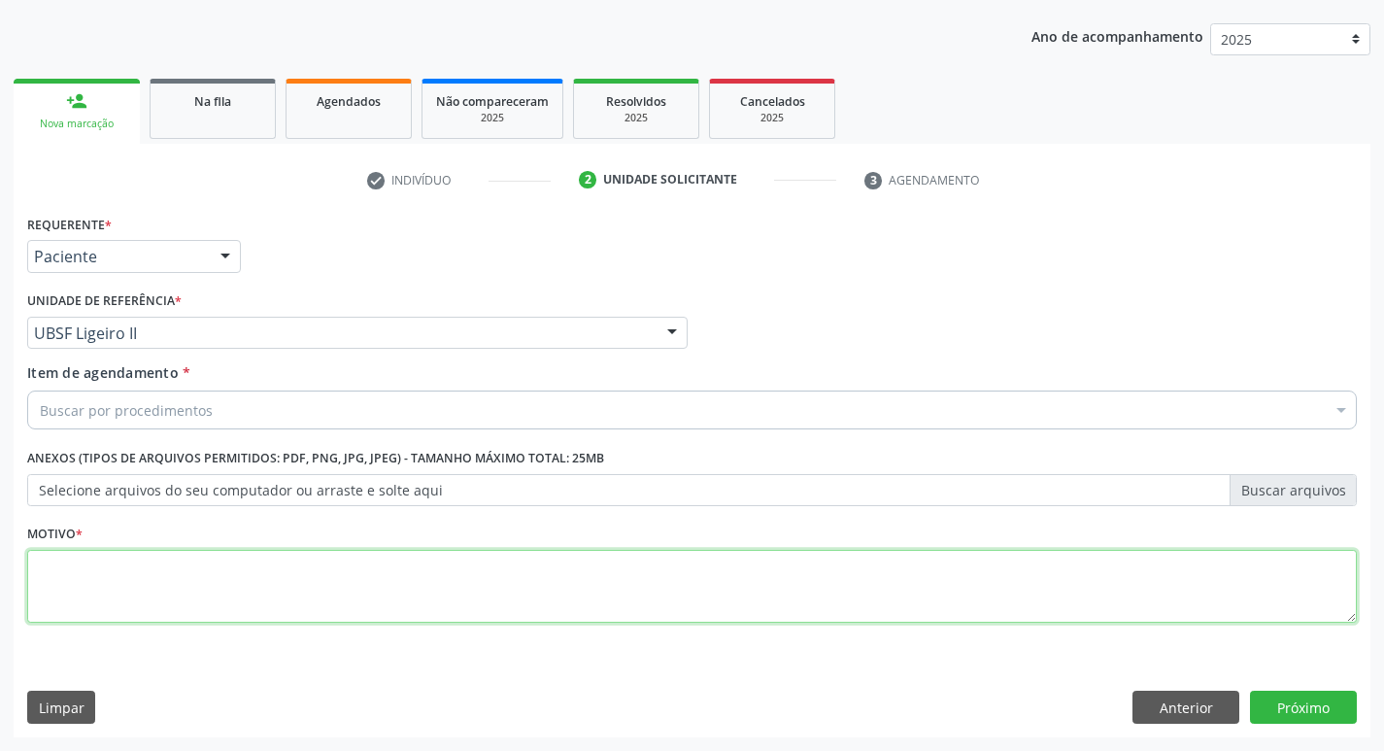
click at [96, 590] on textarea at bounding box center [691, 587] width 1329 height 74
type textarea "DEPRESSAO"
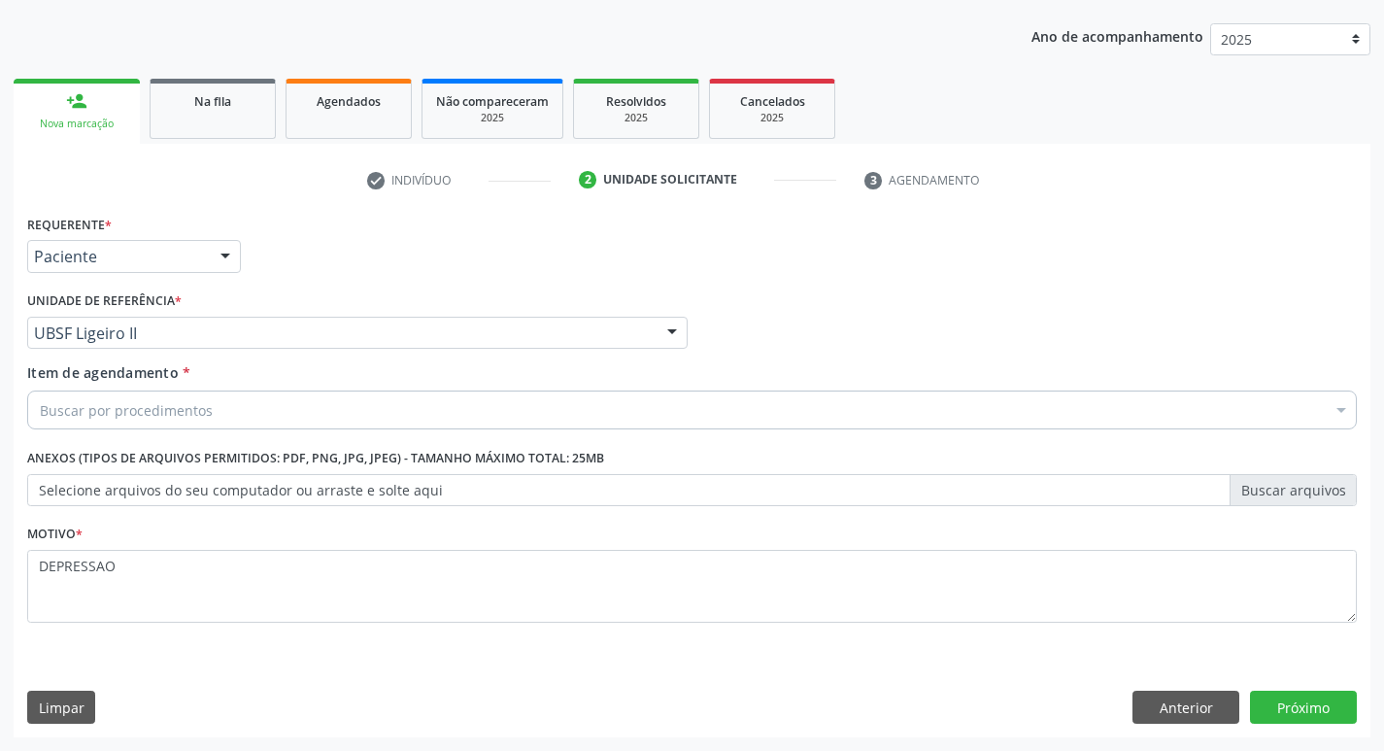
click at [231, 411] on div "Buscar por procedimentos" at bounding box center [691, 409] width 1329 height 39
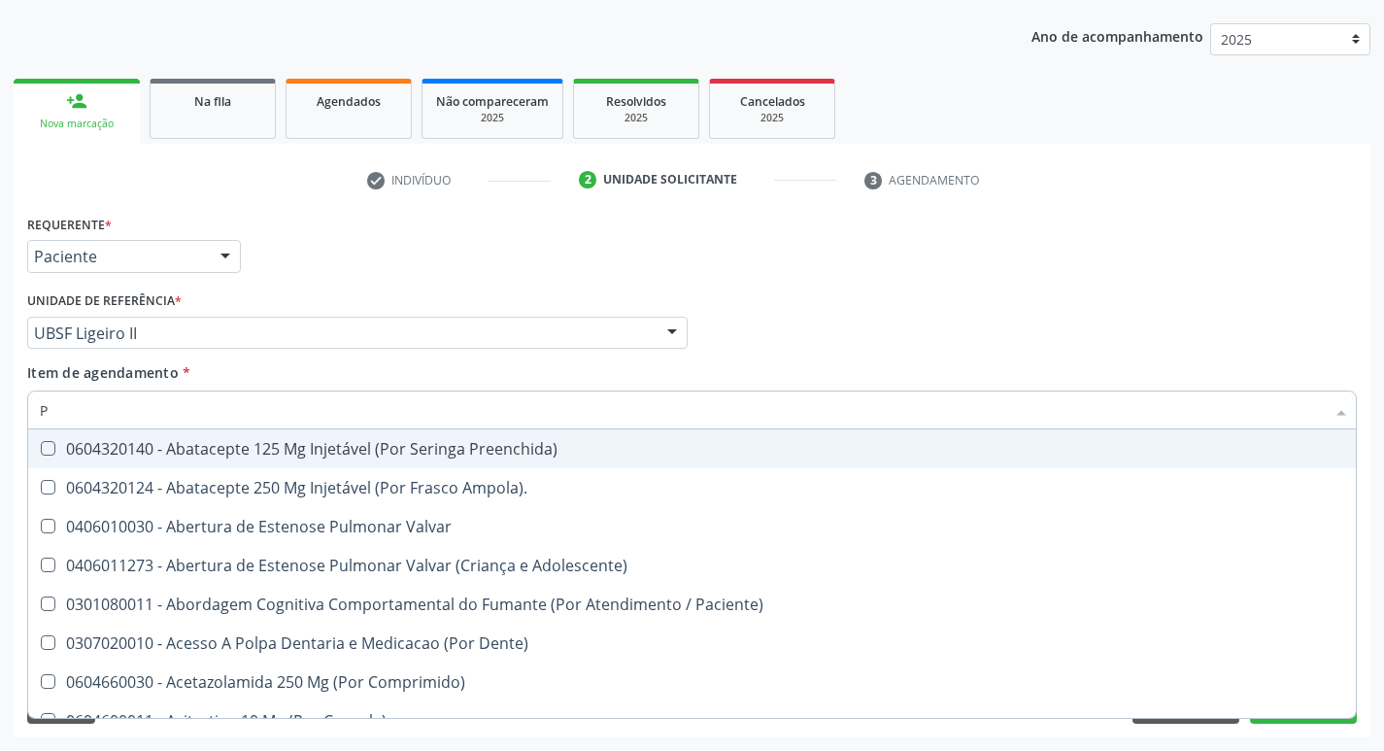
type input "PSIQUIA"
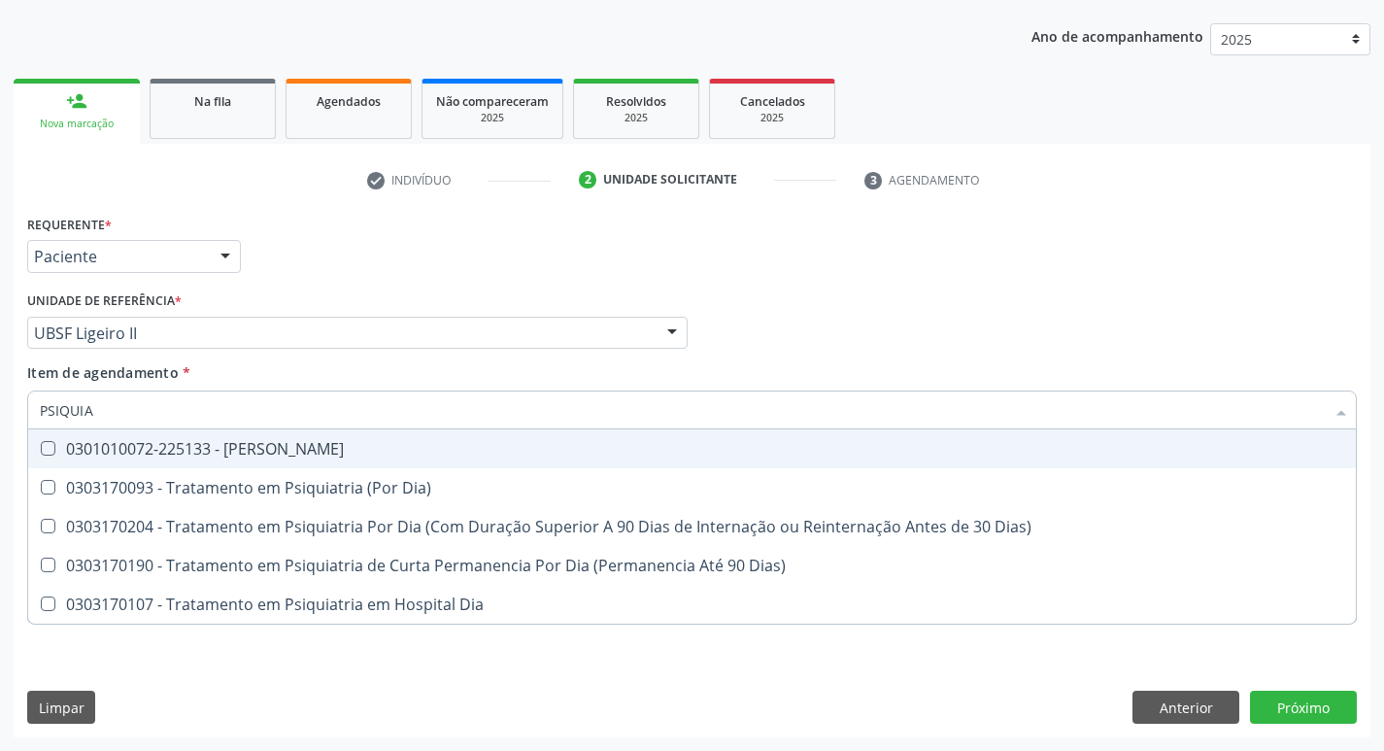
click at [288, 453] on div "0301010072-225133 - [PERSON_NAME]" at bounding box center [692, 449] width 1304 height 16
checkbox Psiquiatra "true"
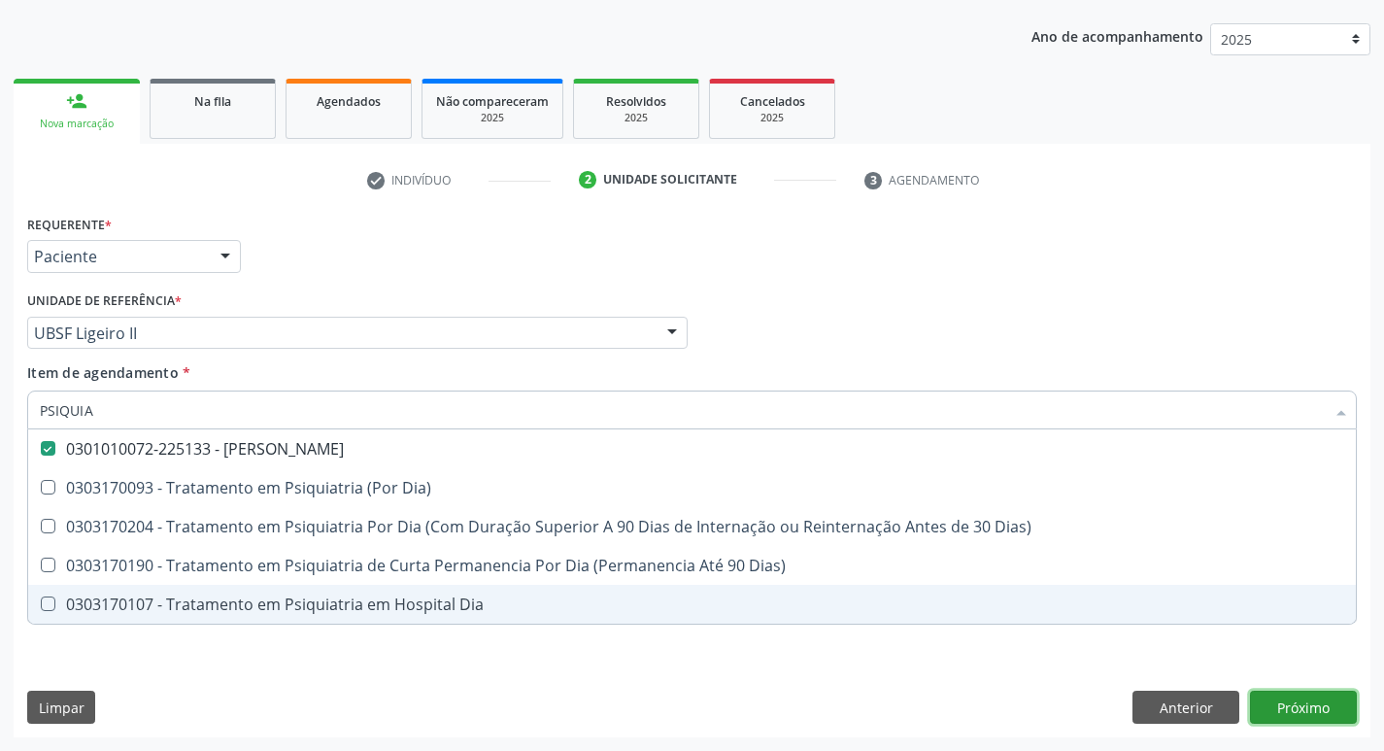
click at [1301, 702] on div "Requerente * Paciente Profissional de Saúde Paciente Nenhum resultado encontrad…" at bounding box center [692, 473] width 1356 height 527
checkbox Dia\) "true"
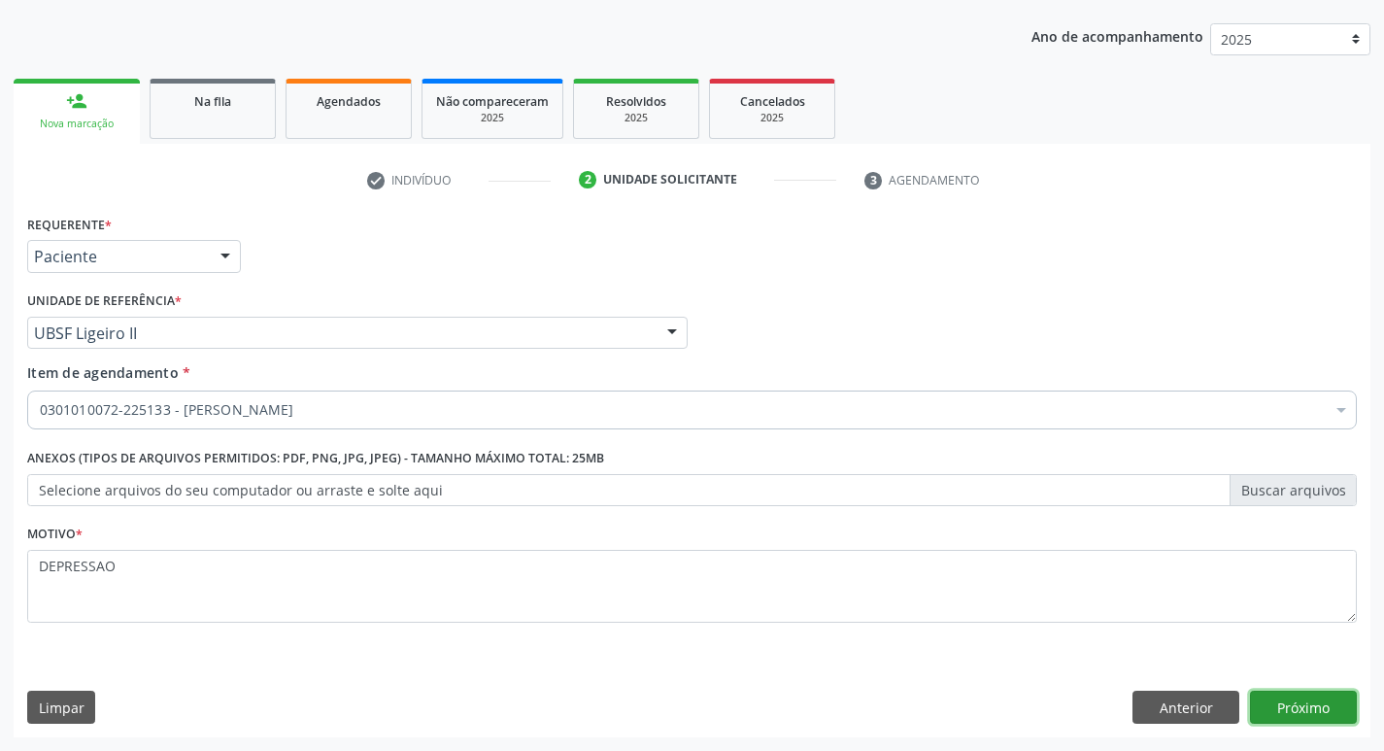
scroll to position [0, 0]
click at [1311, 707] on button "Próximo" at bounding box center [1303, 706] width 107 height 33
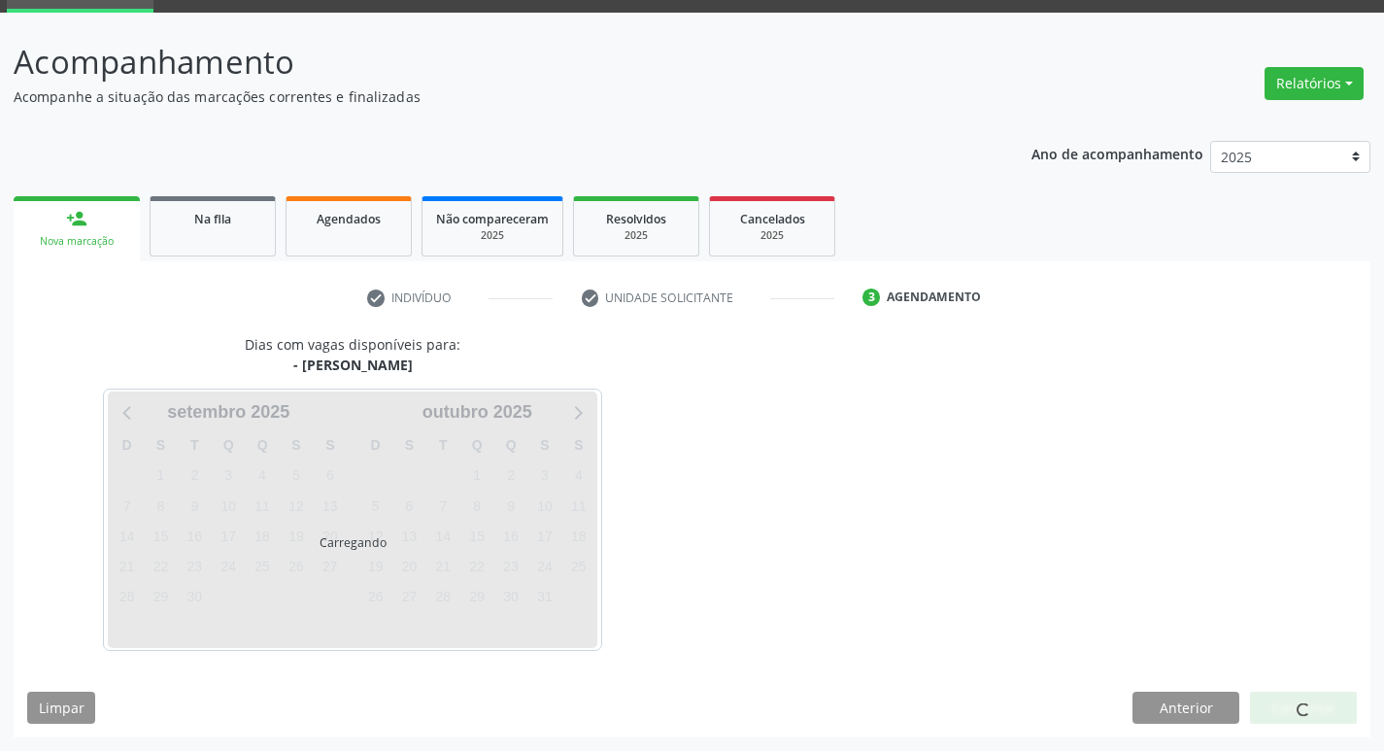
scroll to position [151, 0]
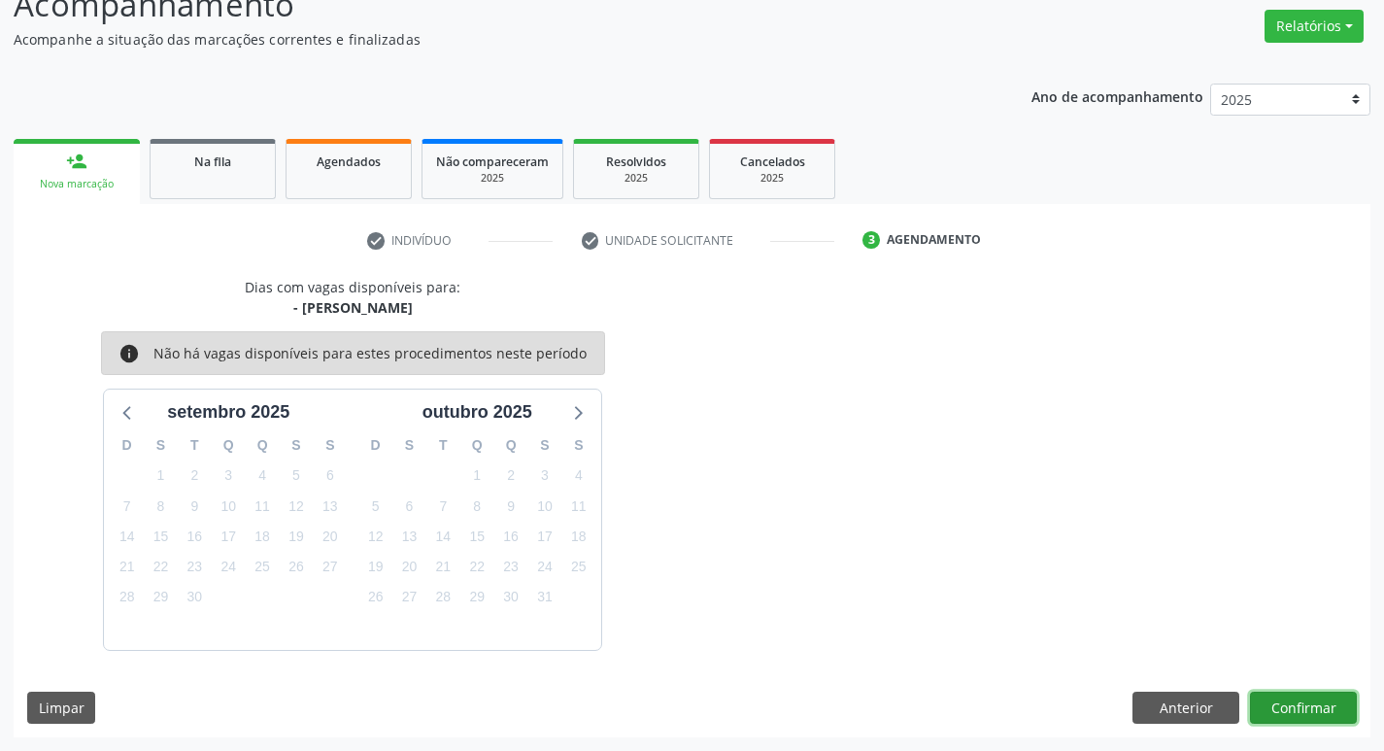
click at [1324, 696] on button "Confirmar" at bounding box center [1303, 707] width 107 height 33
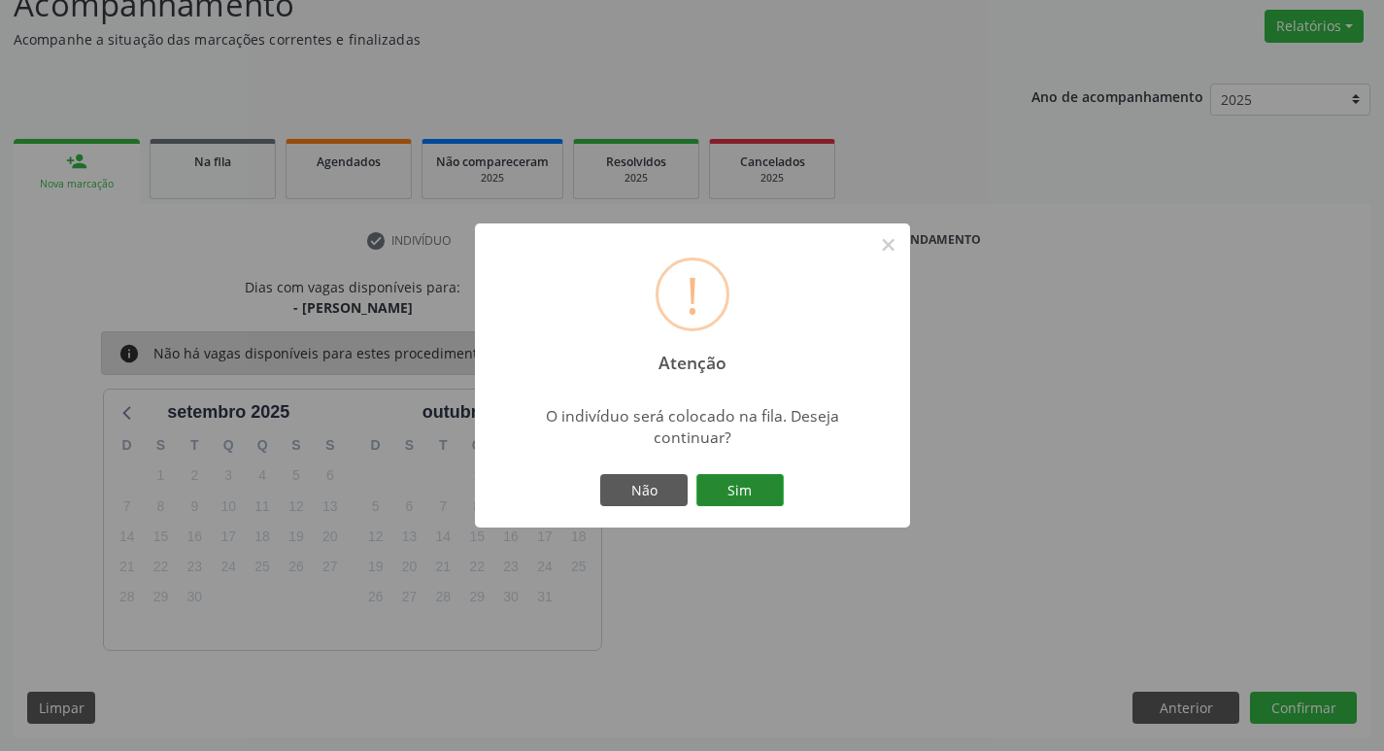
click at [765, 486] on button "Sim" at bounding box center [739, 490] width 87 height 33
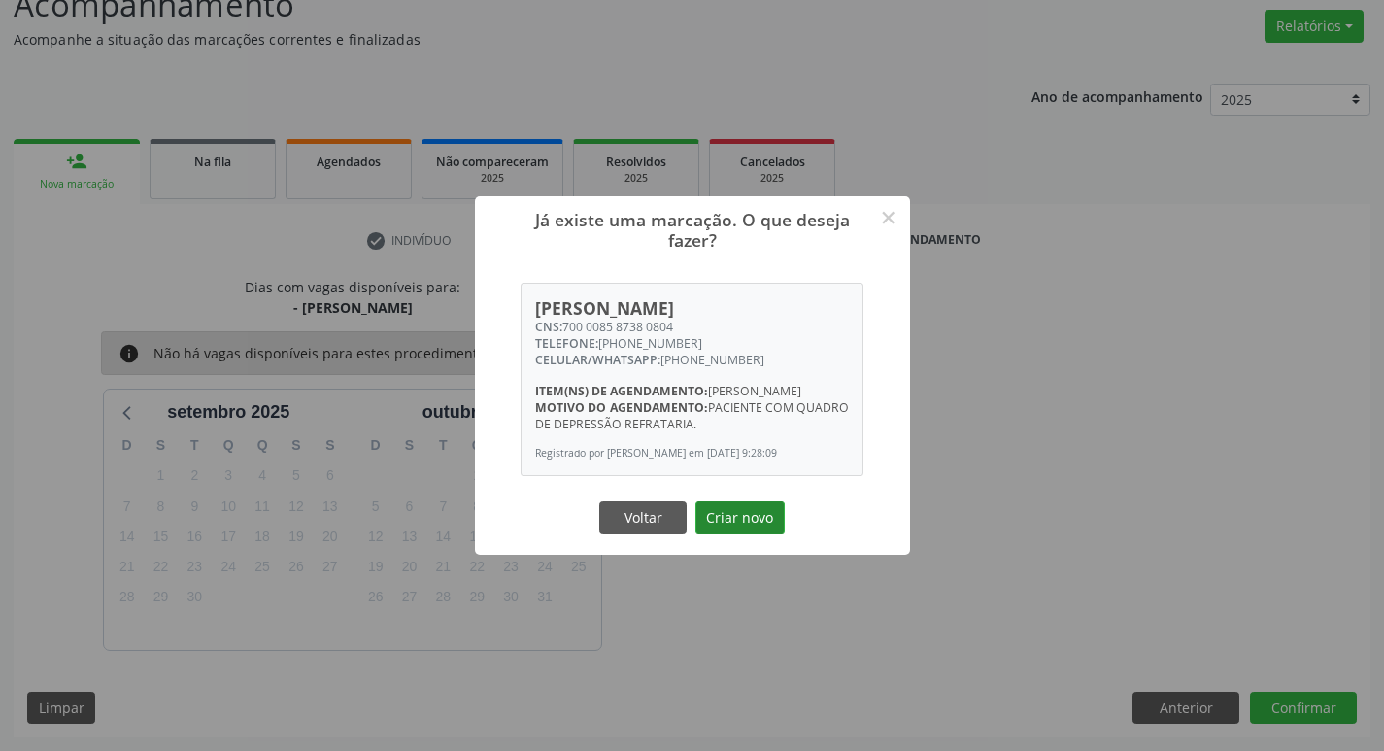
click at [758, 523] on button "Criar novo" at bounding box center [739, 517] width 89 height 33
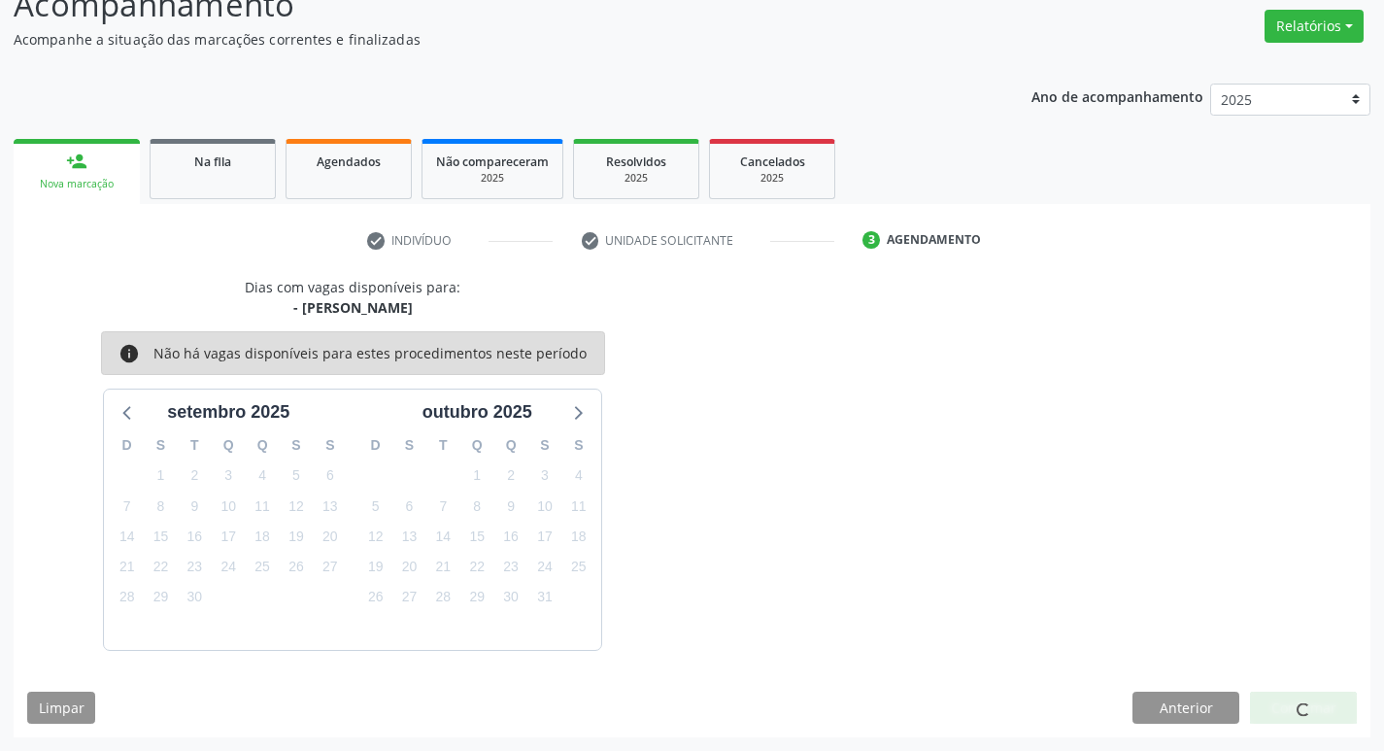
scroll to position [0, 0]
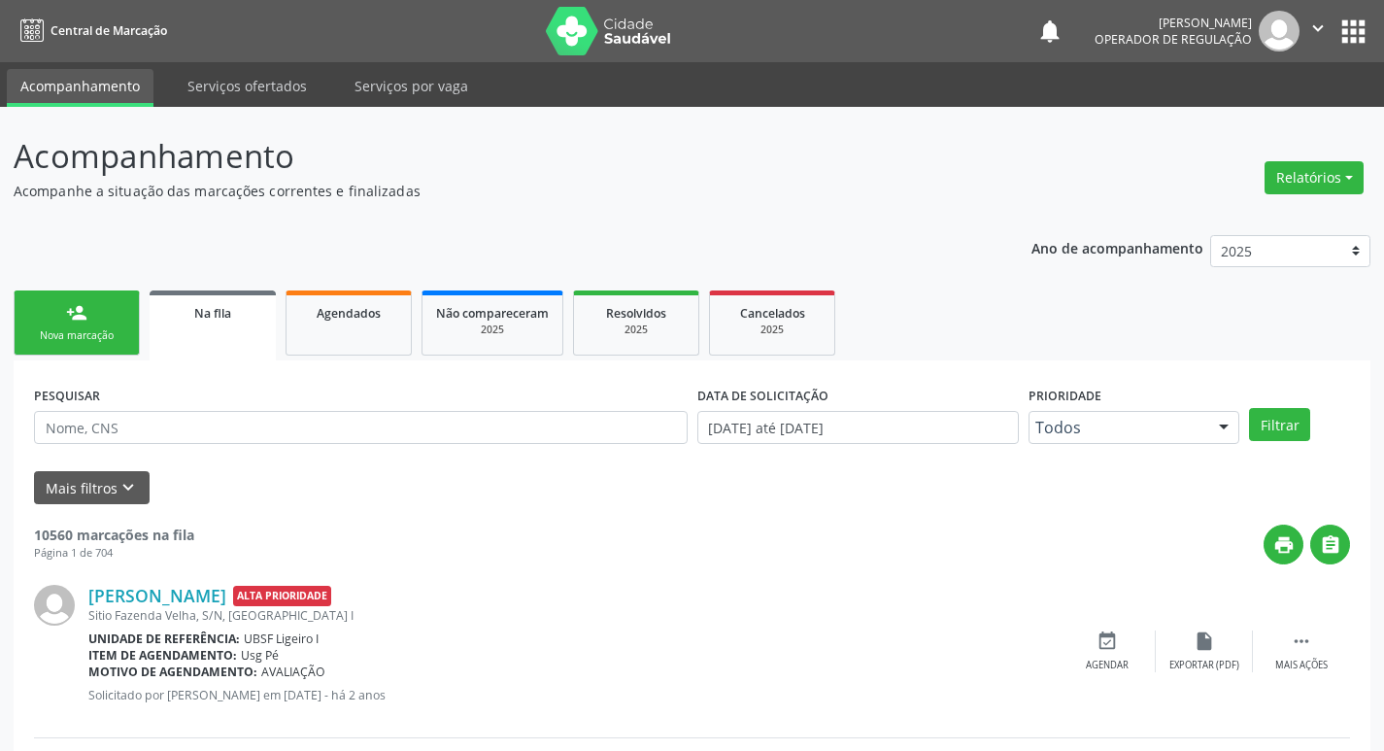
click at [89, 342] on div "Nova marcação" at bounding box center [76, 335] width 97 height 15
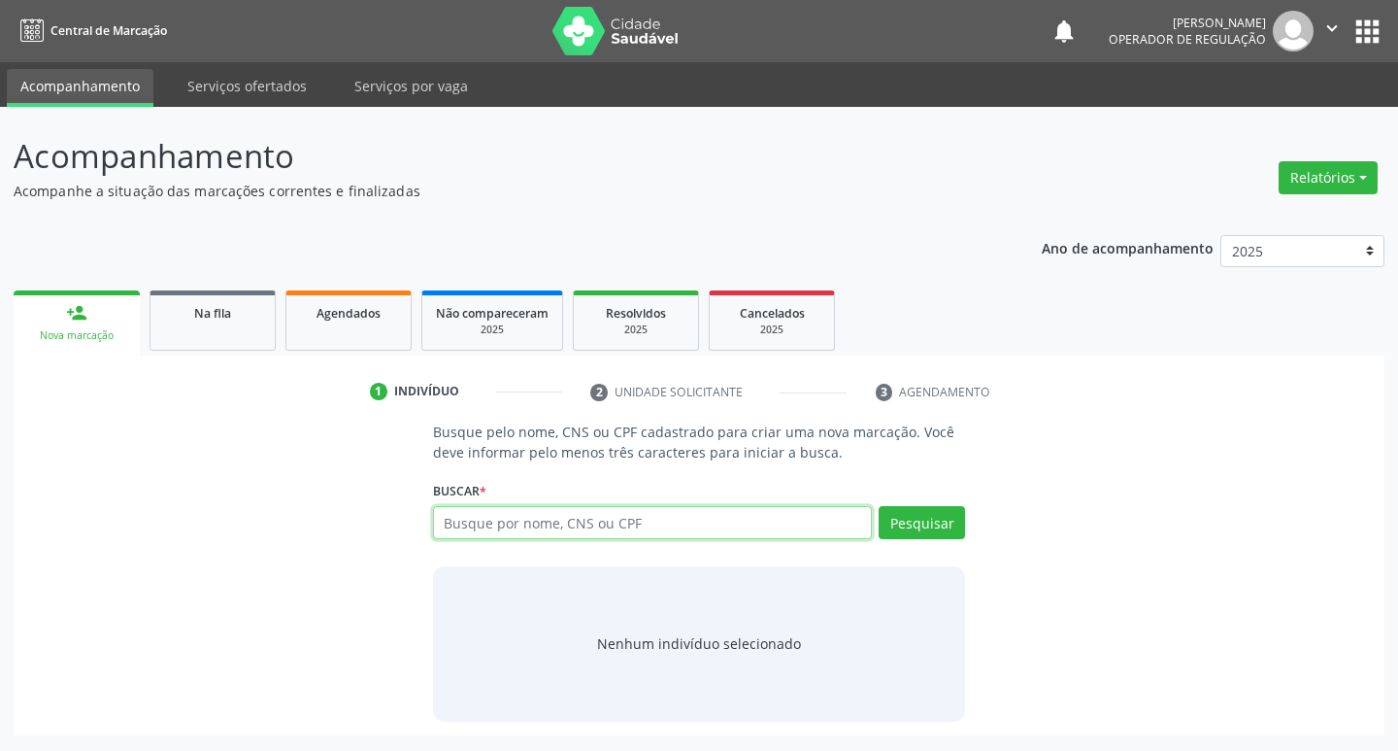
click at [509, 520] on input "text" at bounding box center [653, 522] width 440 height 33
type input "MARCIA ALEXANDRE F"
click at [915, 510] on button "Pesquisar" at bounding box center [922, 522] width 86 height 33
click at [465, 518] on input "MARCIA ALEXANDRE F" at bounding box center [653, 522] width 440 height 33
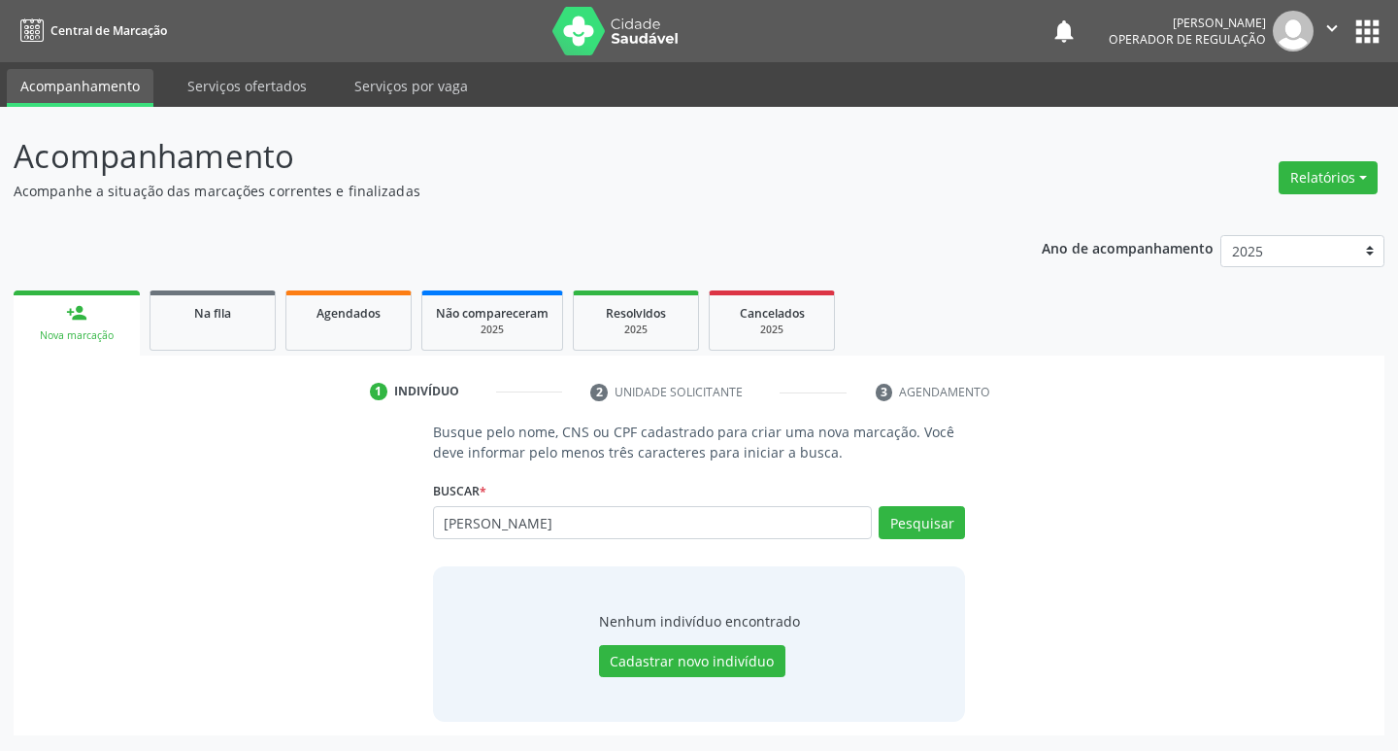
click at [465, 518] on input "MARCIA ALEXANDRE" at bounding box center [653, 522] width 440 height 33
click at [445, 515] on input "ÁRCIA ALEXANDRE" at bounding box center [653, 522] width 440 height 33
click at [919, 513] on button "Pesquisar" at bounding box center [922, 522] width 86 height 33
click at [598, 518] on input "MÁRCIA ALEXANDRE" at bounding box center [653, 522] width 440 height 33
type input "MÁRCIA ALEXANDRE FERREI"
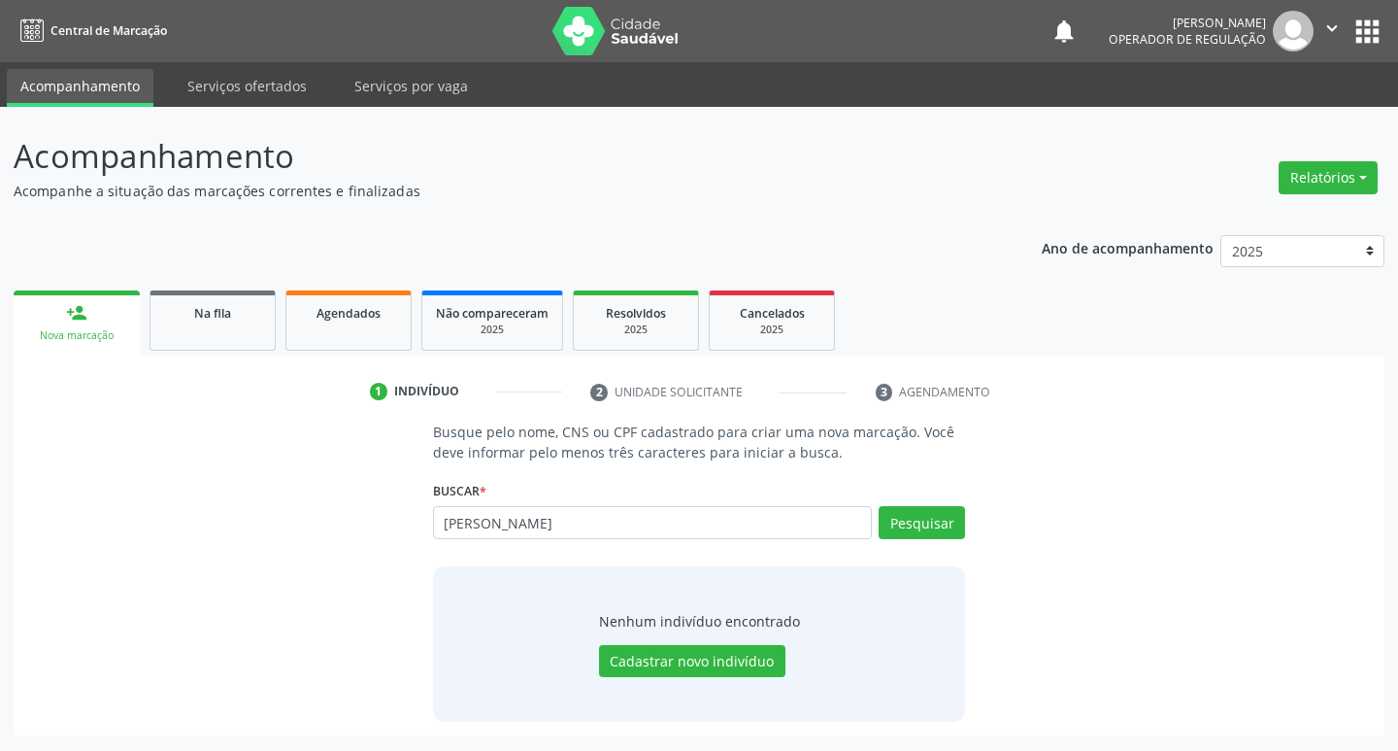
type input "MÁRCIA ALEXANDRE FERREIRA"
click at [943, 505] on div "Buscar * MÁRCIA ALEXANDRE R Busque por nome, CNS ou CPF Márcia Alexandre Ferrei…" at bounding box center [699, 514] width 533 height 76
click at [934, 525] on button "Pesquisar" at bounding box center [922, 522] width 86 height 33
type input "M"
click at [471, 527] on input "text" at bounding box center [653, 522] width 440 height 33
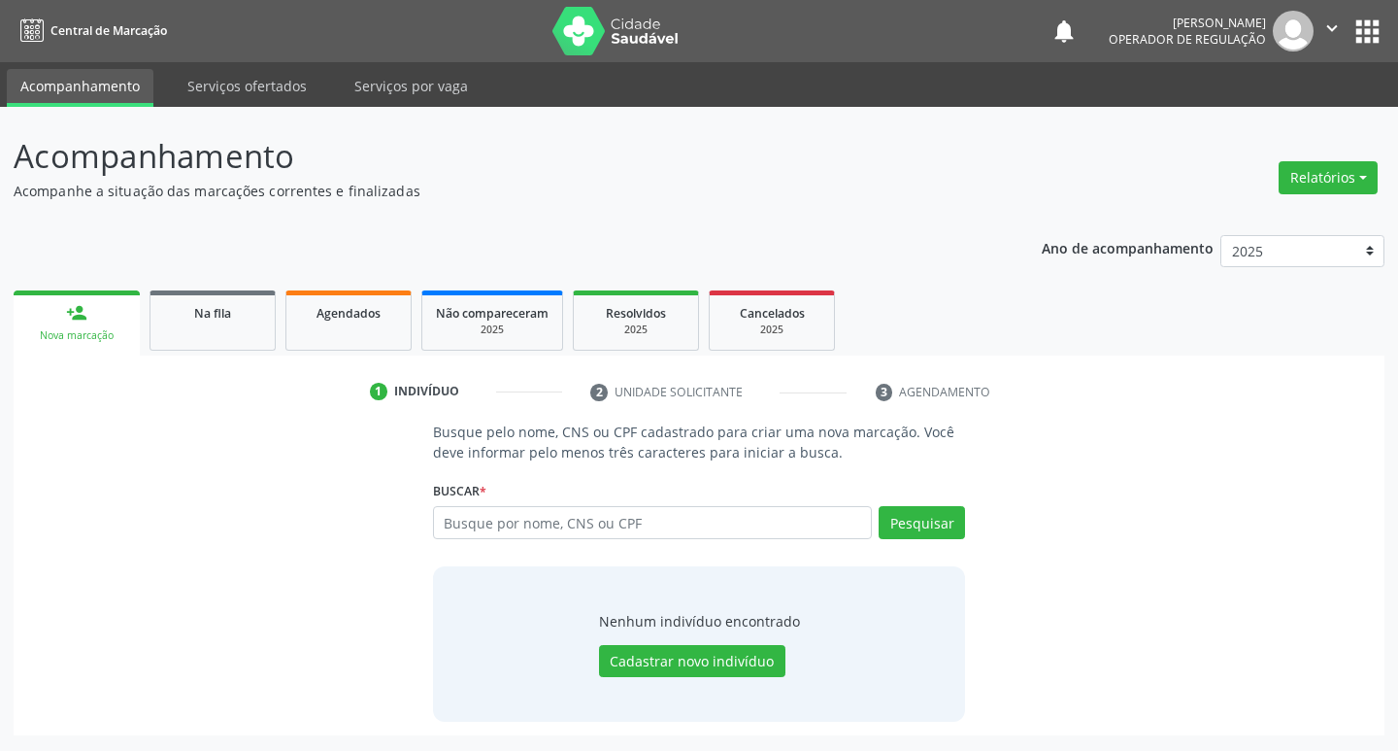
click at [471, 527] on input "text" at bounding box center [653, 522] width 440 height 33
type input "700603474463666"
click at [936, 517] on button "Pesquisar" at bounding box center [922, 522] width 86 height 33
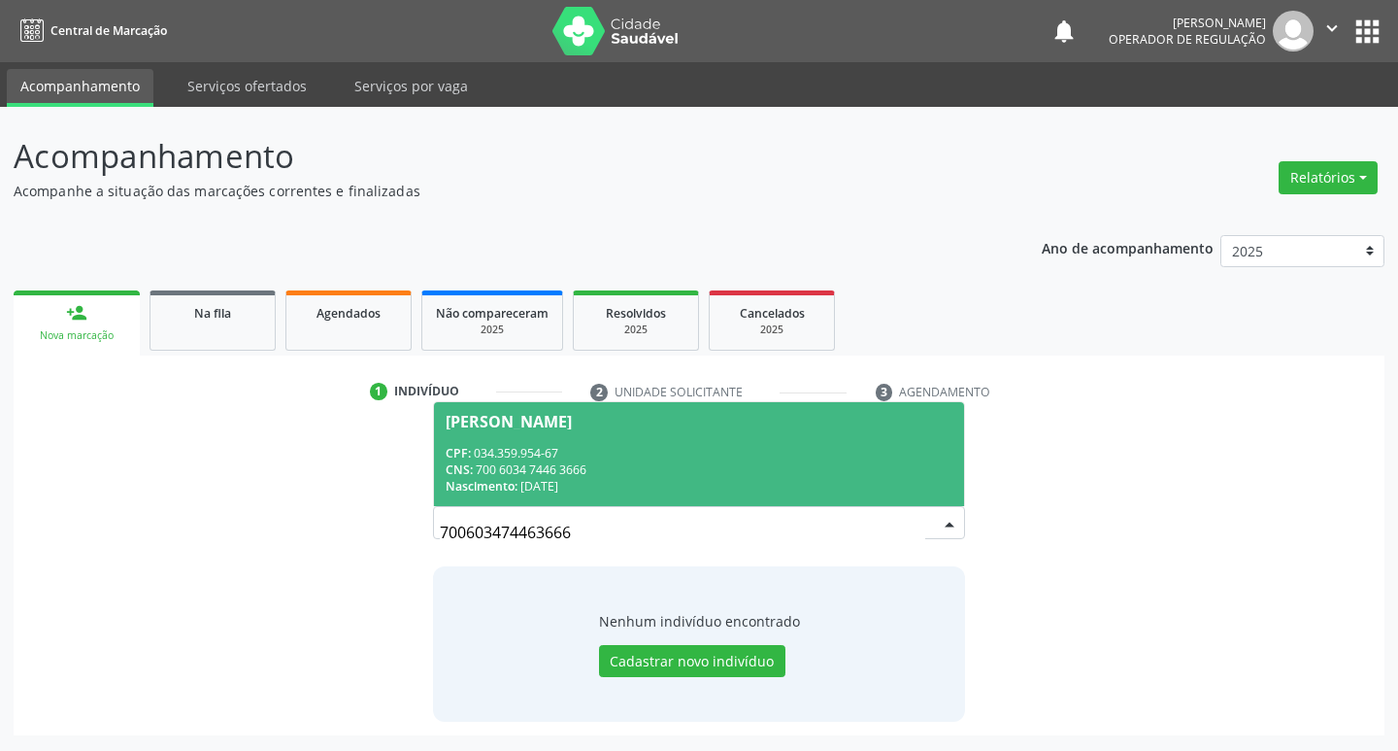
click at [540, 462] on div "CNS: 700 6034 7446 3666" at bounding box center [700, 469] width 508 height 17
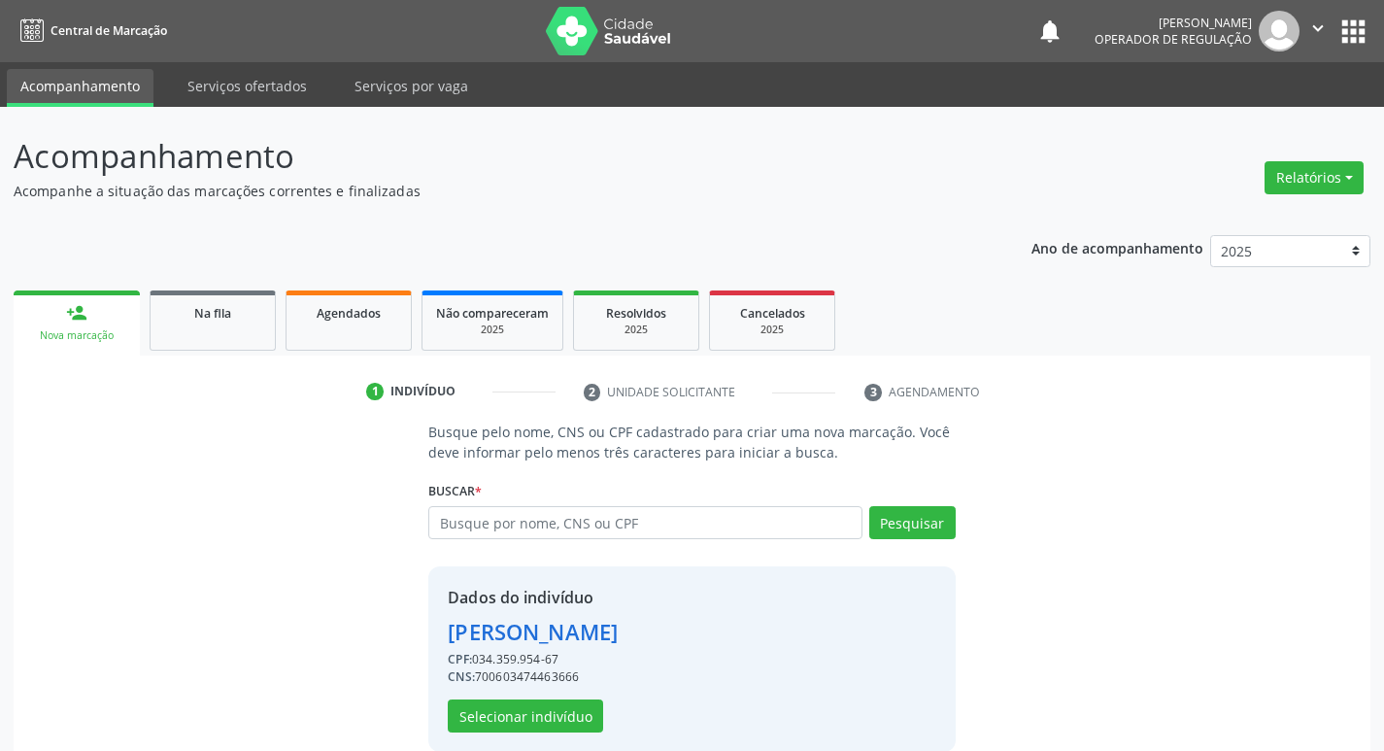
scroll to position [28, 0]
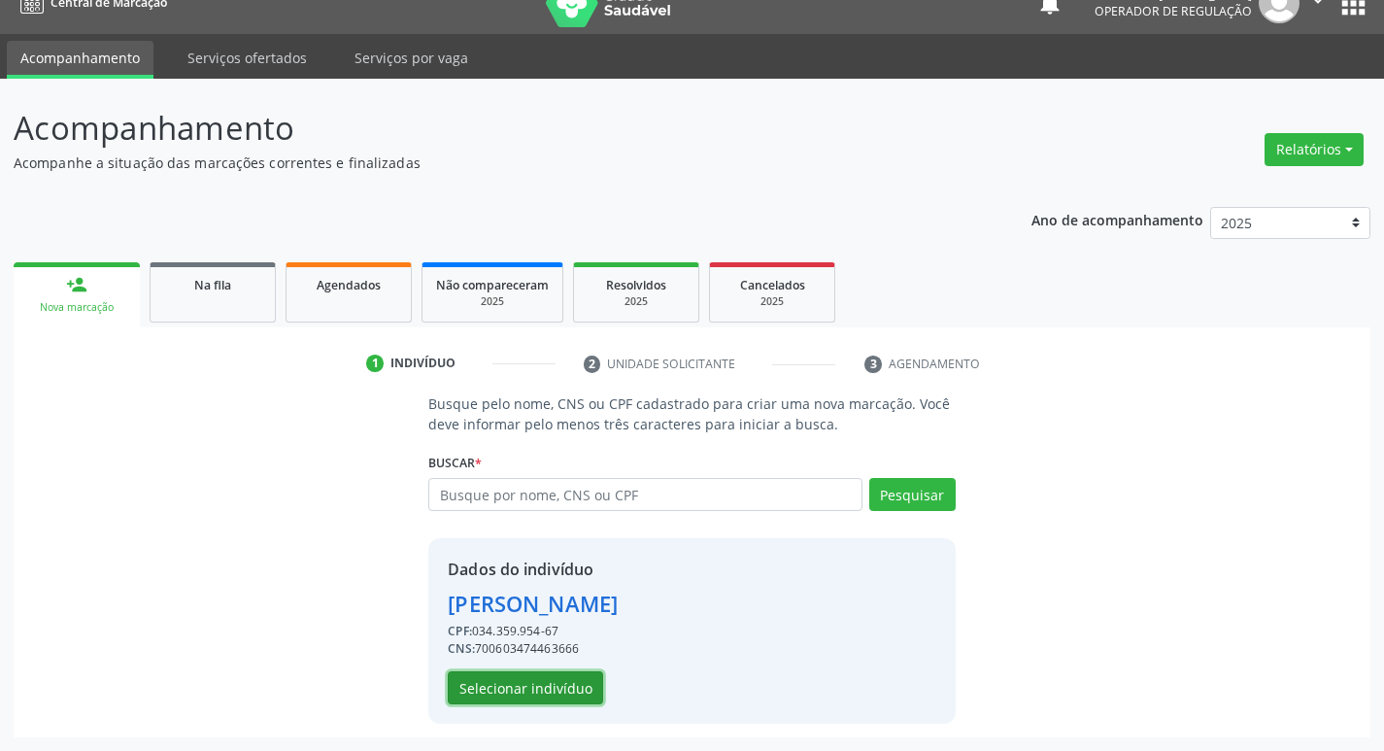
click at [510, 681] on button "Selecionar indivíduo" at bounding box center [525, 687] width 155 height 33
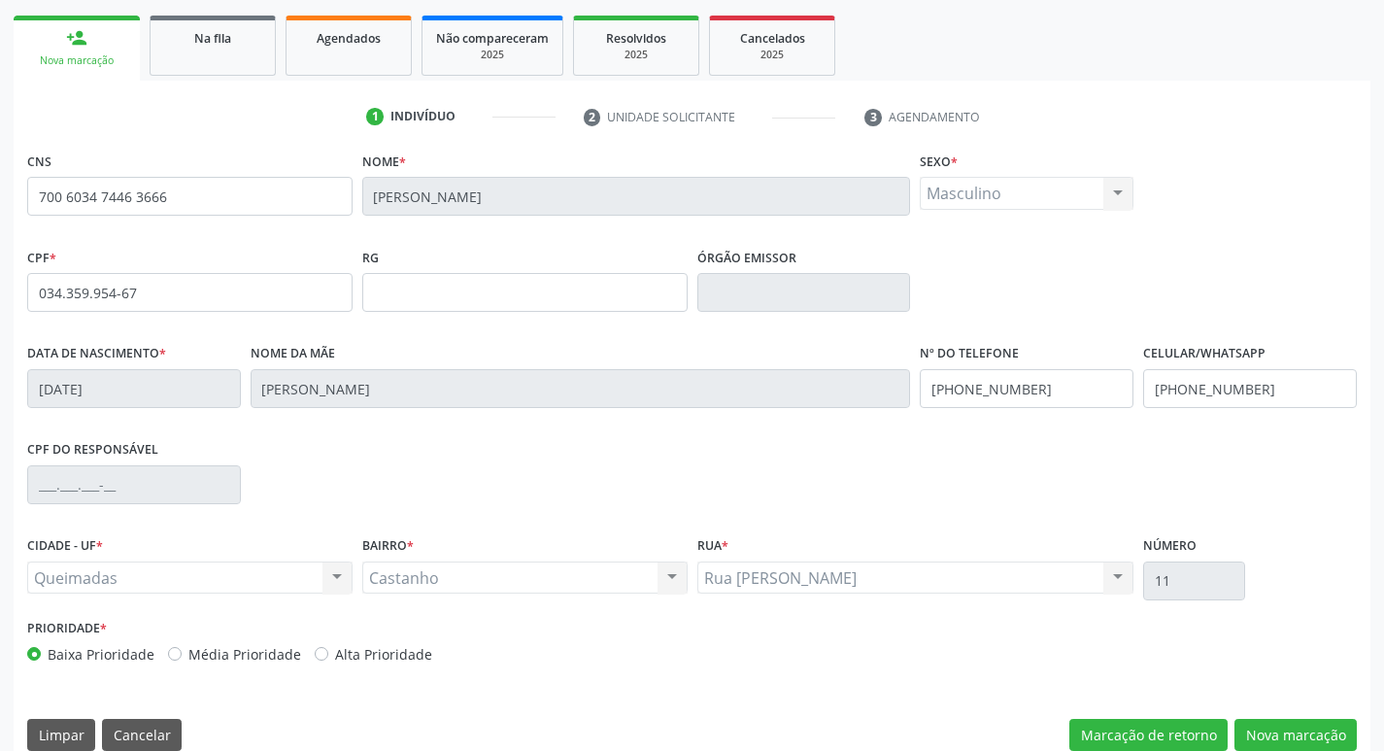
scroll to position [302, 0]
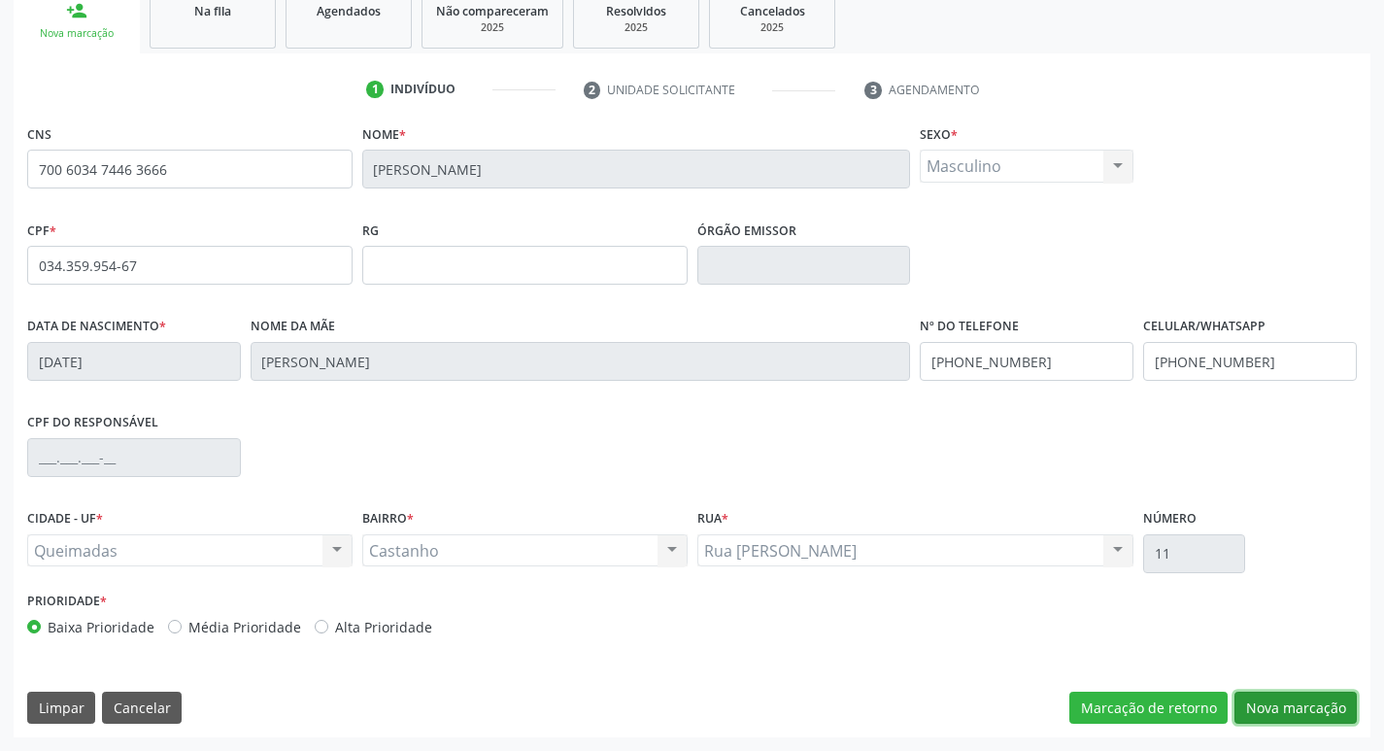
click at [1265, 706] on button "Nova marcação" at bounding box center [1295, 707] width 122 height 33
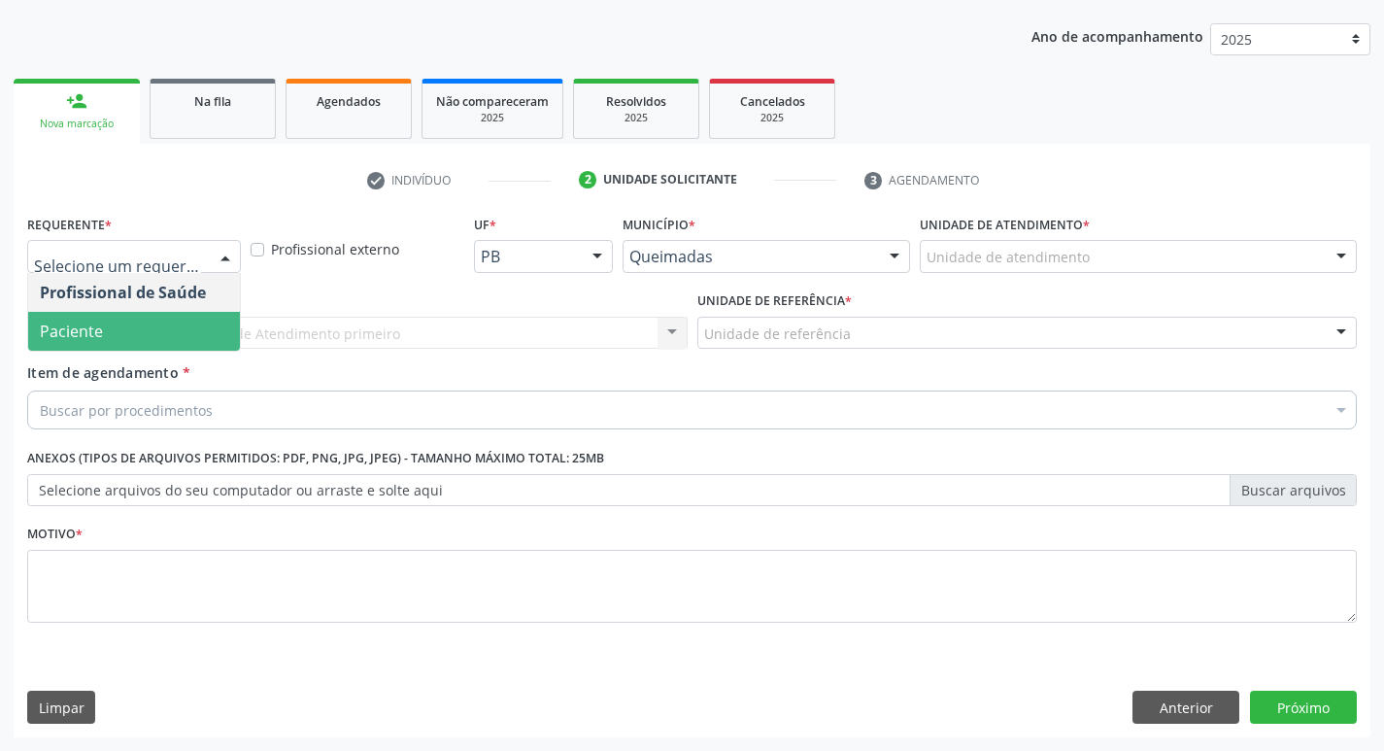
click at [123, 323] on span "Paciente" at bounding box center [134, 331] width 212 height 39
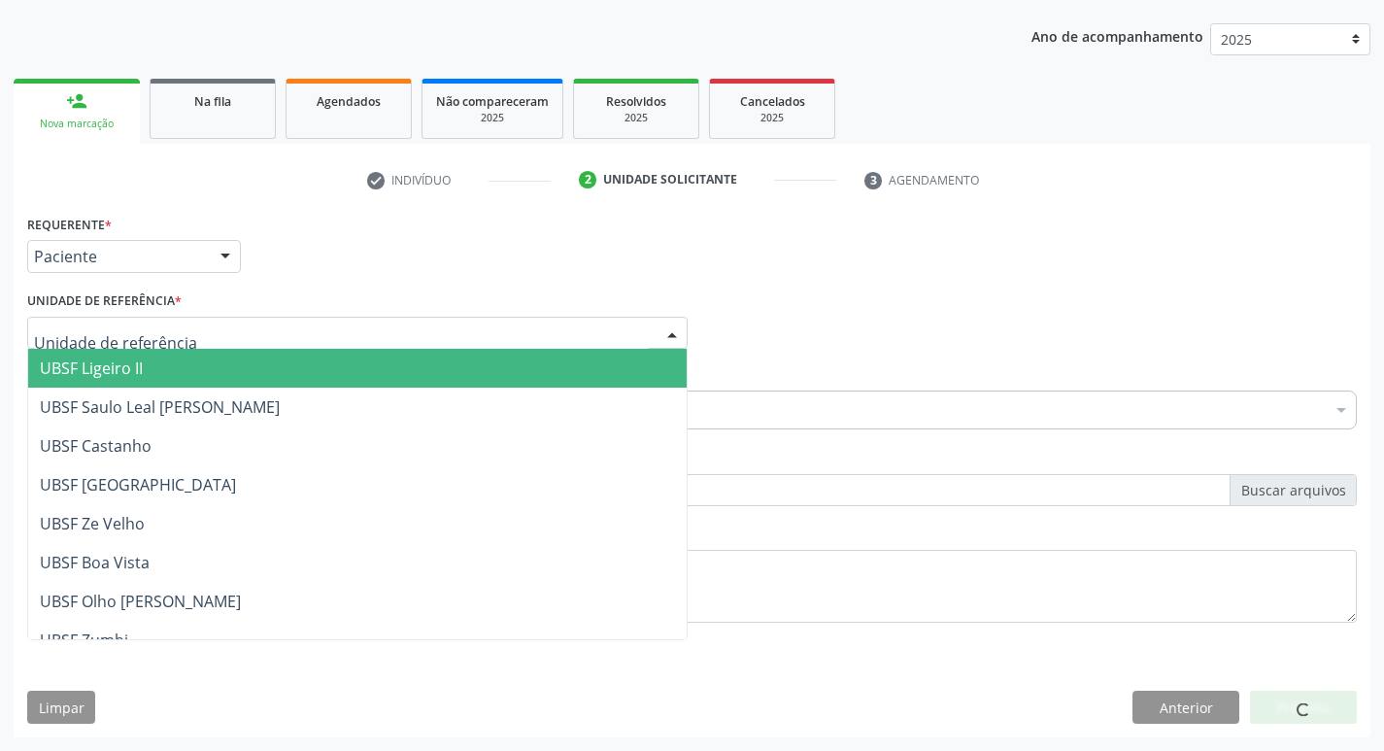
click at [135, 317] on div at bounding box center [357, 333] width 660 height 33
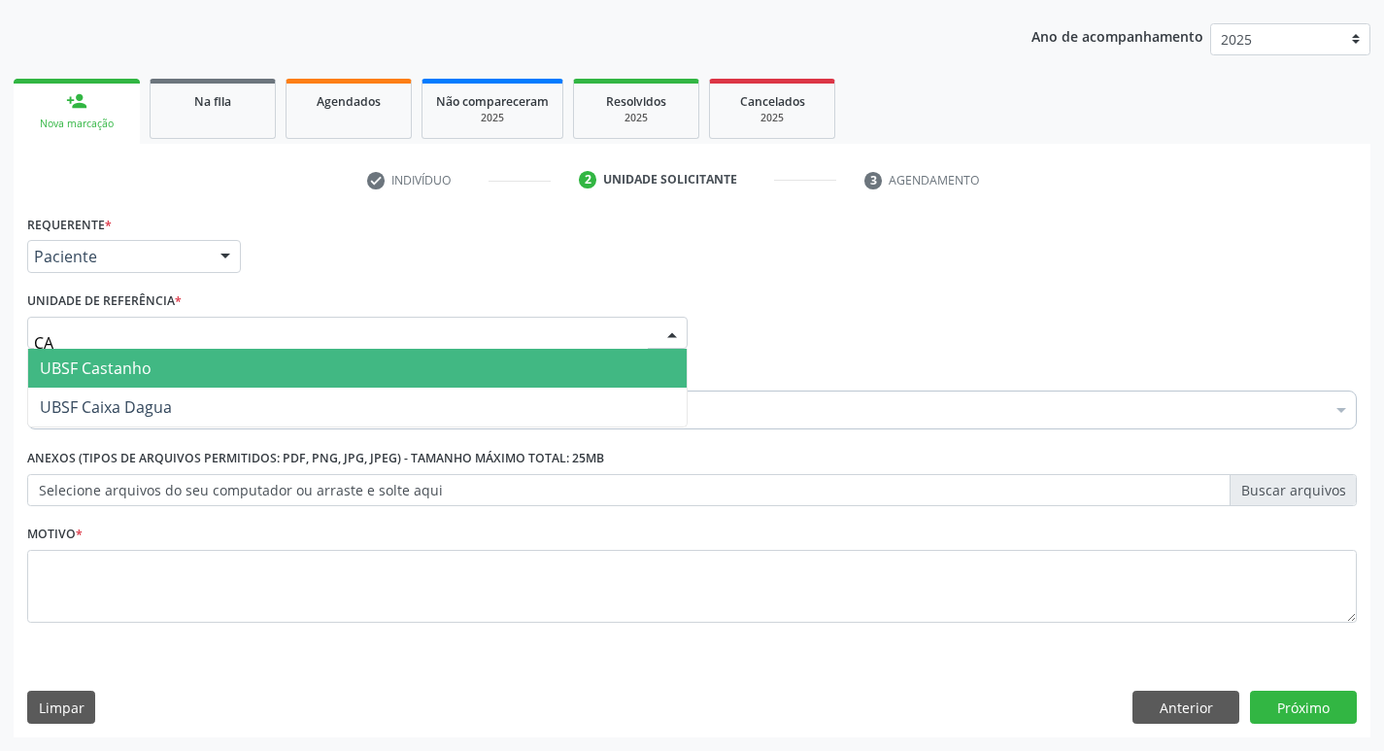
type input "CAS"
click at [156, 356] on span "UBSF Castanho" at bounding box center [357, 368] width 658 height 39
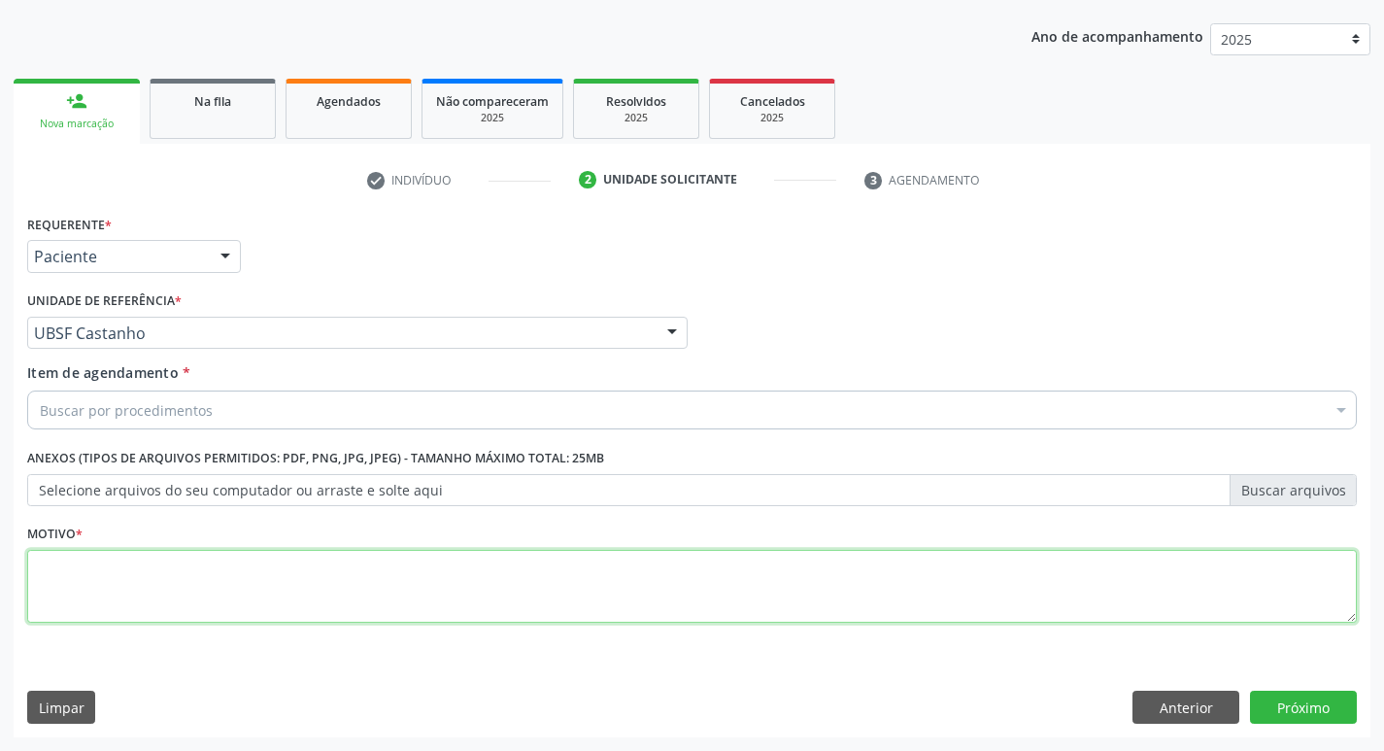
click at [27, 600] on textarea at bounding box center [691, 587] width 1329 height 74
type textarea "ESQUIZOFRENIA"
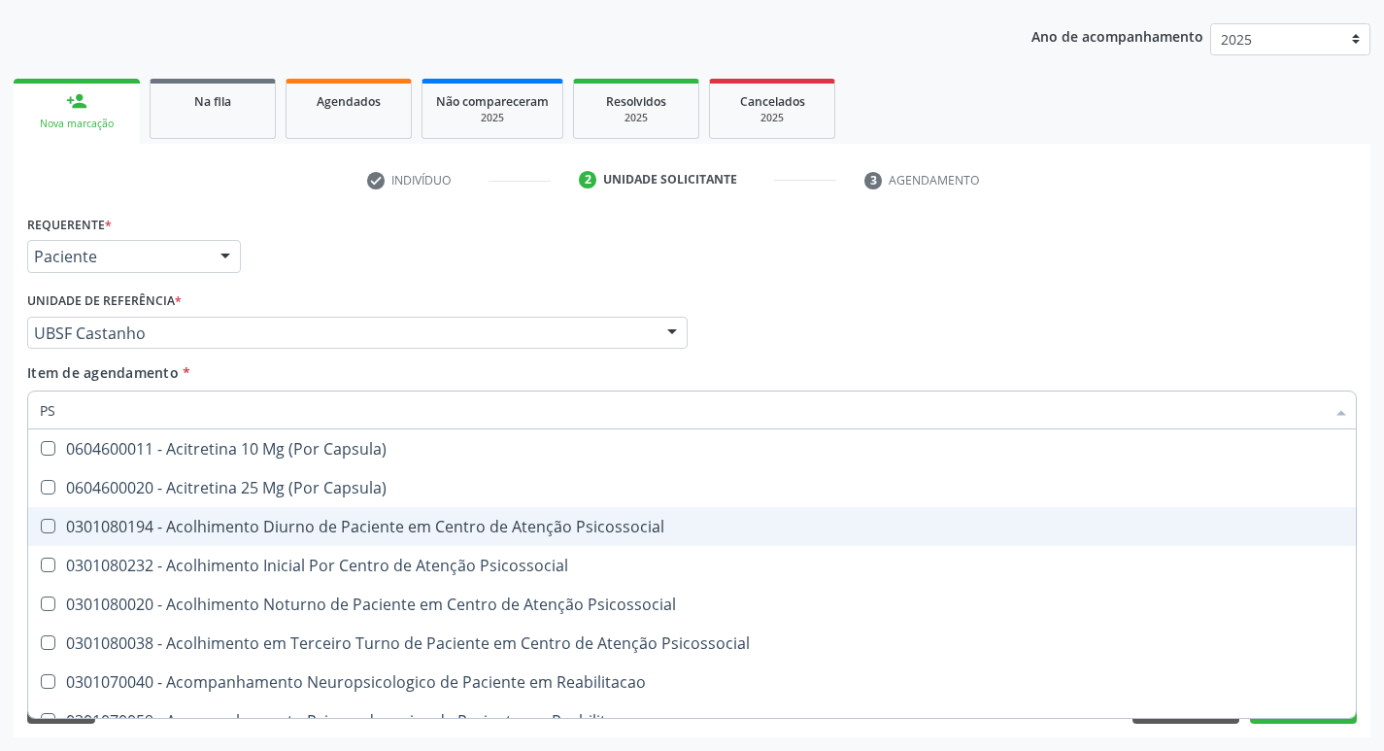
type input "PSIQUIA"
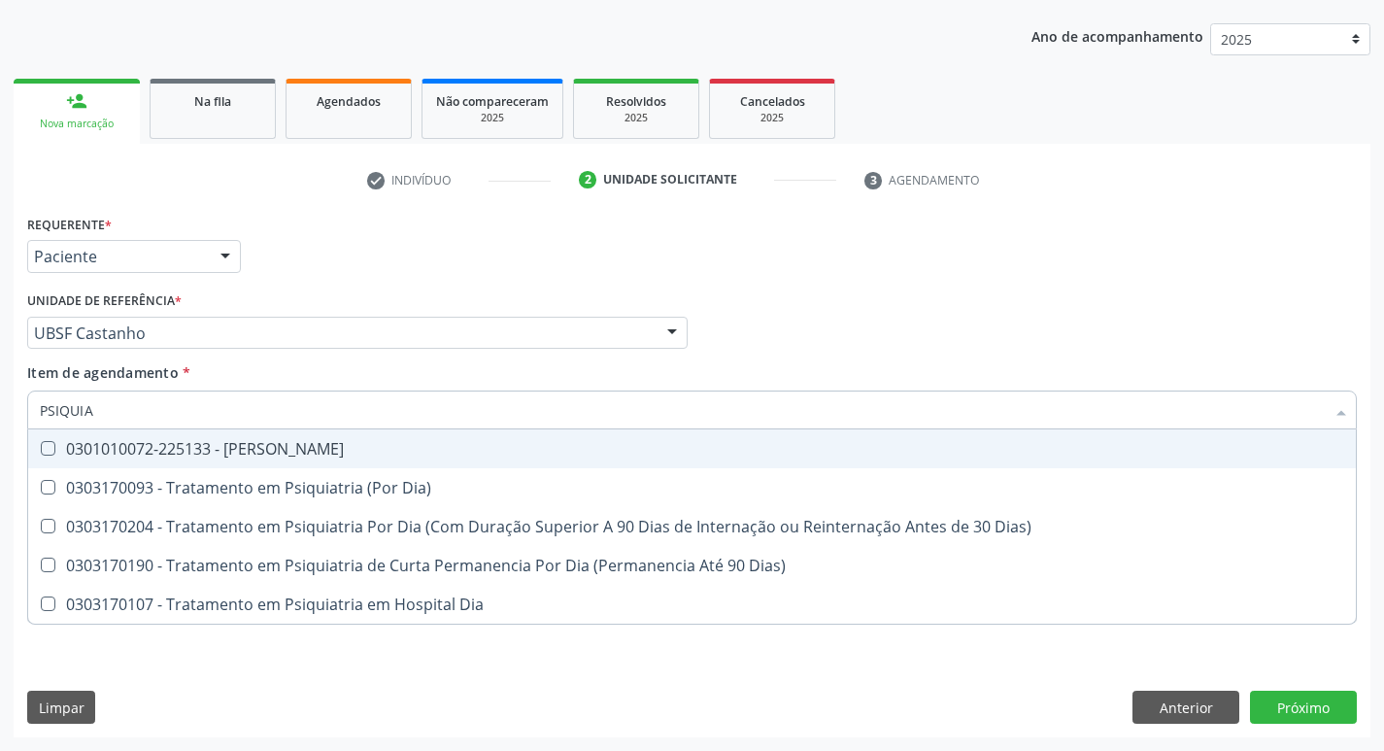
click at [372, 444] on div "0301010072-225133 - [PERSON_NAME]" at bounding box center [692, 449] width 1304 height 16
checkbox Psiquiatra "true"
click at [1042, 233] on div "Requerente * Paciente Profissional de Saúde Paciente Nenhum resultado encontrad…" at bounding box center [691, 248] width 1339 height 76
checkbox Dia\) "true"
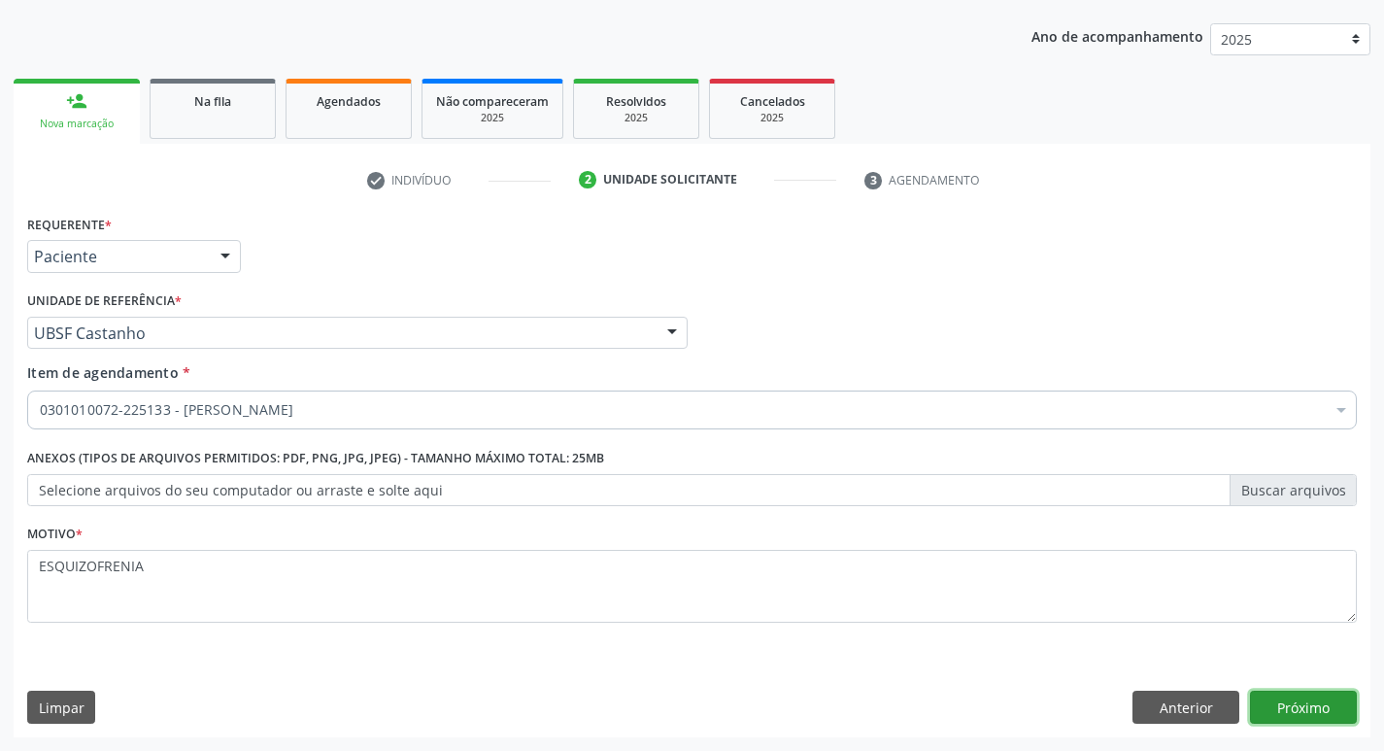
click at [1306, 704] on button "Próximo" at bounding box center [1303, 706] width 107 height 33
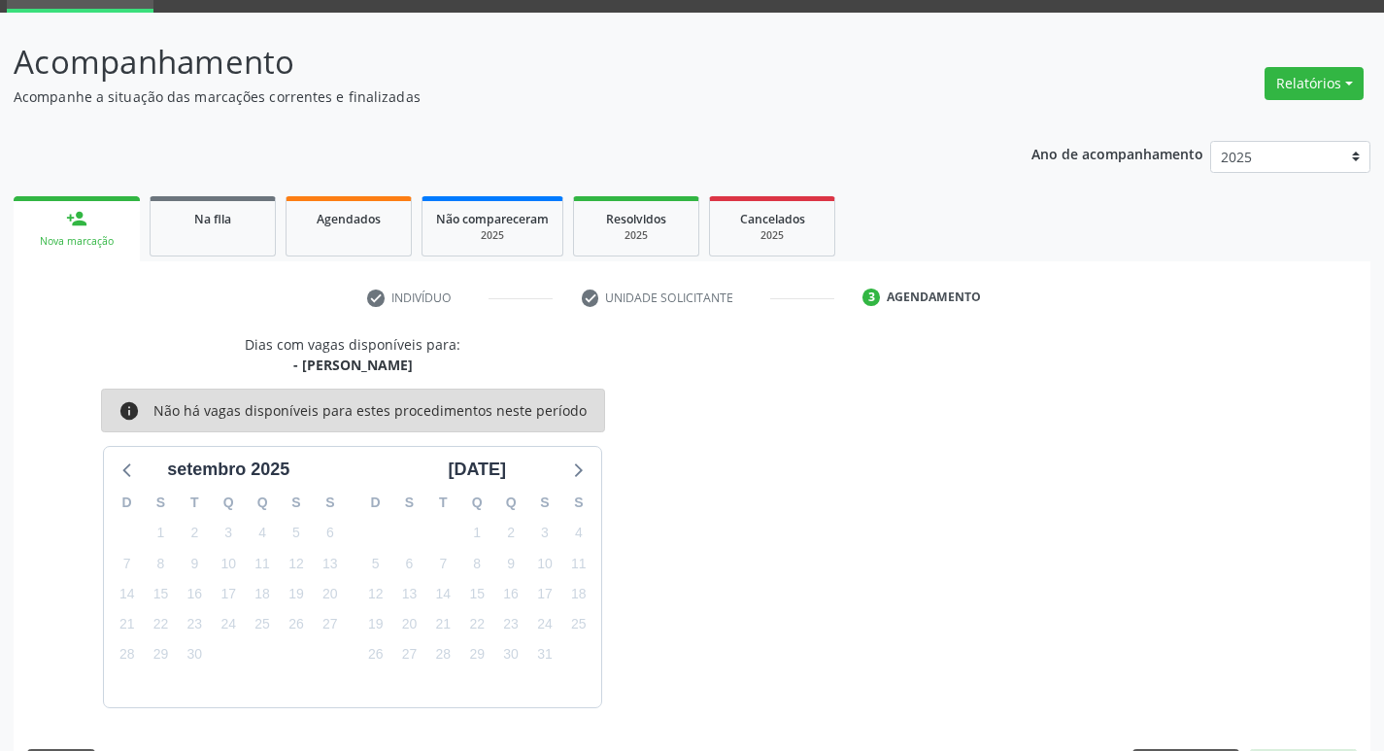
scroll to position [151, 0]
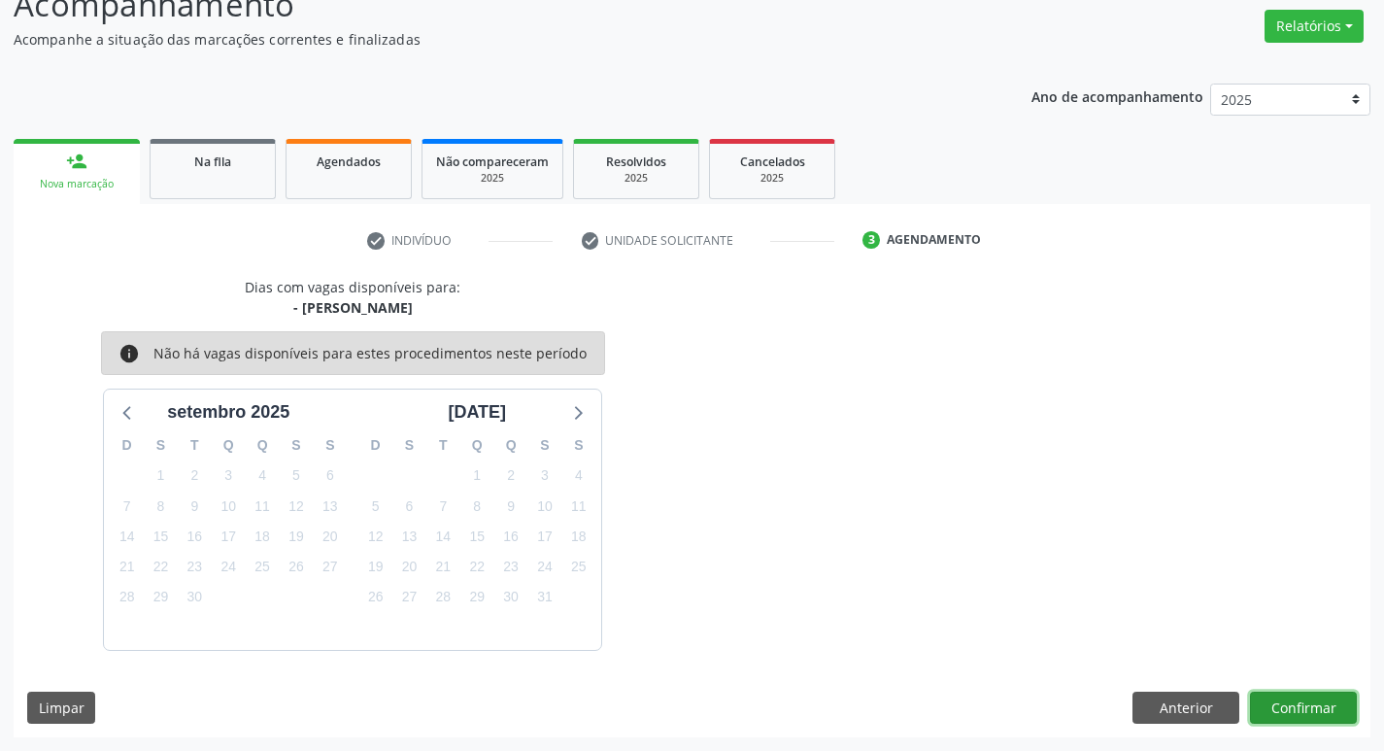
click at [1299, 714] on button "Confirmar" at bounding box center [1303, 707] width 107 height 33
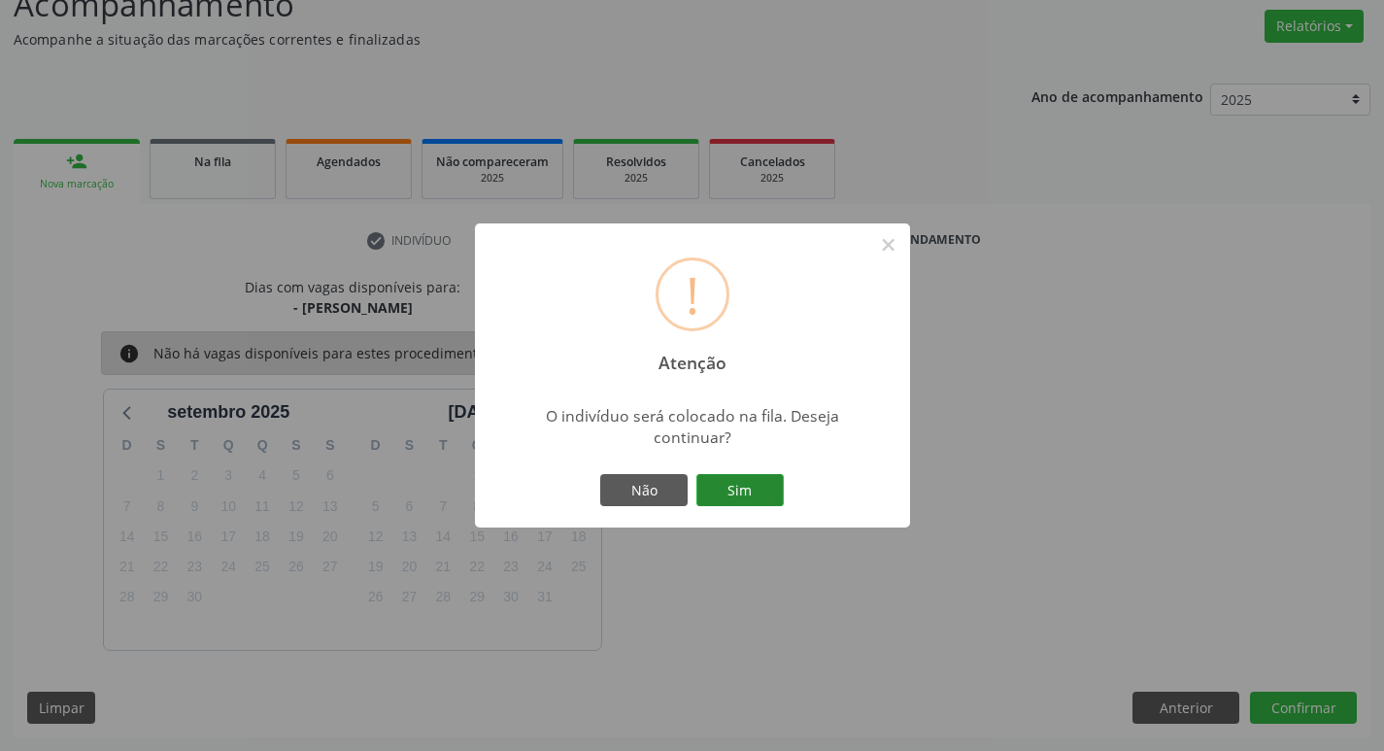
click at [751, 487] on button "Sim" at bounding box center [739, 490] width 87 height 33
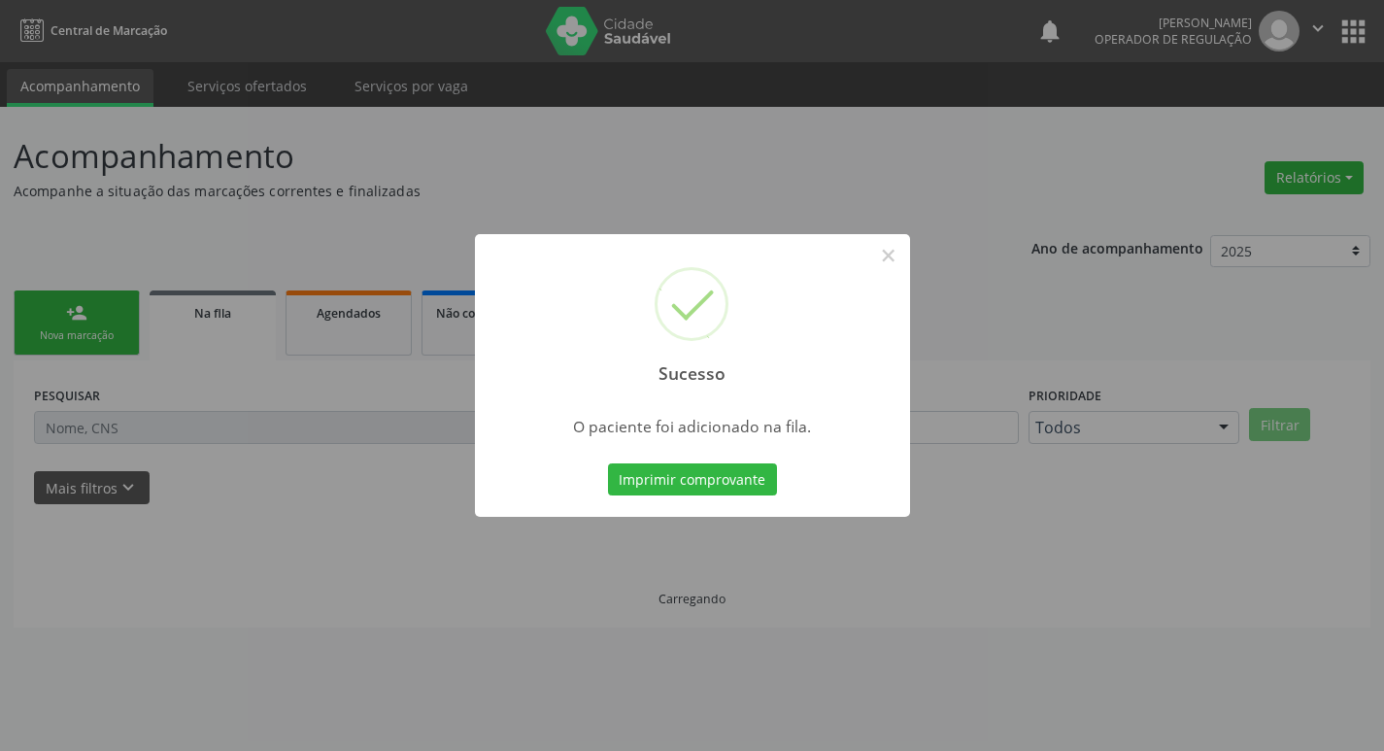
scroll to position [0, 0]
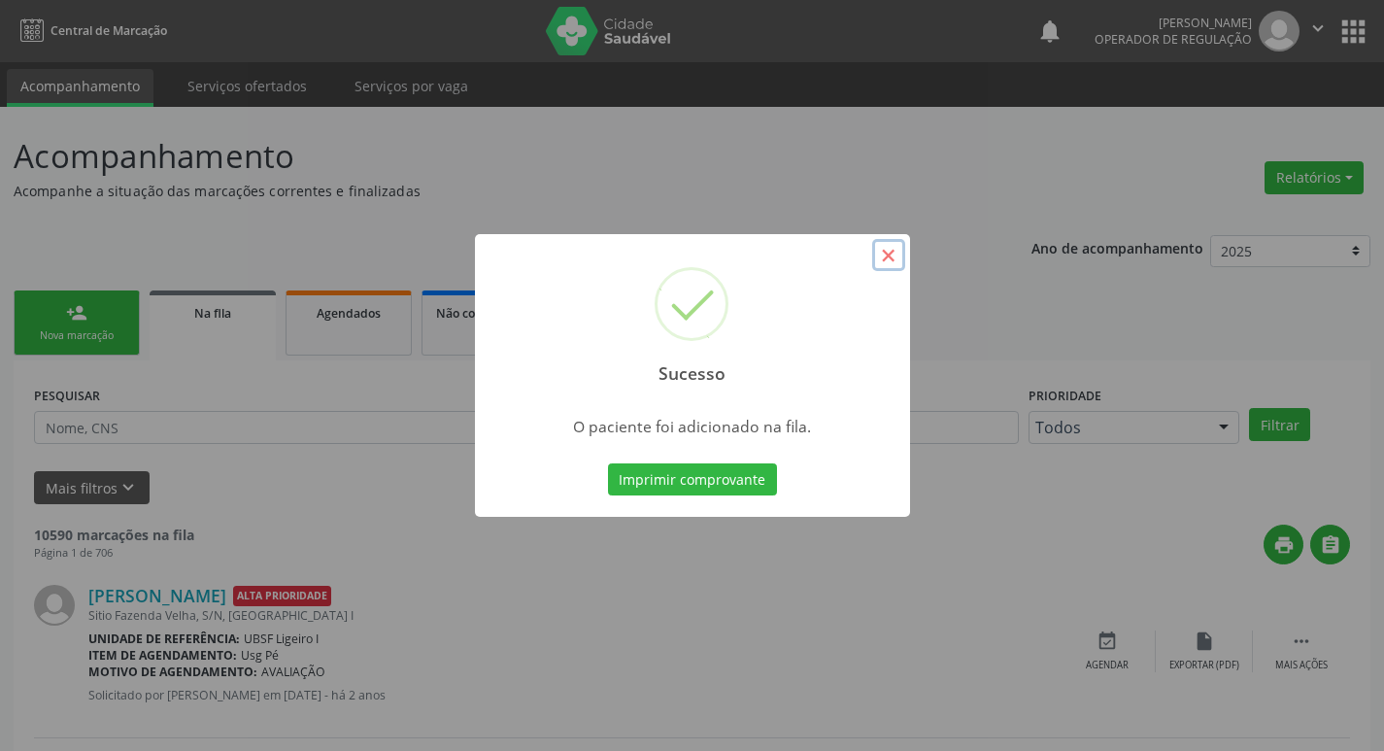
click at [881, 247] on button "×" at bounding box center [888, 255] width 33 height 33
